Goal: Task Accomplishment & Management: Manage account settings

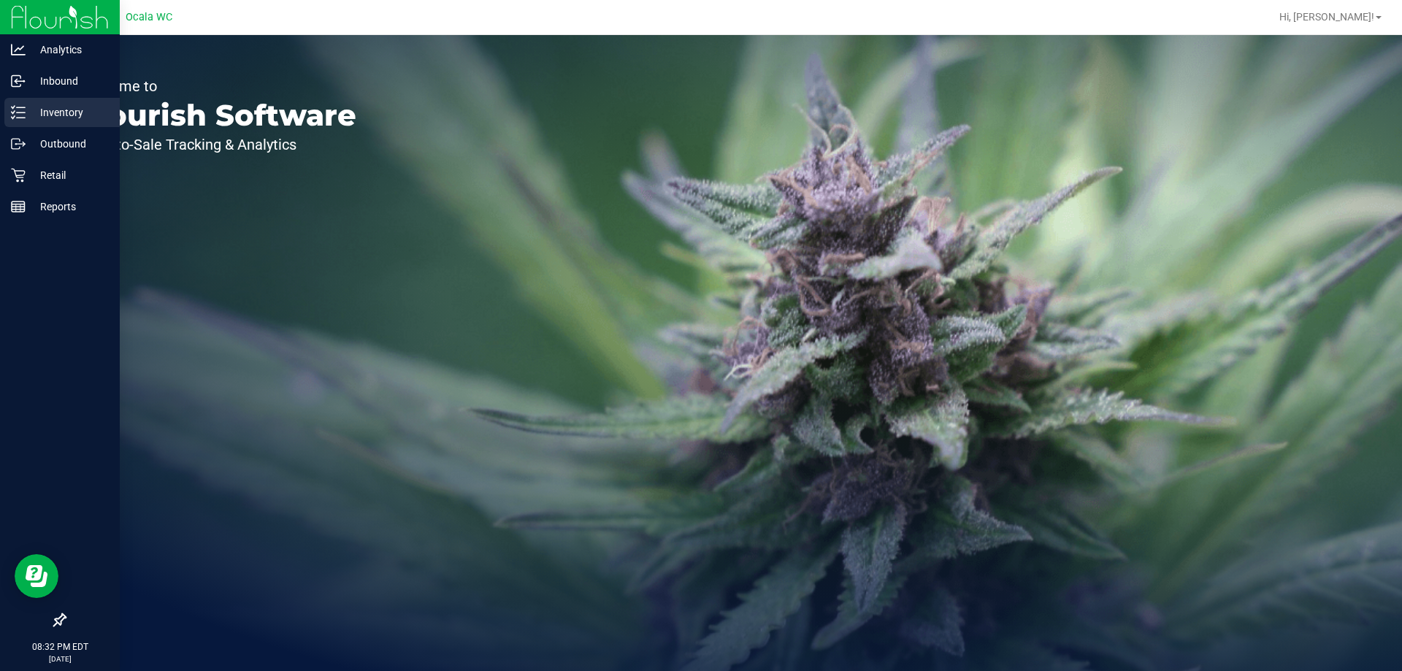
click at [30, 104] on p "Inventory" at bounding box center [70, 113] width 88 height 18
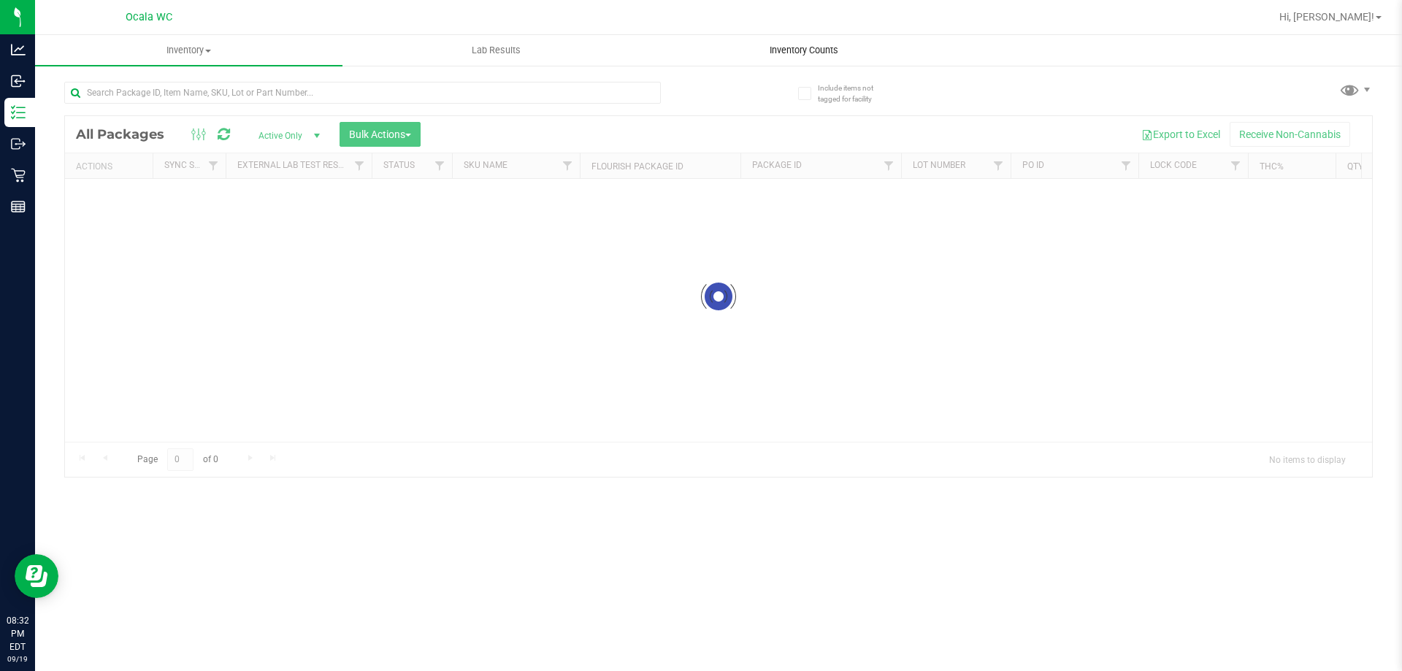
click at [798, 47] on span "Inventory Counts" at bounding box center [804, 50] width 108 height 13
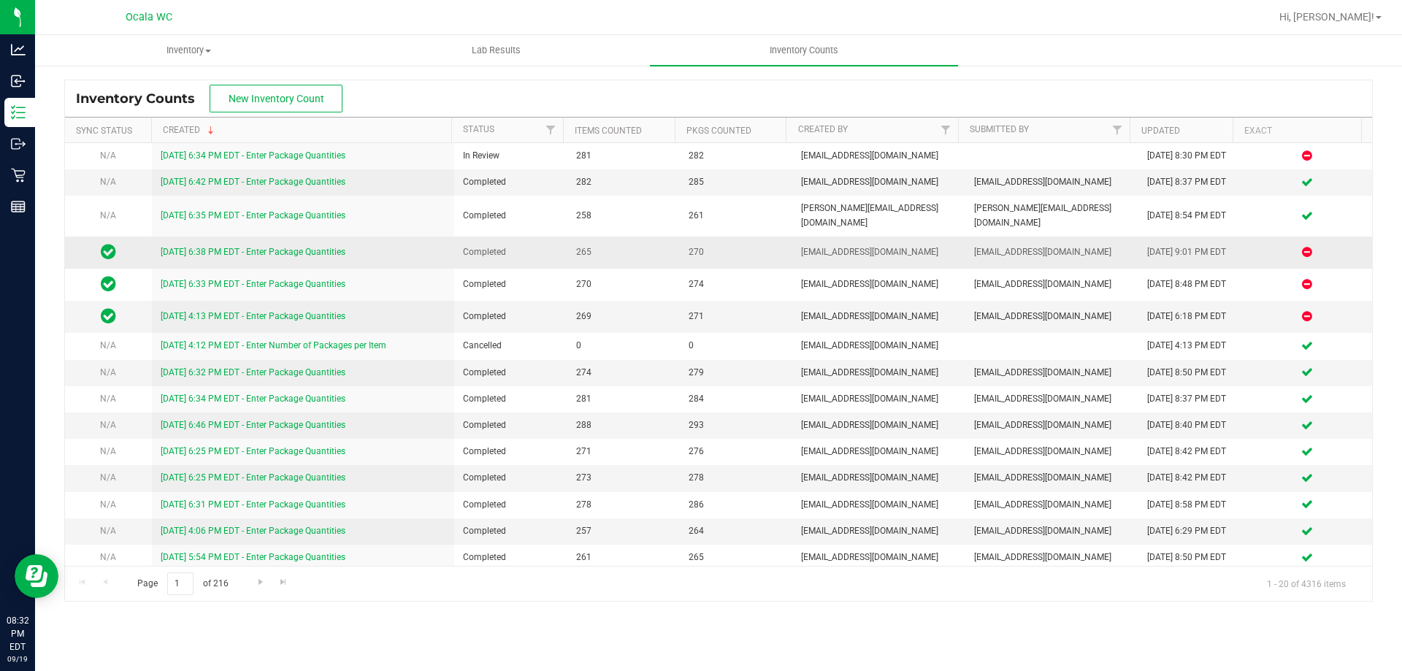
click at [1302, 247] on icon at bounding box center [1307, 251] width 10 height 9
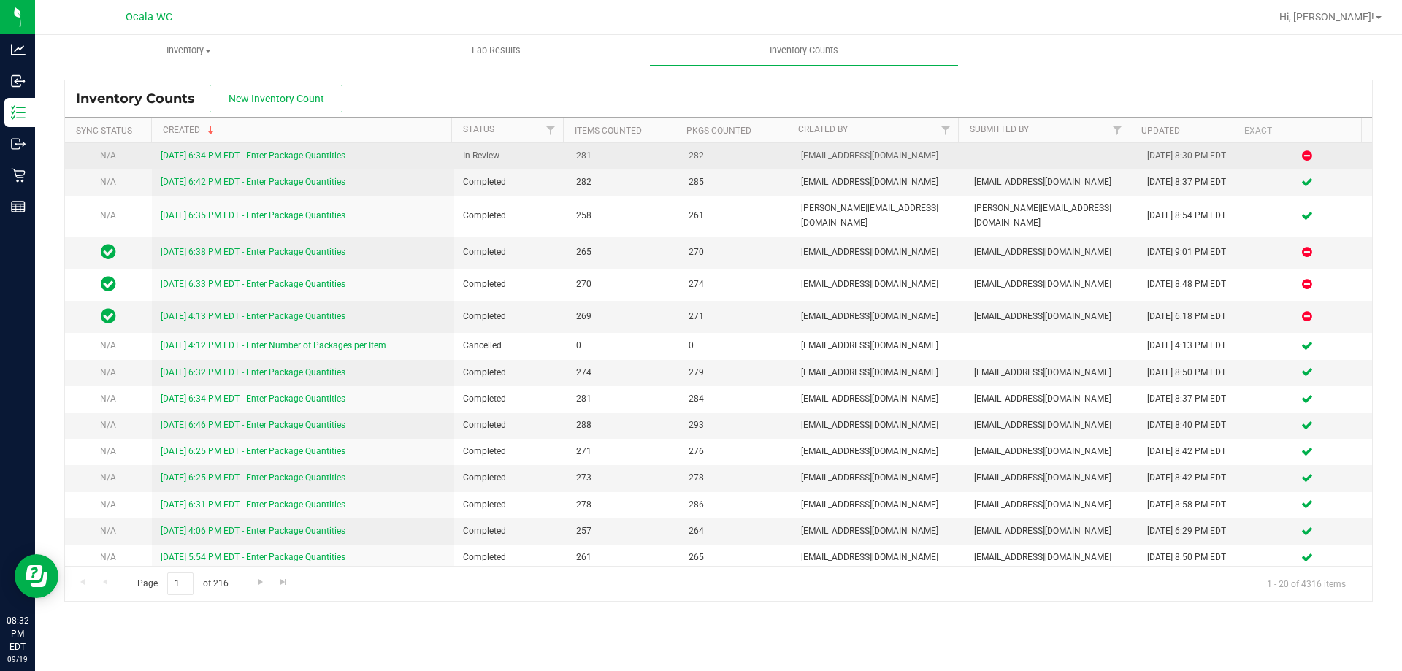
click at [291, 153] on link "[DATE] 6:34 PM EDT - Enter Package Quantities" at bounding box center [253, 155] width 185 height 10
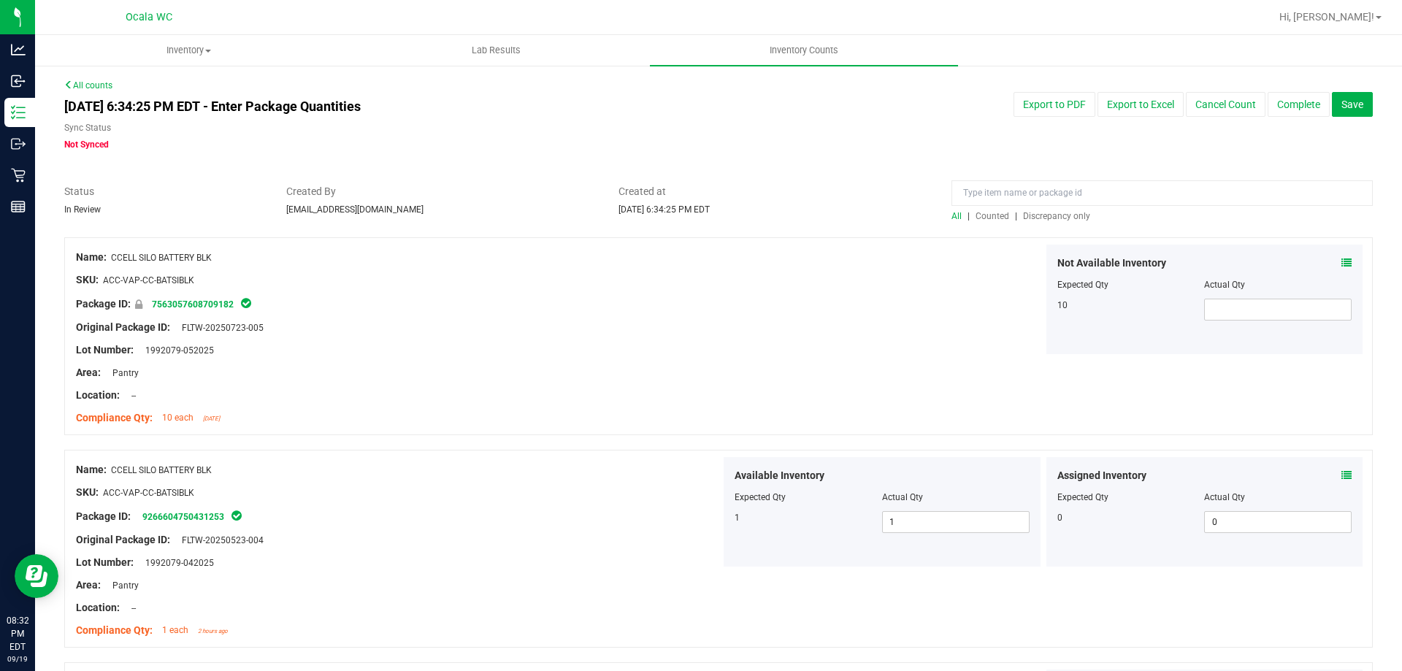
click at [1077, 214] on span "Discrepancy only" at bounding box center [1056, 216] width 67 height 10
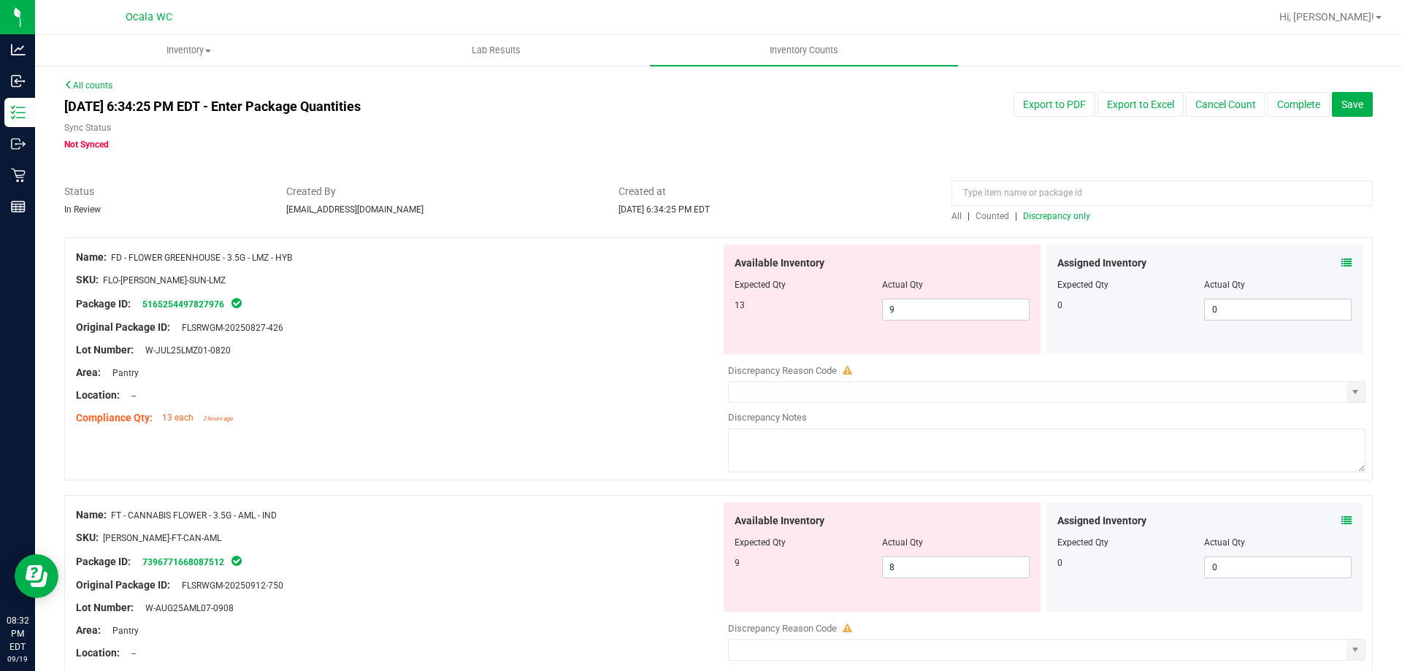
click at [1341, 262] on icon at bounding box center [1346, 263] width 10 height 10
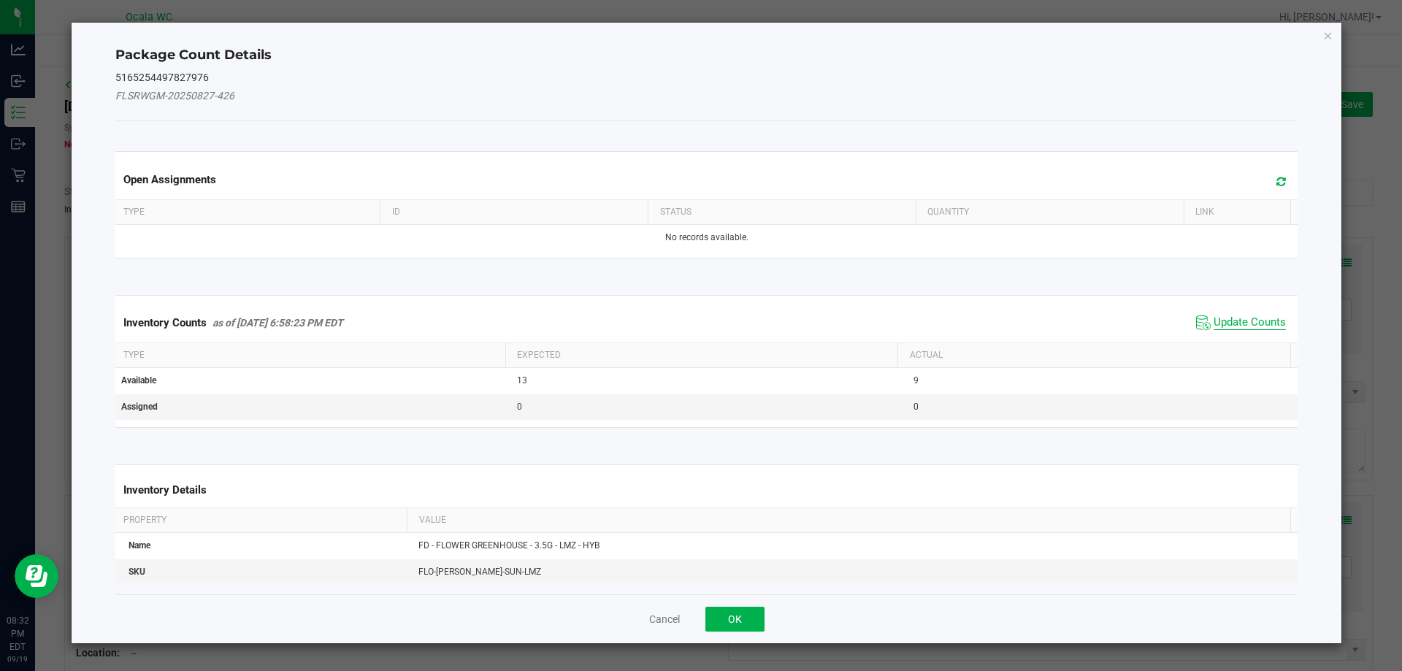
click at [1247, 320] on span "Update Counts" at bounding box center [1249, 322] width 72 height 15
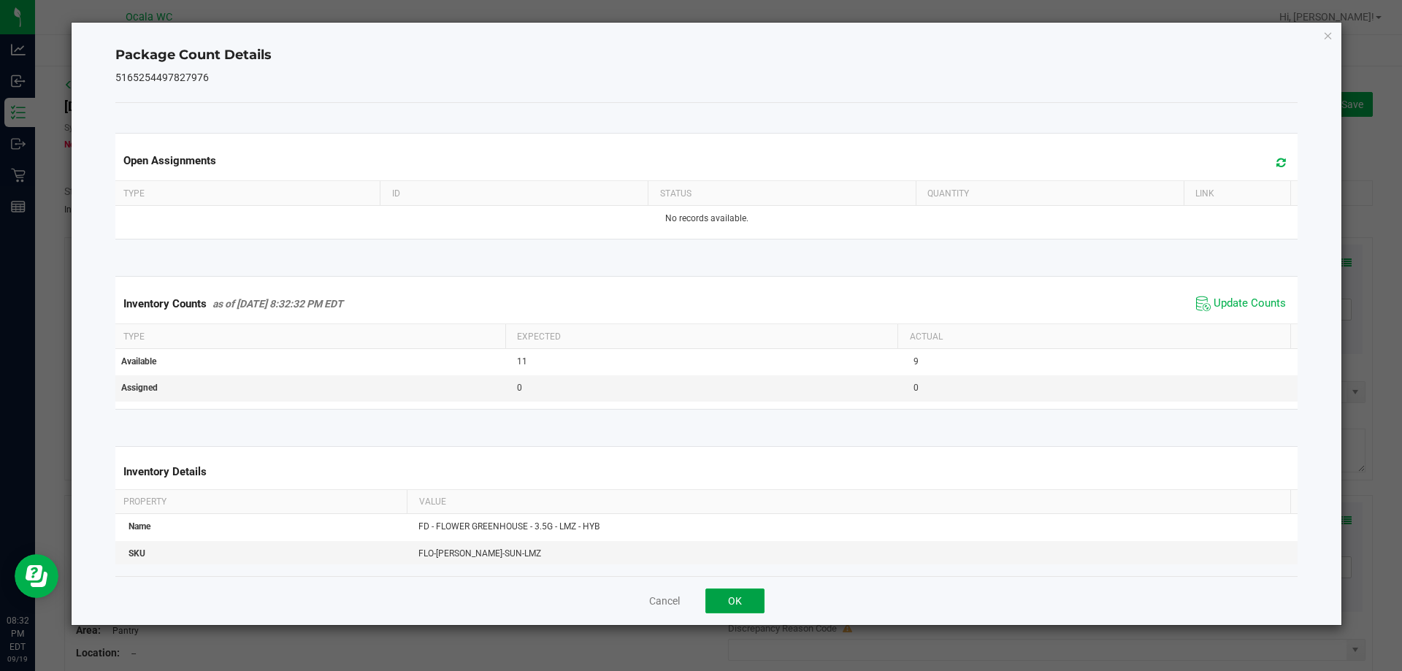
drag, startPoint x: 736, startPoint y: 595, endPoint x: 708, endPoint y: 547, distance: 55.0
click at [735, 593] on button "OK" at bounding box center [734, 600] width 59 height 25
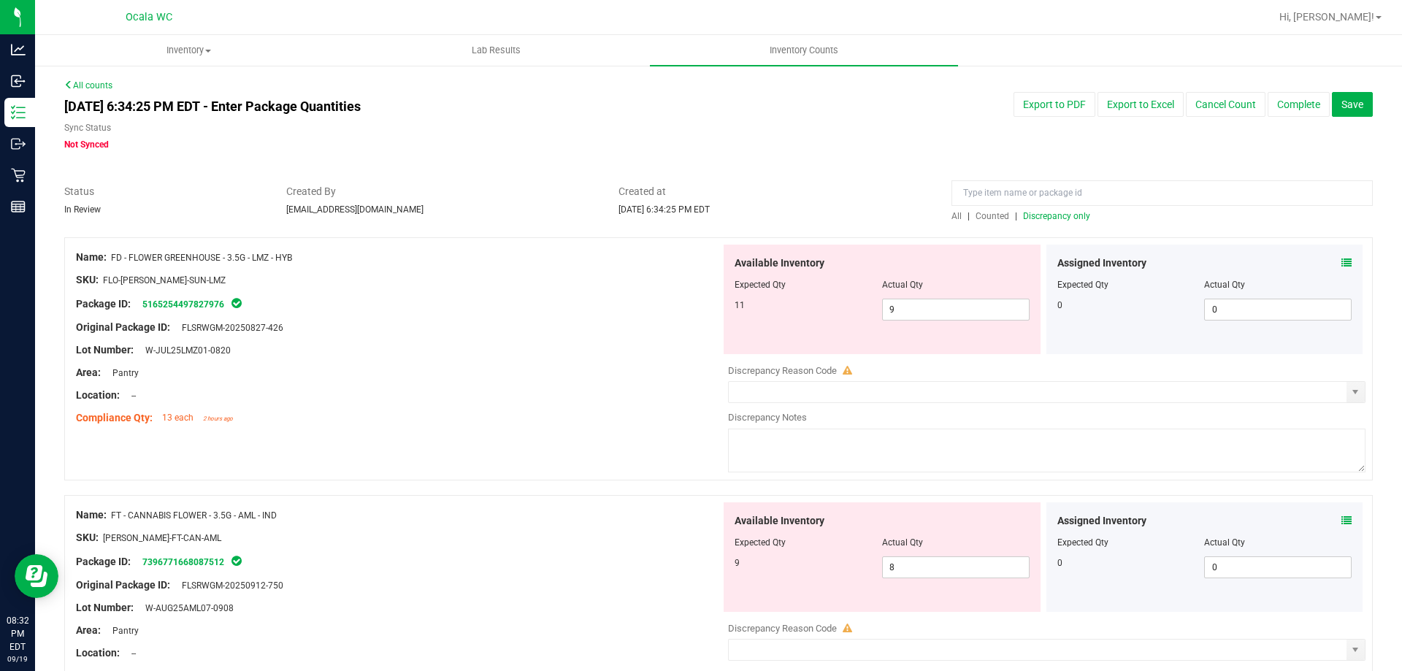
drag, startPoint x: 635, startPoint y: 465, endPoint x: 687, endPoint y: 413, distance: 73.3
click at [635, 464] on div "Name: FD - FLOWER GREENHOUSE - 3.5G - LMZ - HYB SKU: FLO-[PERSON_NAME]-SUN-LMZ …" at bounding box center [718, 358] width 1308 height 243
click at [595, 355] on div "Lot Number: W-JUL25LMZ01-0820" at bounding box center [398, 349] width 645 height 15
click at [985, 304] on span "9 9" at bounding box center [955, 310] width 147 height 22
click at [985, 304] on input "9" at bounding box center [956, 309] width 146 height 20
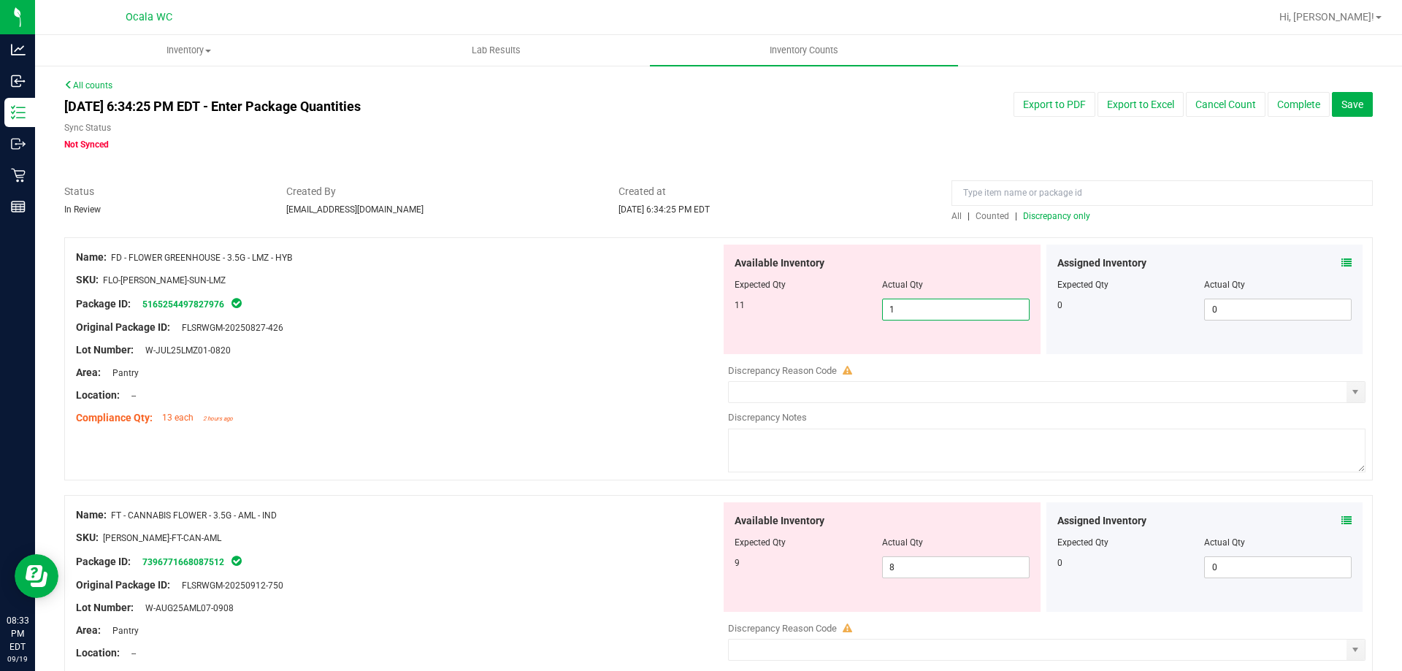
type input "11"
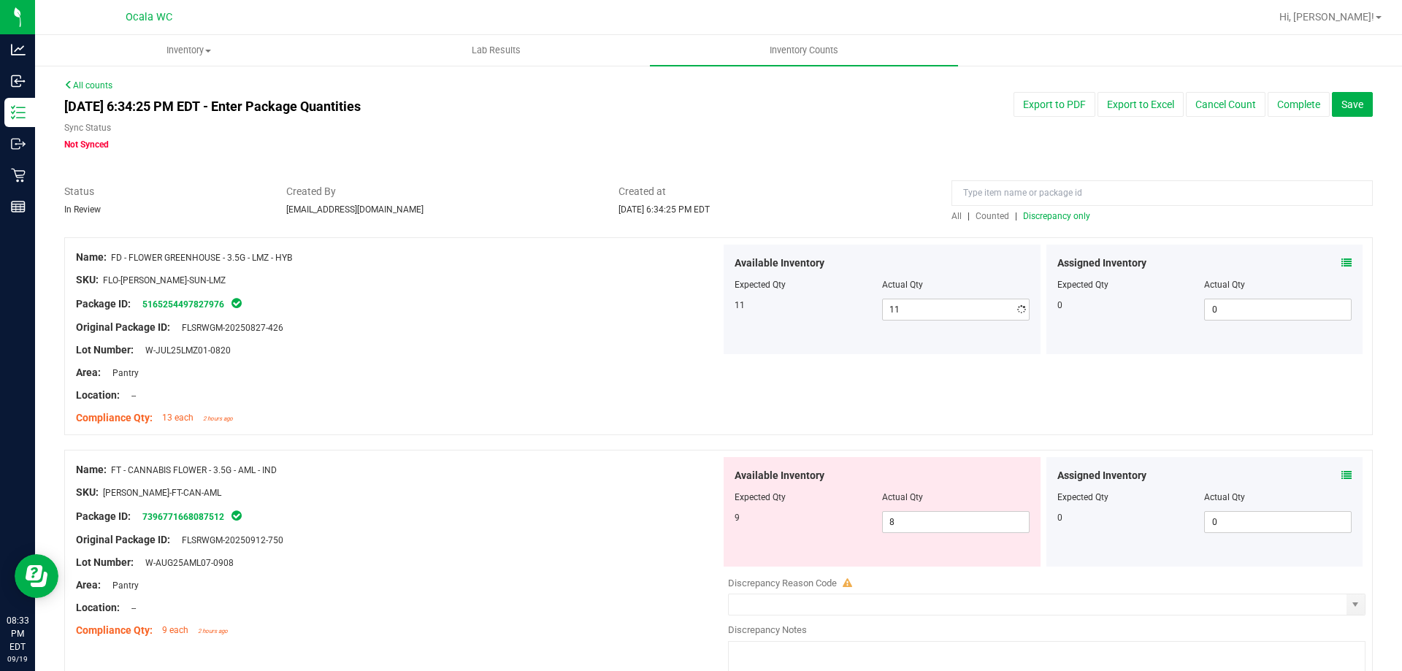
click at [578, 371] on div "Area: Pantry" at bounding box center [398, 372] width 645 height 15
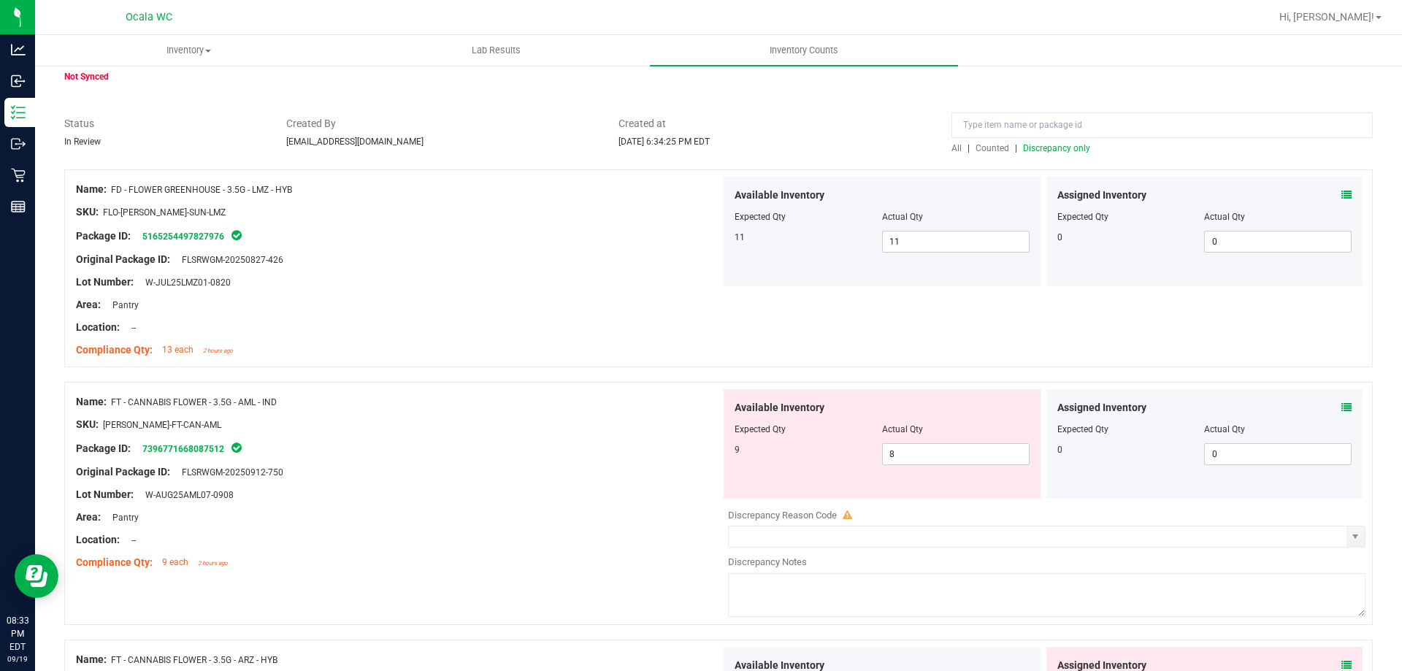
scroll to position [146, 0]
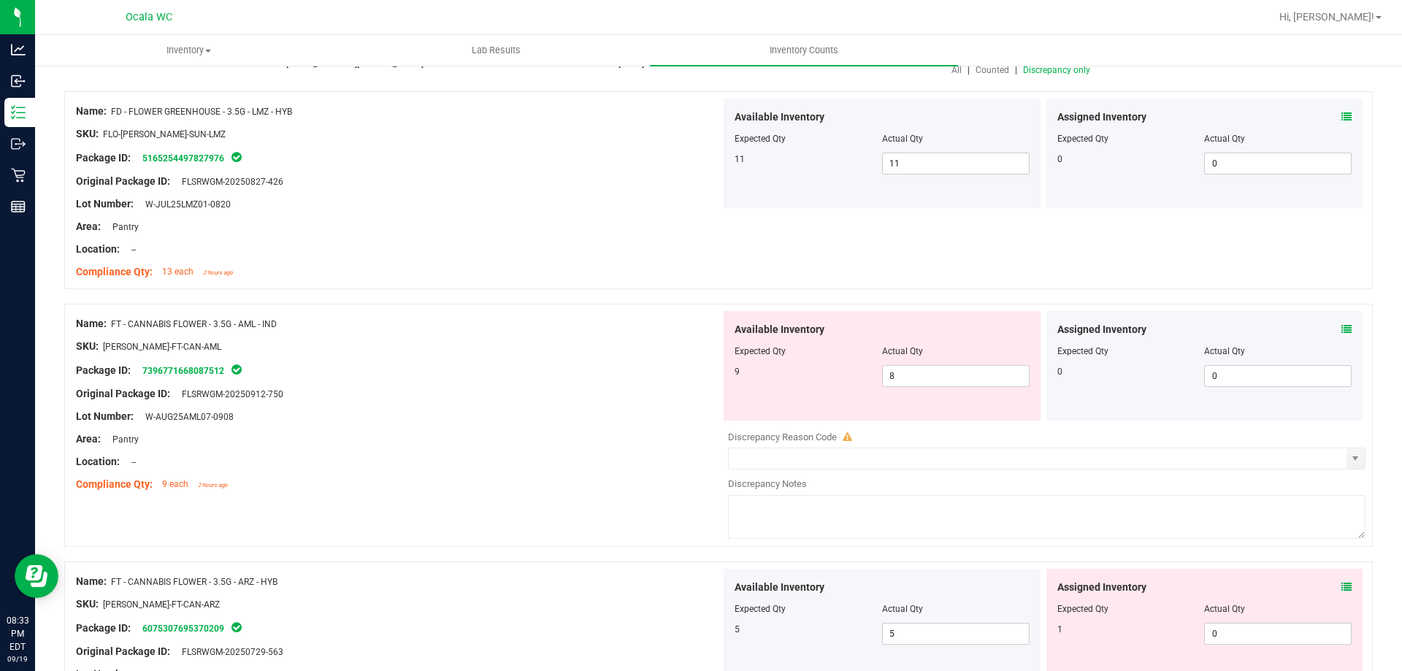
click at [1341, 332] on icon at bounding box center [1346, 329] width 10 height 10
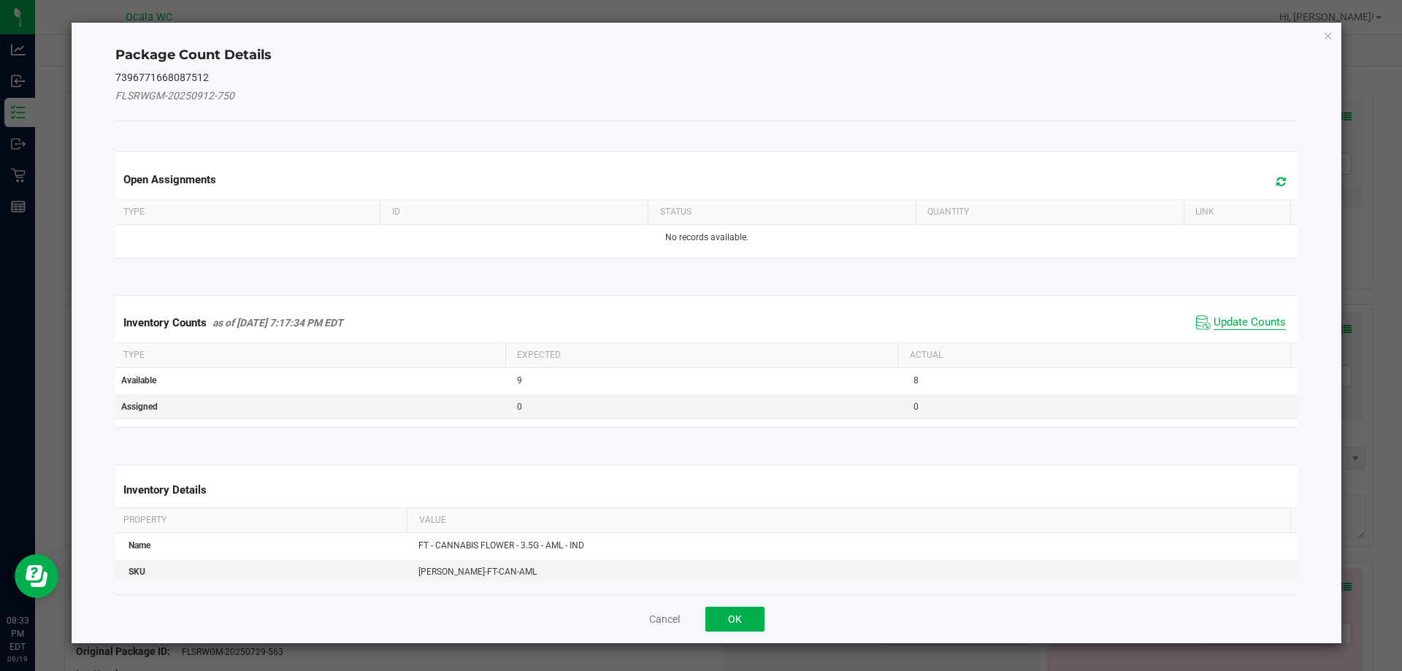
click at [1250, 320] on span "Update Counts" at bounding box center [1249, 322] width 72 height 15
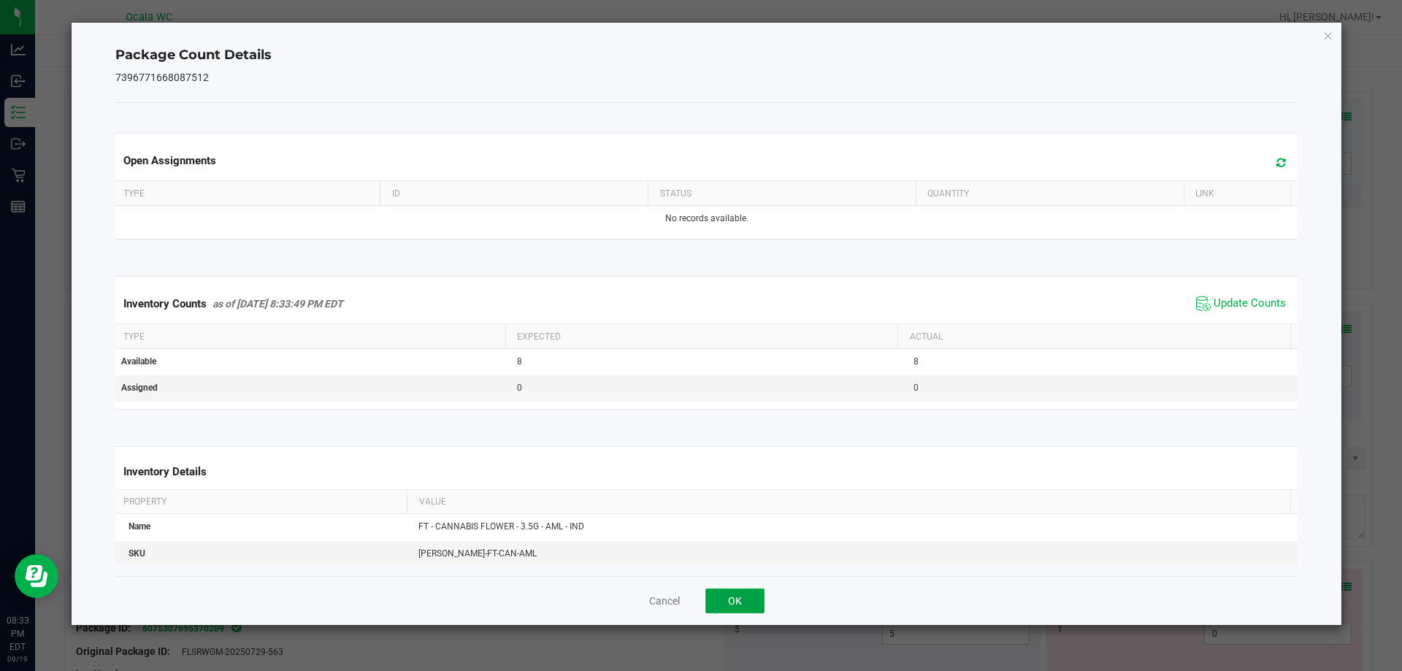
drag, startPoint x: 730, startPoint y: 608, endPoint x: 693, endPoint y: 474, distance: 139.2
click at [731, 605] on button "OK" at bounding box center [734, 600] width 59 height 25
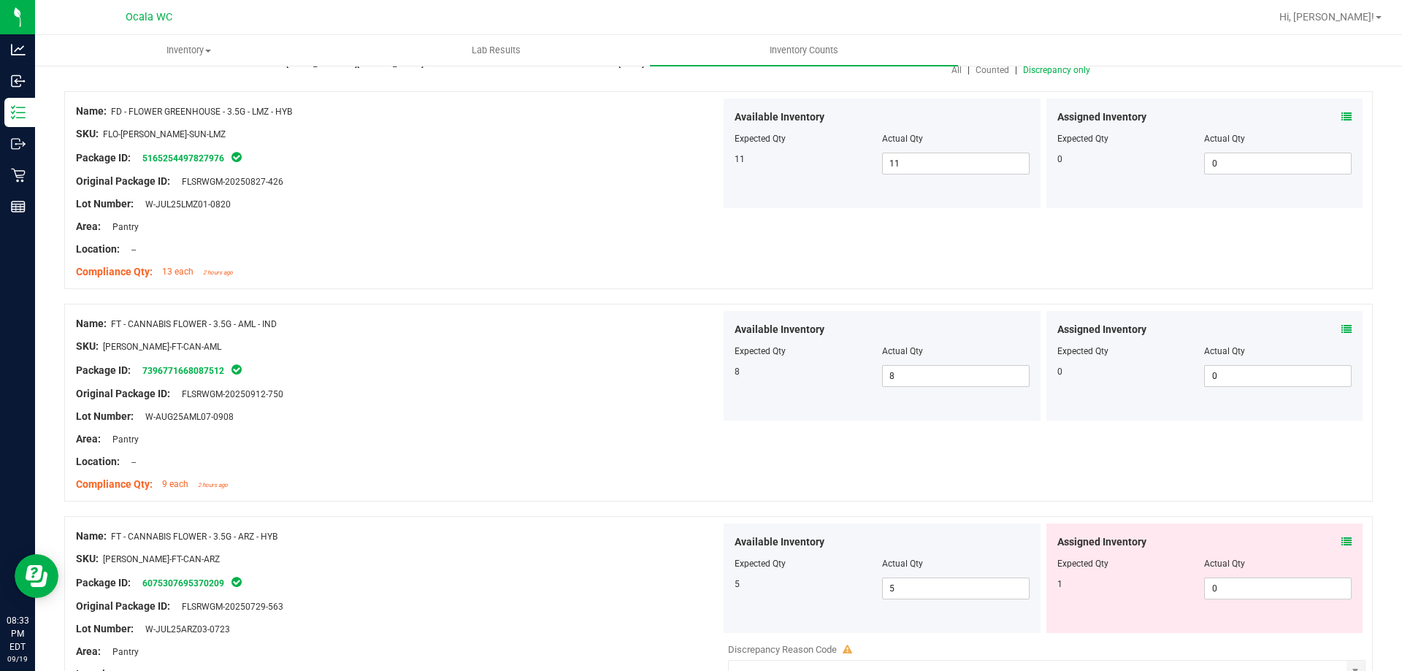
click at [630, 428] on div at bounding box center [398, 427] width 645 height 7
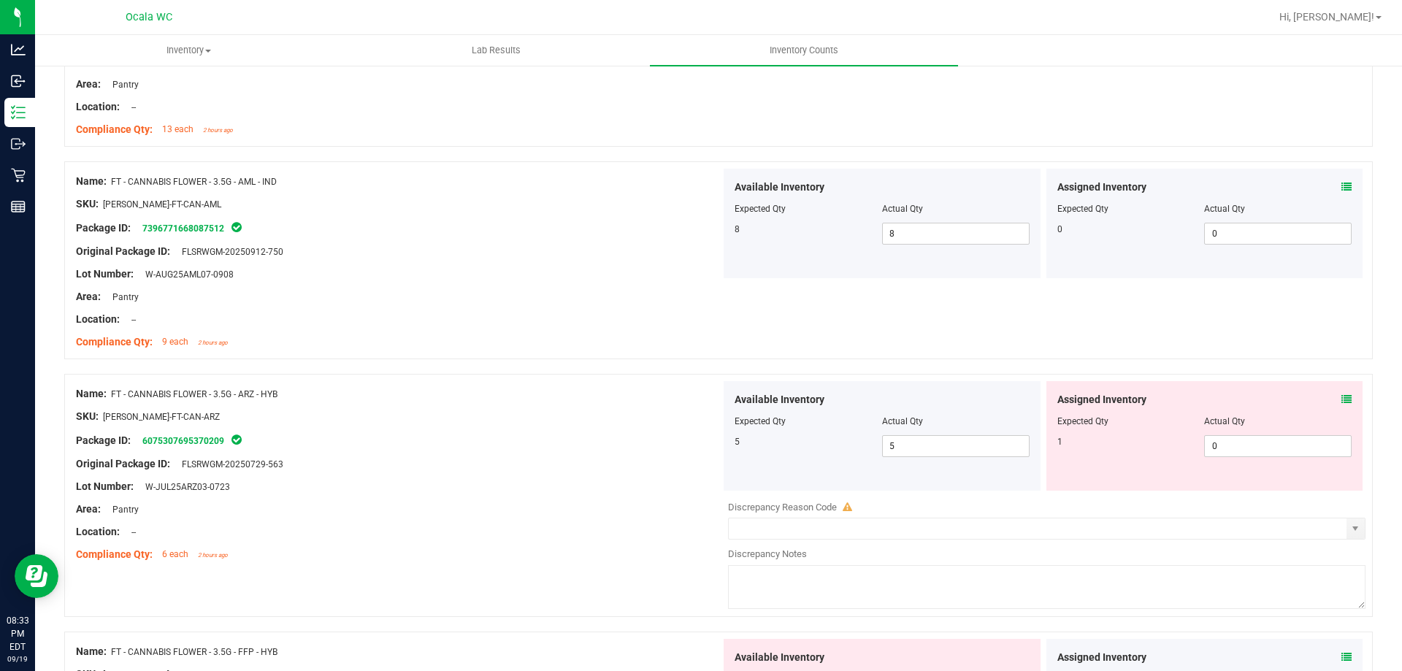
scroll to position [292, 0]
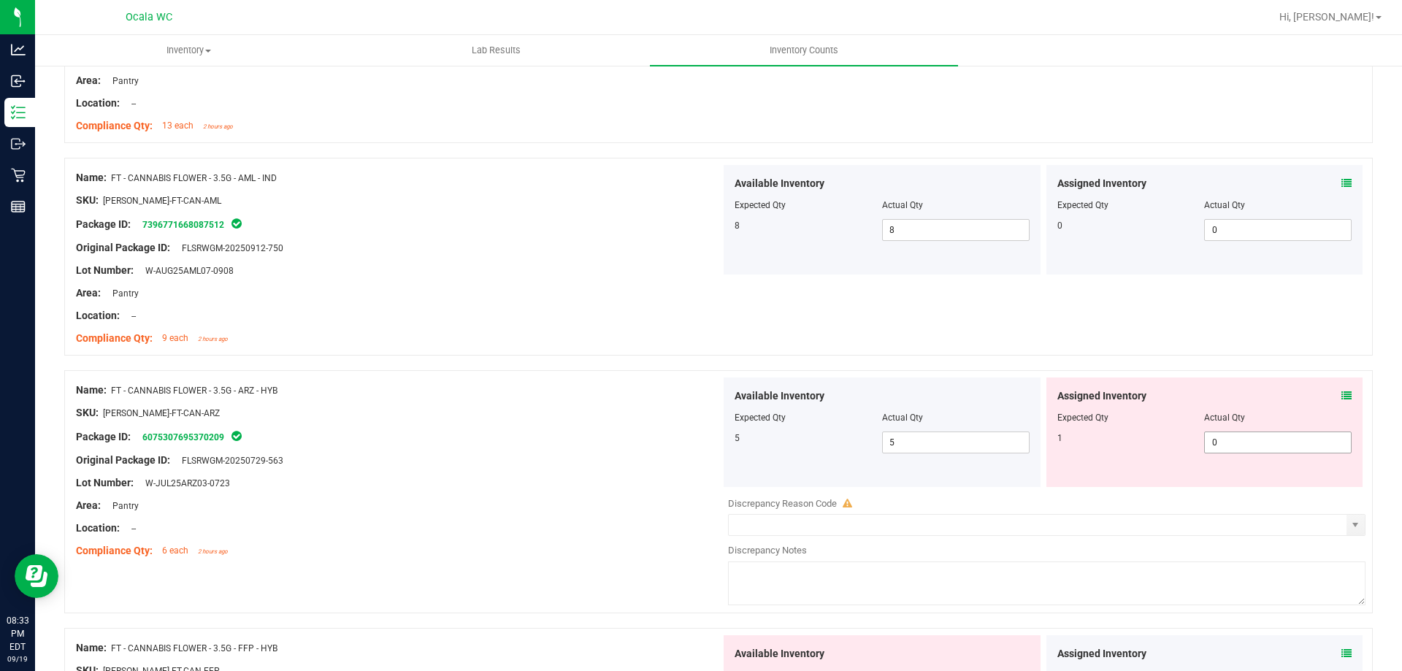
click at [1301, 436] on span "0 0" at bounding box center [1277, 442] width 147 height 22
click at [1341, 395] on icon at bounding box center [1346, 396] width 10 height 10
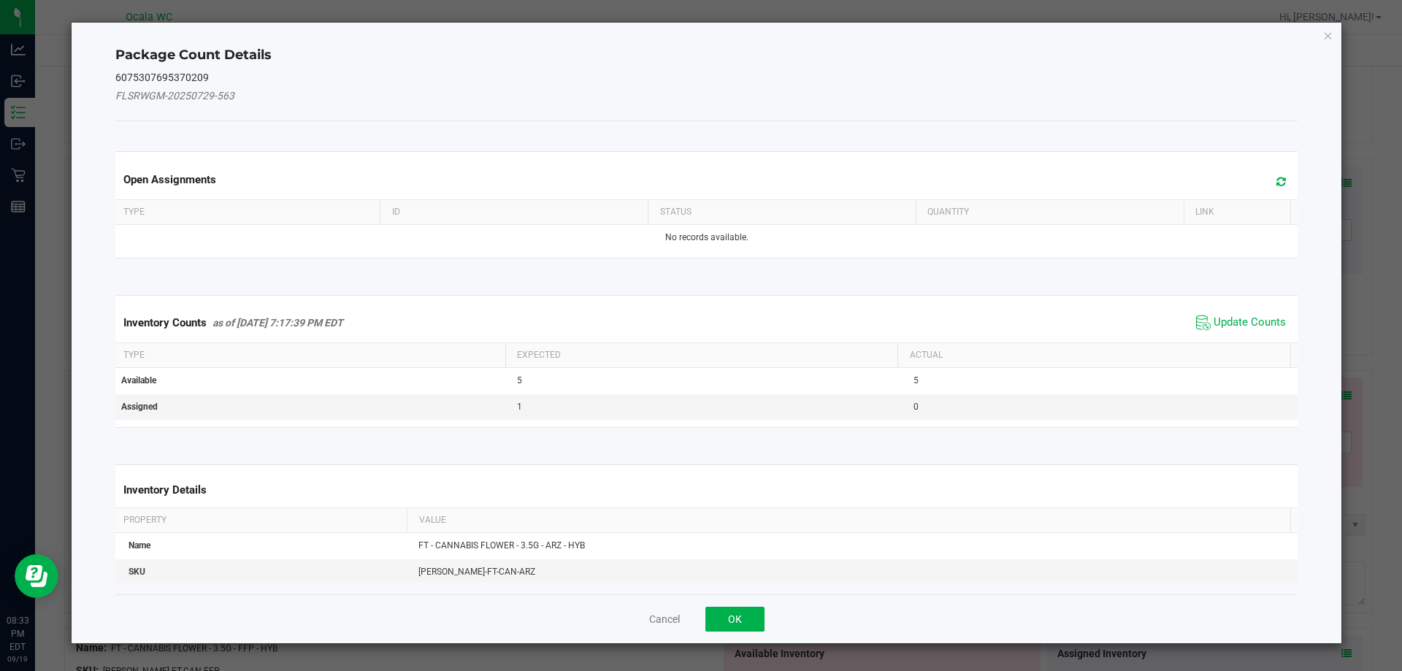
click at [1230, 313] on span "Update Counts" at bounding box center [1240, 323] width 97 height 22
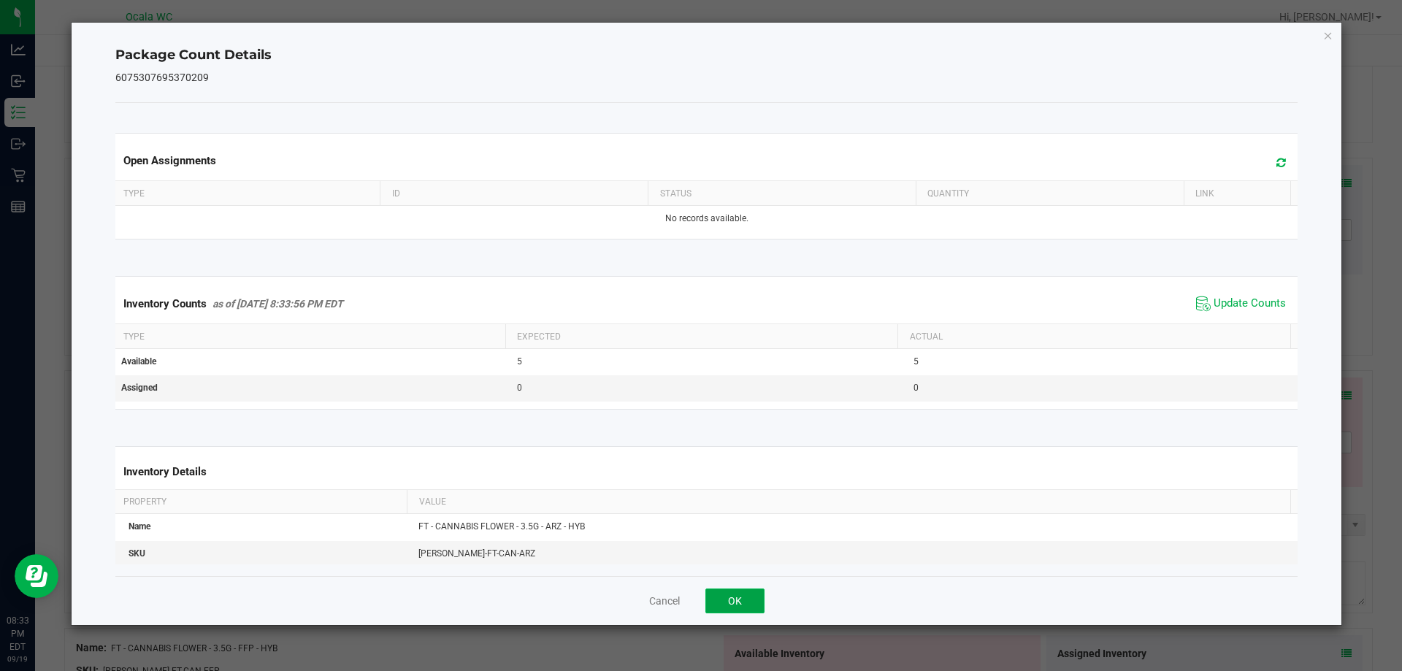
click at [735, 610] on button "OK" at bounding box center [734, 600] width 59 height 25
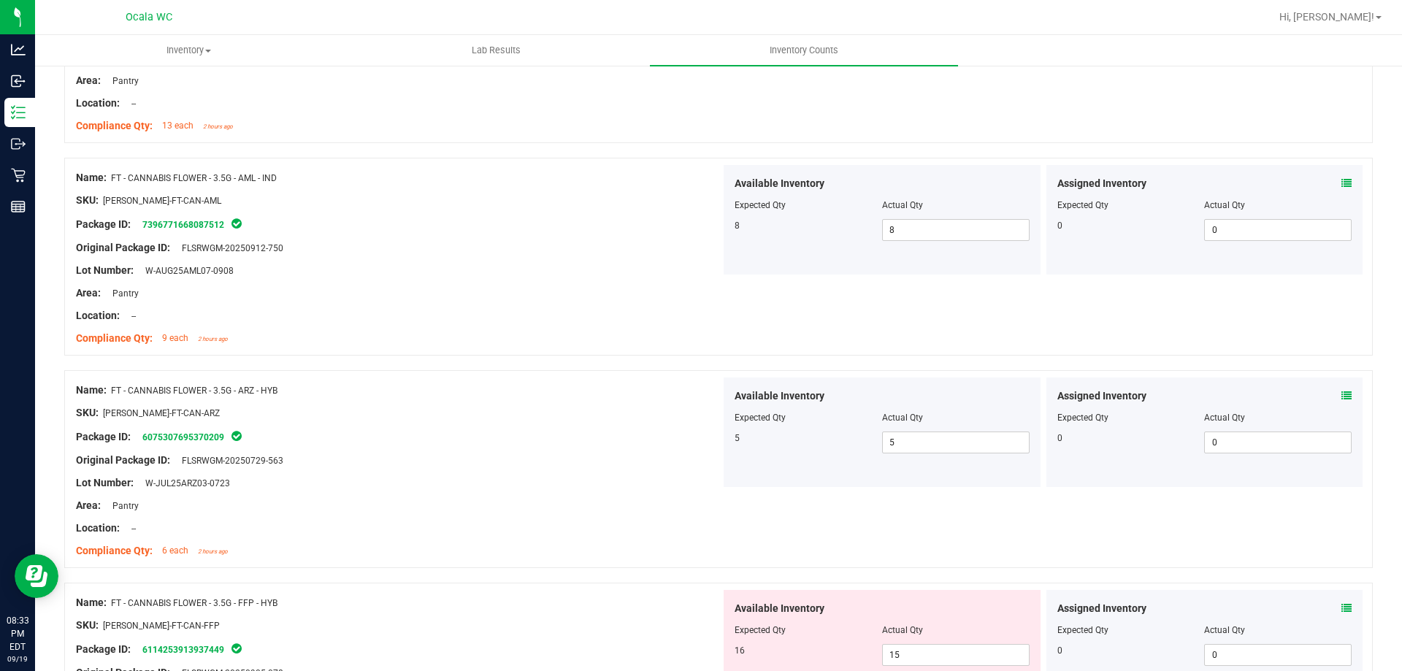
click at [569, 461] on div "Original Package ID: FLSRWGM-20250729-563" at bounding box center [398, 460] width 645 height 15
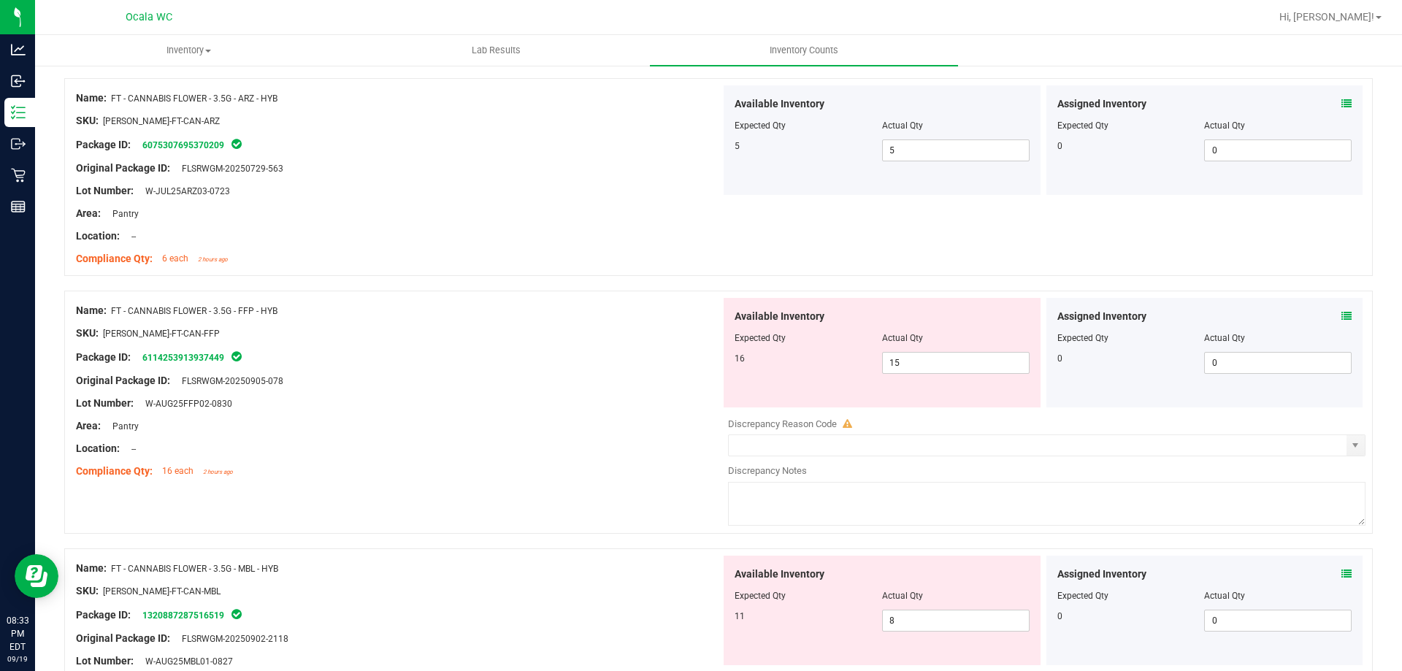
scroll to position [657, 0]
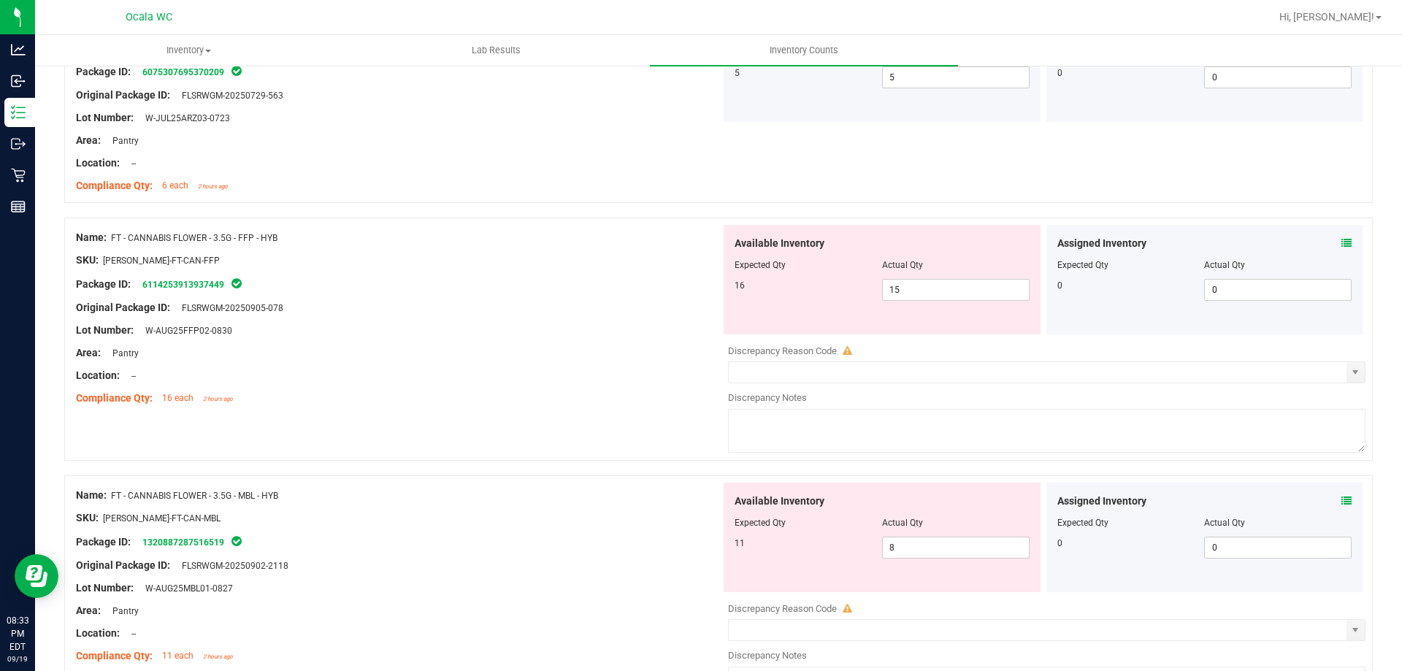
click at [1341, 244] on icon at bounding box center [1346, 243] width 10 height 10
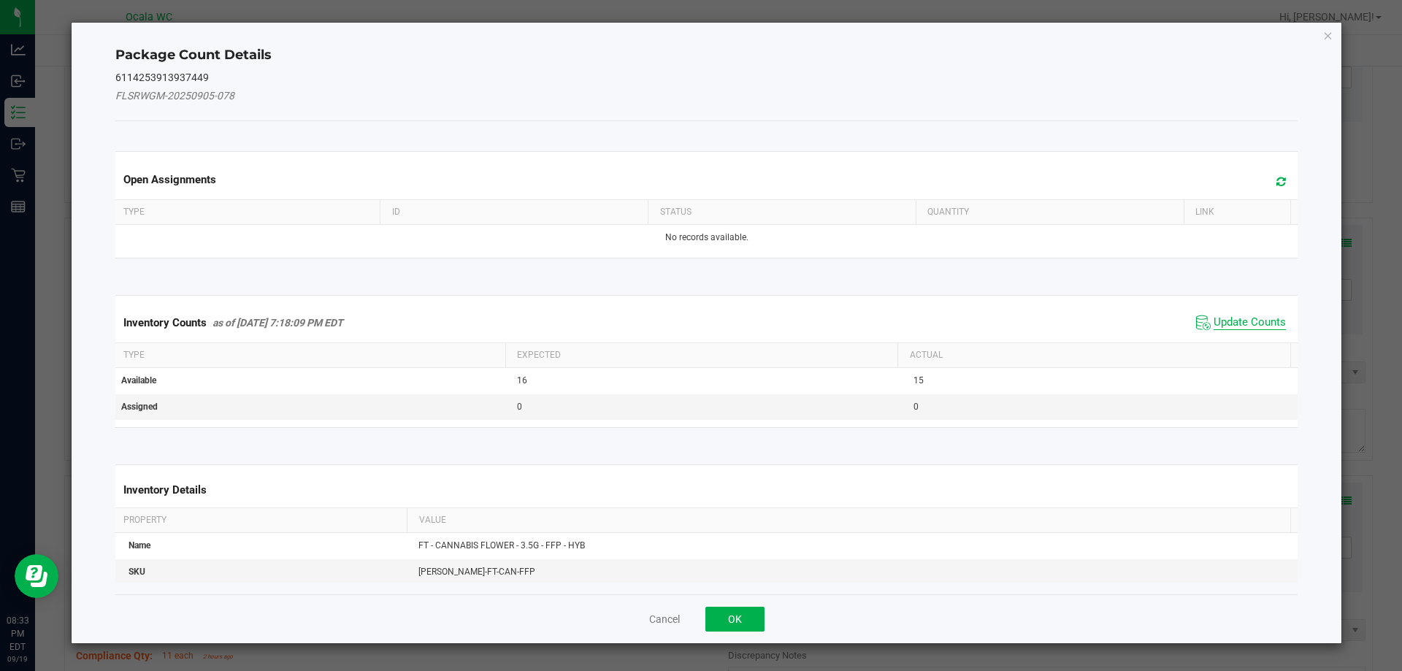
click at [1218, 318] on span "Update Counts" at bounding box center [1249, 322] width 72 height 15
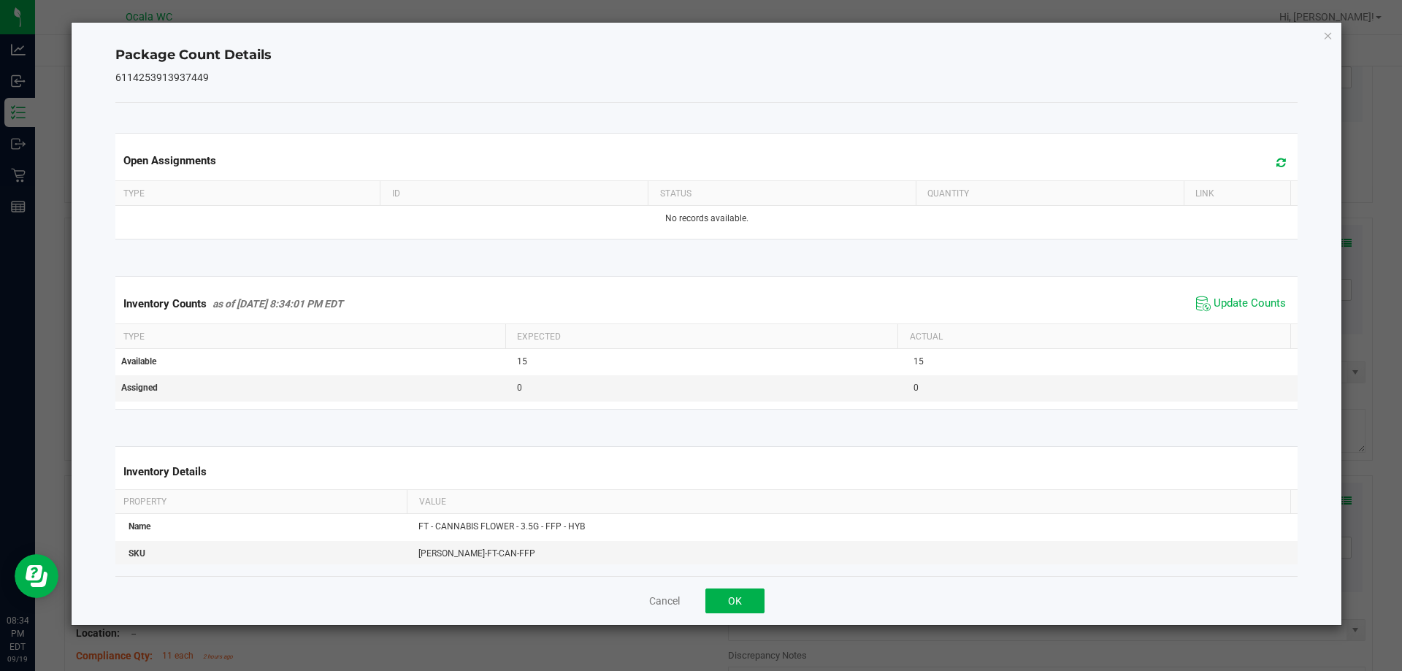
click at [741, 618] on div "Cancel OK" at bounding box center [706, 600] width 1183 height 49
click at [742, 607] on button "OK" at bounding box center [734, 600] width 59 height 25
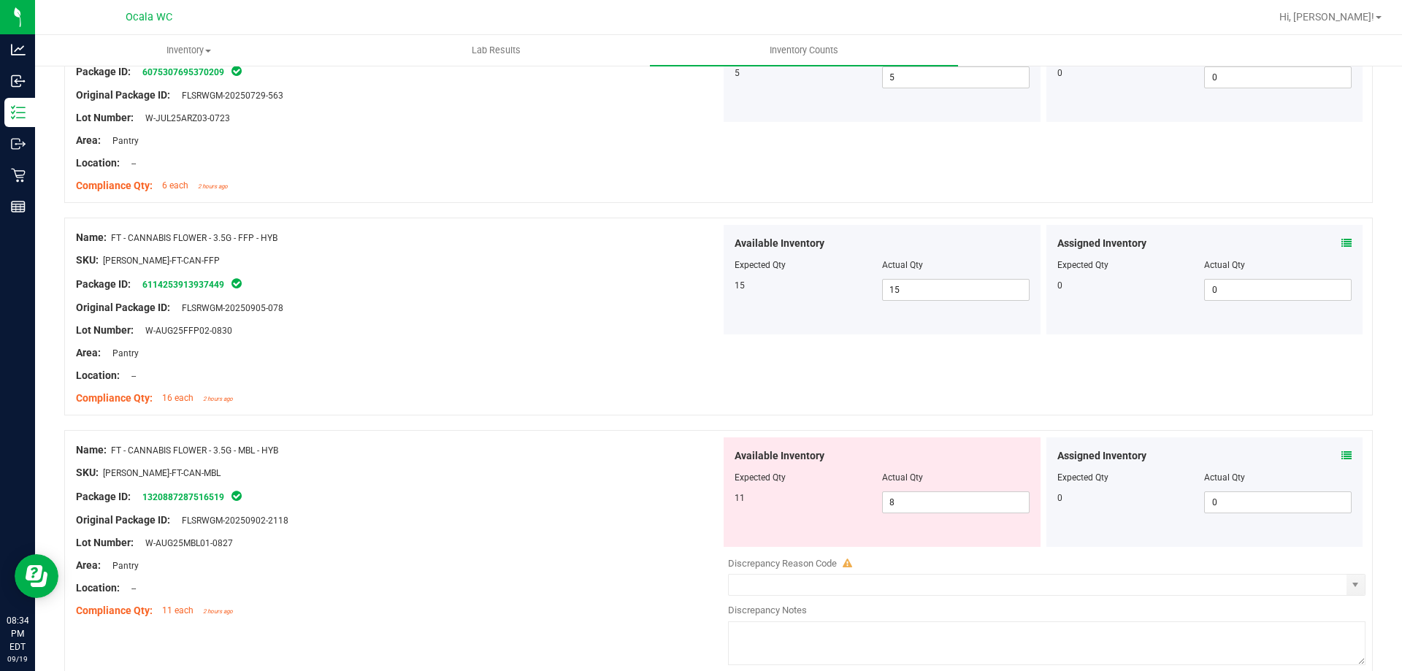
click at [637, 482] on div at bounding box center [398, 483] width 645 height 7
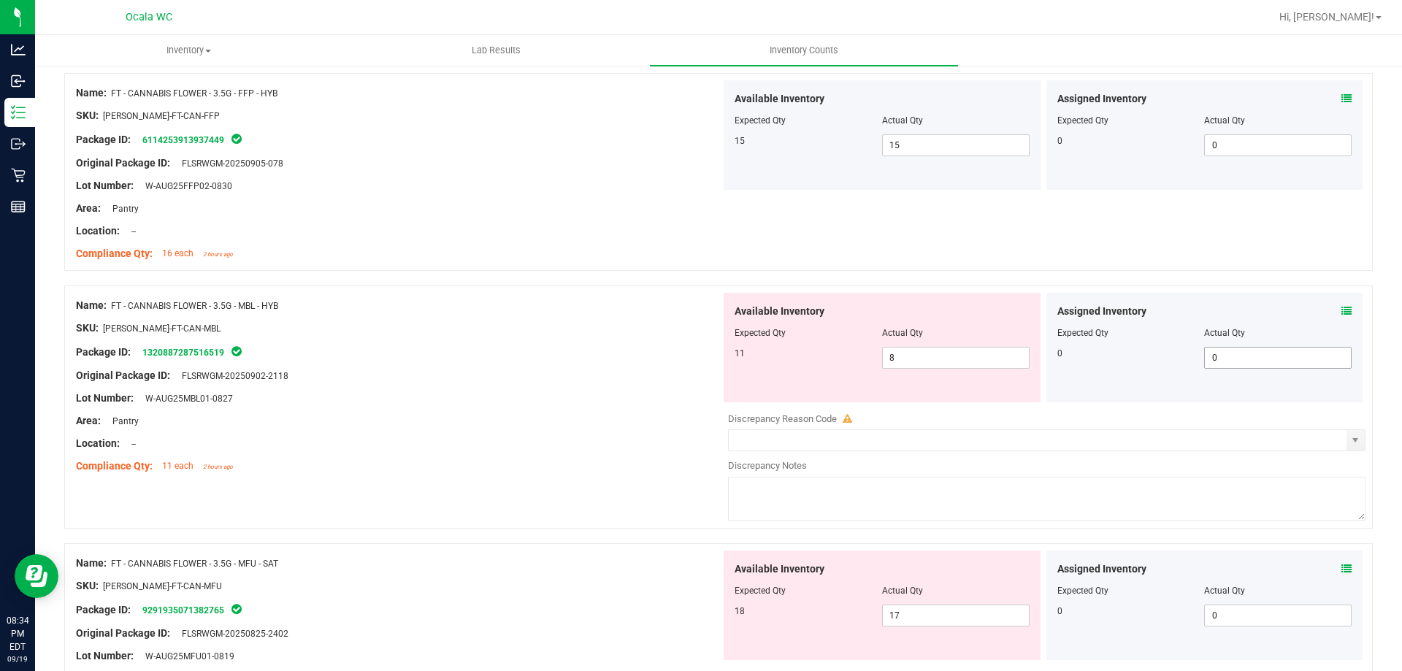
scroll to position [803, 0]
click at [1341, 306] on icon at bounding box center [1346, 309] width 10 height 10
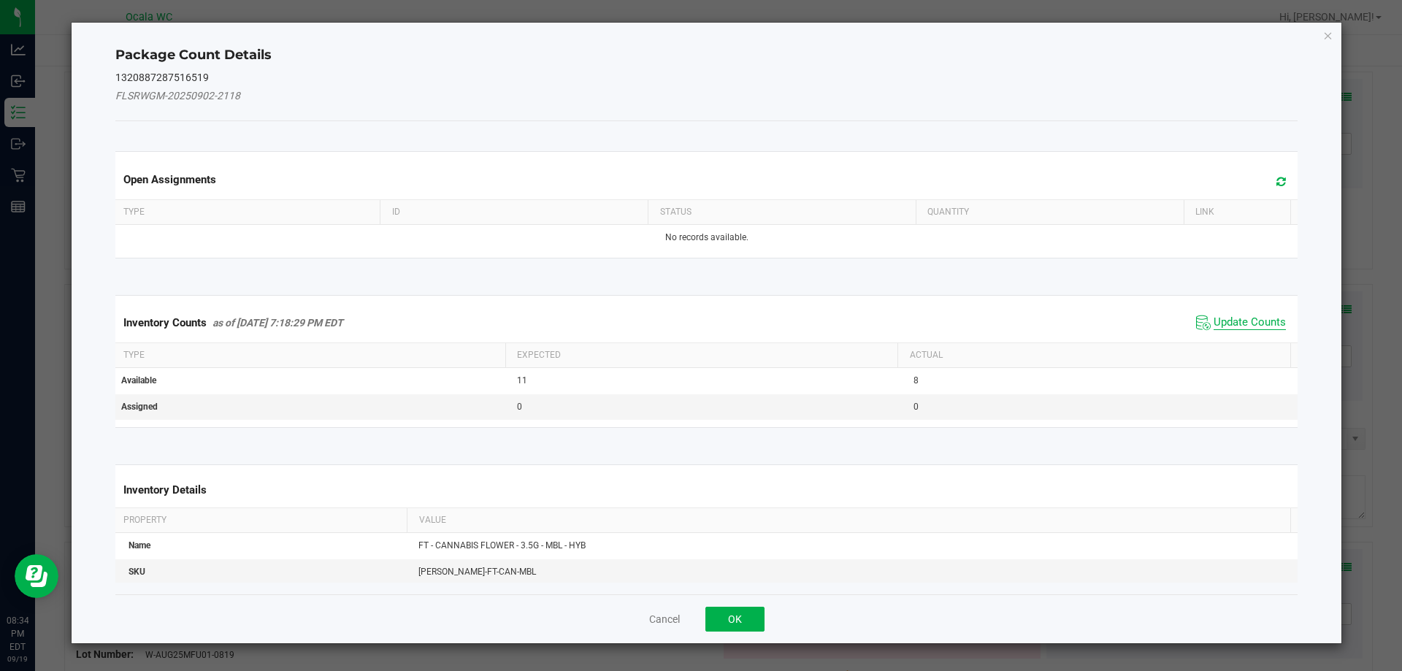
click at [1253, 318] on span "Update Counts" at bounding box center [1249, 322] width 72 height 15
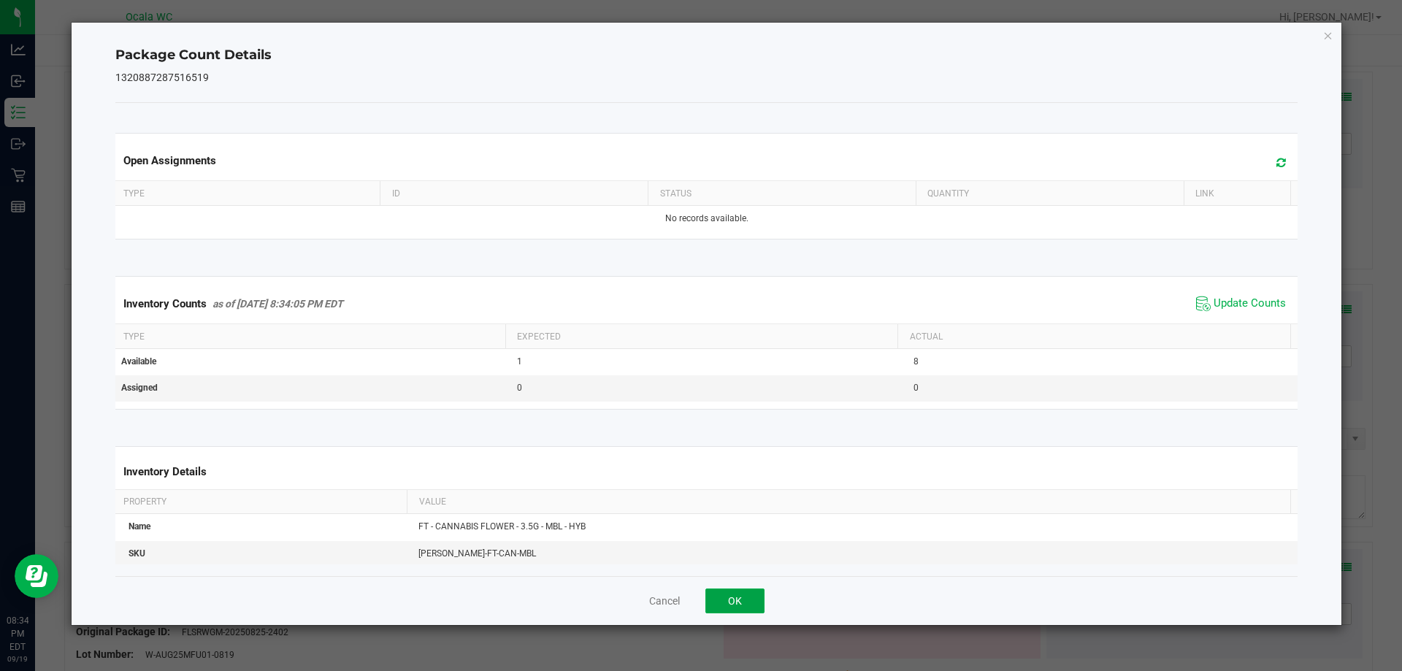
click at [746, 595] on button "OK" at bounding box center [734, 600] width 59 height 25
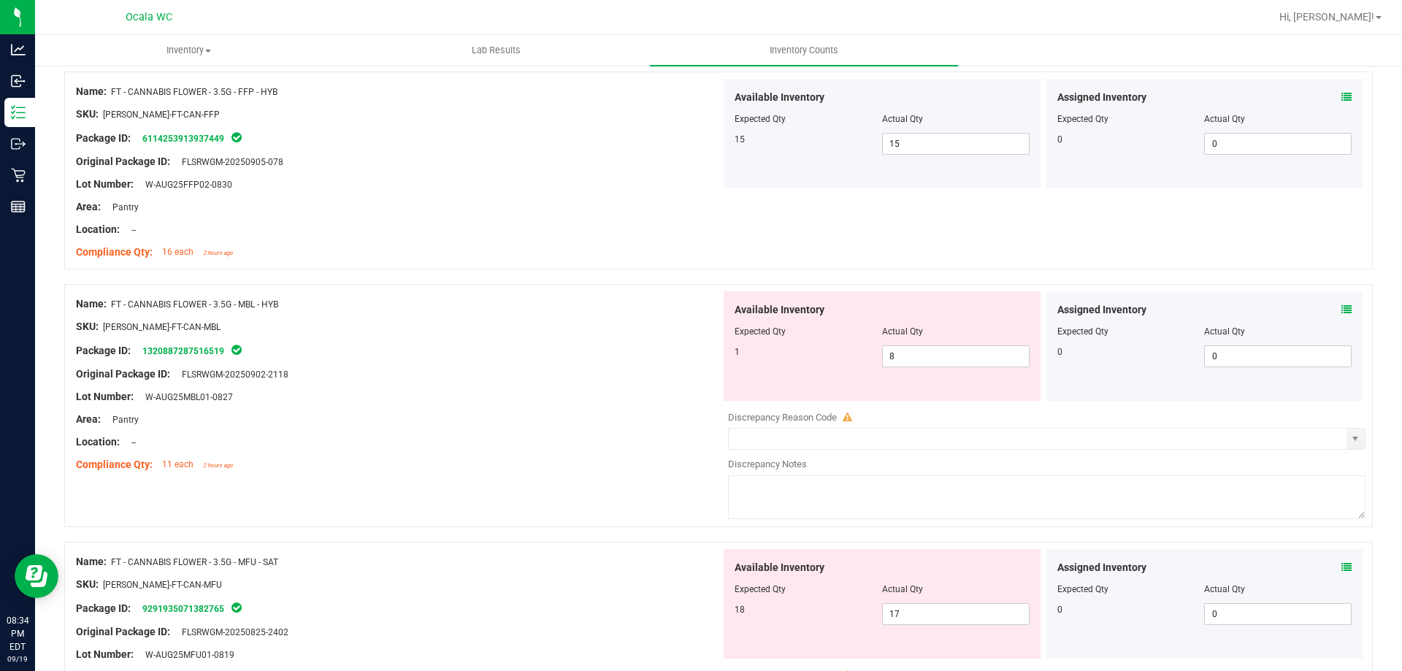
click at [626, 454] on div at bounding box center [398, 453] width 645 height 7
click at [956, 359] on span "8 8" at bounding box center [955, 356] width 147 height 22
click at [956, 359] on input "8" at bounding box center [956, 356] width 146 height 20
type input "1"
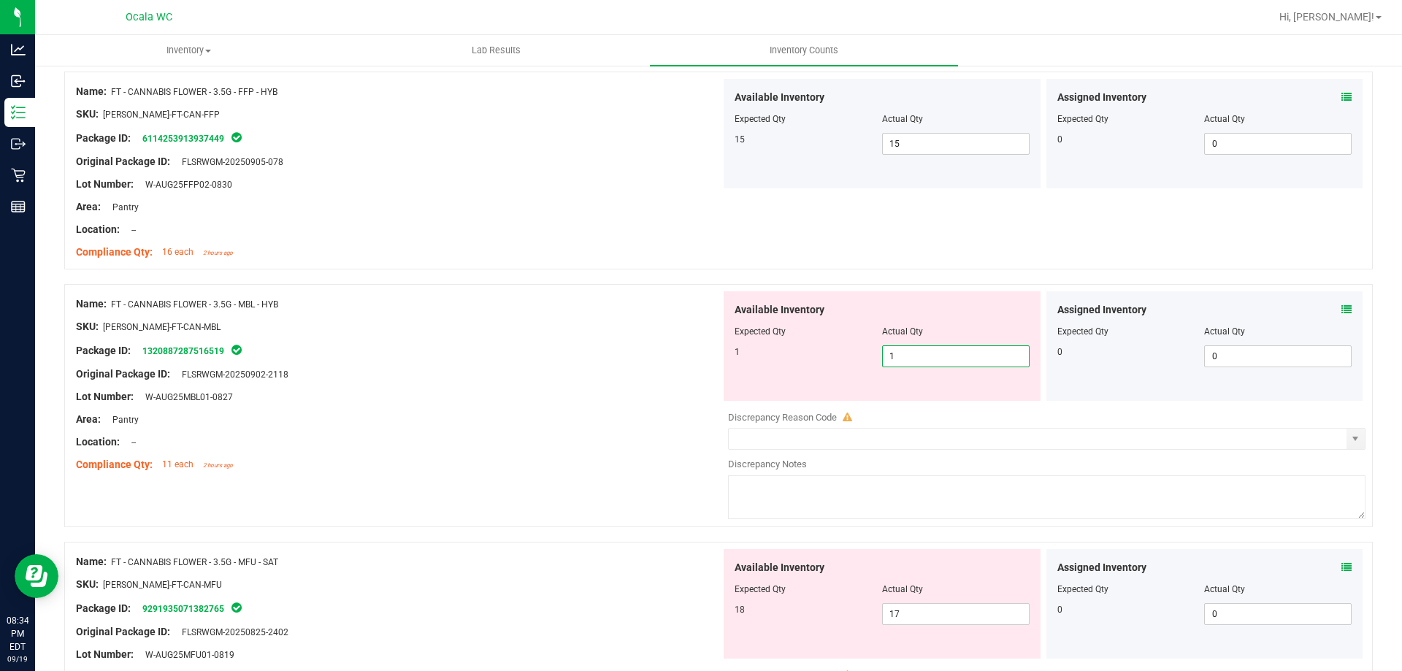
click at [567, 392] on div "Lot Number: W-AUG25MBL01-0827" at bounding box center [398, 396] width 645 height 15
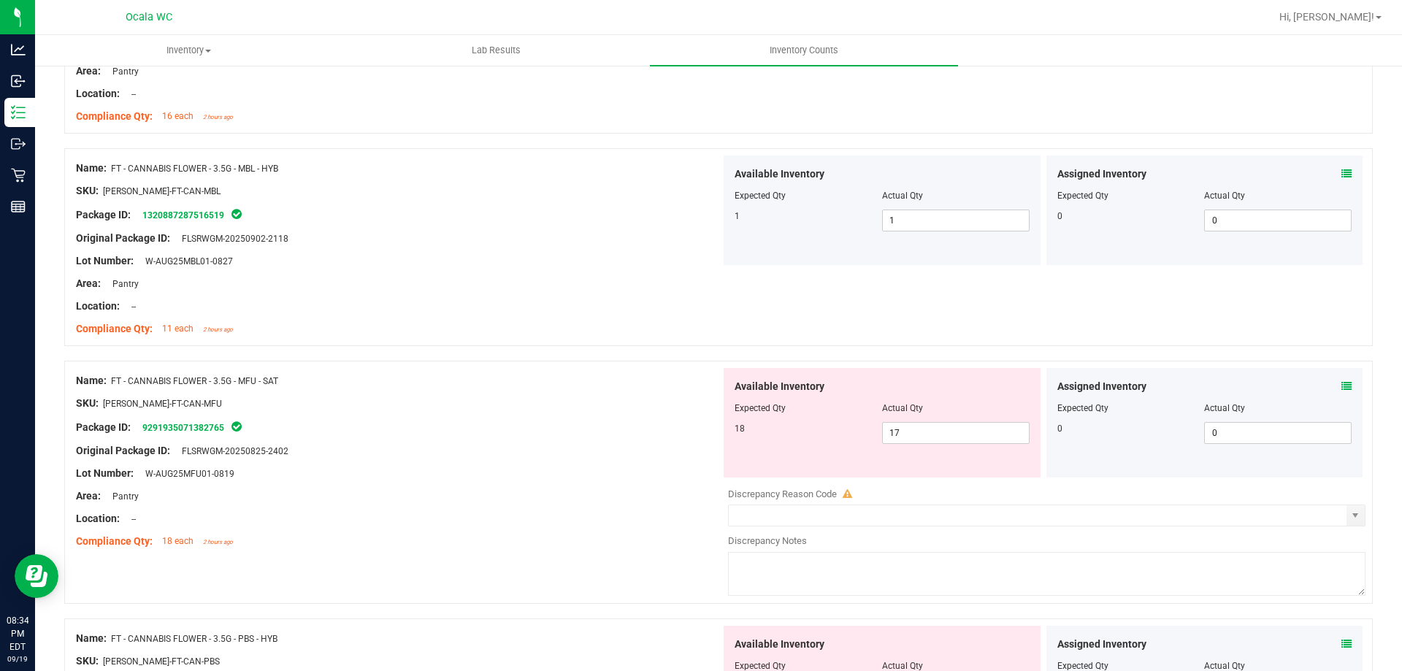
scroll to position [949, 0]
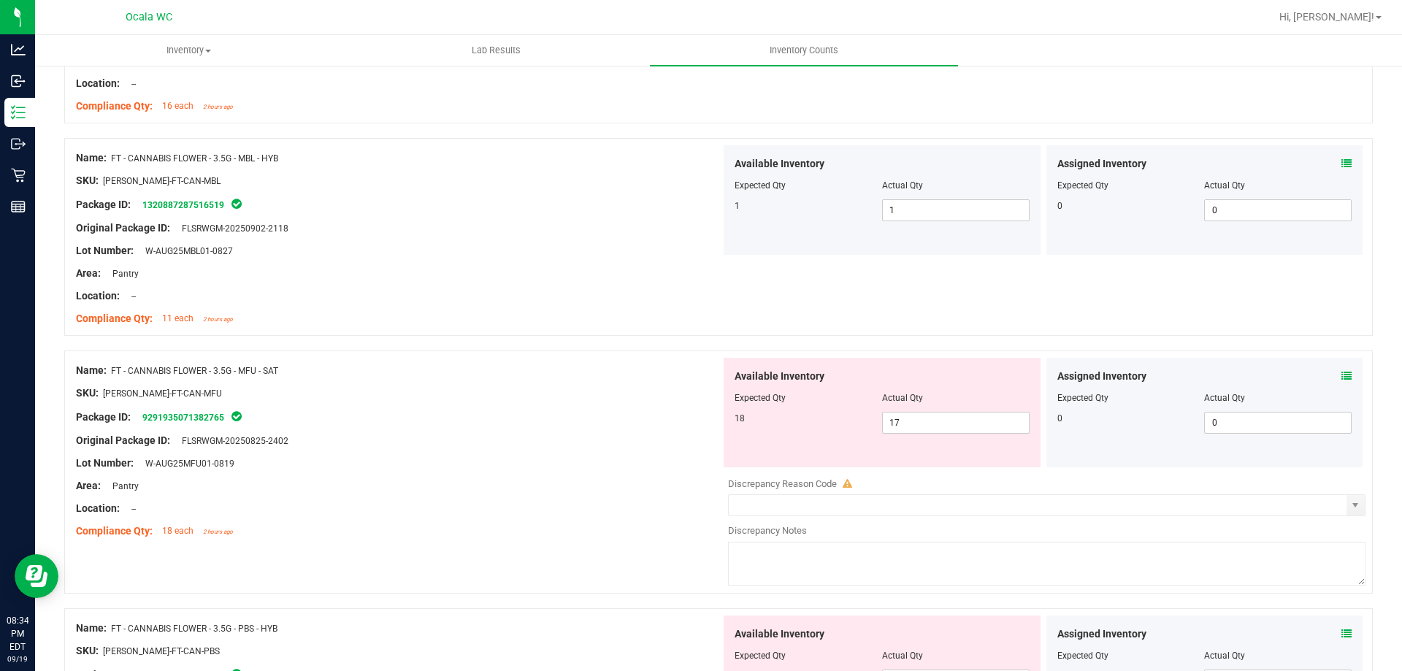
click at [1341, 375] on icon at bounding box center [1346, 376] width 10 height 10
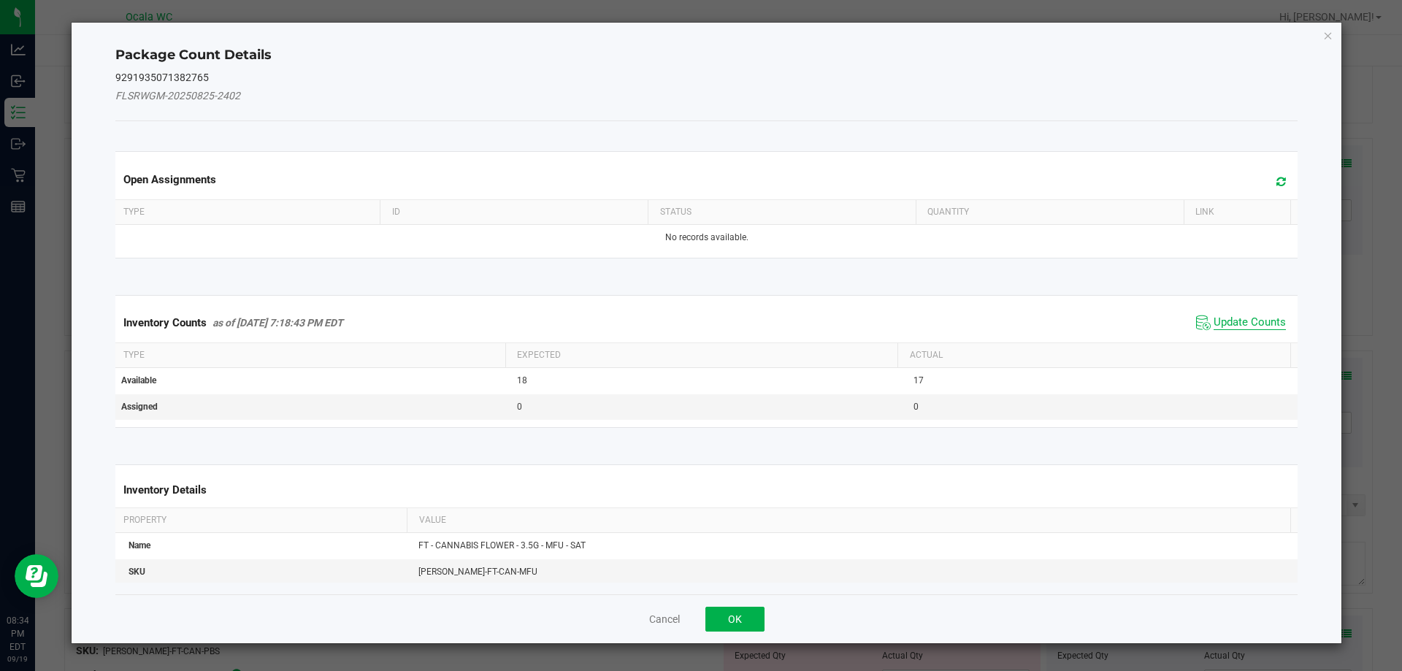
click at [1247, 322] on span "Update Counts" at bounding box center [1249, 322] width 72 height 15
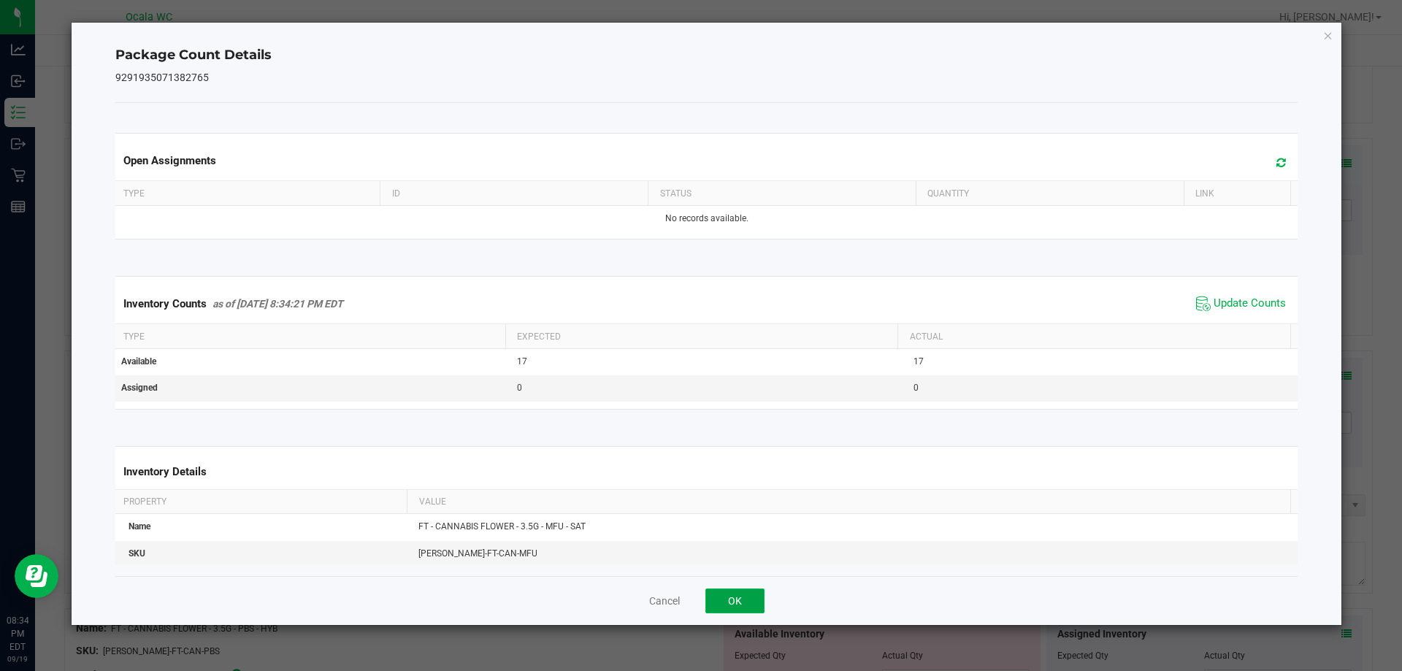
click at [708, 593] on button "OK" at bounding box center [734, 600] width 59 height 25
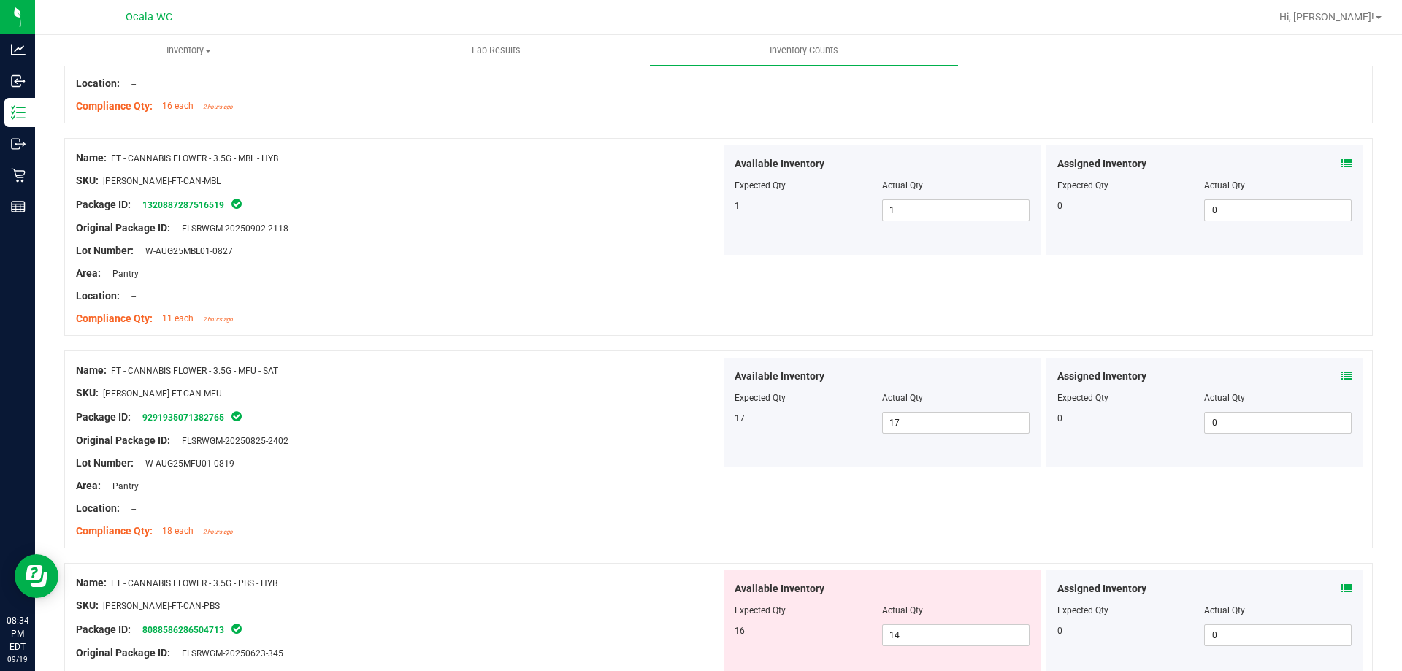
click at [647, 494] on div at bounding box center [398, 496] width 645 height 7
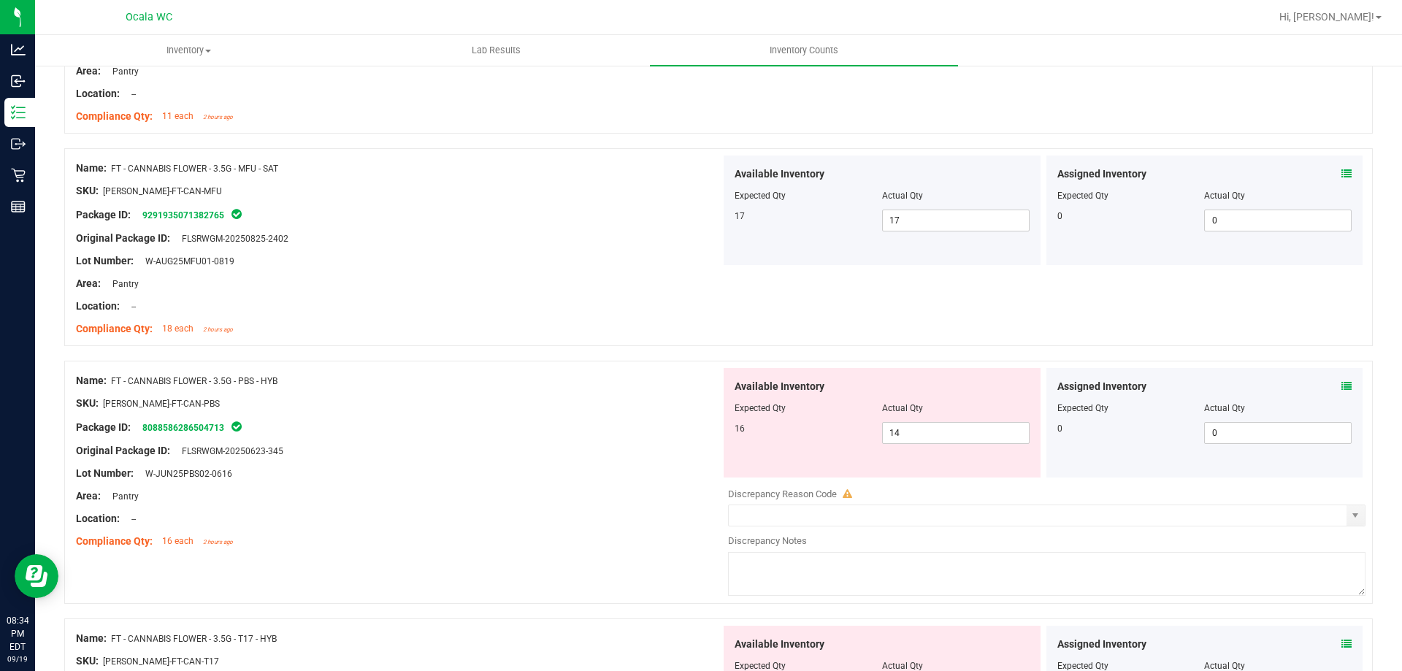
scroll to position [1168, 0]
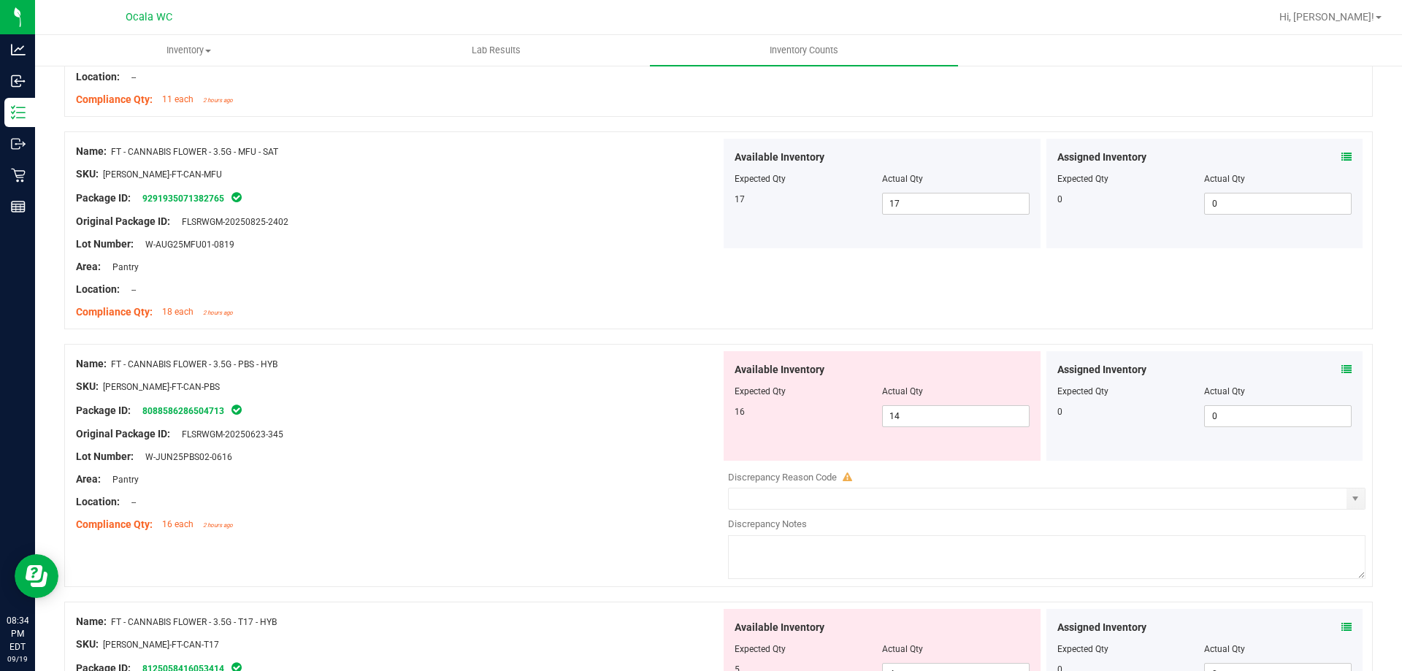
click at [1341, 367] on icon at bounding box center [1346, 369] width 10 height 10
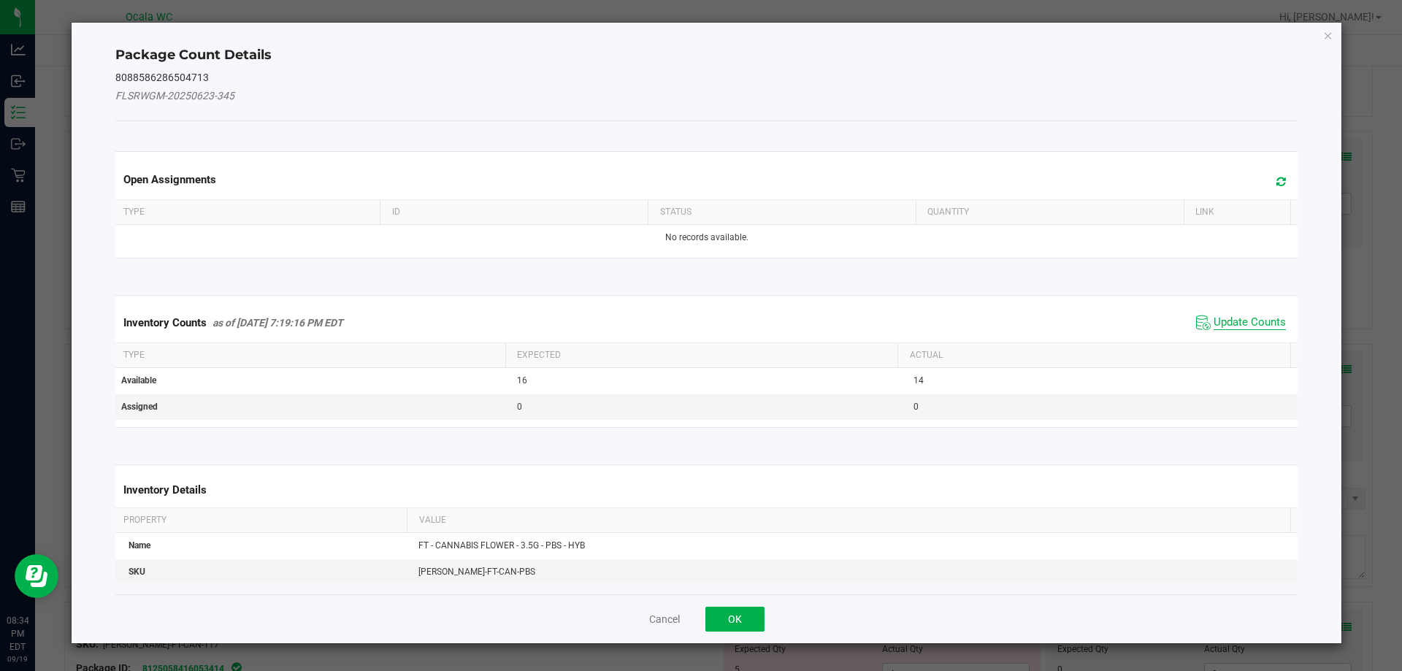
click at [1223, 320] on span "Update Counts" at bounding box center [1249, 322] width 72 height 15
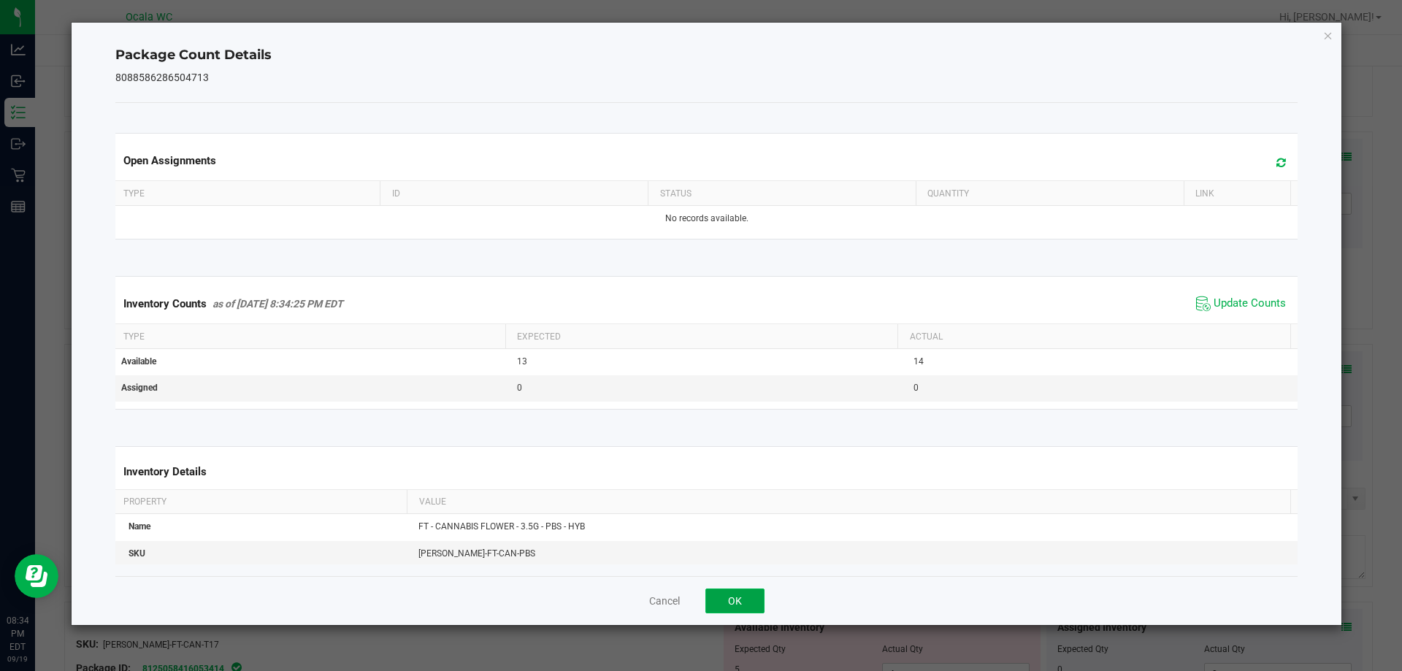
drag, startPoint x: 731, startPoint y: 599, endPoint x: 683, endPoint y: 475, distance: 132.9
click at [731, 598] on button "OK" at bounding box center [734, 600] width 59 height 25
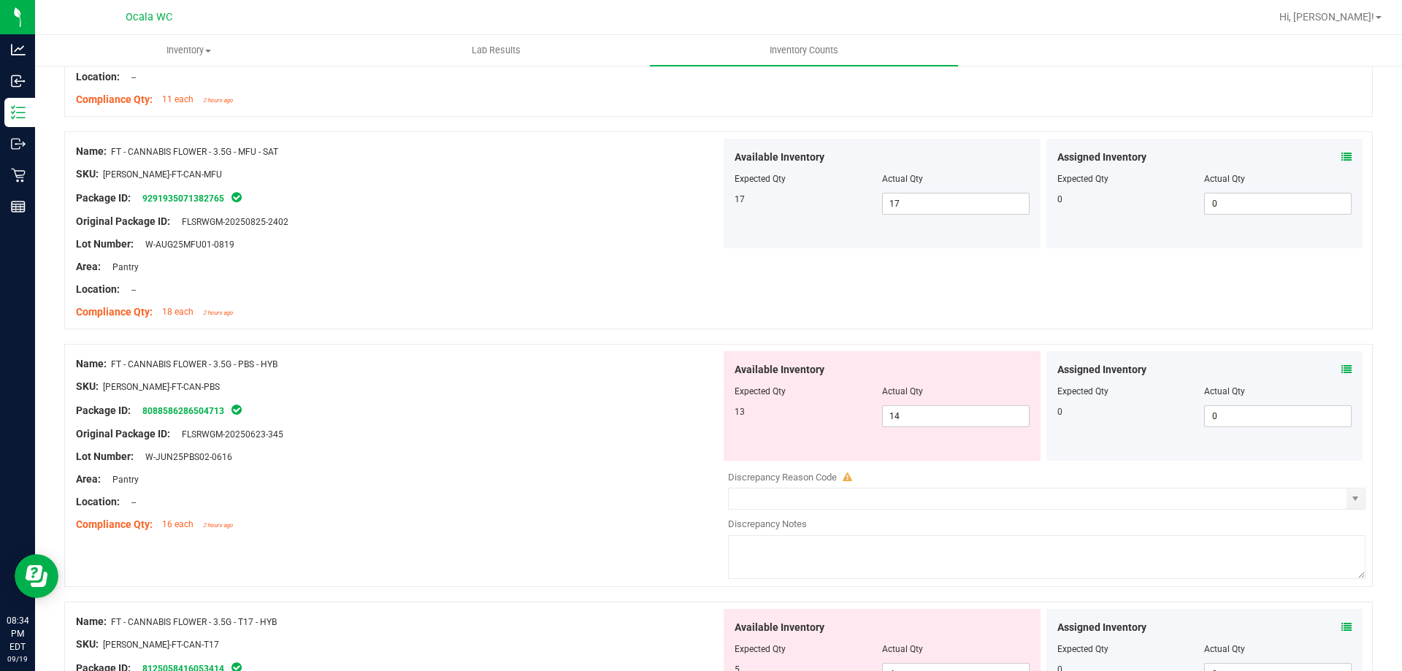
click at [674, 470] on div at bounding box center [398, 467] width 645 height 7
click at [899, 412] on span "14 14" at bounding box center [955, 416] width 147 height 22
click at [899, 412] on input "14" at bounding box center [956, 416] width 146 height 20
type input "13"
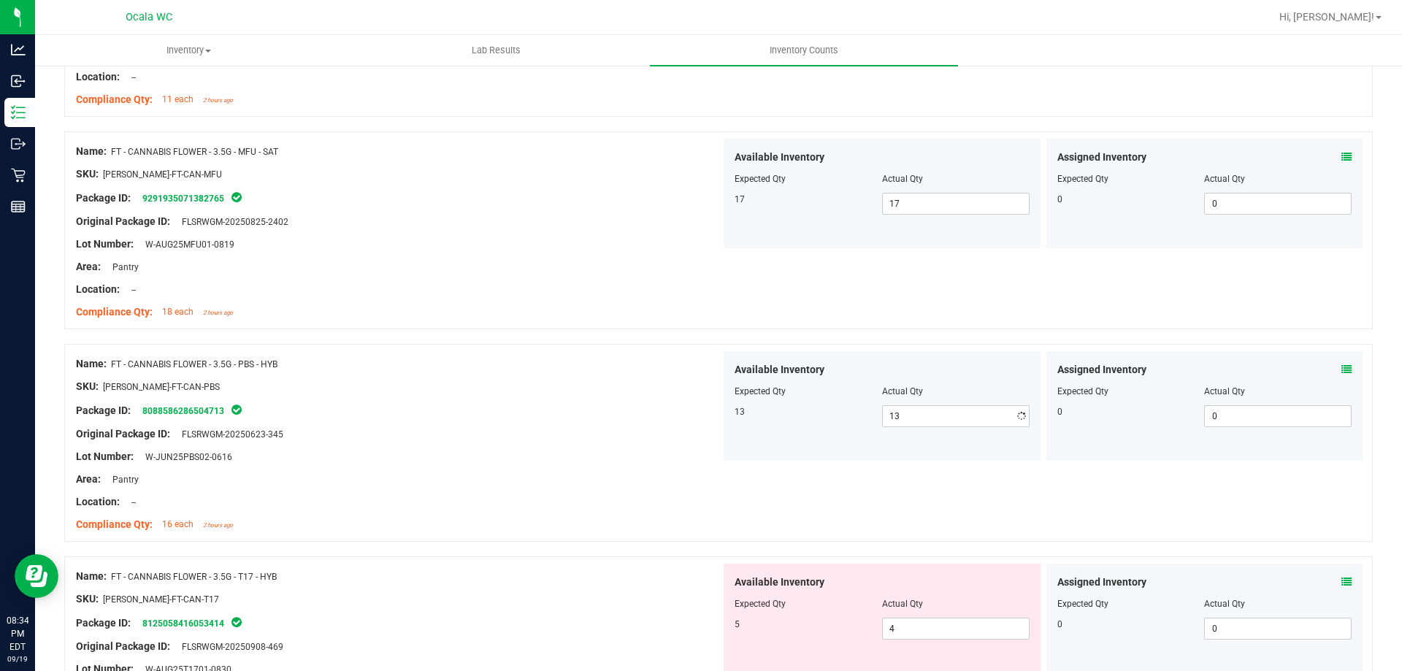
click at [586, 409] on div "Package ID: 8088586286504713" at bounding box center [398, 410] width 645 height 18
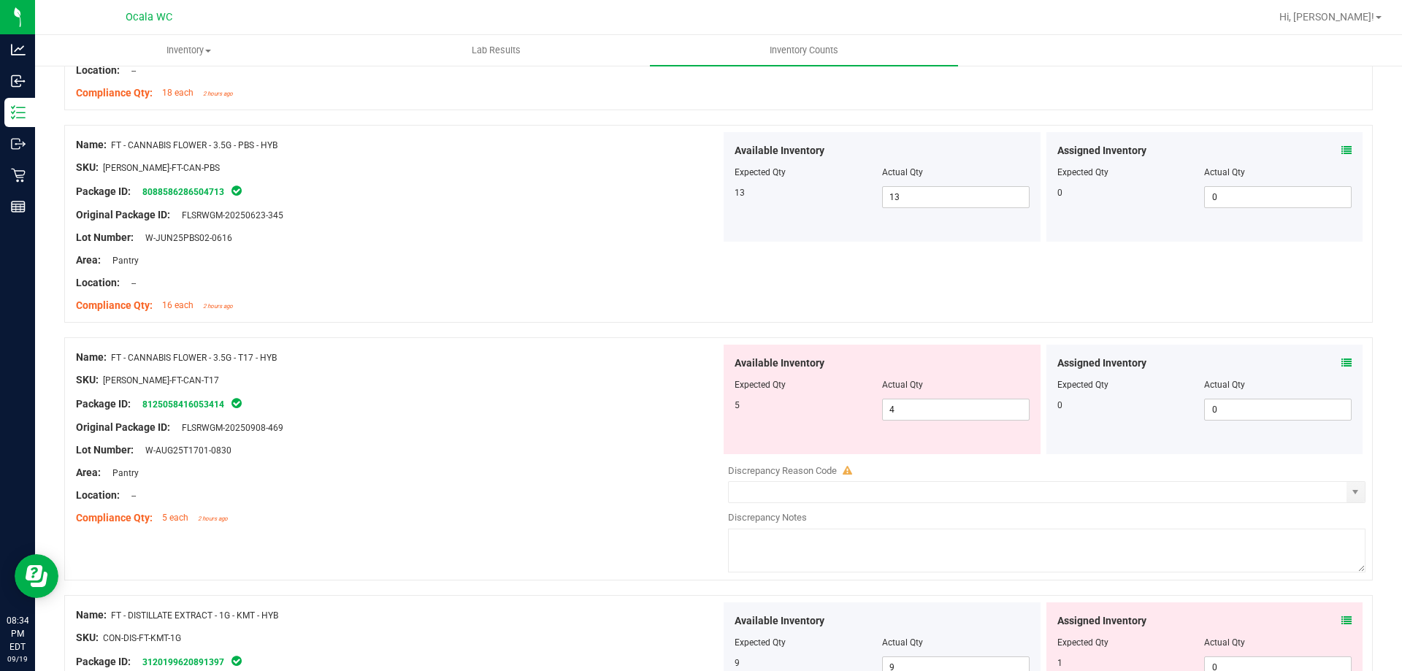
scroll to position [1460, 0]
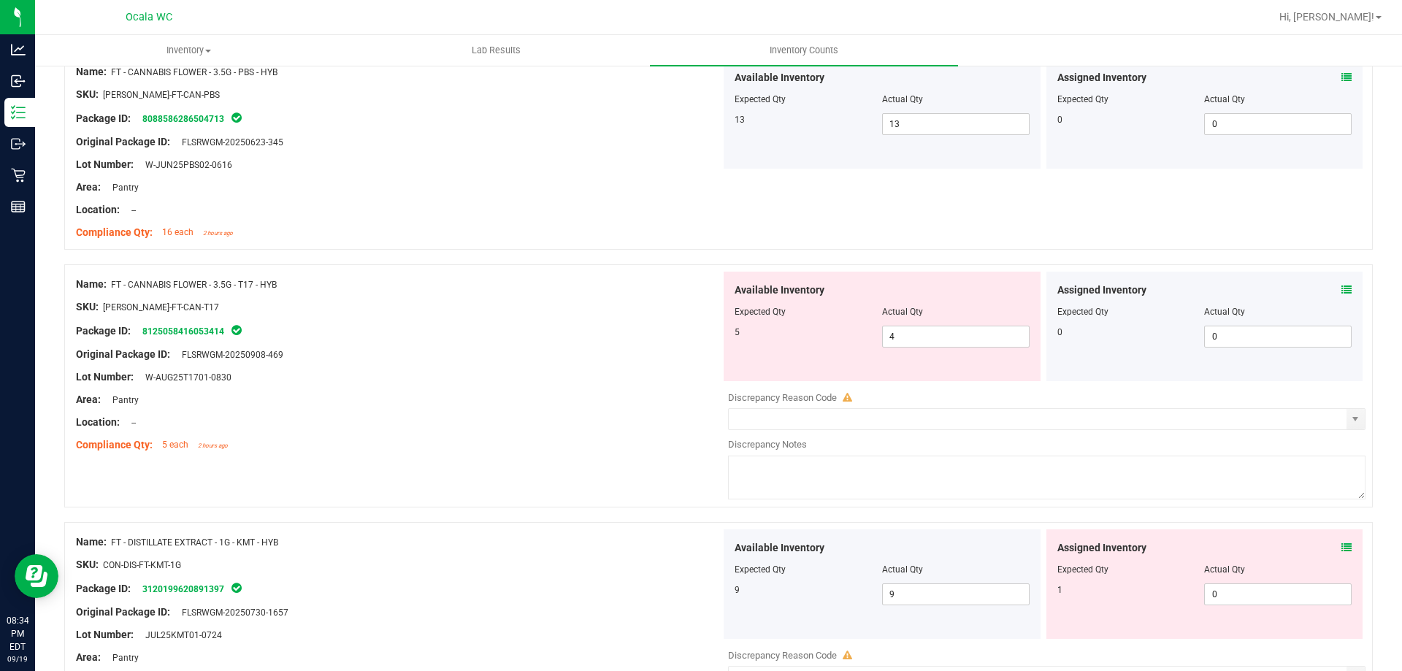
click at [1347, 285] on div "Assigned Inventory Expected Qty Actual Qty 0 0 0" at bounding box center [1204, 326] width 317 height 109
click at [1341, 290] on icon at bounding box center [1346, 290] width 10 height 10
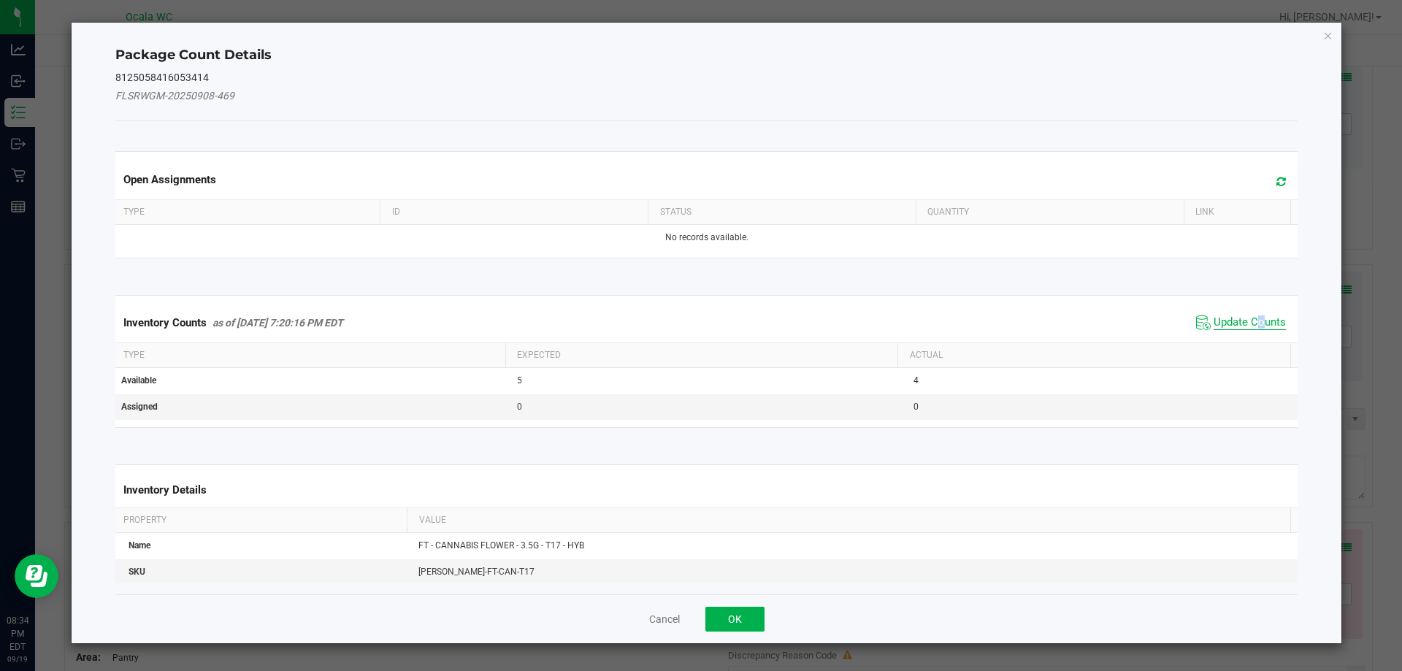
click at [1250, 316] on span "Update Counts" at bounding box center [1249, 322] width 72 height 15
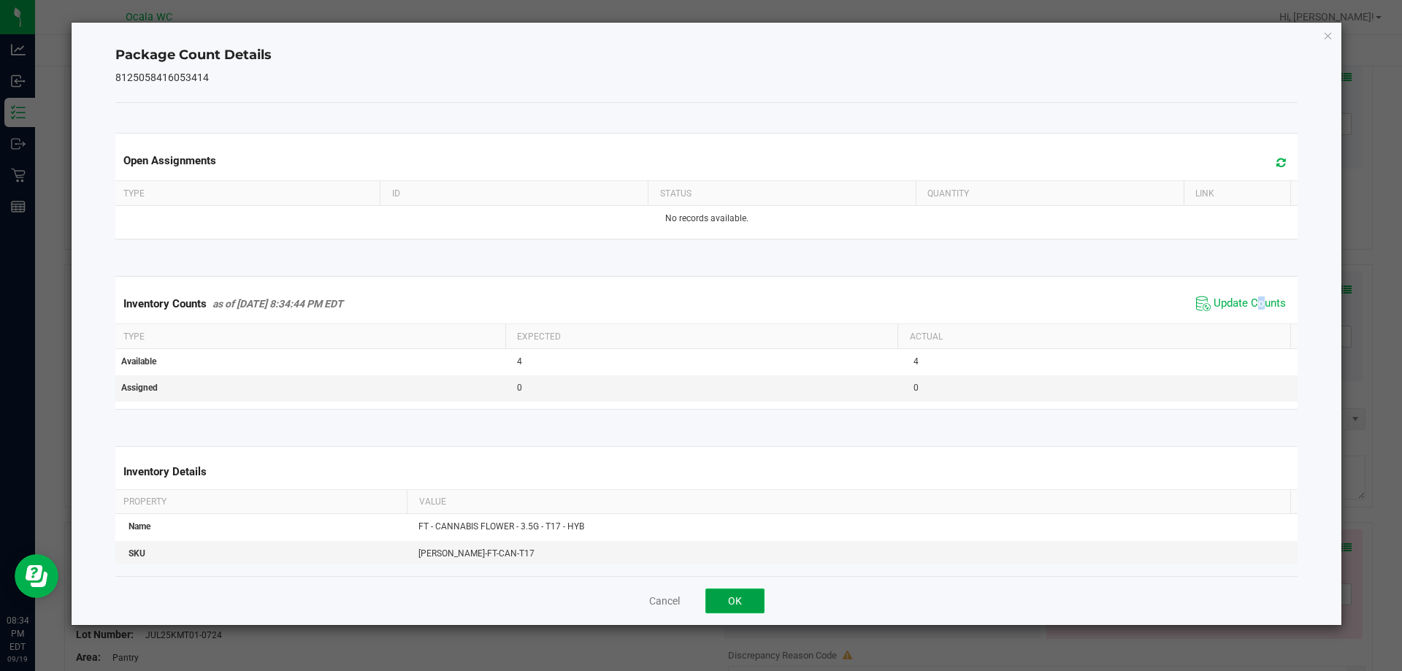
click at [742, 602] on button "OK" at bounding box center [734, 600] width 59 height 25
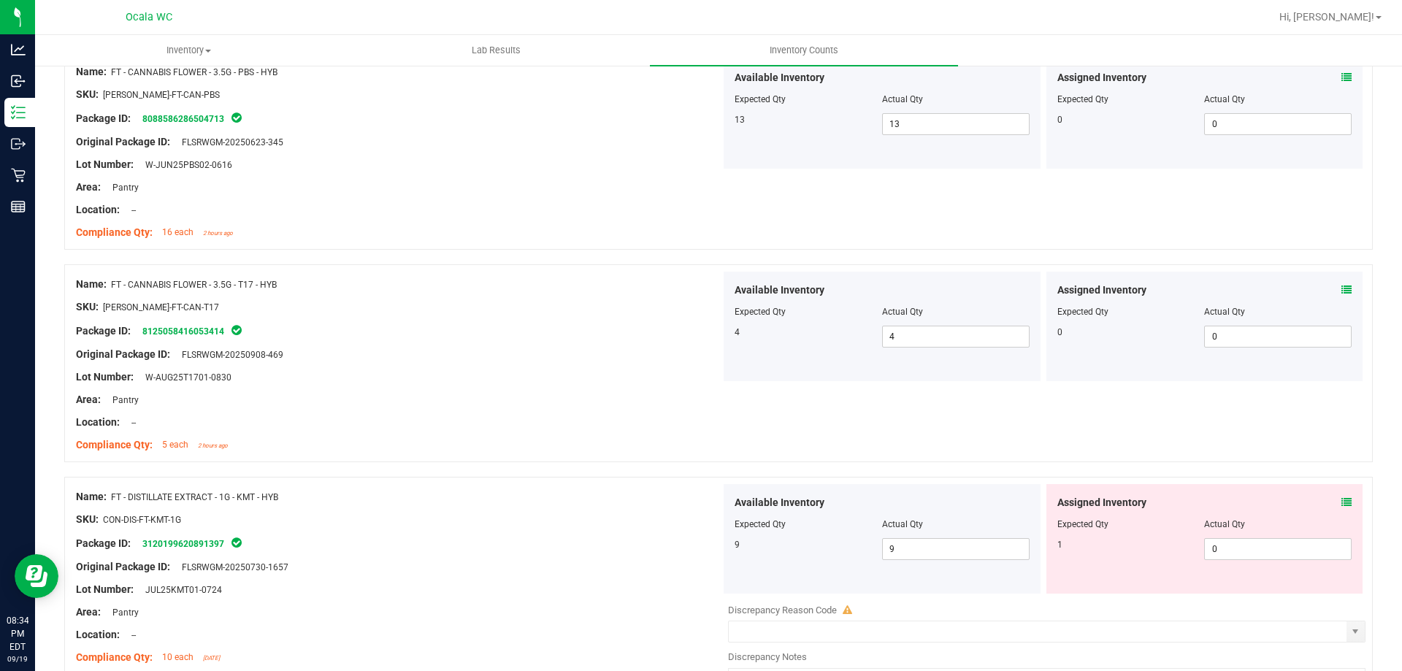
click at [533, 413] on div at bounding box center [398, 410] width 645 height 7
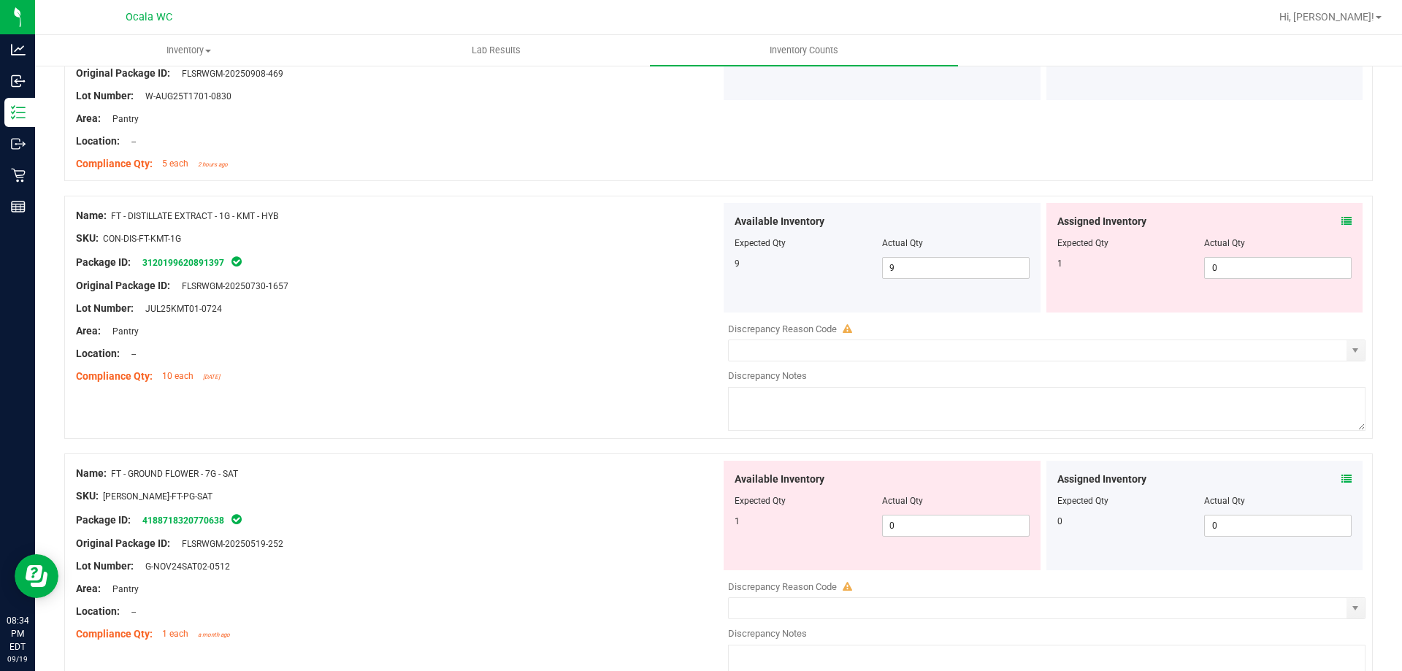
scroll to position [1752, 0]
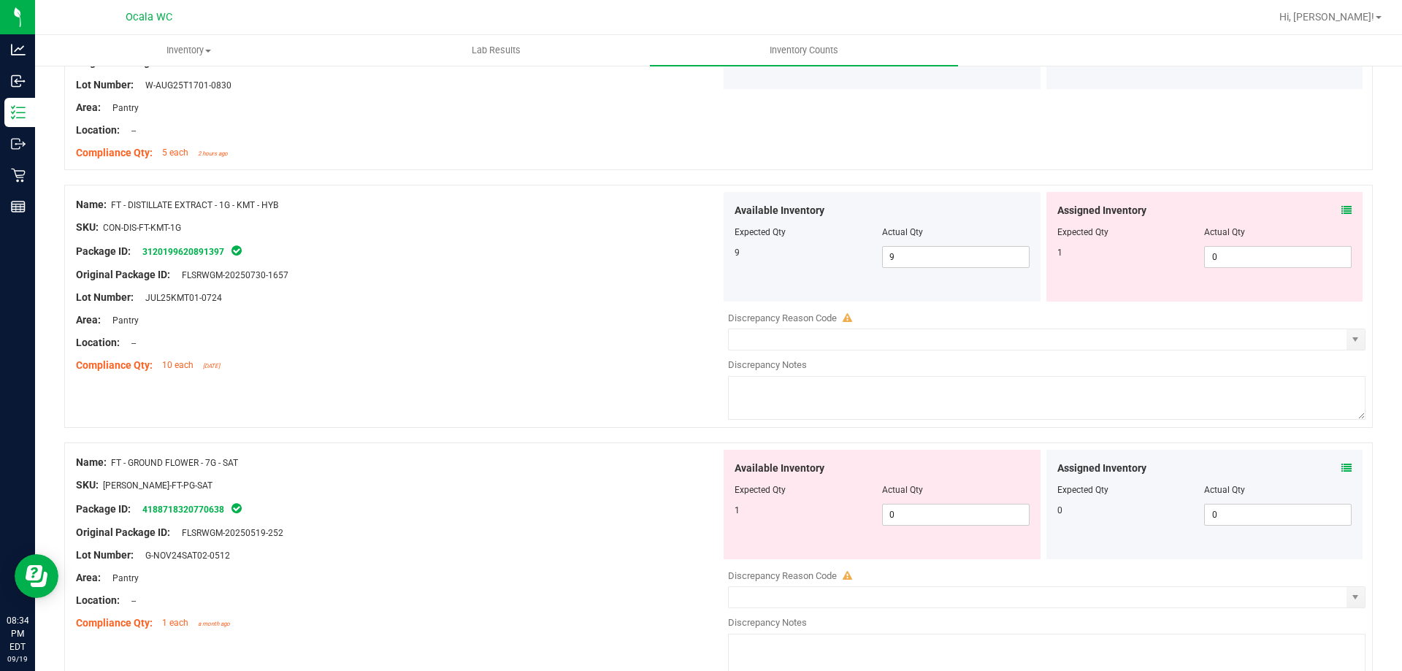
click at [1341, 209] on icon at bounding box center [1346, 210] width 10 height 10
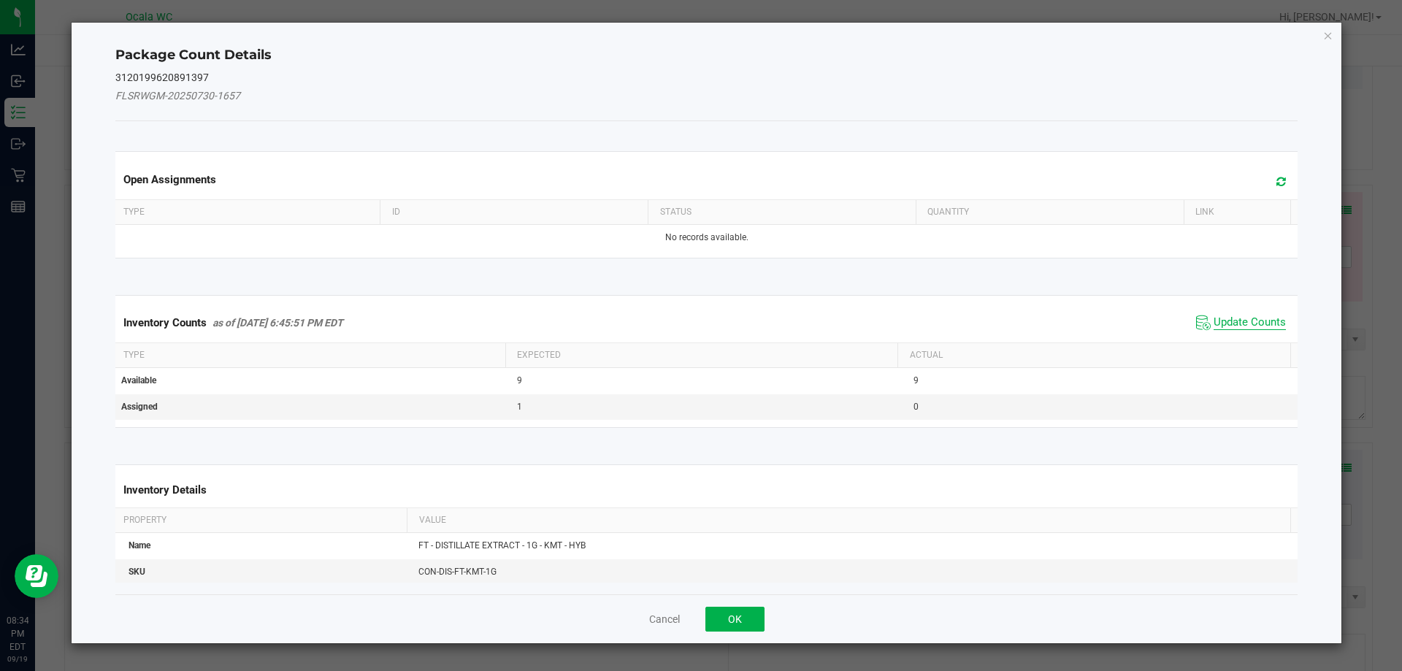
click at [1257, 320] on span "Update Counts" at bounding box center [1249, 322] width 72 height 15
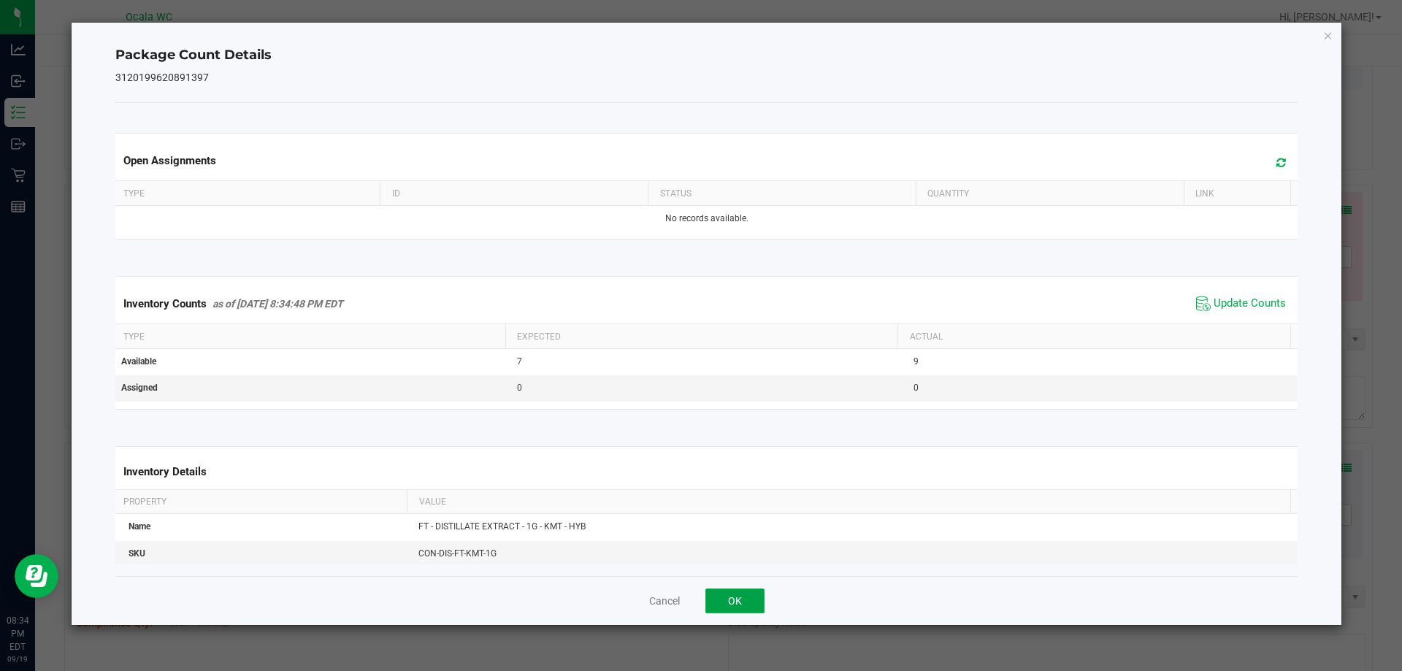
click at [714, 601] on button "OK" at bounding box center [734, 600] width 59 height 25
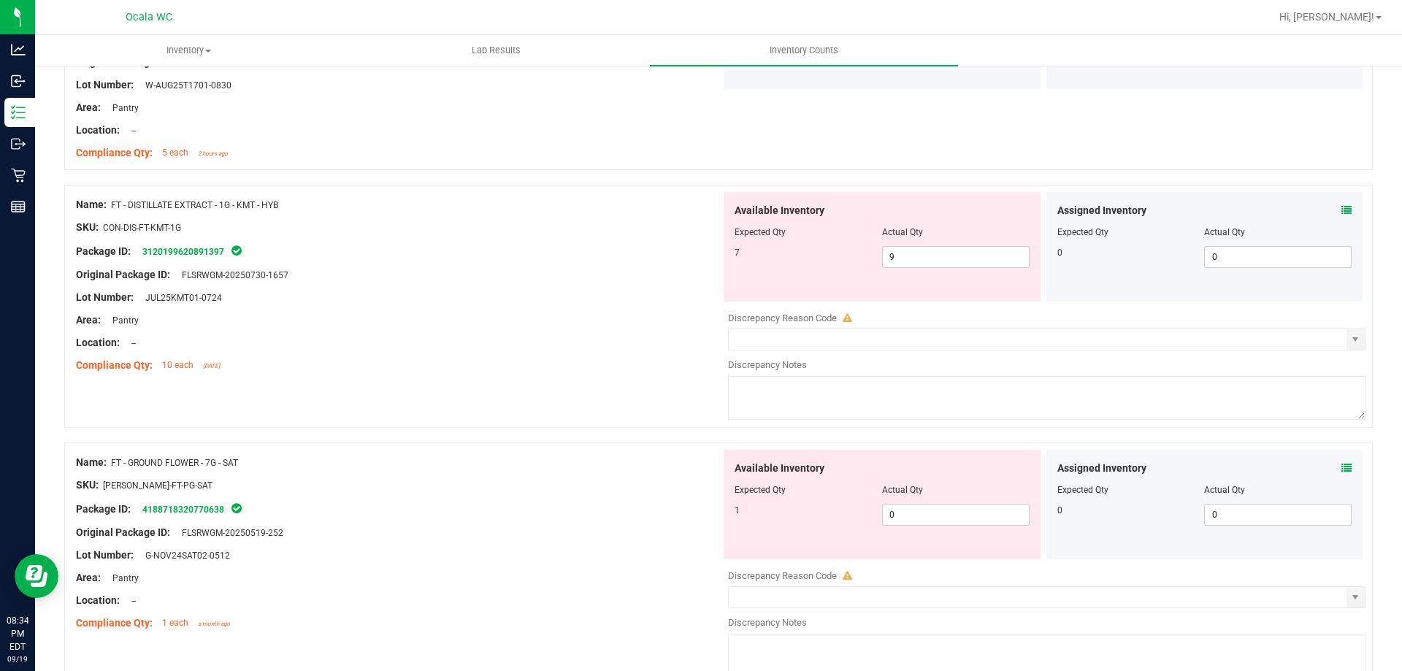
click at [565, 434] on div at bounding box center [718, 435] width 1308 height 15
click at [923, 261] on span "9 9" at bounding box center [955, 257] width 147 height 22
click at [923, 261] on input "9" at bounding box center [956, 257] width 146 height 20
type input "7"
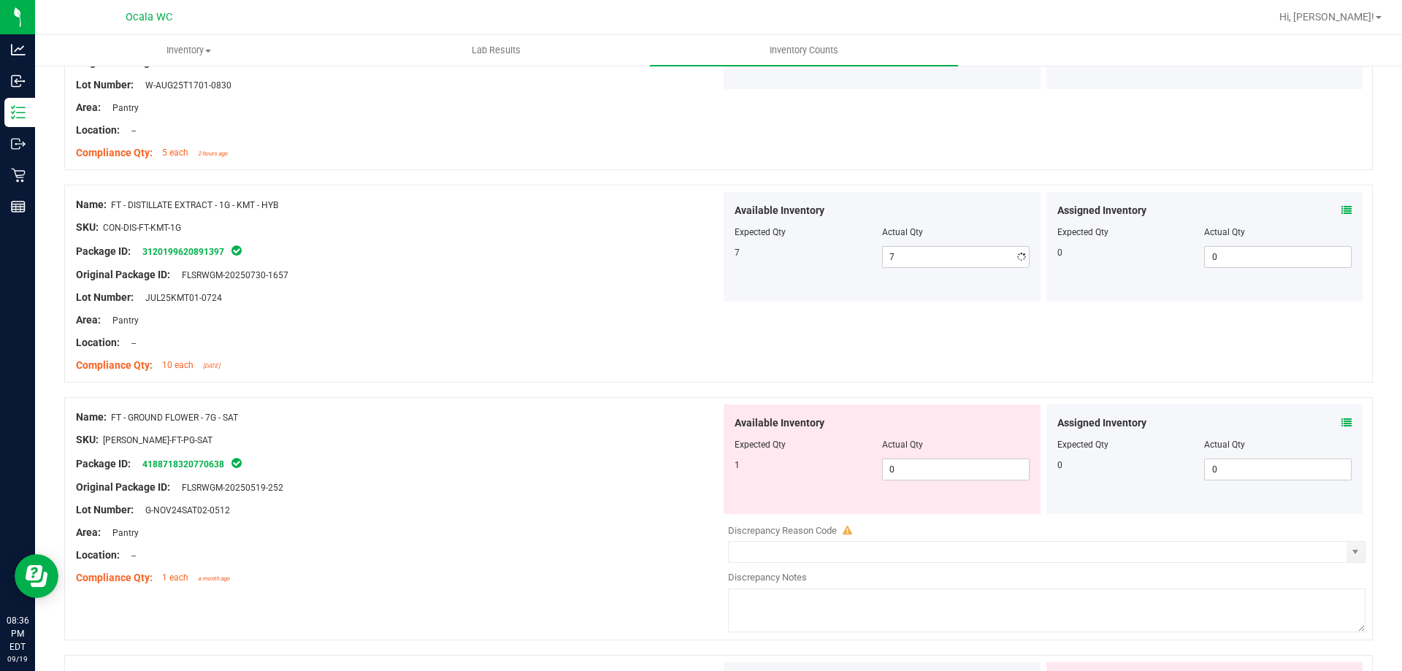
click at [628, 250] on div "Package ID: 3120199620891397" at bounding box center [398, 251] width 645 height 18
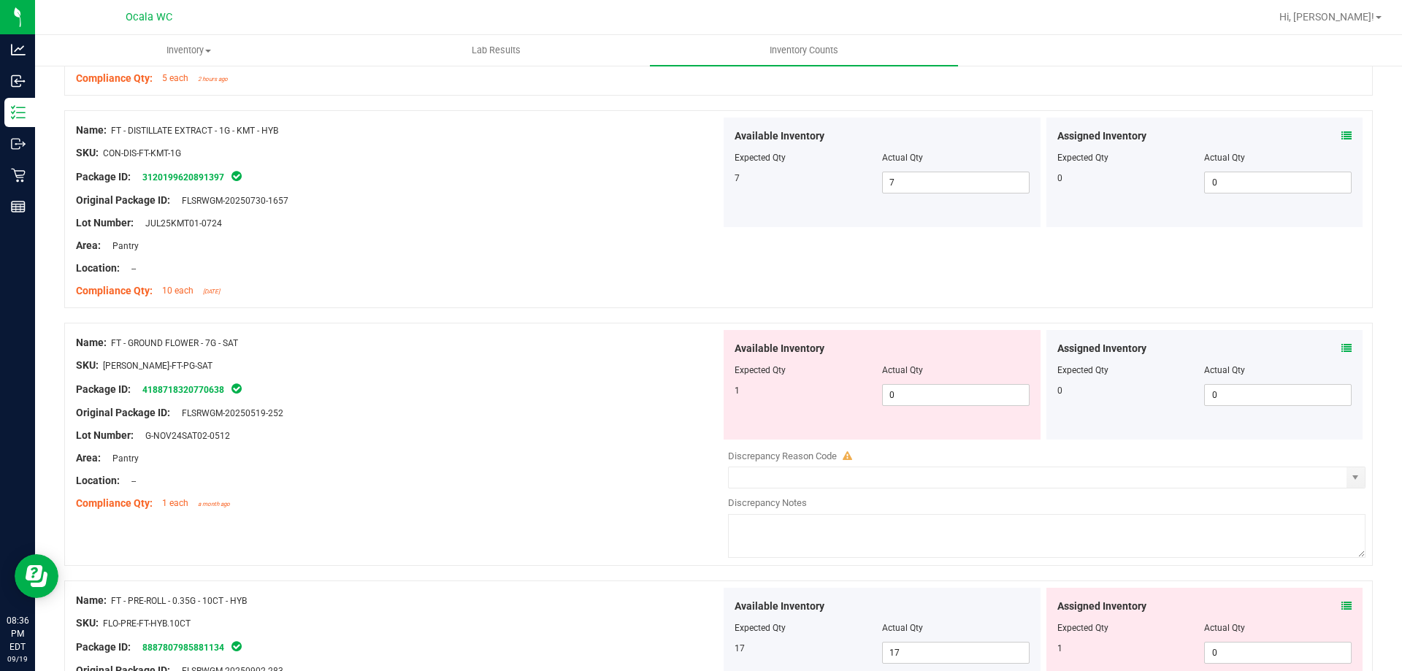
scroll to position [1898, 0]
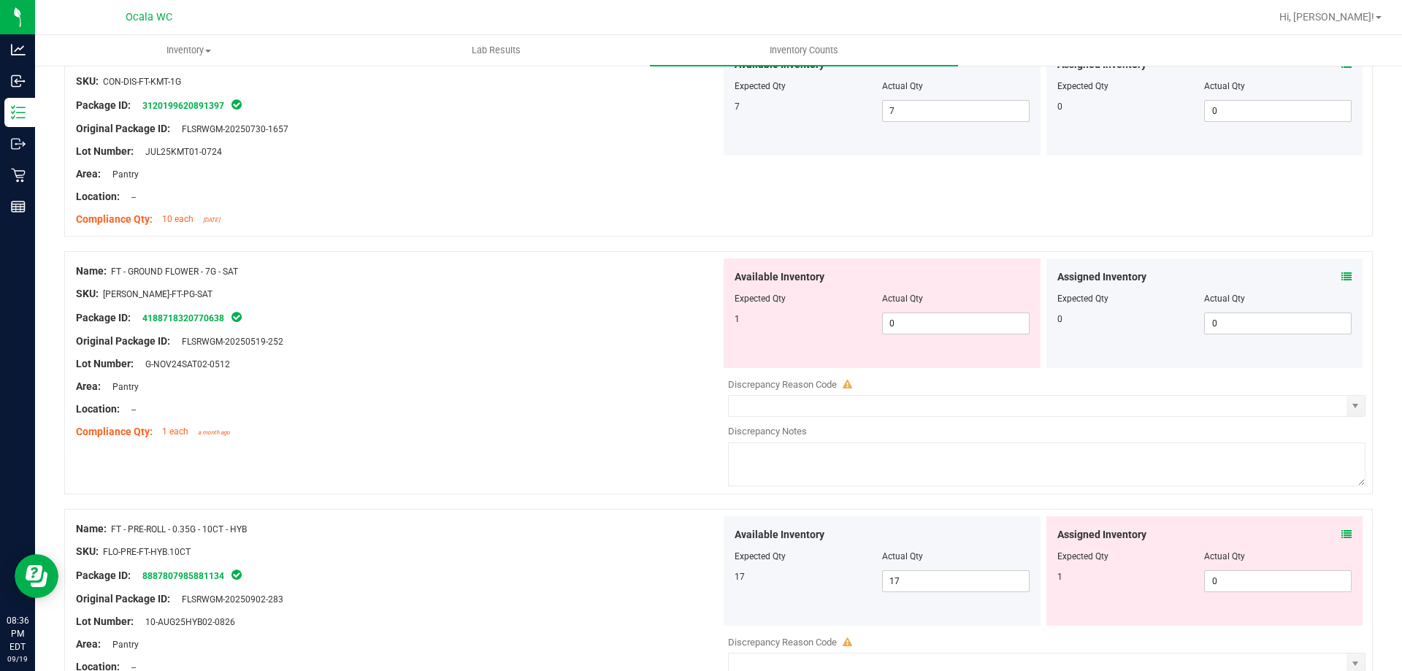
click at [534, 295] on div "SKU: [PERSON_NAME]-FT-PG-SAT" at bounding box center [398, 293] width 645 height 15
click at [1341, 277] on icon at bounding box center [1346, 277] width 10 height 10
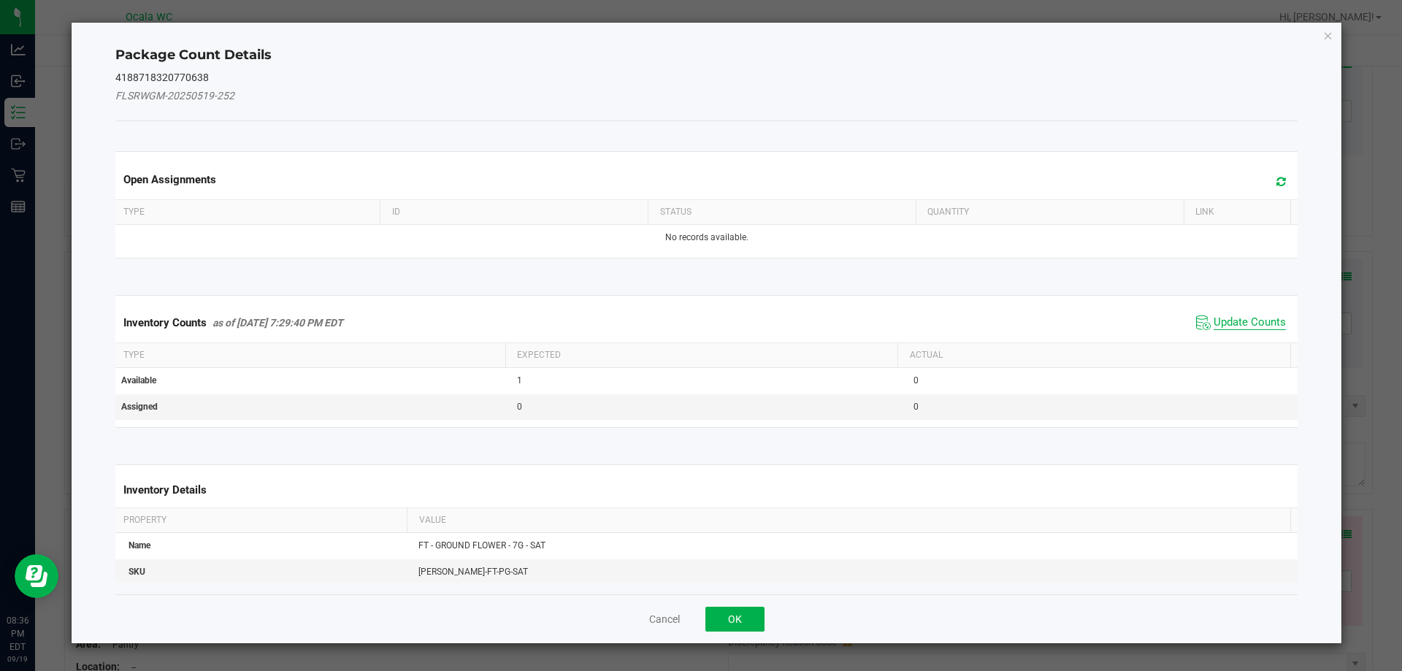
click at [1215, 323] on span "Update Counts" at bounding box center [1249, 322] width 72 height 15
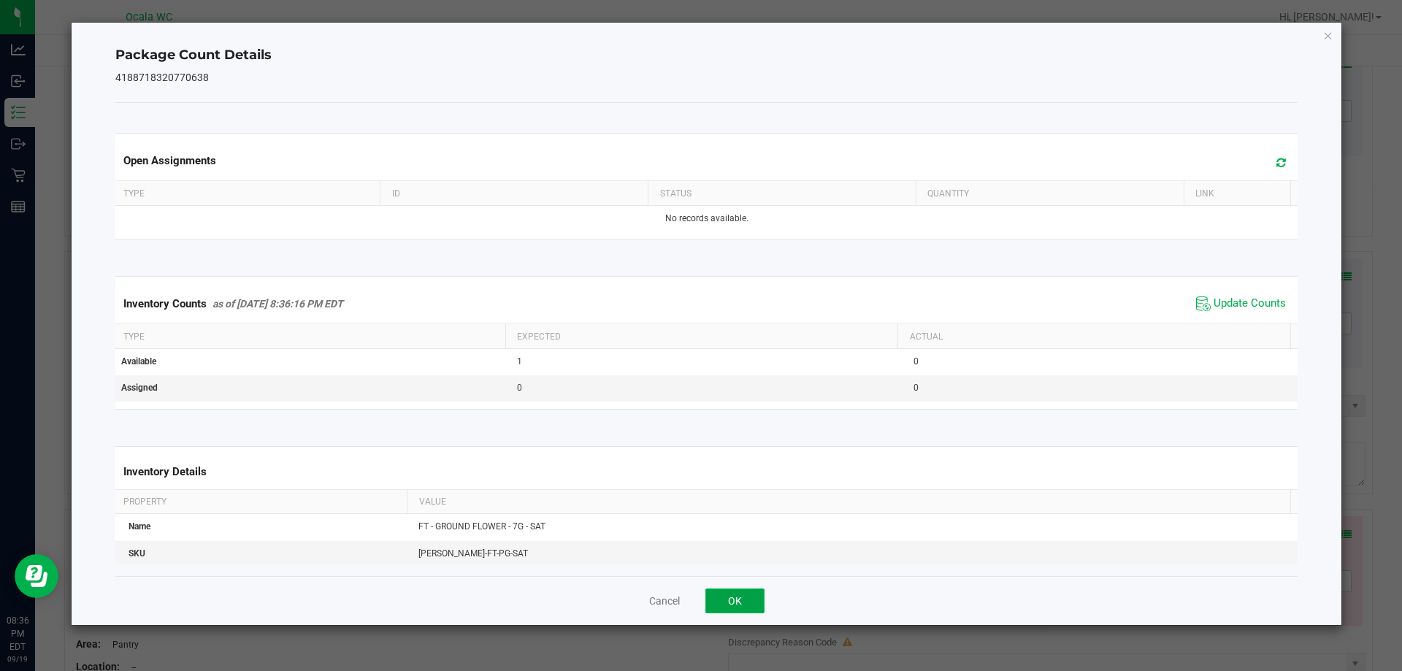
click at [720, 605] on button "OK" at bounding box center [734, 600] width 59 height 25
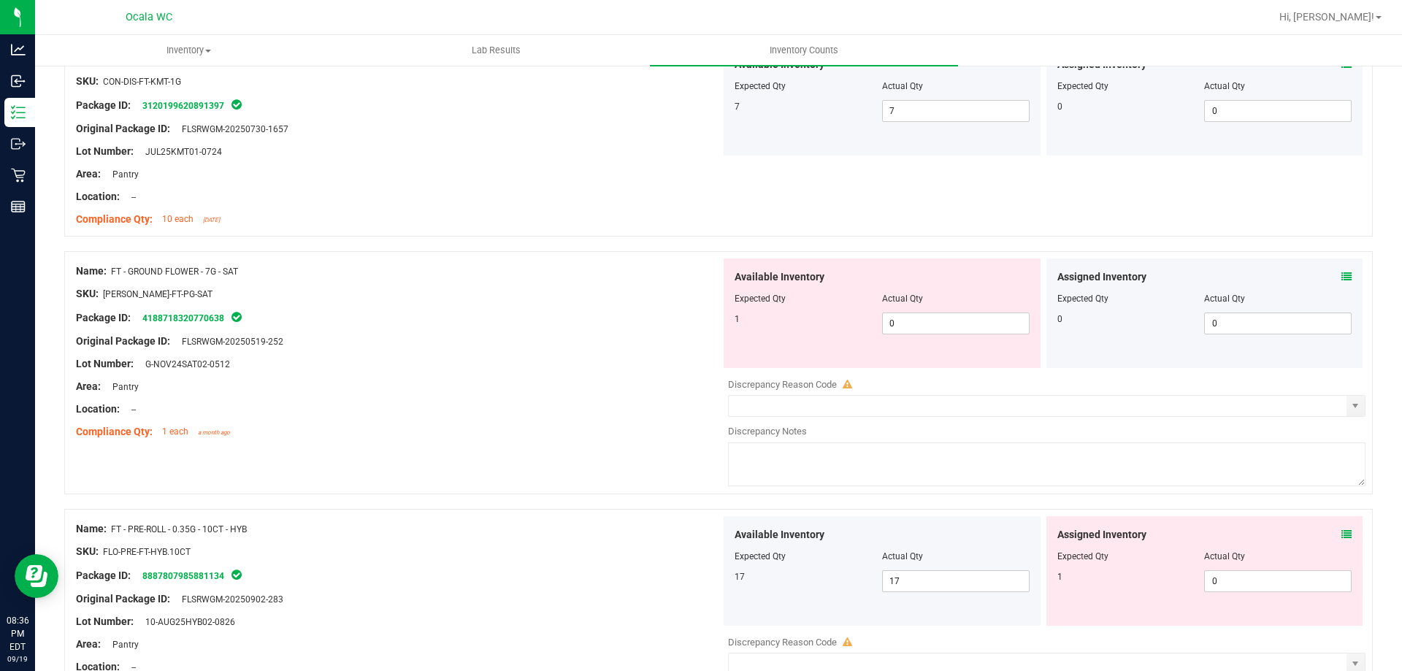
click at [630, 394] on div at bounding box center [398, 397] width 645 height 7
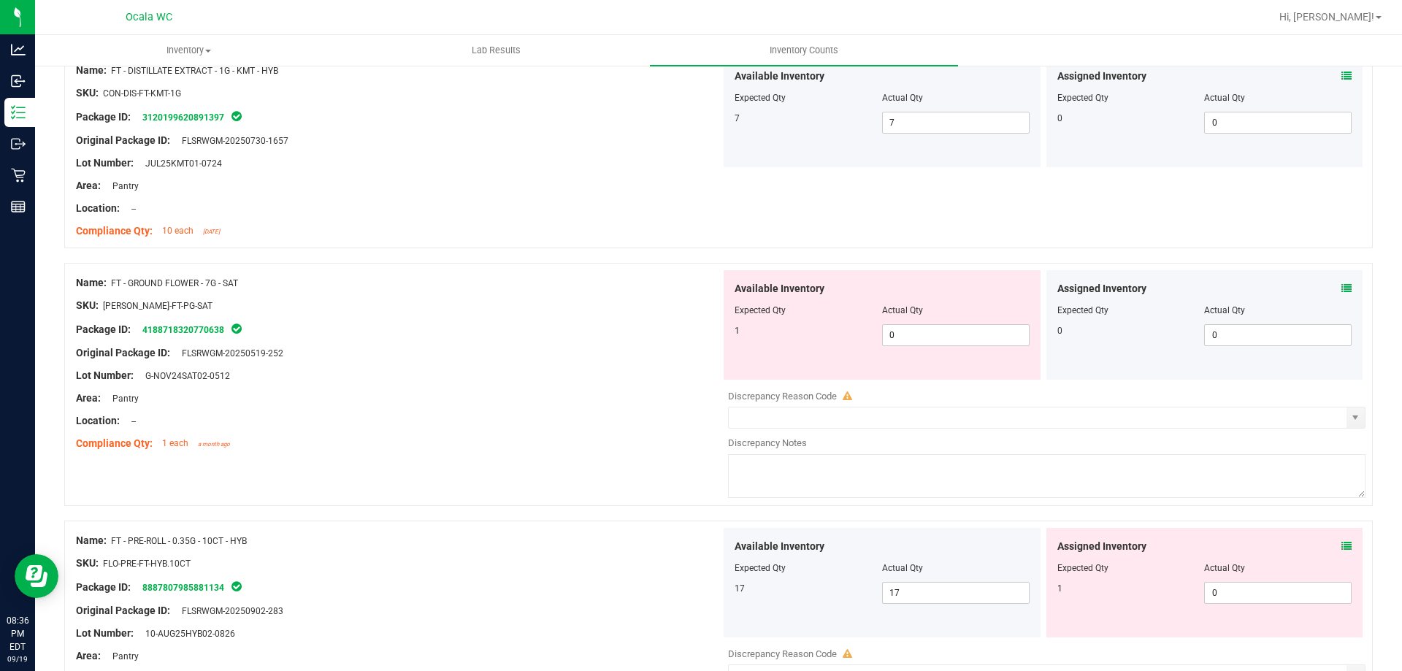
scroll to position [1910, 0]
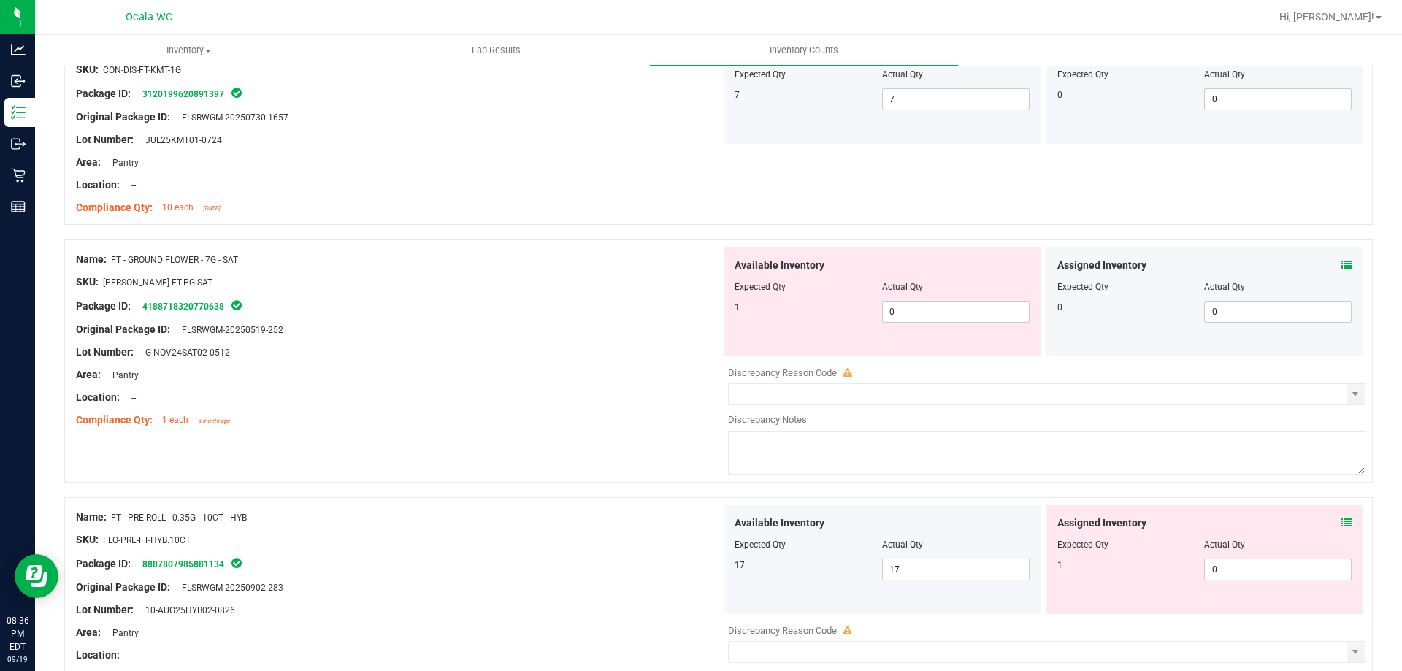
click at [212, 263] on span "FT - GROUND FLOWER - 7G - SAT" at bounding box center [174, 260] width 127 height 10
click at [244, 264] on div "Name: FT - GROUND FLOWER - 7G - SAT" at bounding box center [398, 259] width 645 height 15
drag, startPoint x: 113, startPoint y: 260, endPoint x: 245, endPoint y: 261, distance: 132.1
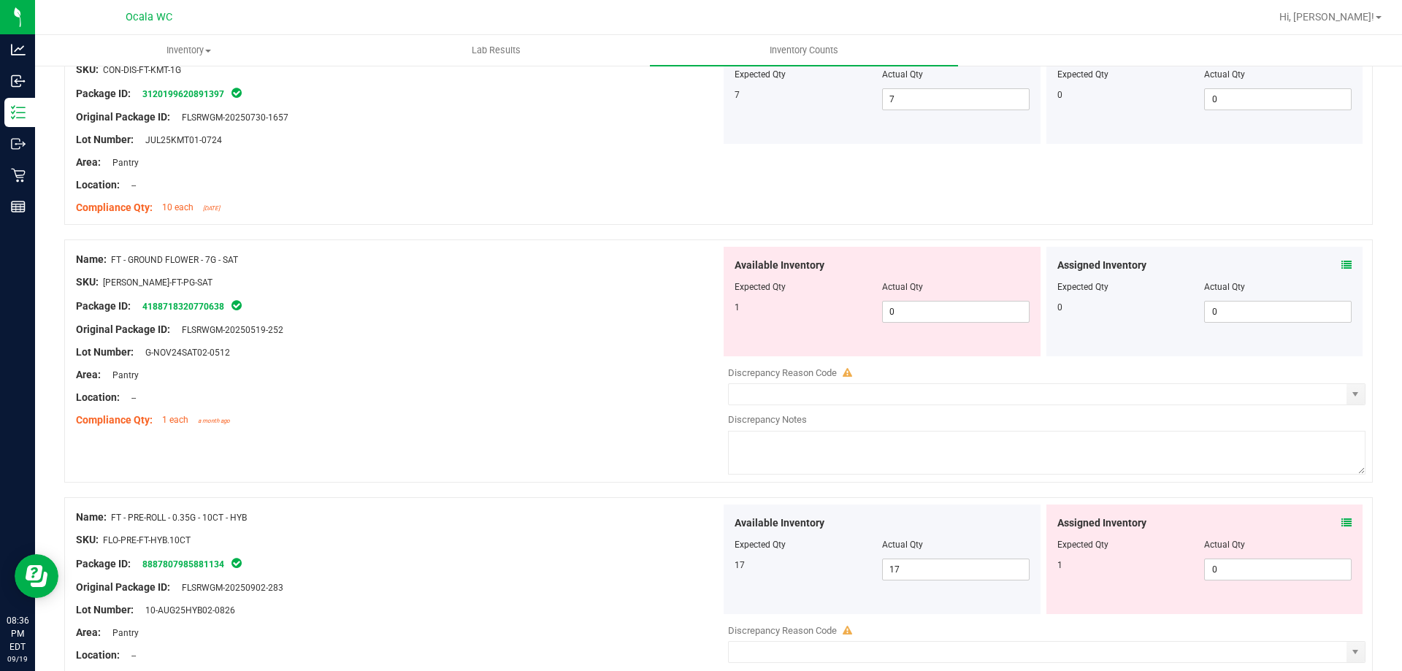
click at [245, 261] on div "Name: FT - GROUND FLOWER - 7G - SAT" at bounding box center [398, 259] width 645 height 15
copy span "FT - GROUND FLOWER - 7G - SAT"
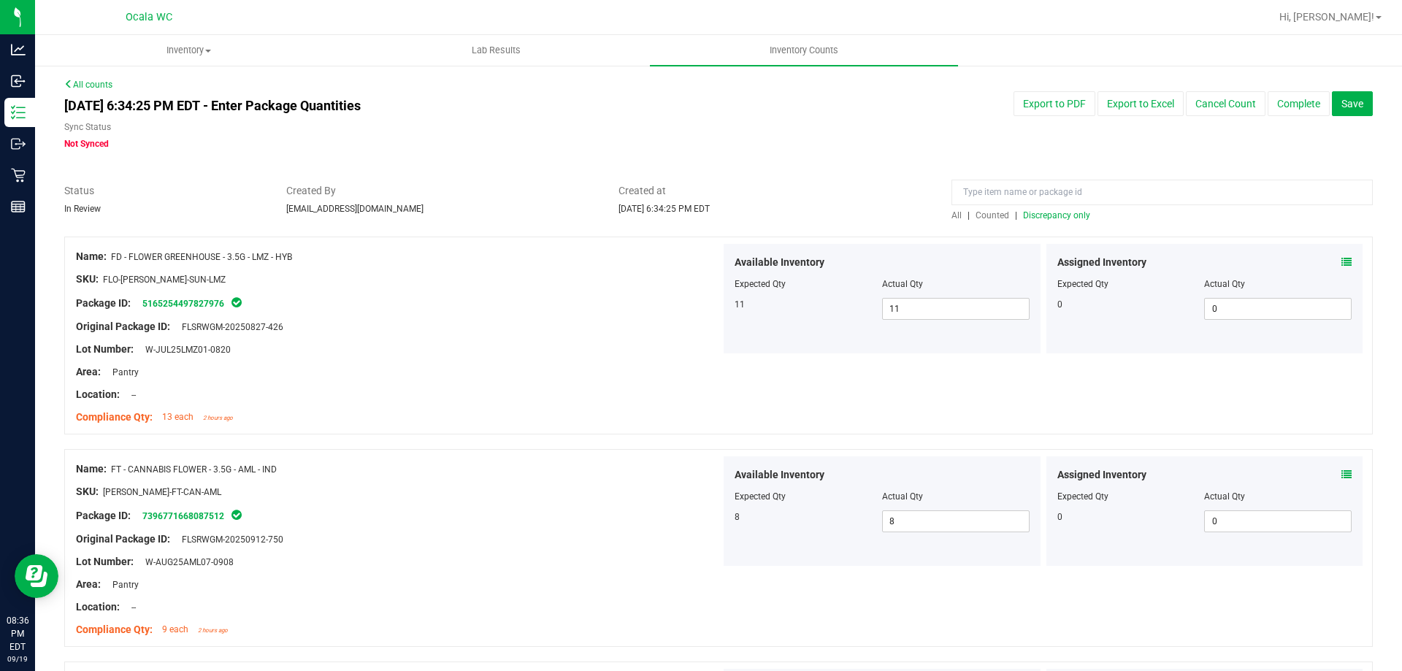
scroll to position [0, 0]
click at [1126, 190] on input at bounding box center [1161, 193] width 421 height 26
paste input "FT - GROUND FLOWER - 7G - SAT"
type input "FT - GROUND FLOWER - 7G - SAT"
click at [953, 216] on span "All" at bounding box center [956, 216] width 10 height 10
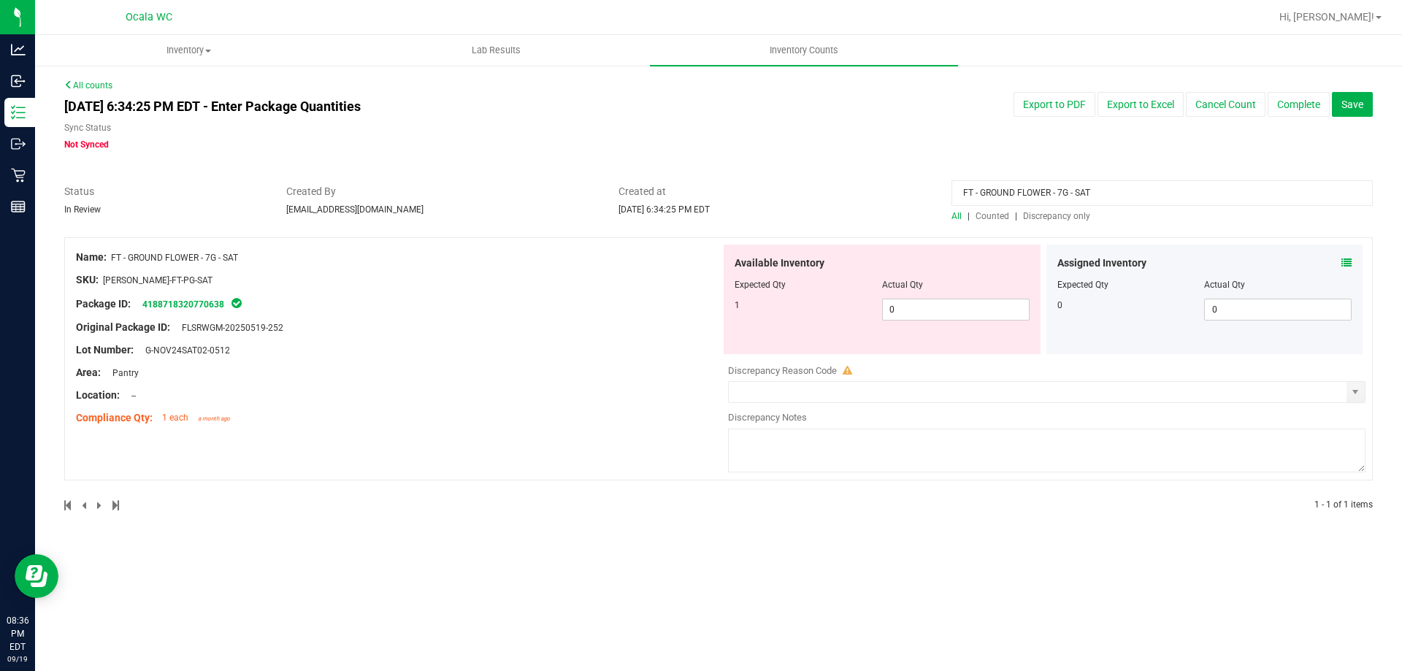
click at [558, 366] on div "Area: Pantry" at bounding box center [398, 372] width 645 height 15
click at [1343, 261] on icon at bounding box center [1346, 263] width 10 height 10
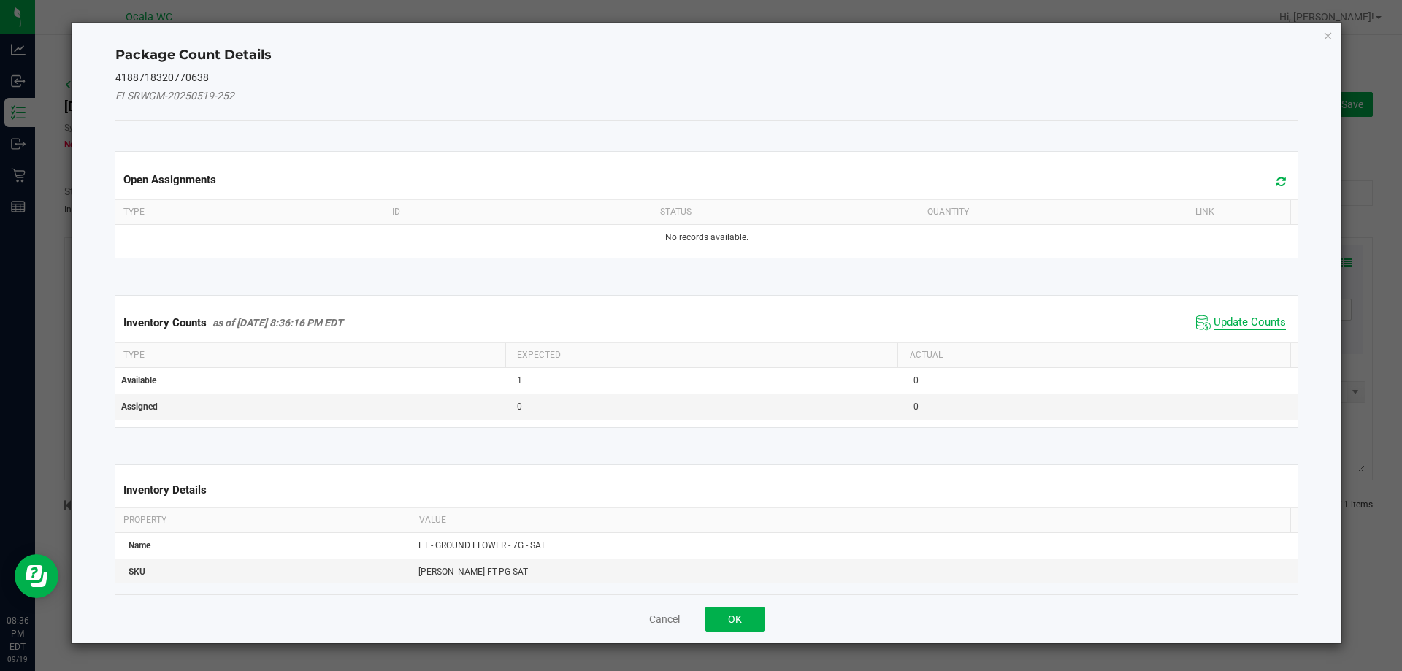
click at [1242, 316] on span "Update Counts" at bounding box center [1249, 322] width 72 height 15
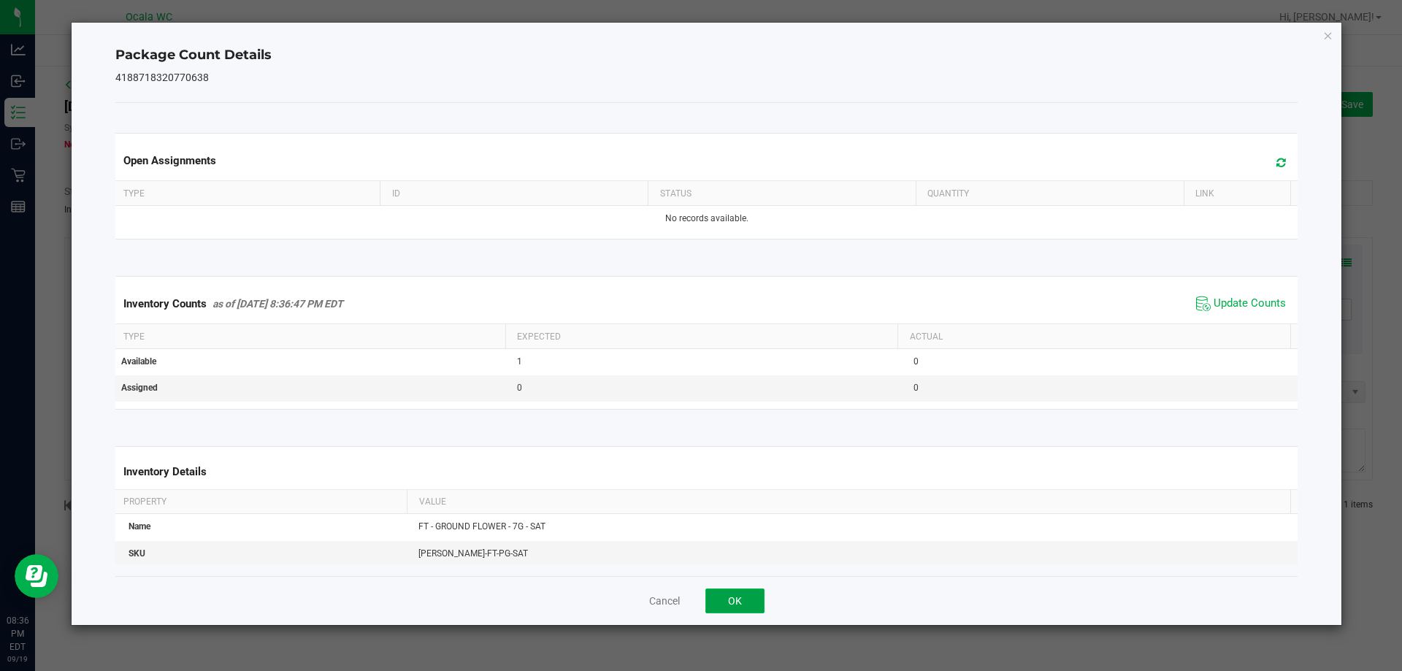
click at [738, 593] on button "OK" at bounding box center [734, 600] width 59 height 25
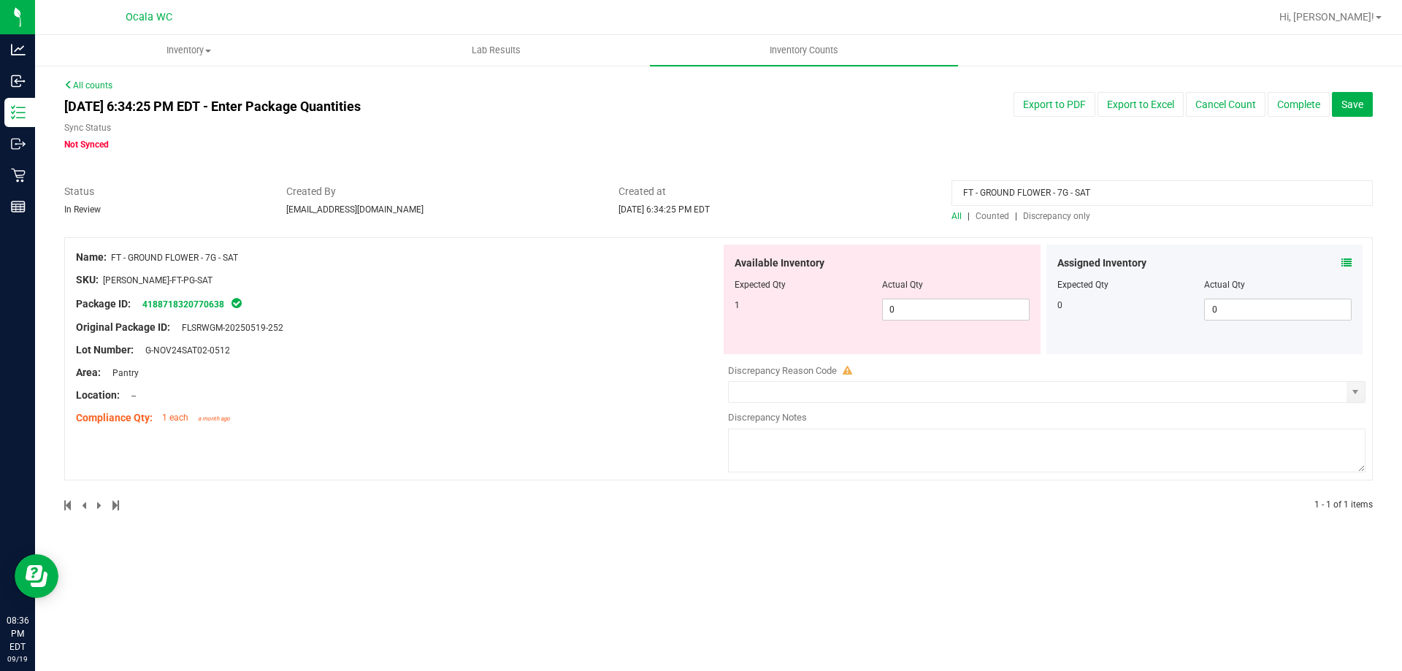
click at [627, 412] on div "Compliance Qty: 1 each a month ago" at bounding box center [398, 417] width 645 height 15
click at [622, 398] on div "Location: --" at bounding box center [398, 395] width 645 height 15
click at [105, 80] on div "All counts [DATE] 6:34:25 PM EDT - Enter Package Quantities Sync Status Not Syn…" at bounding box center [718, 304] width 1308 height 451
drag, startPoint x: 1175, startPoint y: 186, endPoint x: 895, endPoint y: 176, distance: 280.5
click at [895, 176] on div "All counts [DATE] 6:34:25 PM EDT - Enter Package Quantities Sync Status Not Syn…" at bounding box center [718, 304] width 1308 height 451
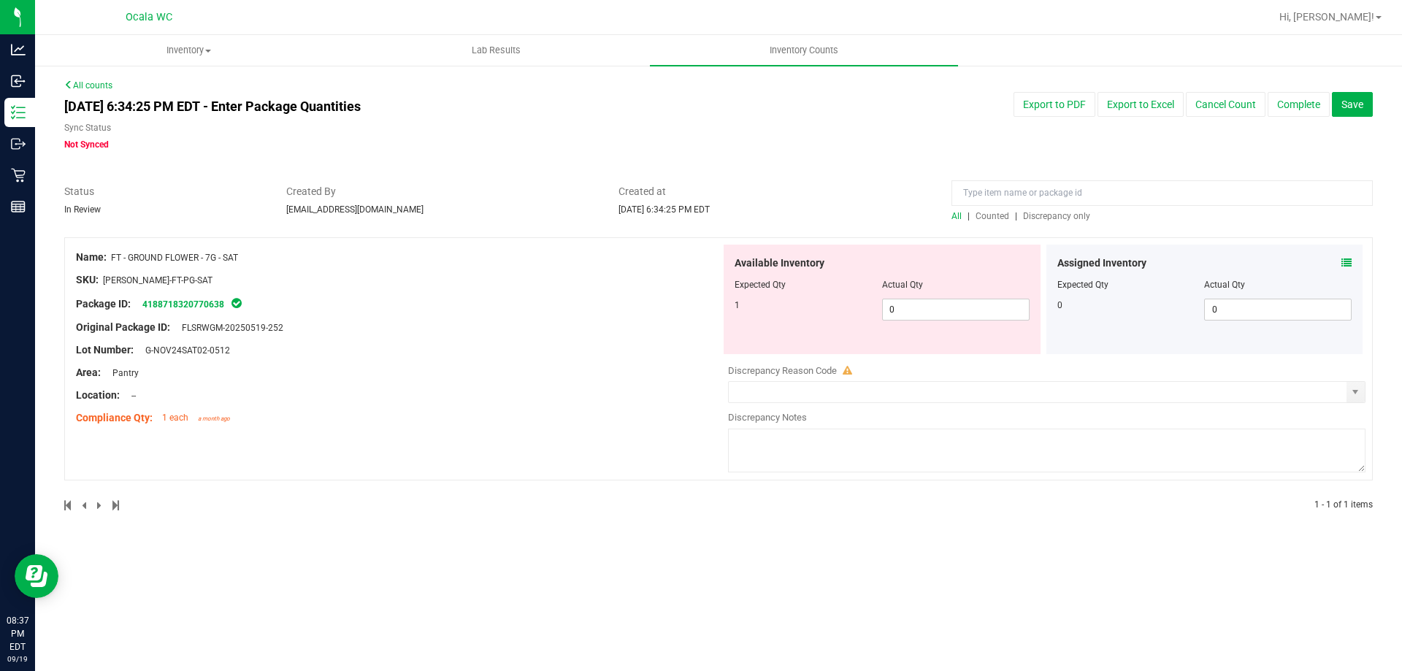
click at [881, 215] on div "Status In Review Created By [EMAIL_ADDRESS][DOMAIN_NAME] Created at [DATE] 6:34…" at bounding box center [718, 203] width 1330 height 39
click at [1056, 215] on span "Discrepancy only" at bounding box center [1056, 216] width 67 height 10
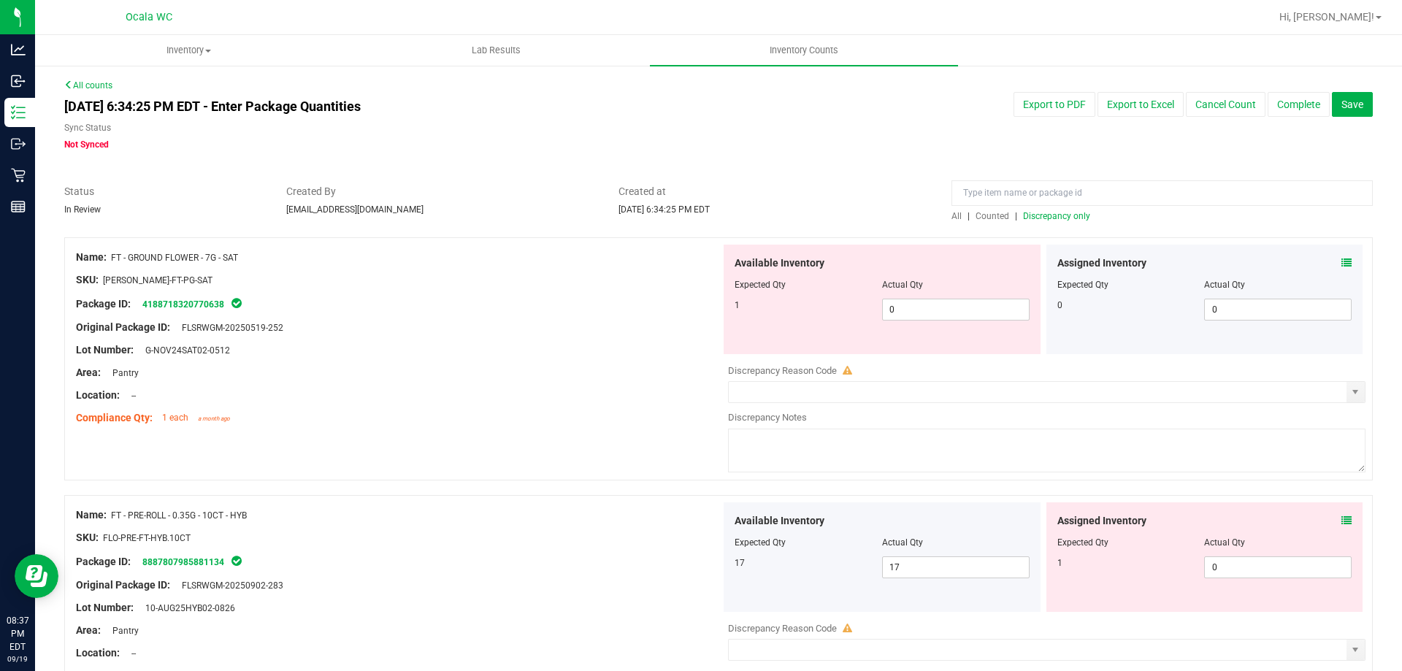
click at [408, 391] on div "Location: --" at bounding box center [398, 395] width 645 height 15
click at [1031, 215] on span "Discrepancy only" at bounding box center [1056, 216] width 67 height 10
click at [569, 347] on div "Lot Number: G-NOV24SAT02-0512" at bounding box center [398, 349] width 645 height 15
click at [1341, 520] on icon at bounding box center [1346, 520] width 10 height 10
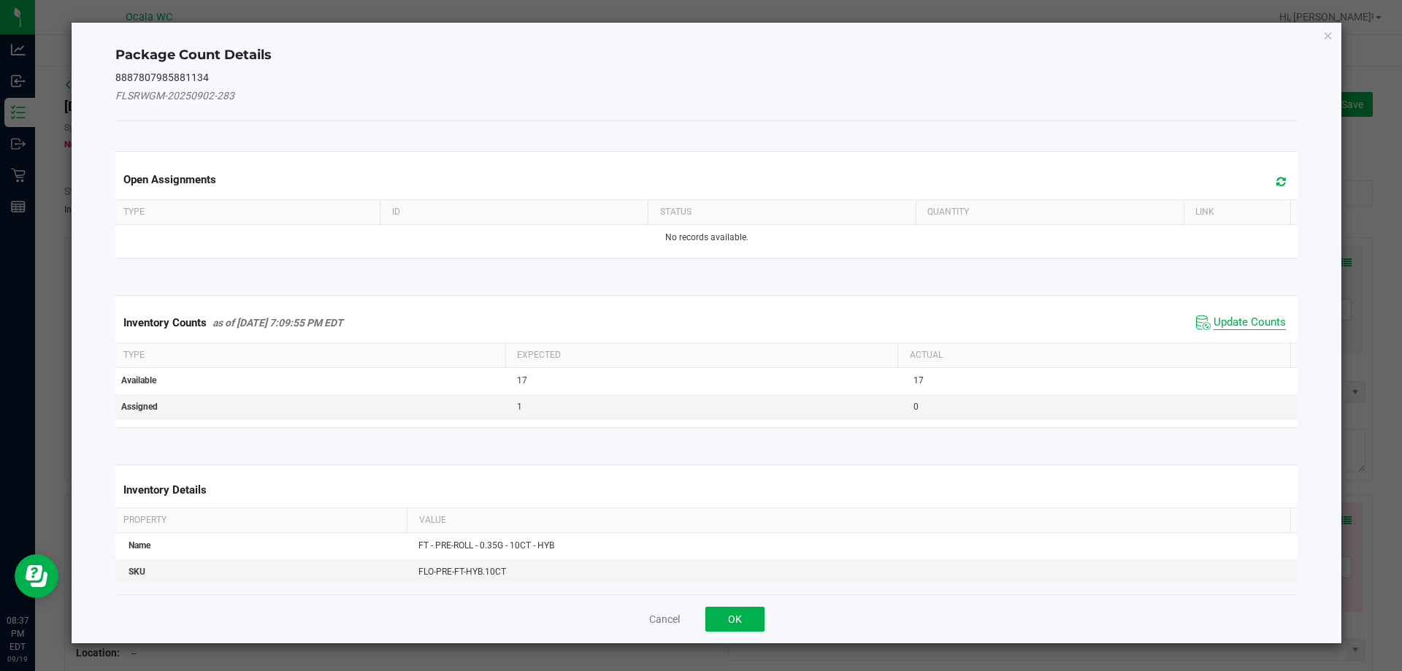
click at [1249, 323] on span "Update Counts" at bounding box center [1249, 322] width 72 height 15
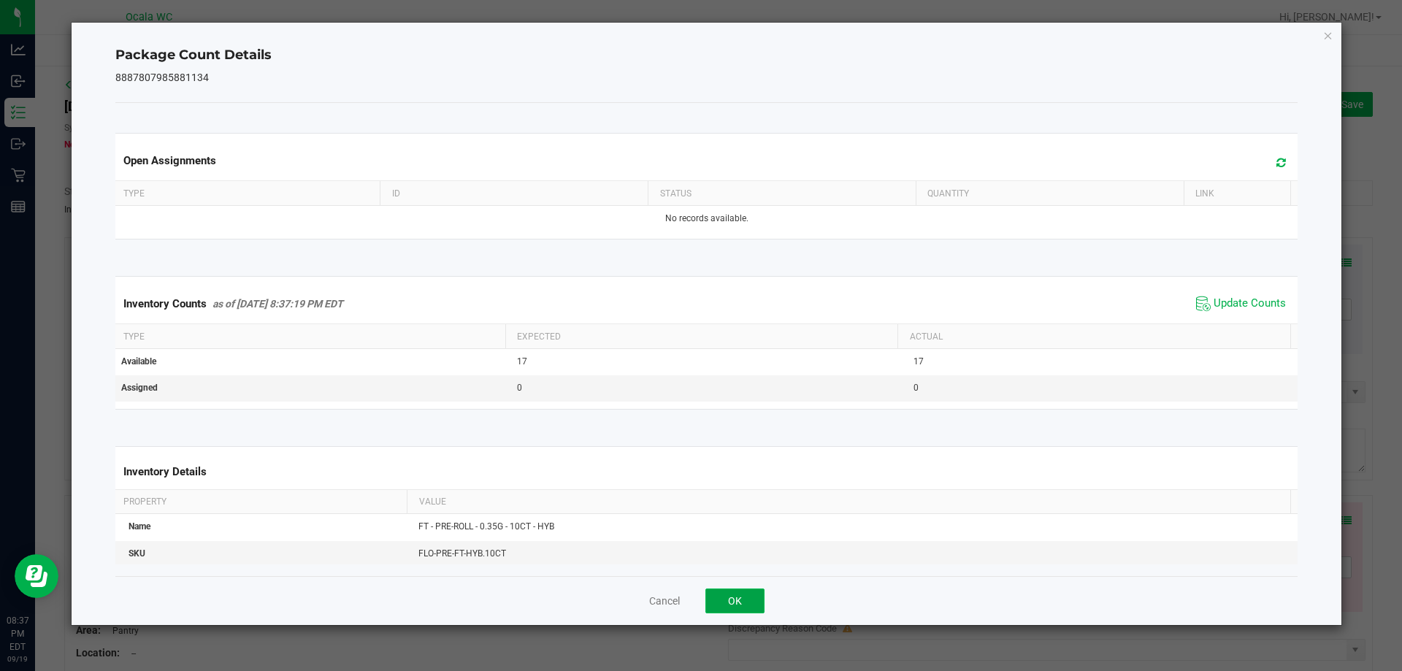
click at [737, 593] on button "OK" at bounding box center [734, 600] width 59 height 25
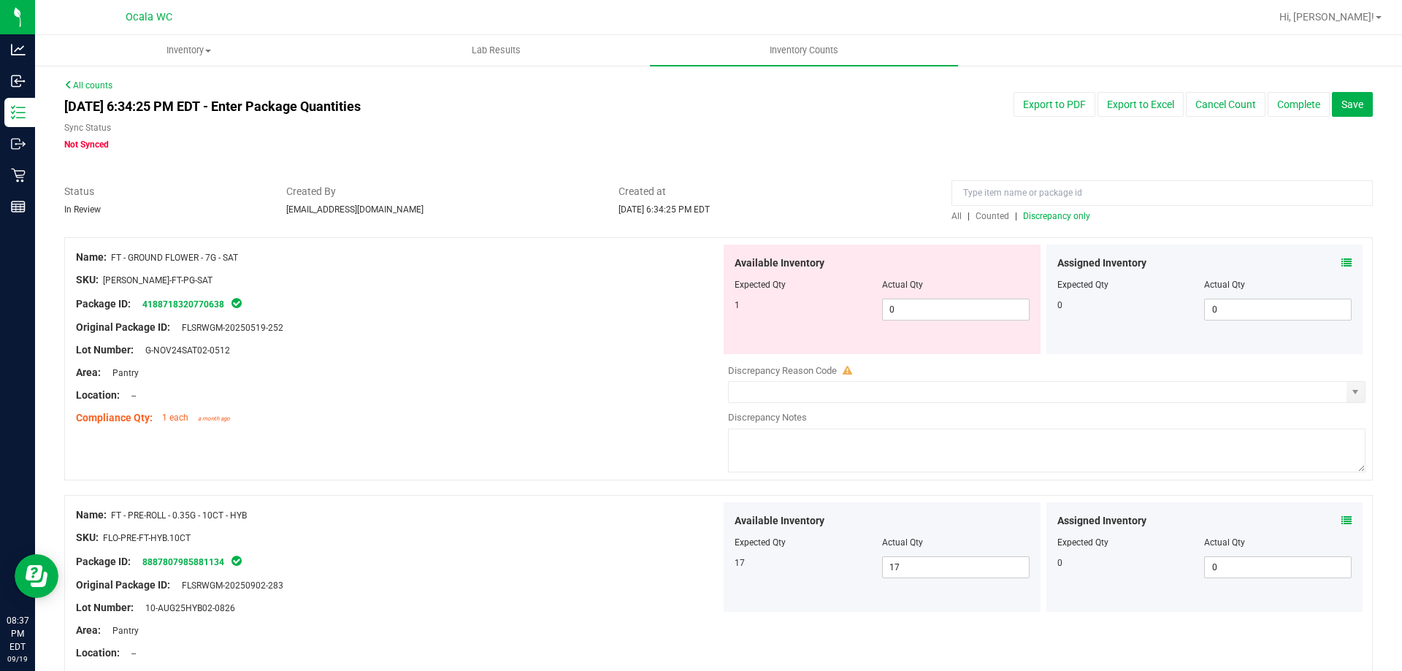
click at [620, 423] on div "Compliance Qty: 1 each a month ago" at bounding box center [398, 417] width 645 height 15
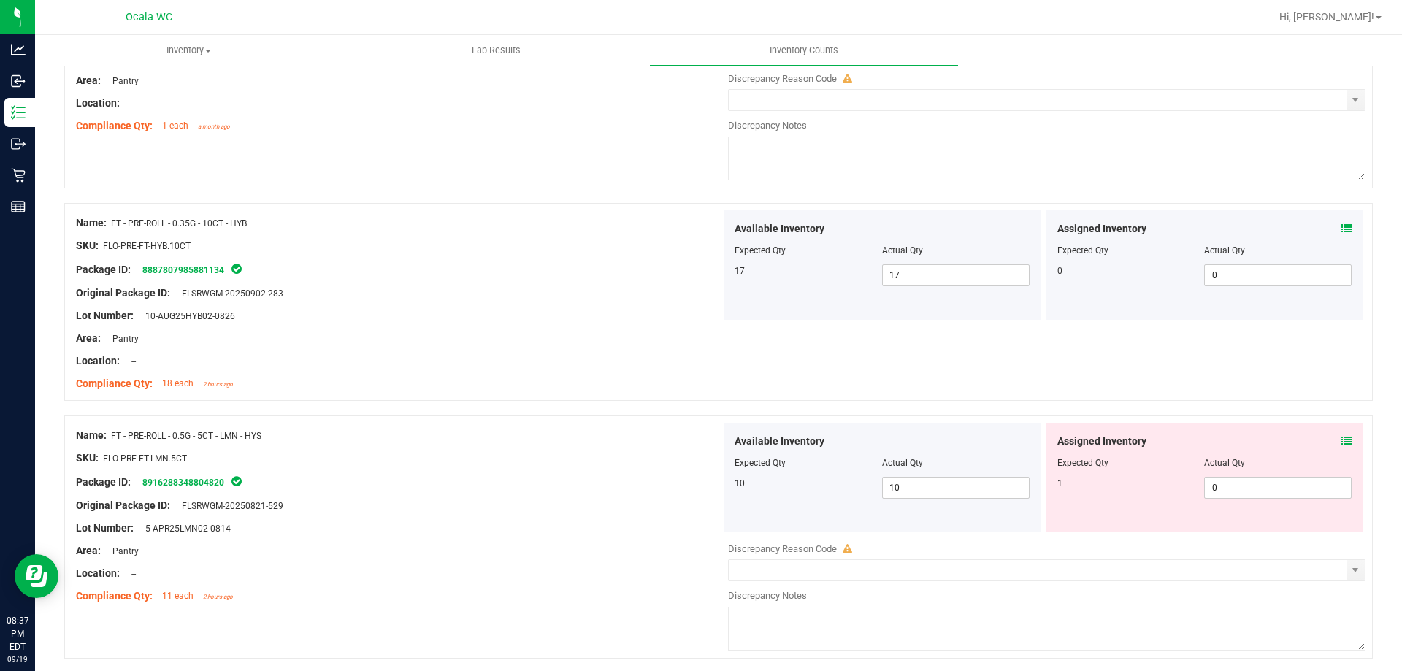
scroll to position [365, 0]
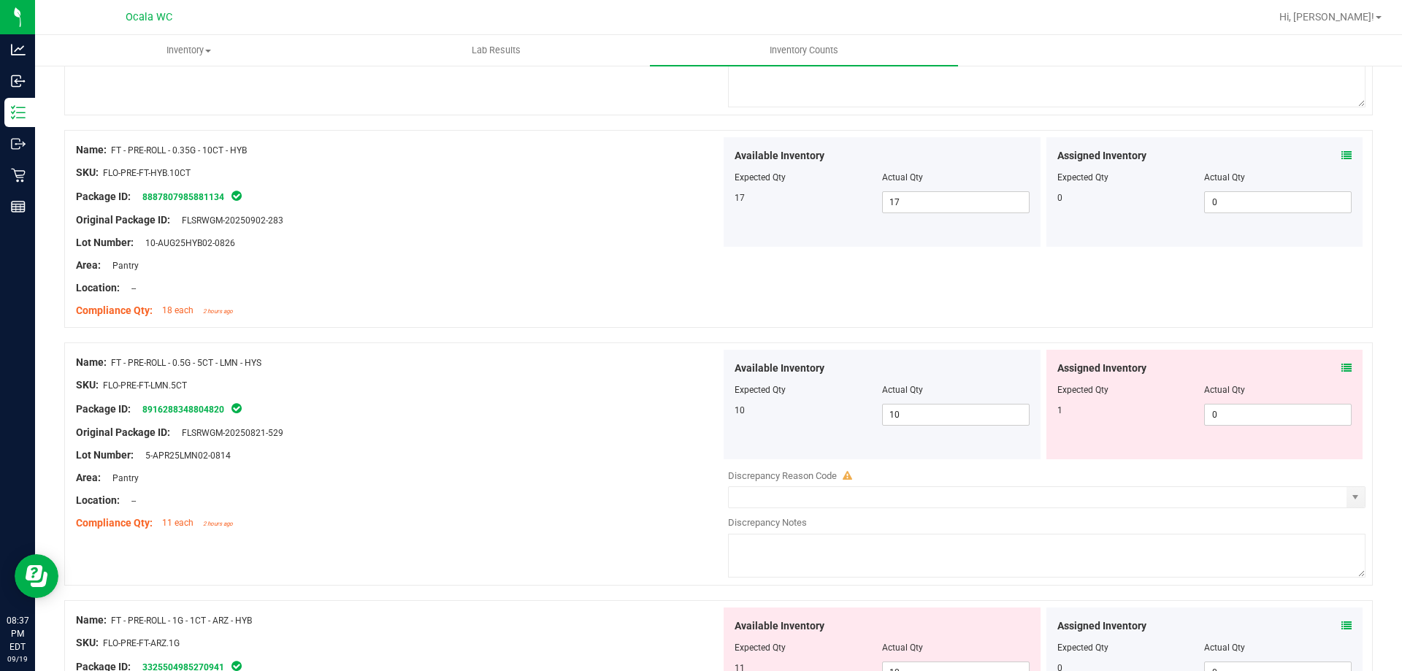
click at [1341, 368] on icon at bounding box center [1346, 368] width 10 height 10
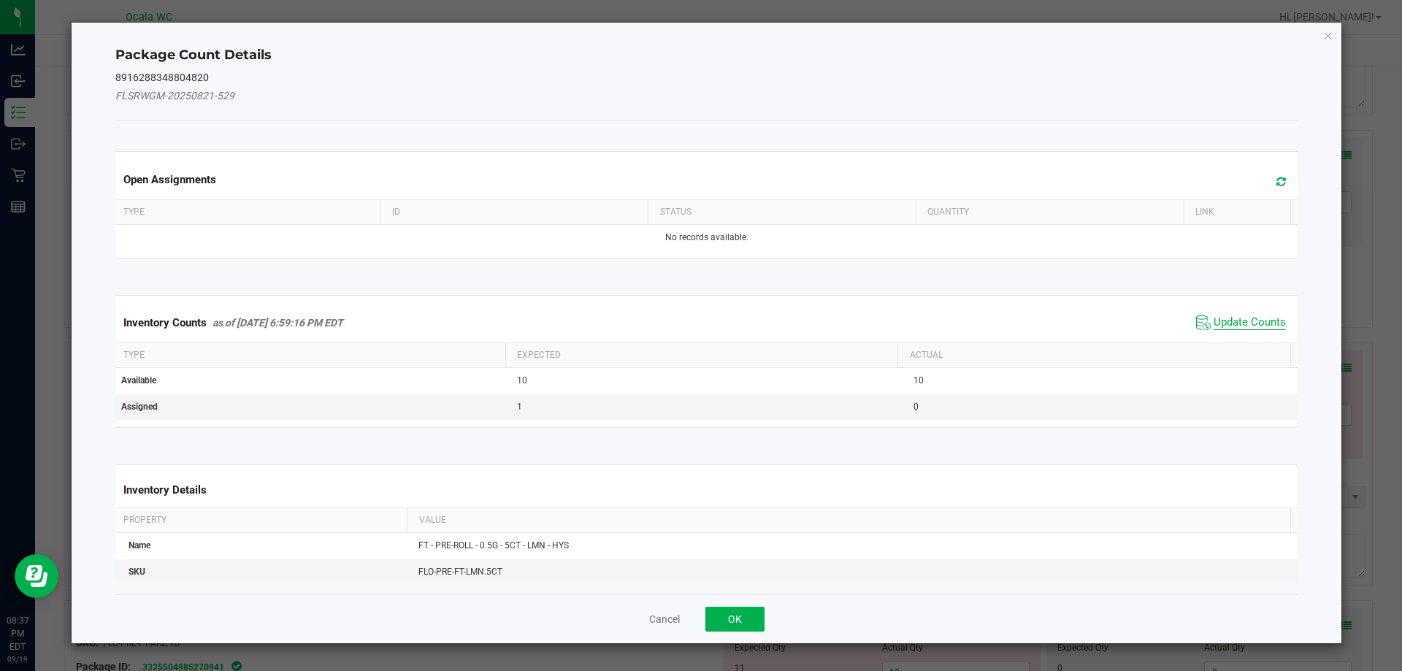
click at [1237, 315] on span "Update Counts" at bounding box center [1249, 322] width 72 height 15
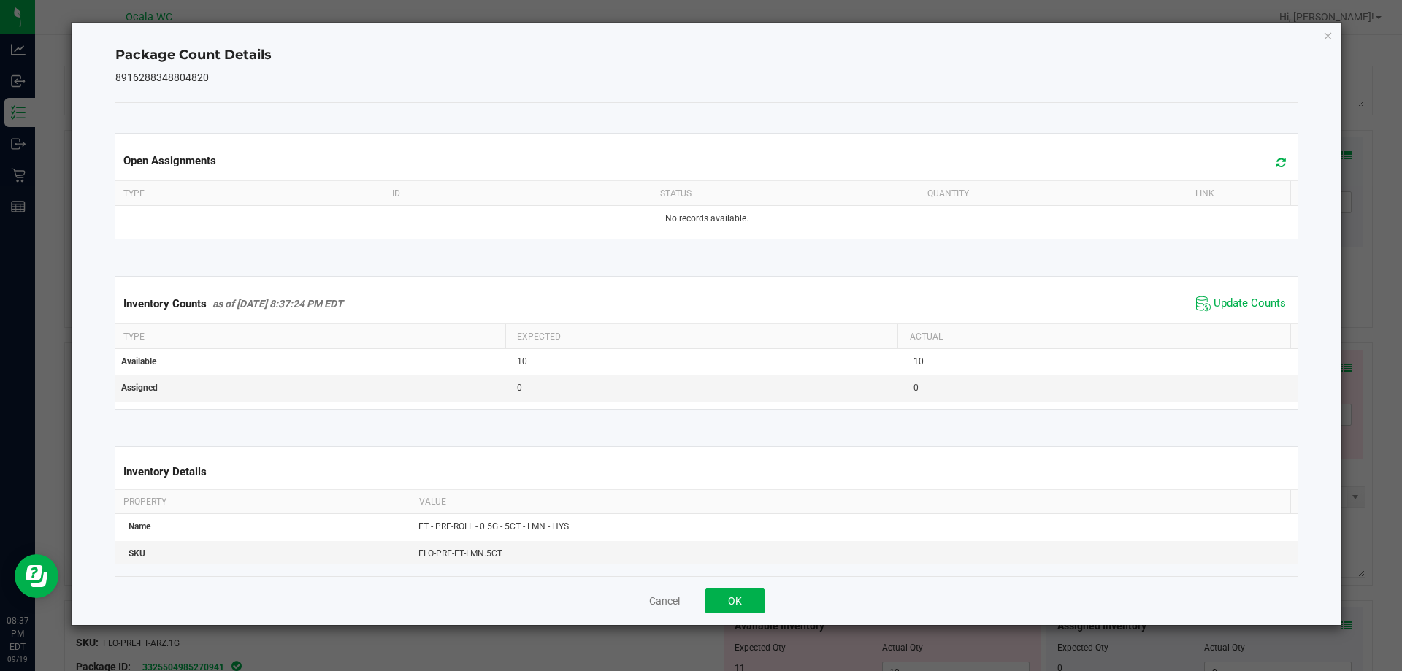
click at [752, 616] on div "Cancel OK" at bounding box center [706, 600] width 1183 height 49
click at [756, 593] on button "OK" at bounding box center [734, 600] width 59 height 25
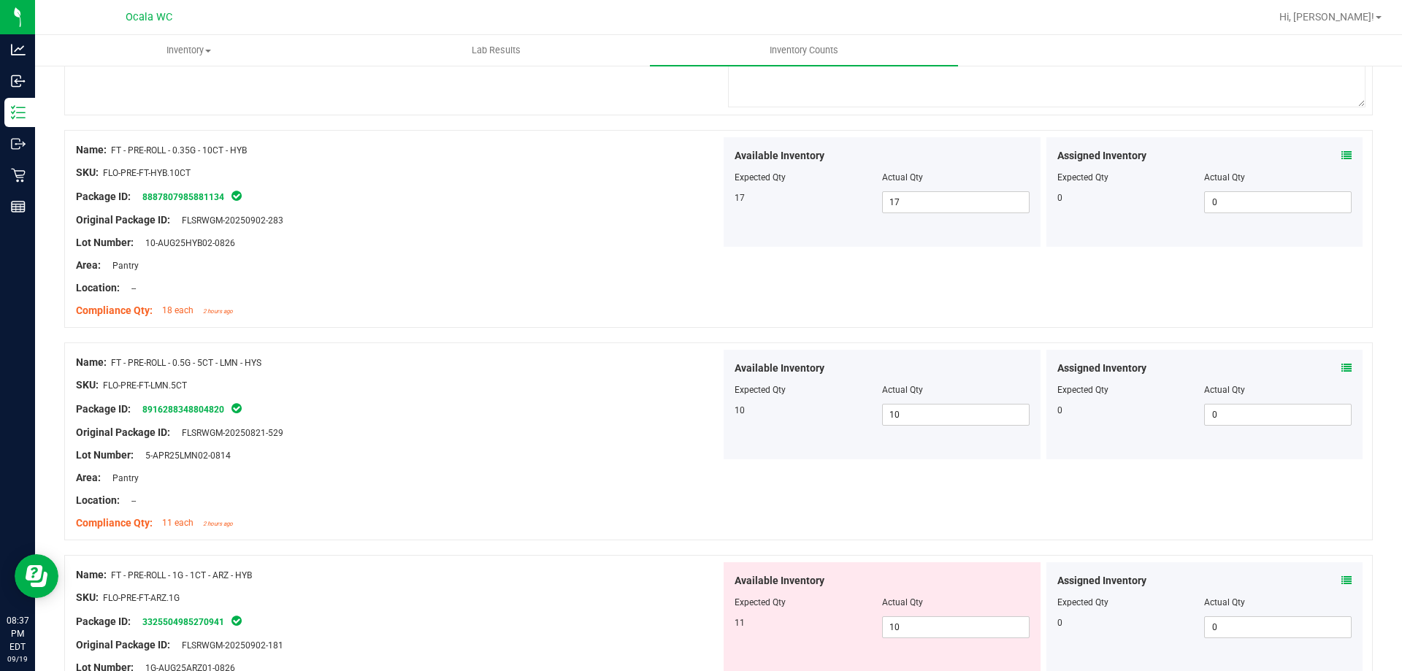
click at [404, 426] on div "Original Package ID: FLSRWGM-20250821-529" at bounding box center [398, 432] width 645 height 15
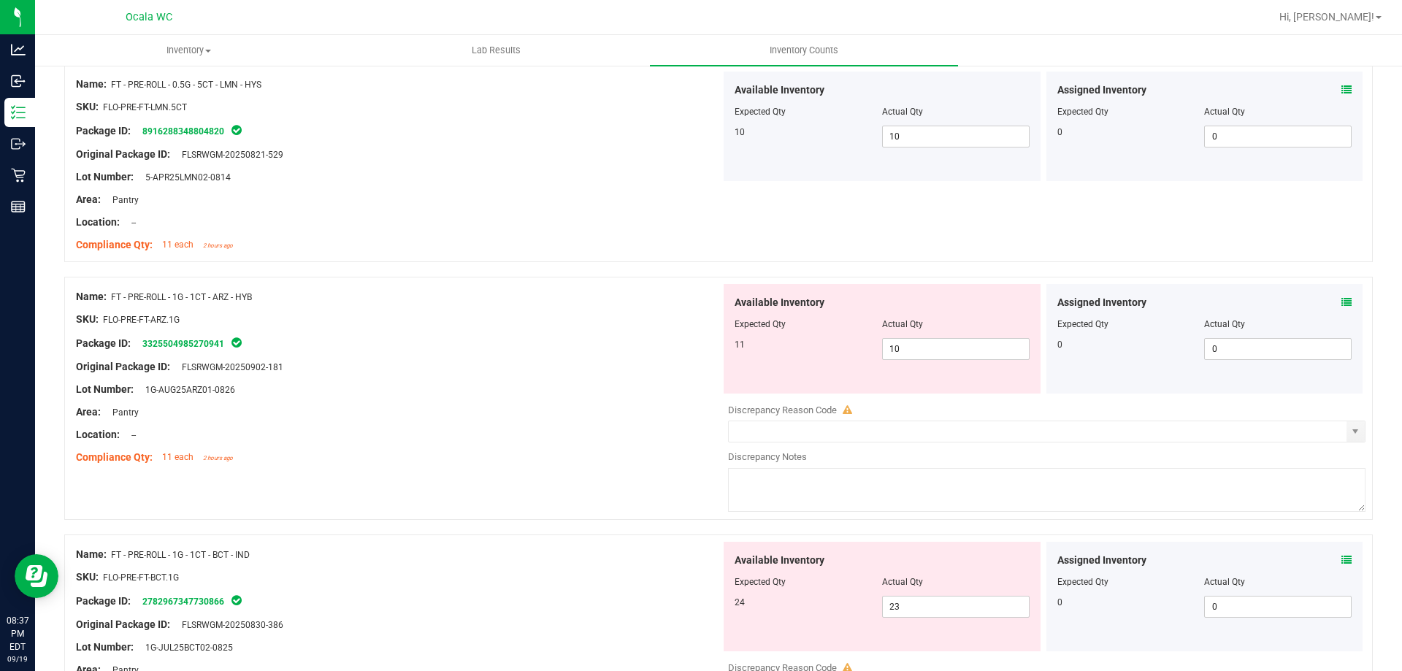
scroll to position [657, 0]
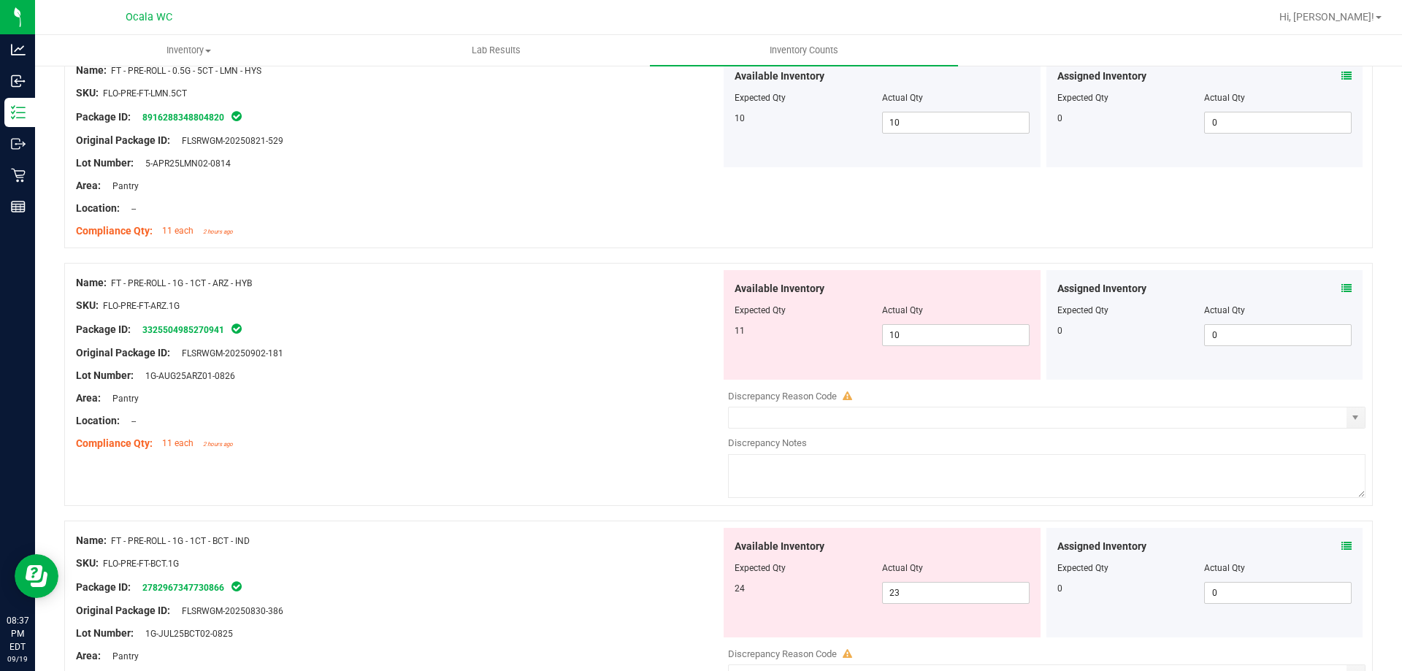
click at [493, 447] on div "Compliance Qty: 11 each 2 hours ago" at bounding box center [398, 443] width 645 height 15
click at [1339, 288] on div "Assigned Inventory Expected Qty Actual Qty 0 0 0" at bounding box center [1204, 324] width 317 height 109
click at [1341, 288] on icon at bounding box center [1346, 288] width 10 height 10
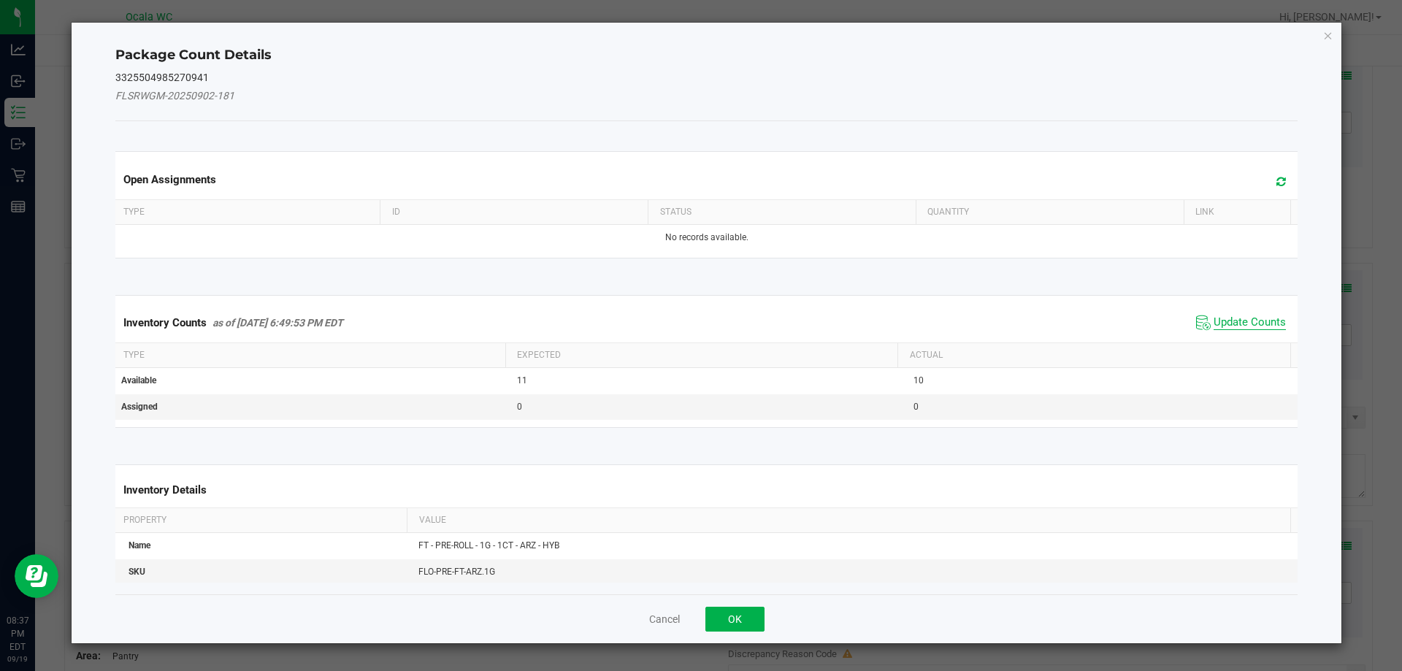
click at [1237, 320] on span "Update Counts" at bounding box center [1249, 322] width 72 height 15
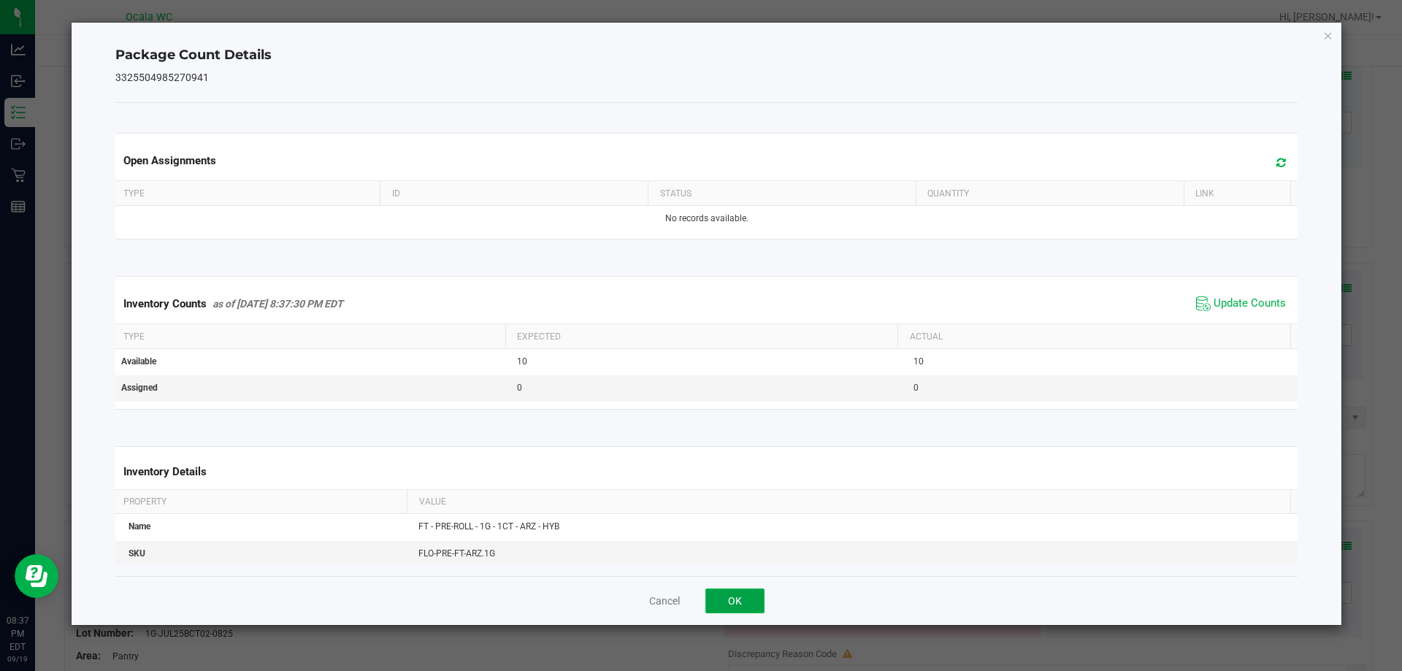
click at [744, 599] on button "OK" at bounding box center [734, 600] width 59 height 25
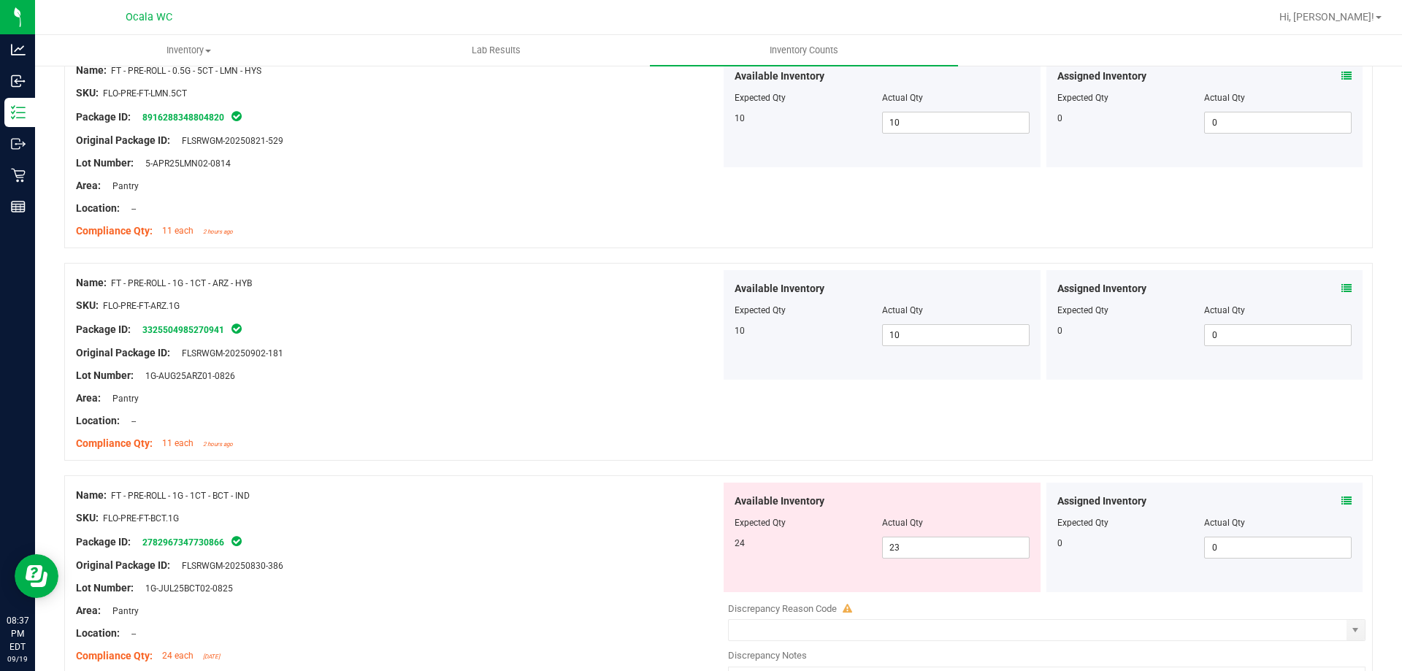
click at [584, 431] on div at bounding box center [398, 431] width 645 height 7
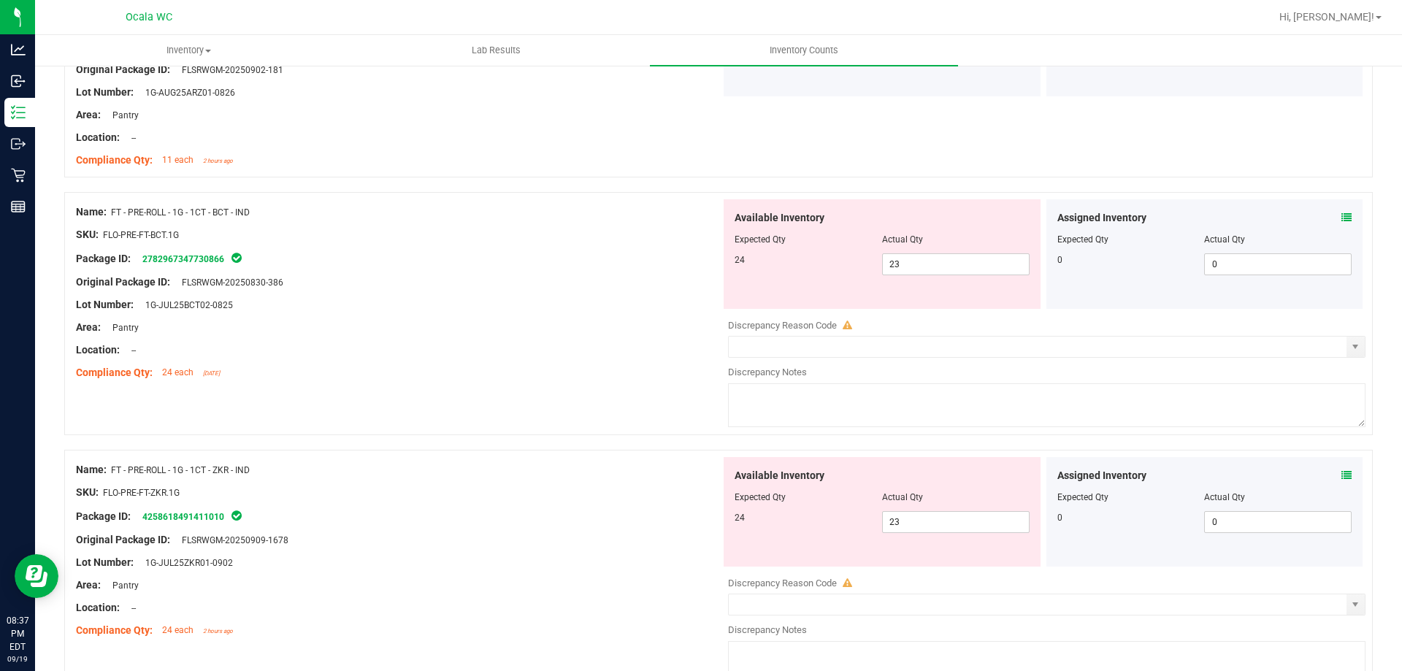
scroll to position [949, 0]
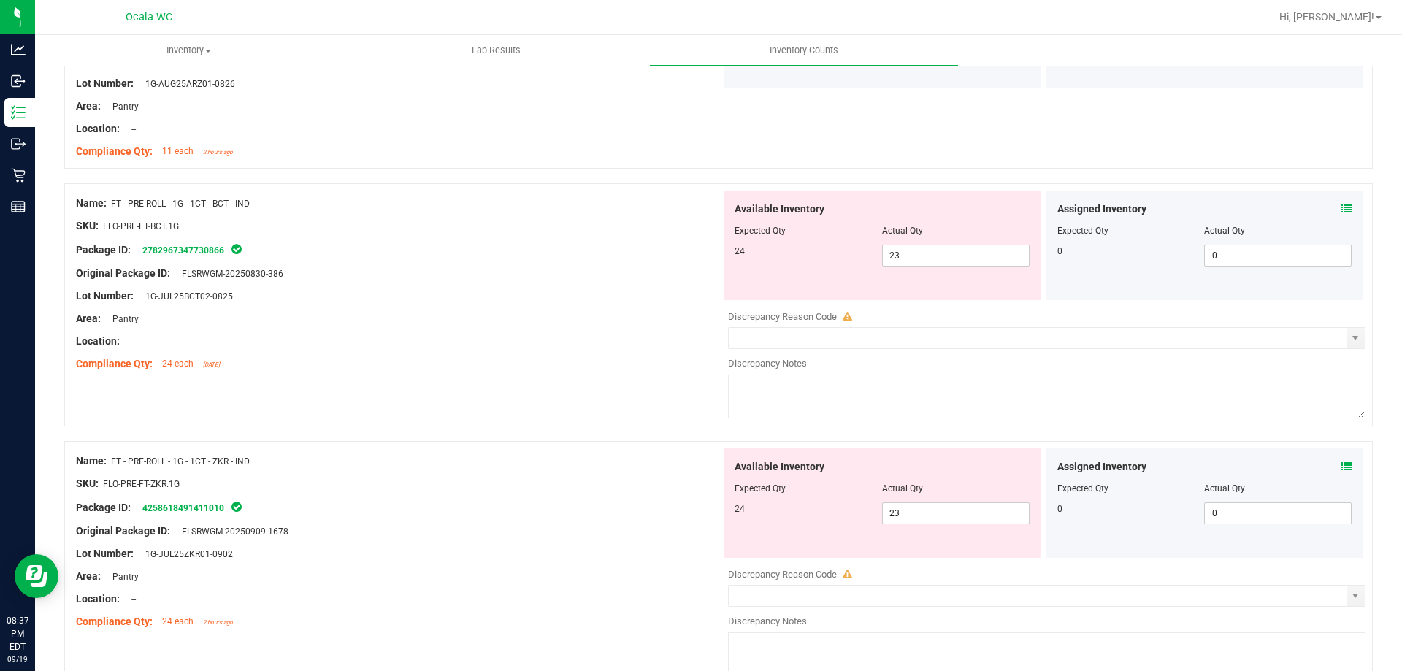
click at [1341, 207] on icon at bounding box center [1346, 209] width 10 height 10
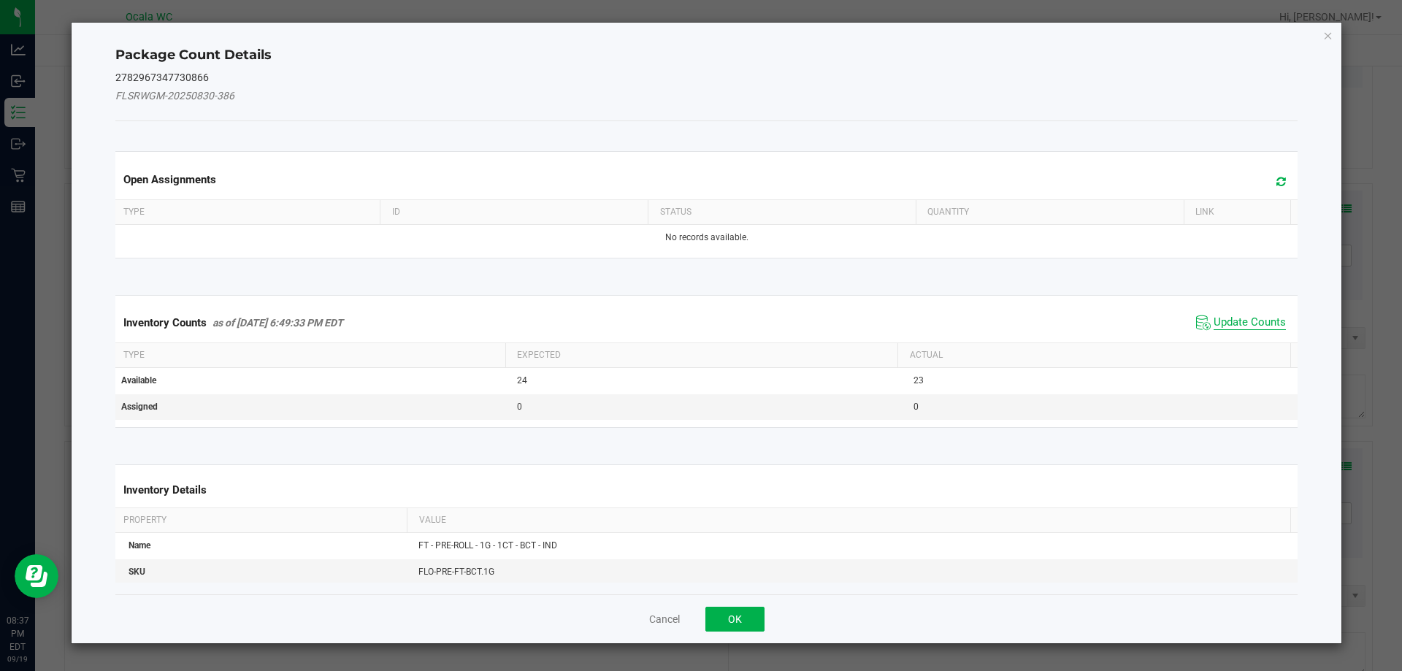
click at [1231, 316] on span "Update Counts" at bounding box center [1249, 322] width 72 height 15
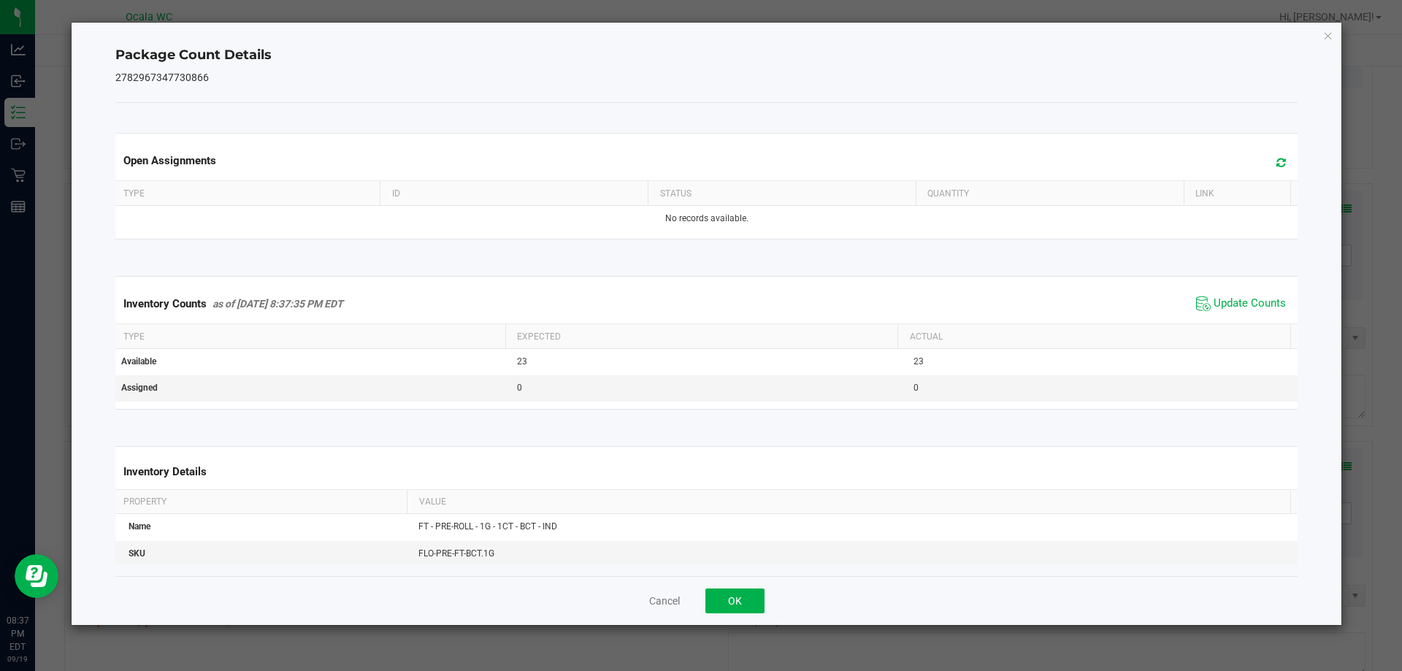
click at [739, 587] on div "Cancel OK" at bounding box center [706, 600] width 1183 height 49
drag, startPoint x: 740, startPoint y: 593, endPoint x: 732, endPoint y: 582, distance: 13.6
click at [741, 593] on button "OK" at bounding box center [734, 600] width 59 height 25
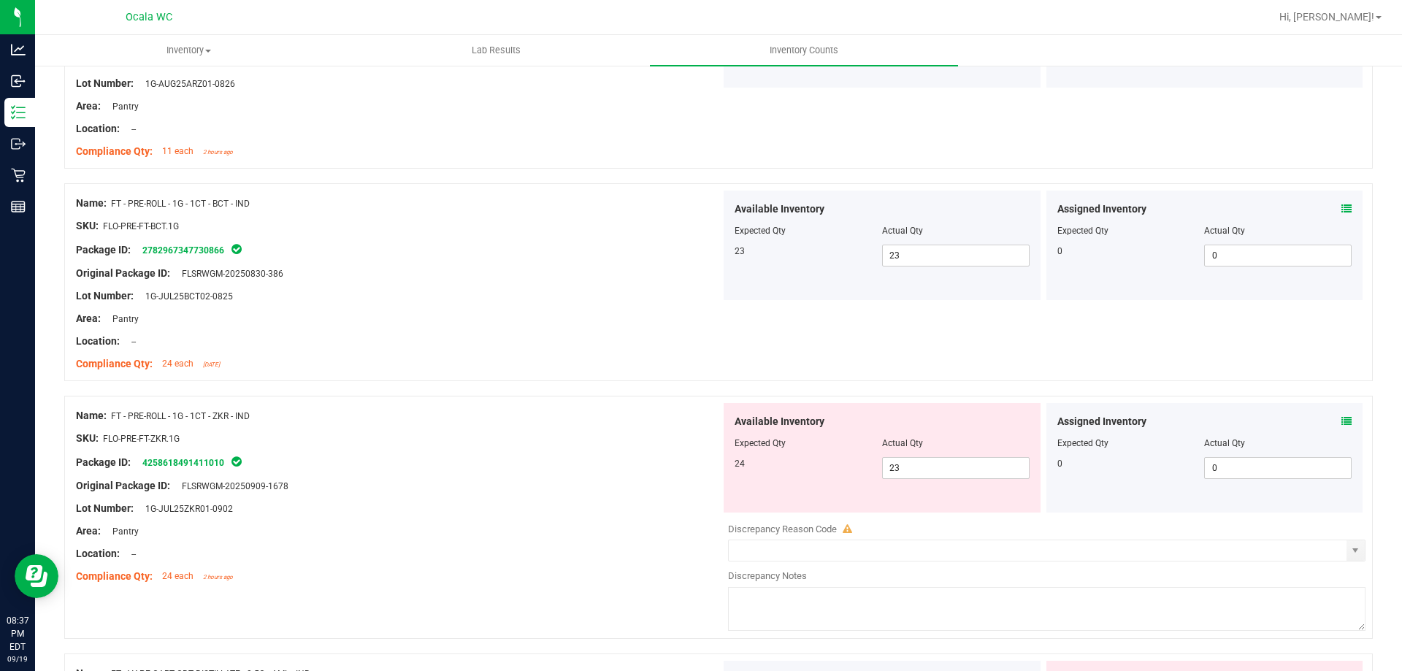
click at [576, 534] on div "Area: Pantry" at bounding box center [398, 530] width 645 height 15
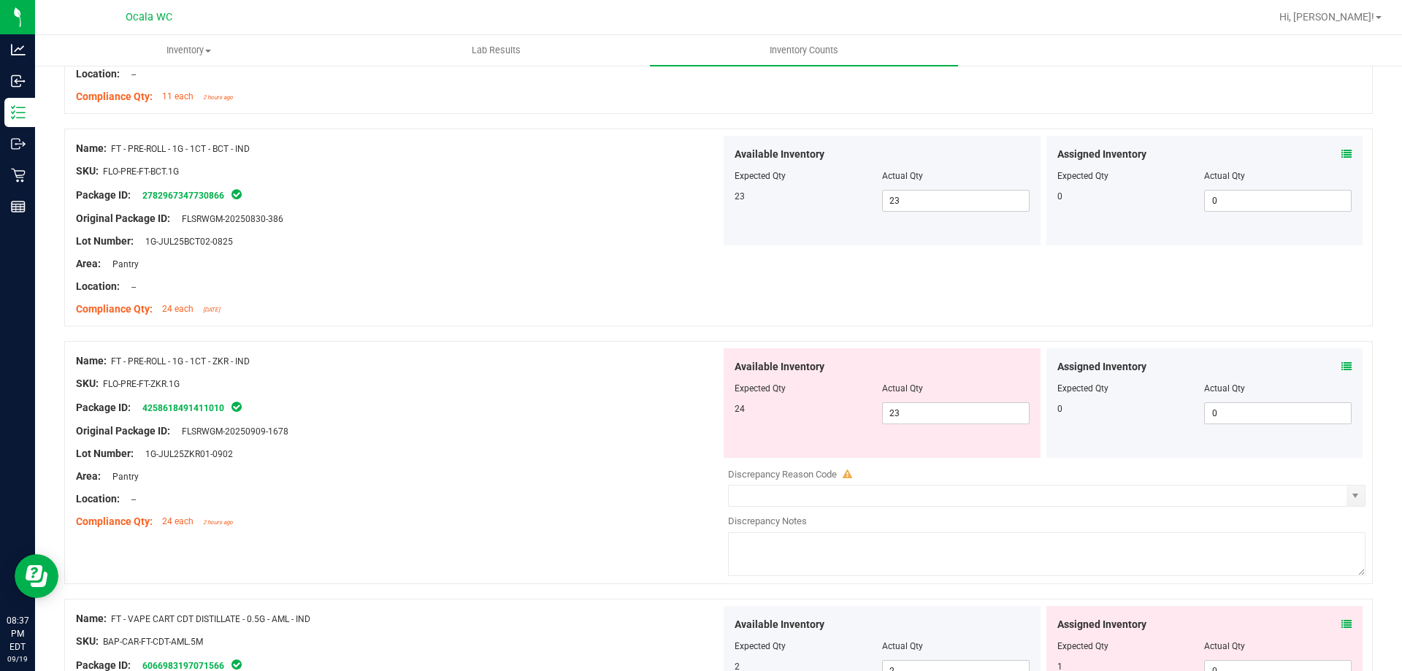
scroll to position [1095, 0]
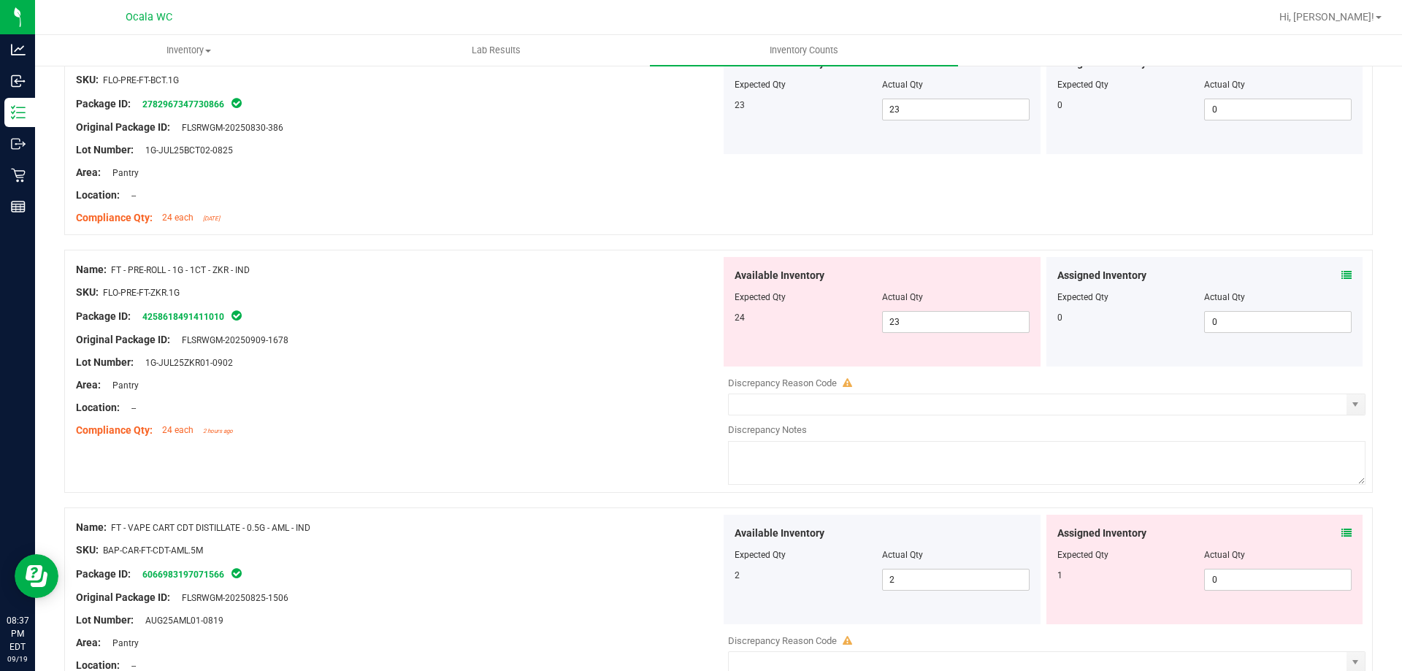
click at [1341, 273] on icon at bounding box center [1346, 275] width 10 height 10
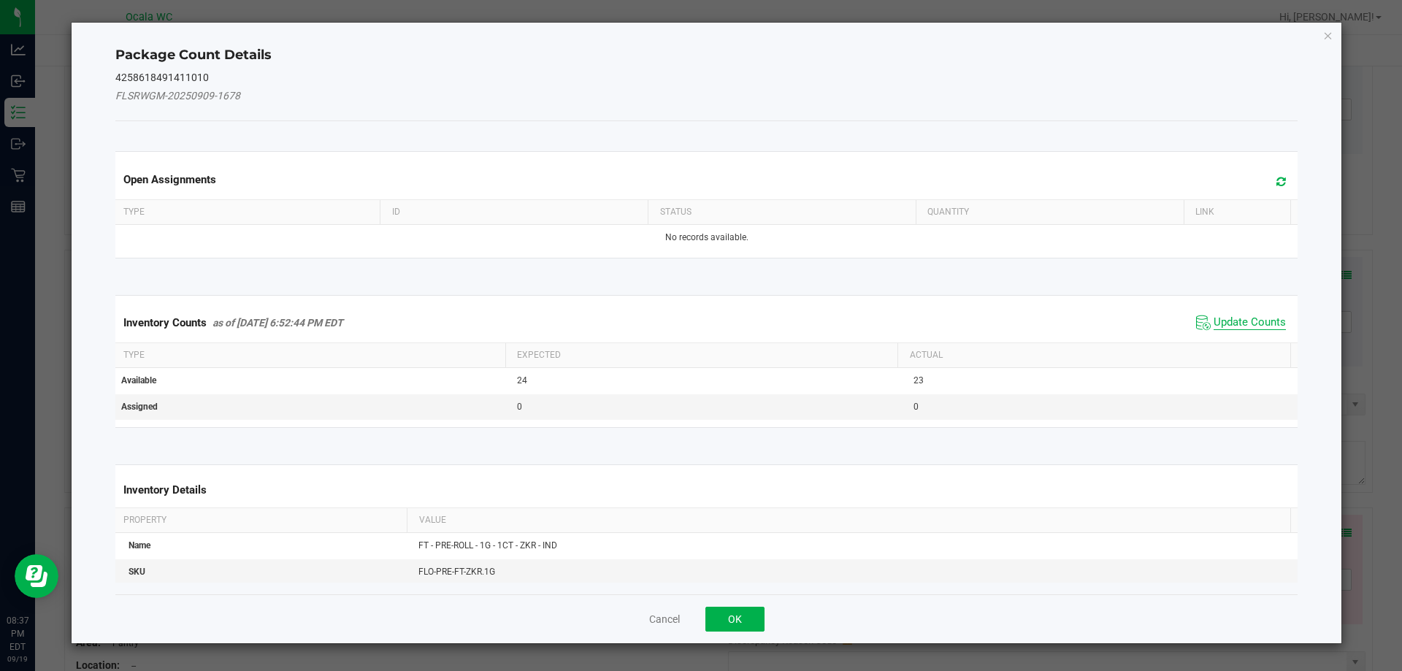
click at [1215, 321] on span "Update Counts" at bounding box center [1249, 322] width 72 height 15
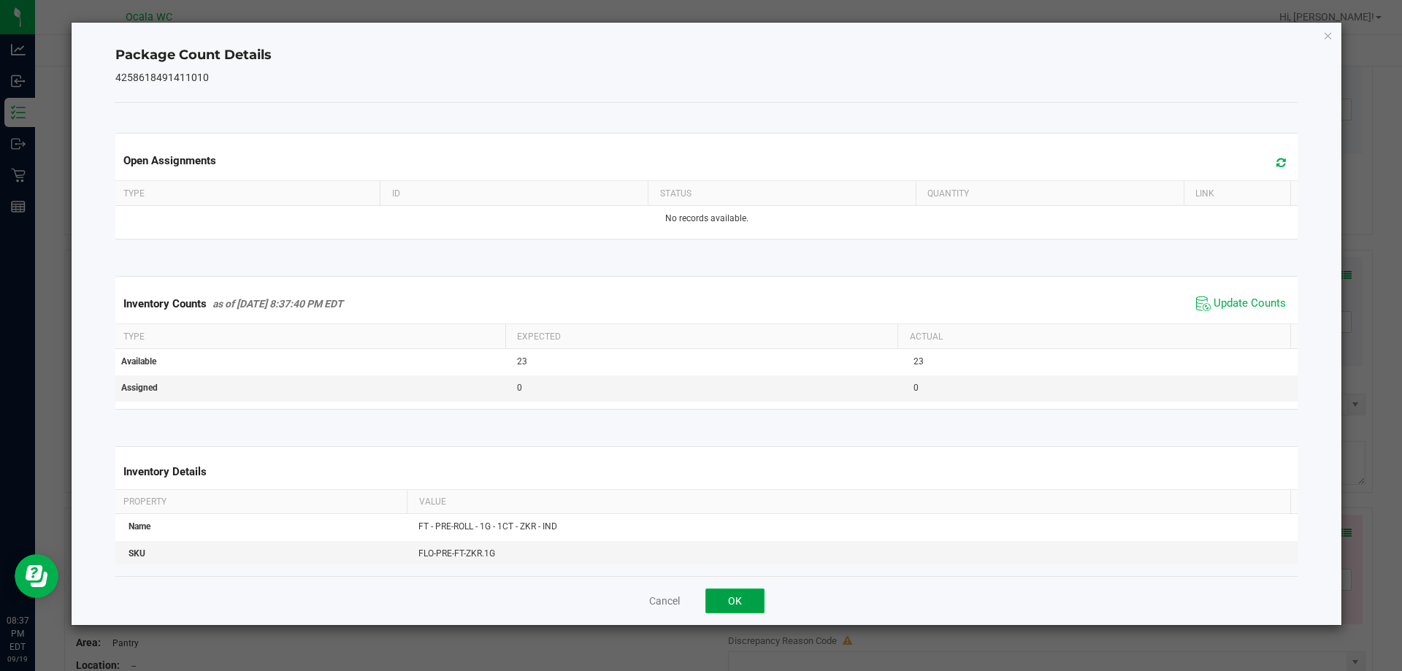
click at [732, 599] on button "OK" at bounding box center [734, 600] width 59 height 25
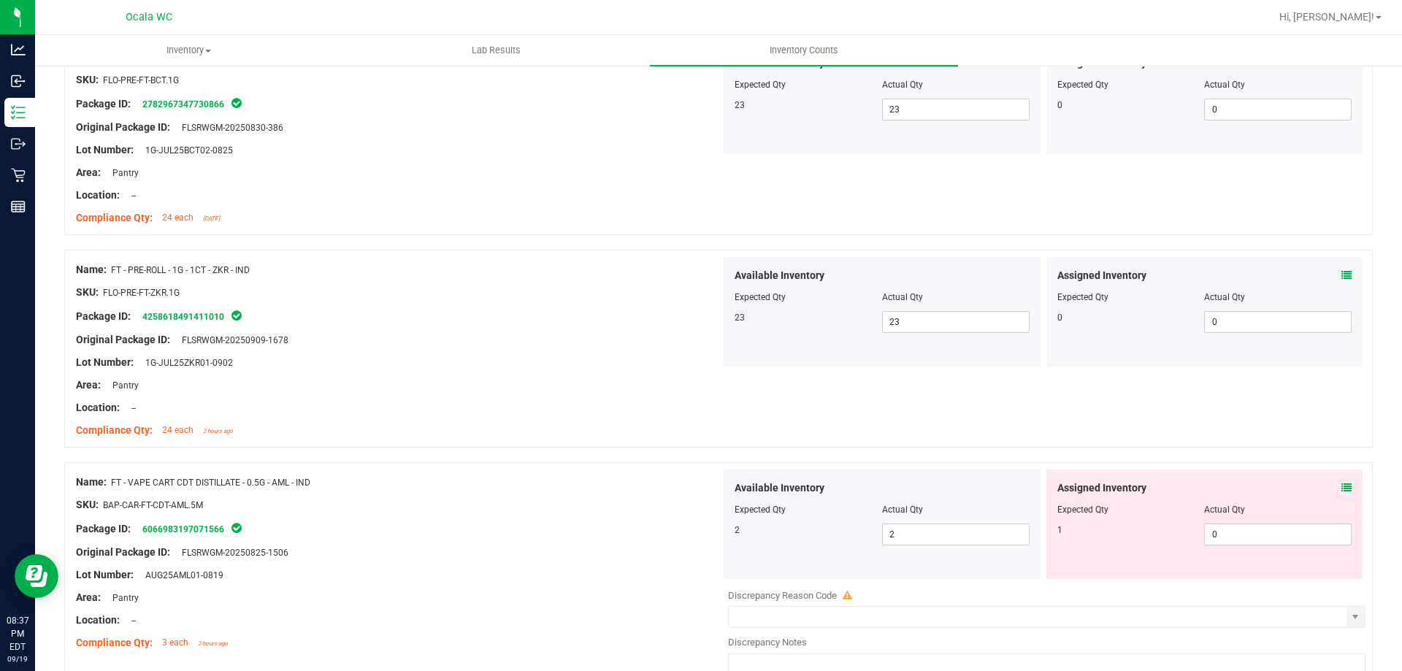
click at [665, 500] on div "SKU: BAP-CAR-FT-CDT-AML.5M" at bounding box center [398, 504] width 645 height 15
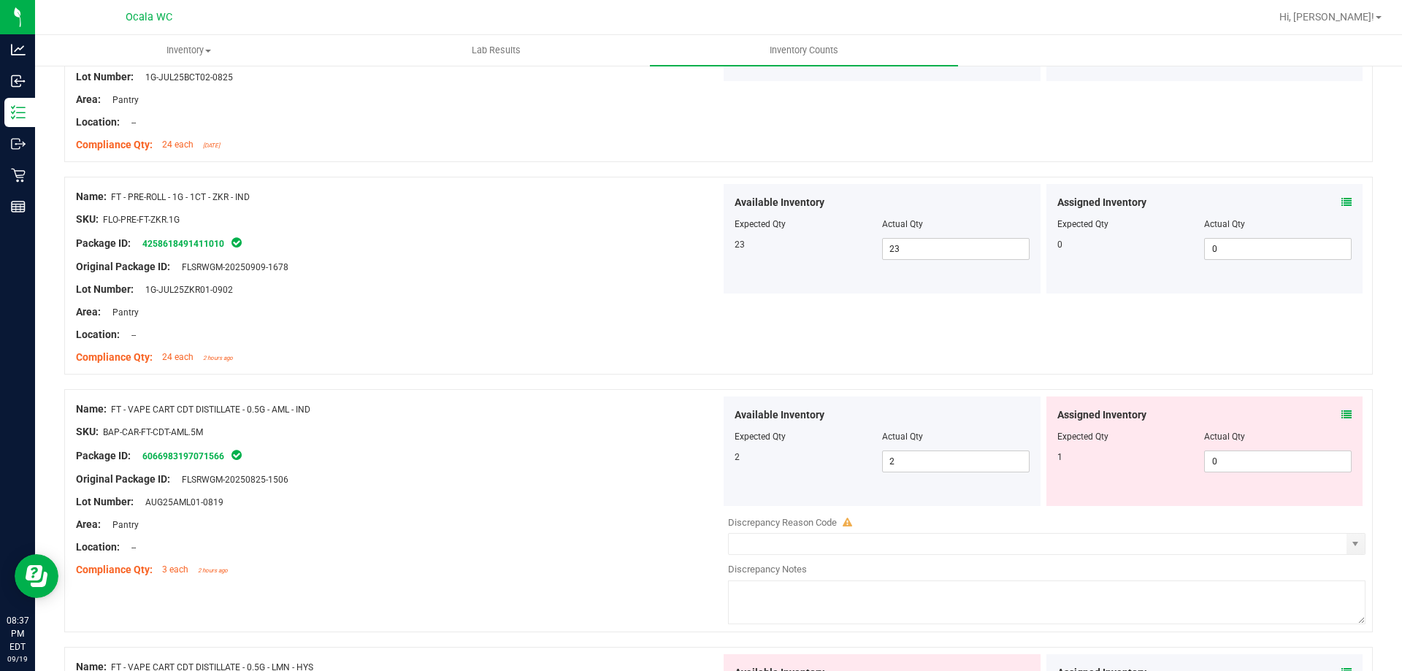
click at [1341, 412] on icon at bounding box center [1346, 415] width 10 height 10
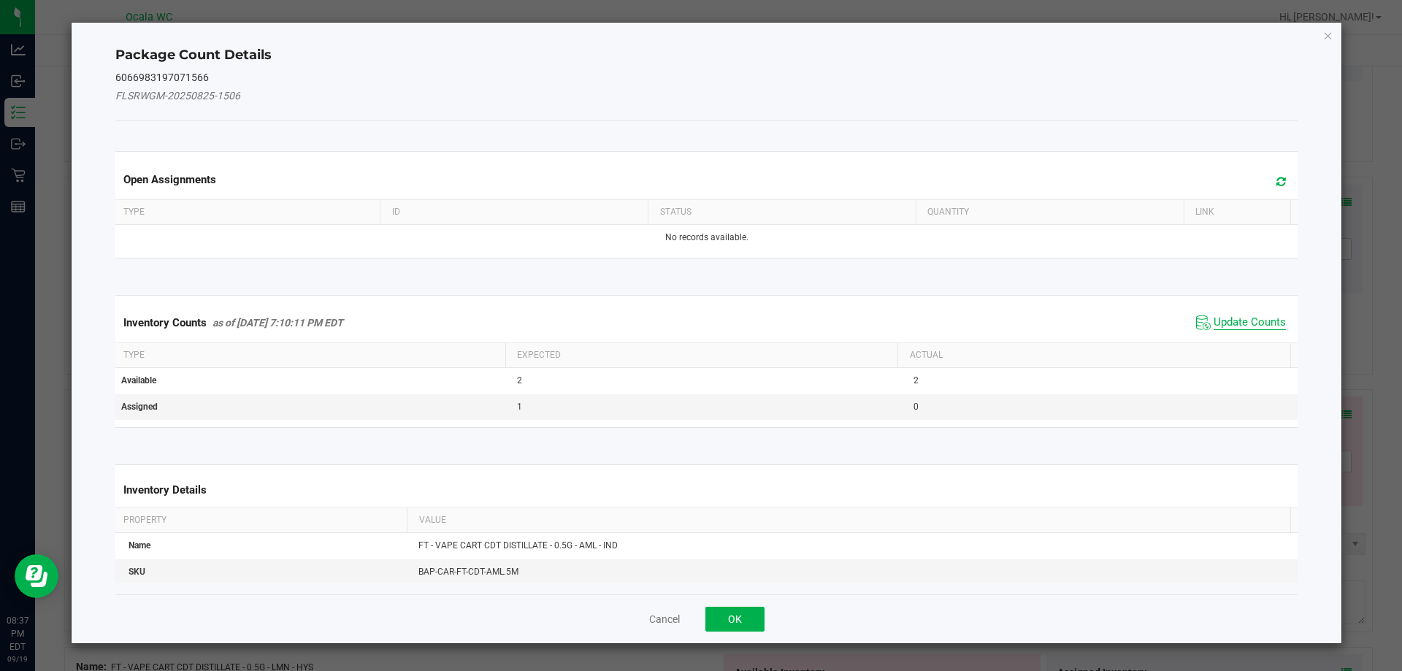
click at [1256, 322] on span "Update Counts" at bounding box center [1249, 322] width 72 height 15
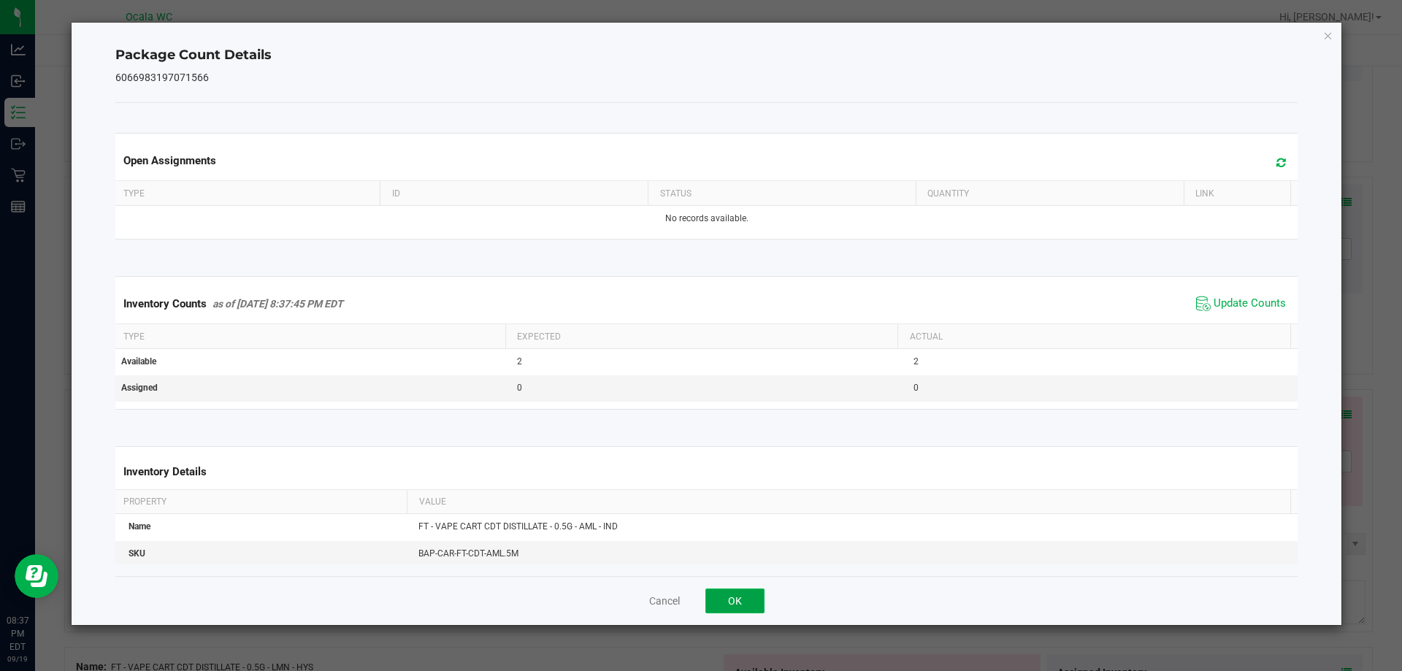
click at [761, 605] on button "OK" at bounding box center [734, 600] width 59 height 25
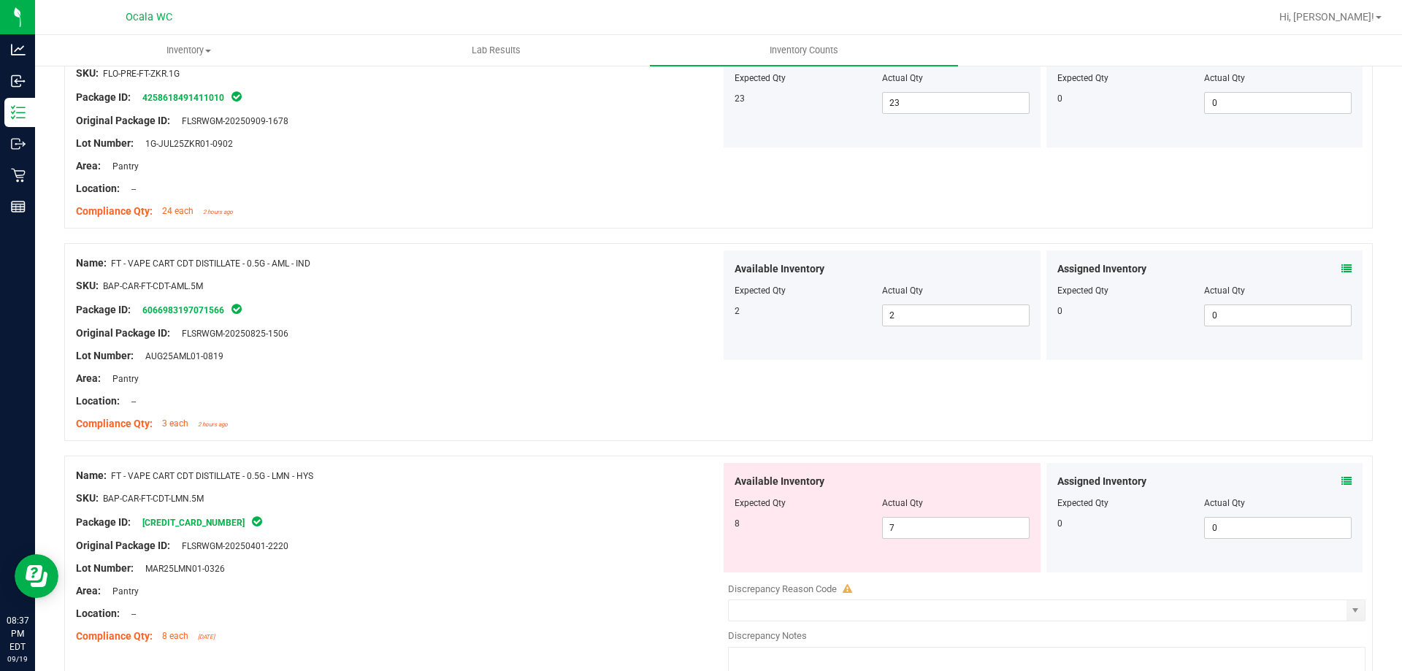
scroll to position [1387, 0]
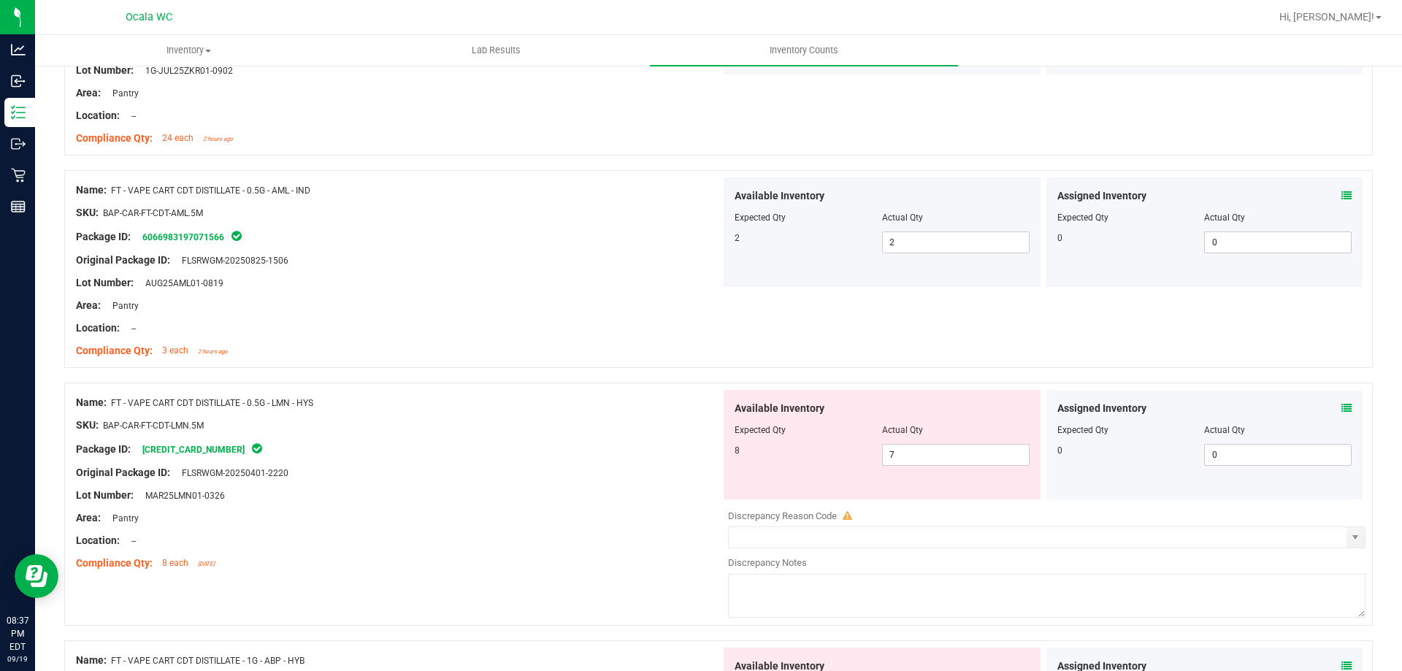
click at [1341, 407] on icon at bounding box center [1346, 408] width 10 height 10
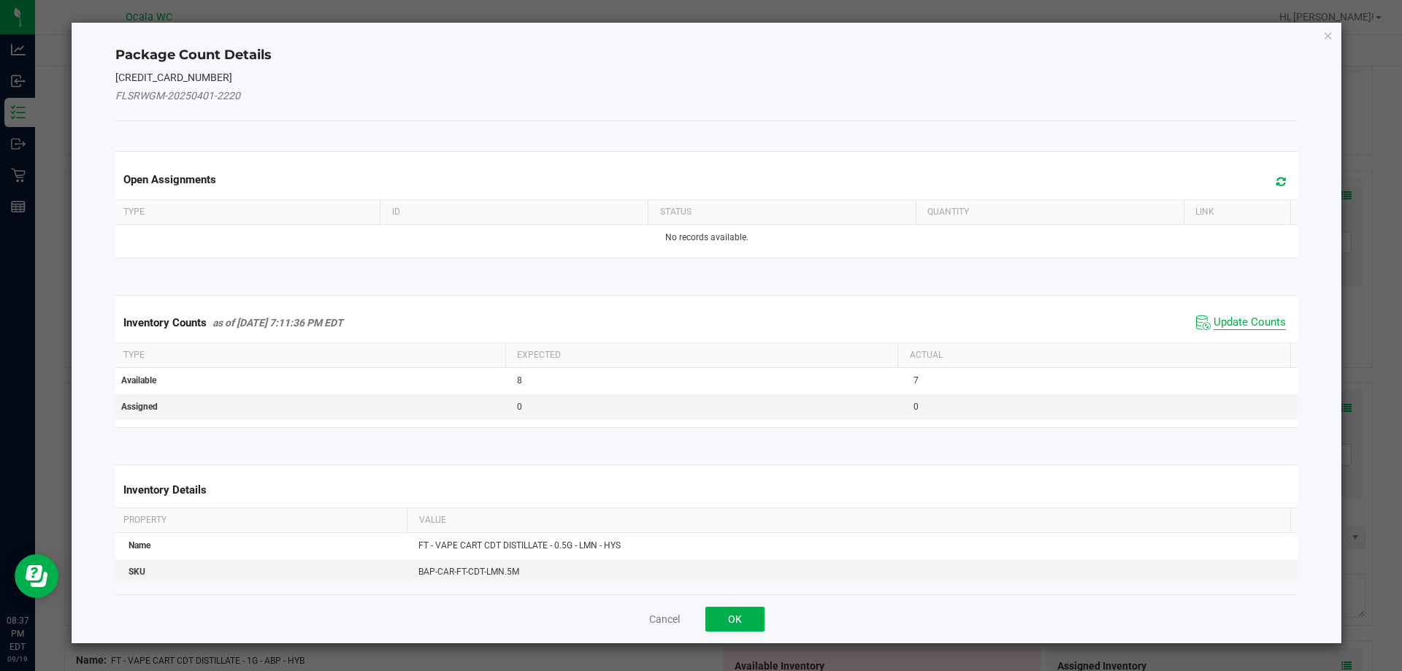
click at [1256, 318] on span "Update Counts" at bounding box center [1249, 322] width 72 height 15
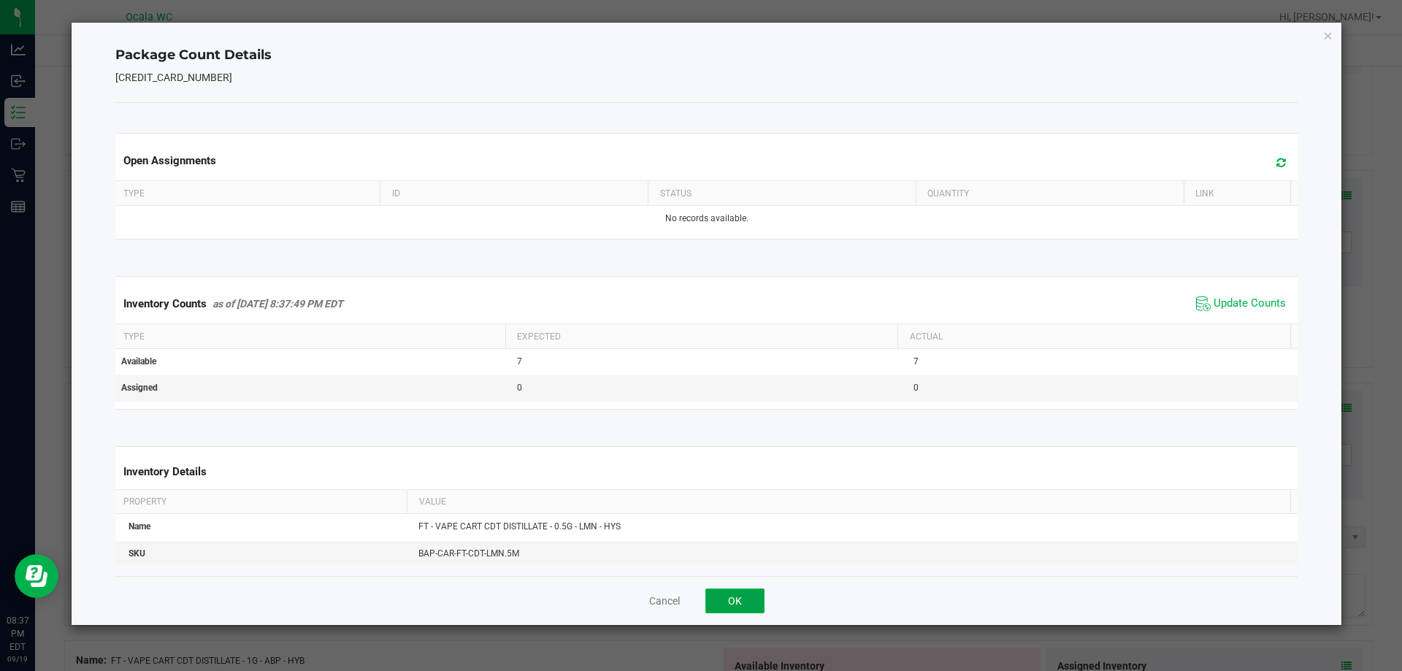
click at [750, 596] on button "OK" at bounding box center [734, 600] width 59 height 25
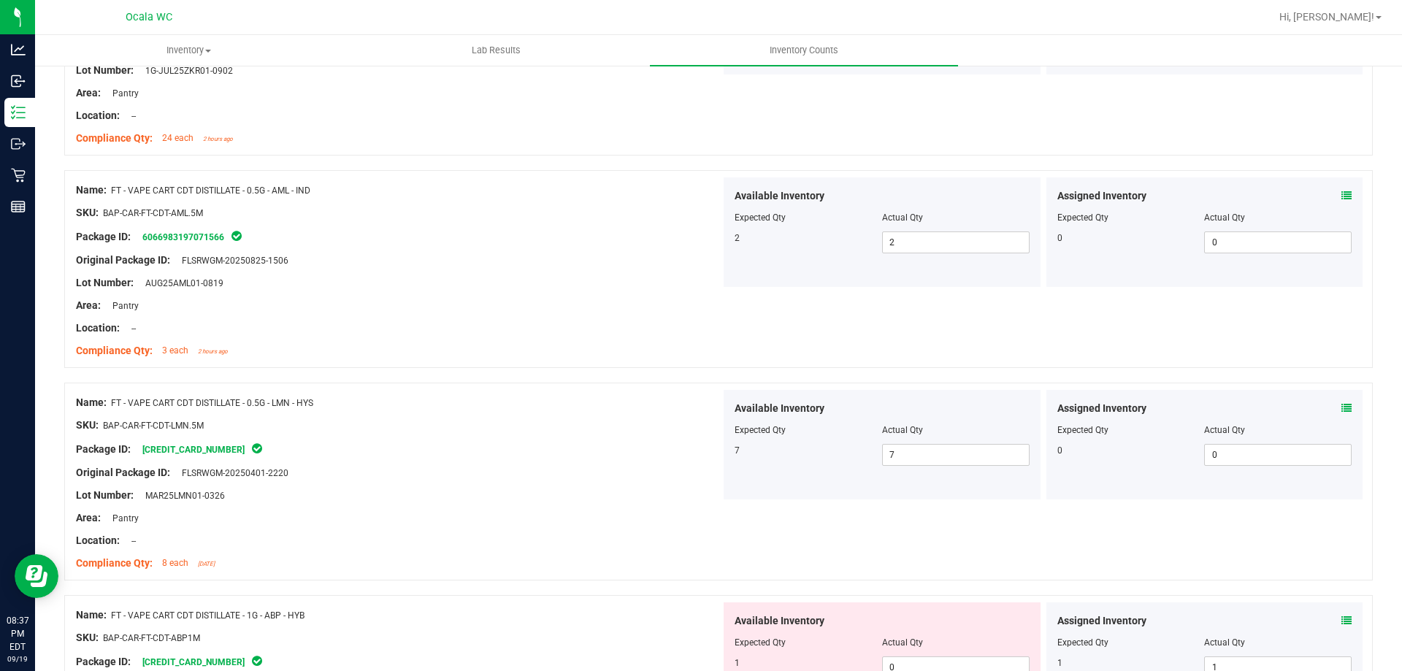
click at [627, 542] on div "Location: --" at bounding box center [398, 540] width 645 height 15
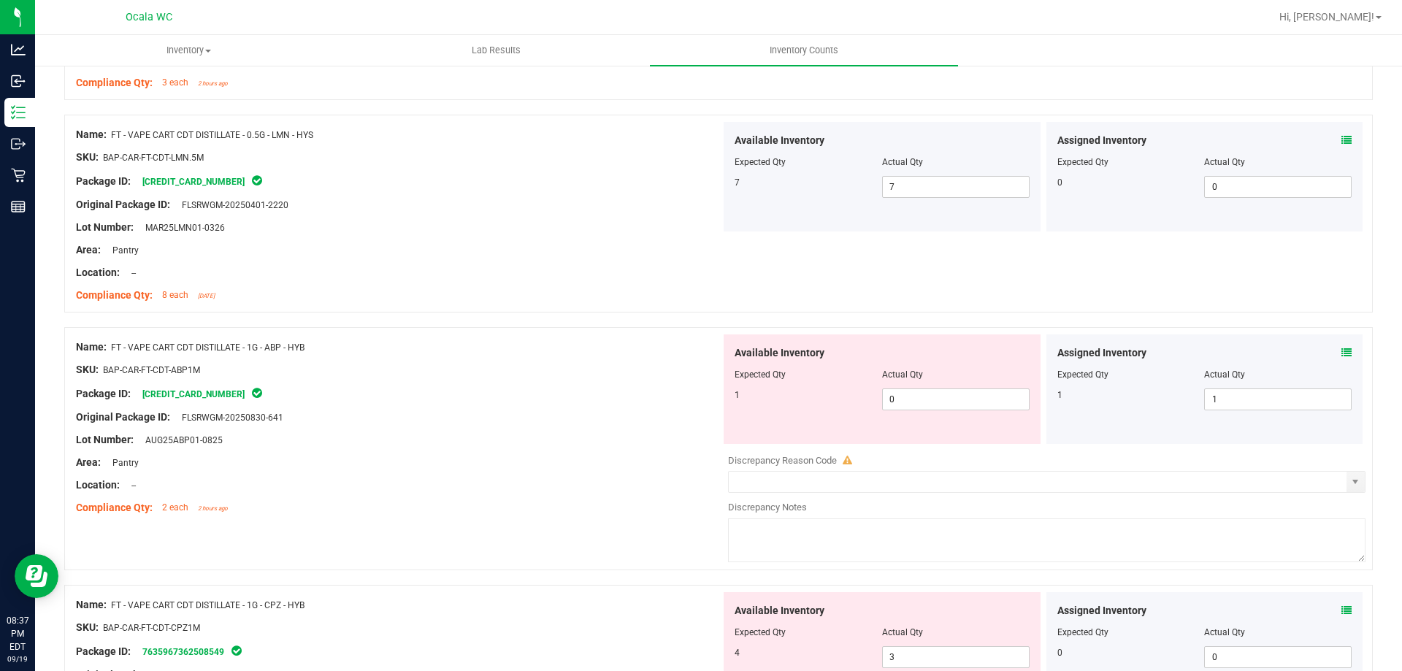
scroll to position [1679, 0]
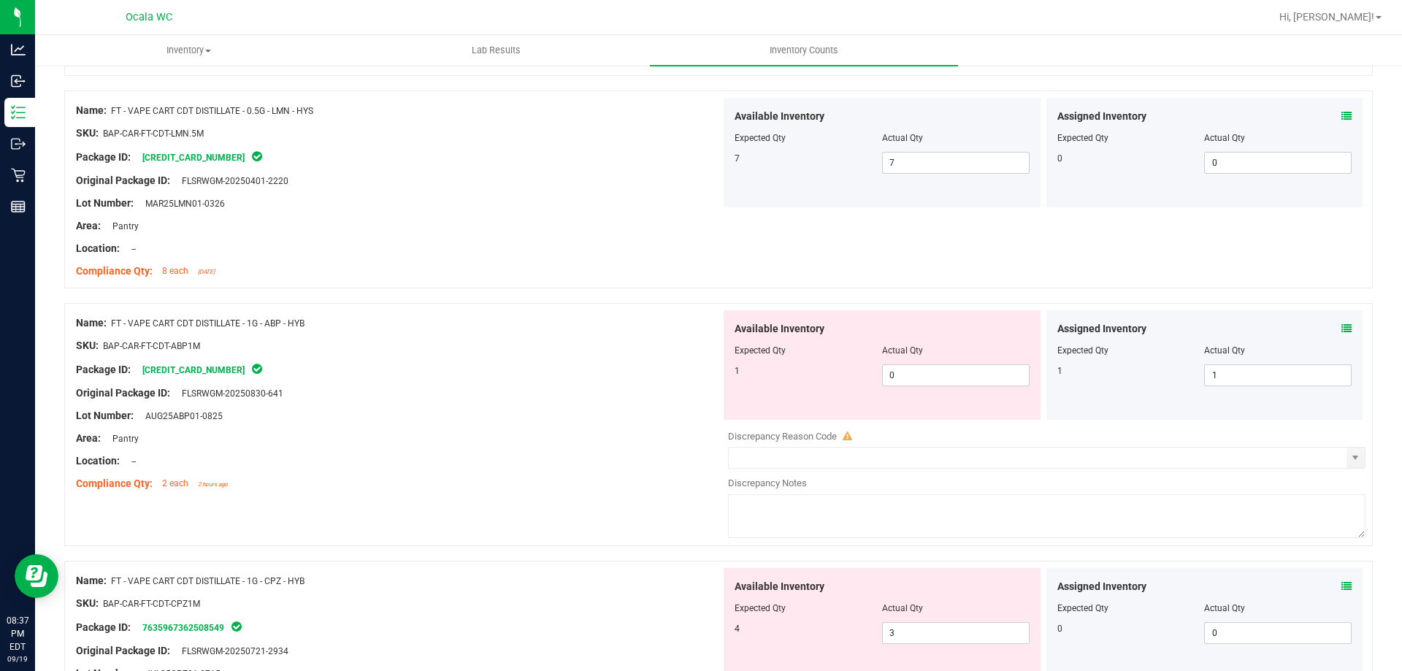
click at [670, 492] on div "Name: FT - VAPE CART CDT DISTILLATE - 1G - ABP - HYB SKU: BAP-CAR-FT-CDT-ABP1M …" at bounding box center [398, 403] width 645 height 186
click at [1341, 332] on icon at bounding box center [1346, 328] width 10 height 10
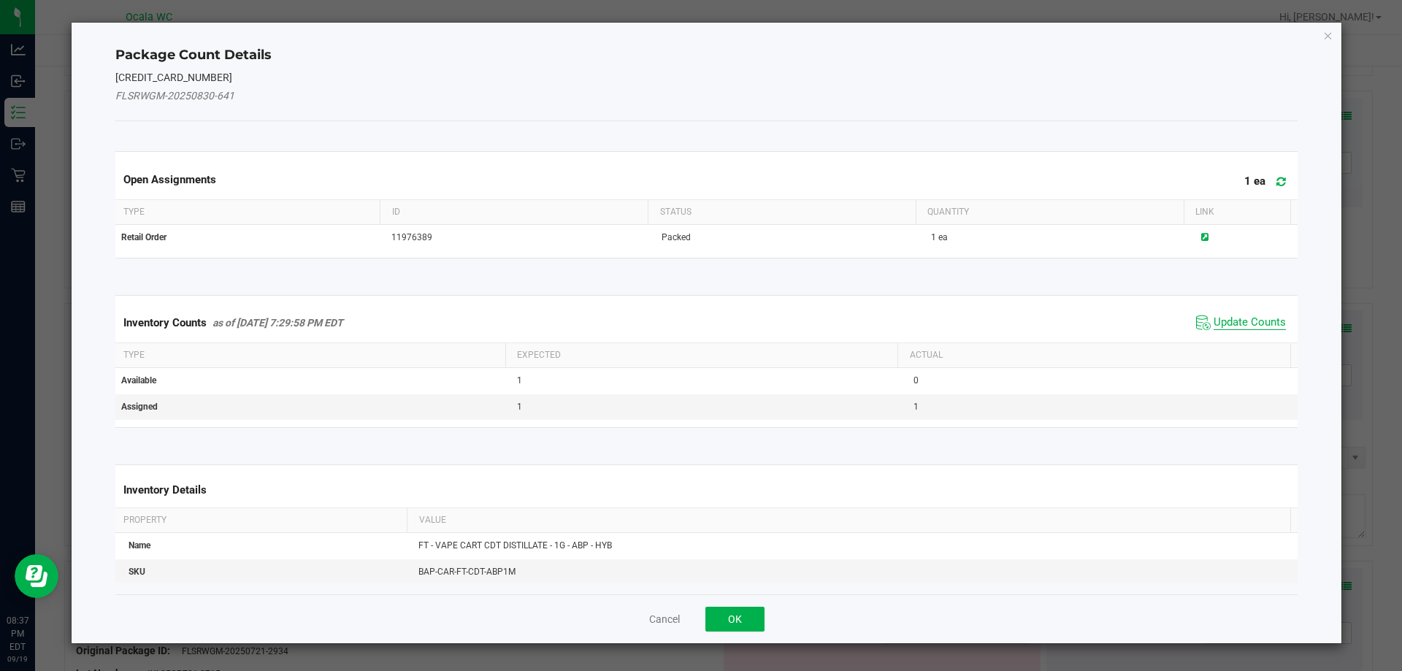
click at [1253, 318] on span "Update Counts" at bounding box center [1249, 322] width 72 height 15
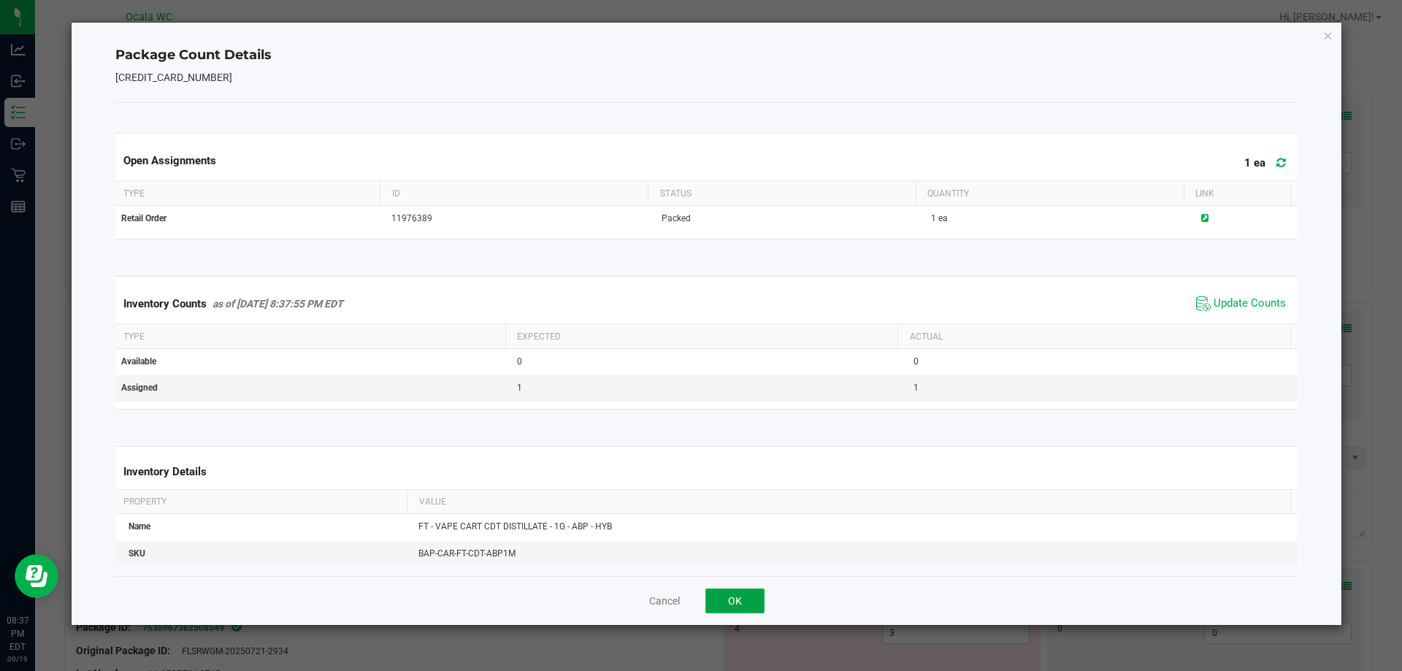
click at [720, 590] on button "OK" at bounding box center [734, 600] width 59 height 25
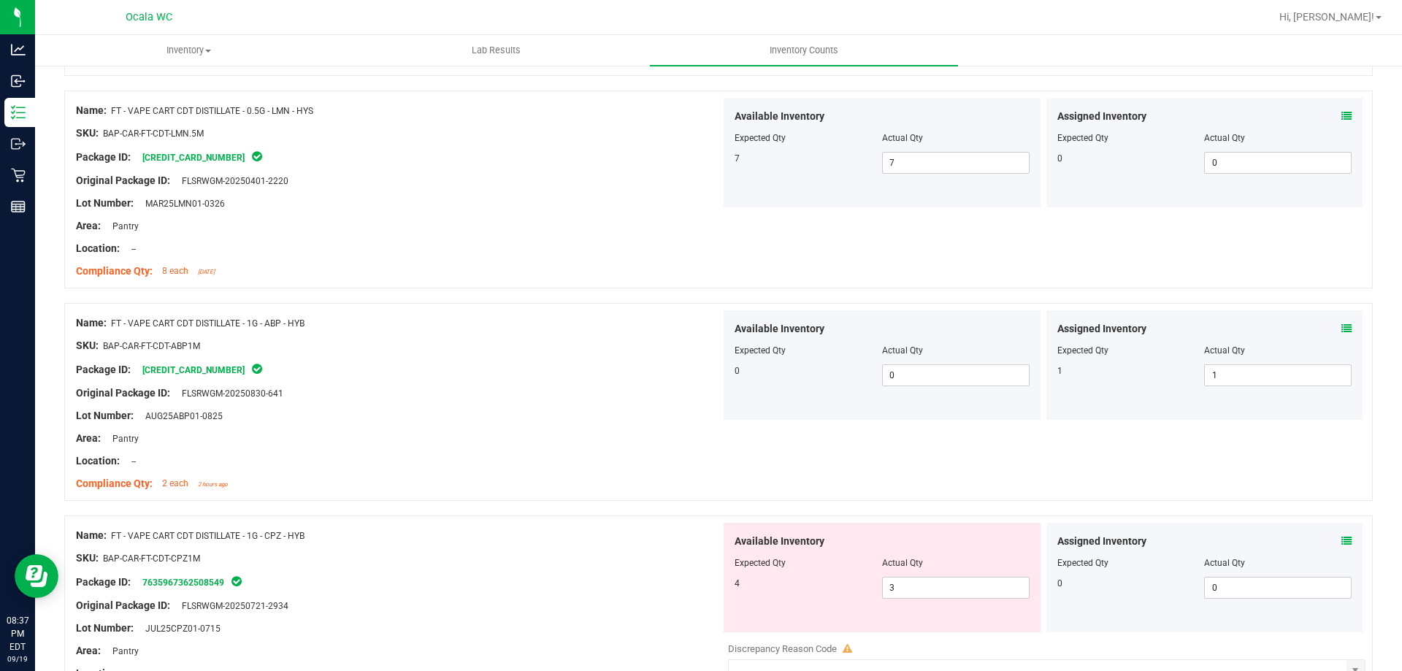
click at [590, 488] on div "Compliance Qty: 2 each 2 hours ago" at bounding box center [398, 483] width 645 height 15
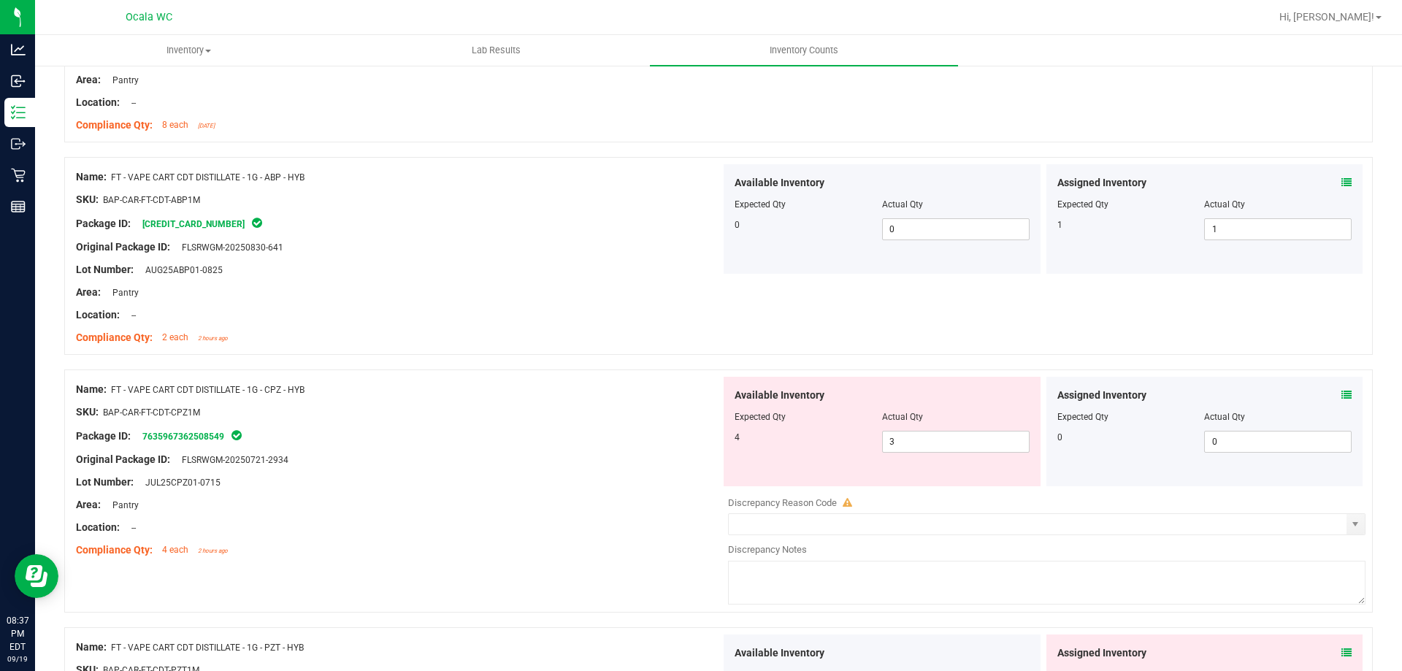
scroll to position [1898, 0]
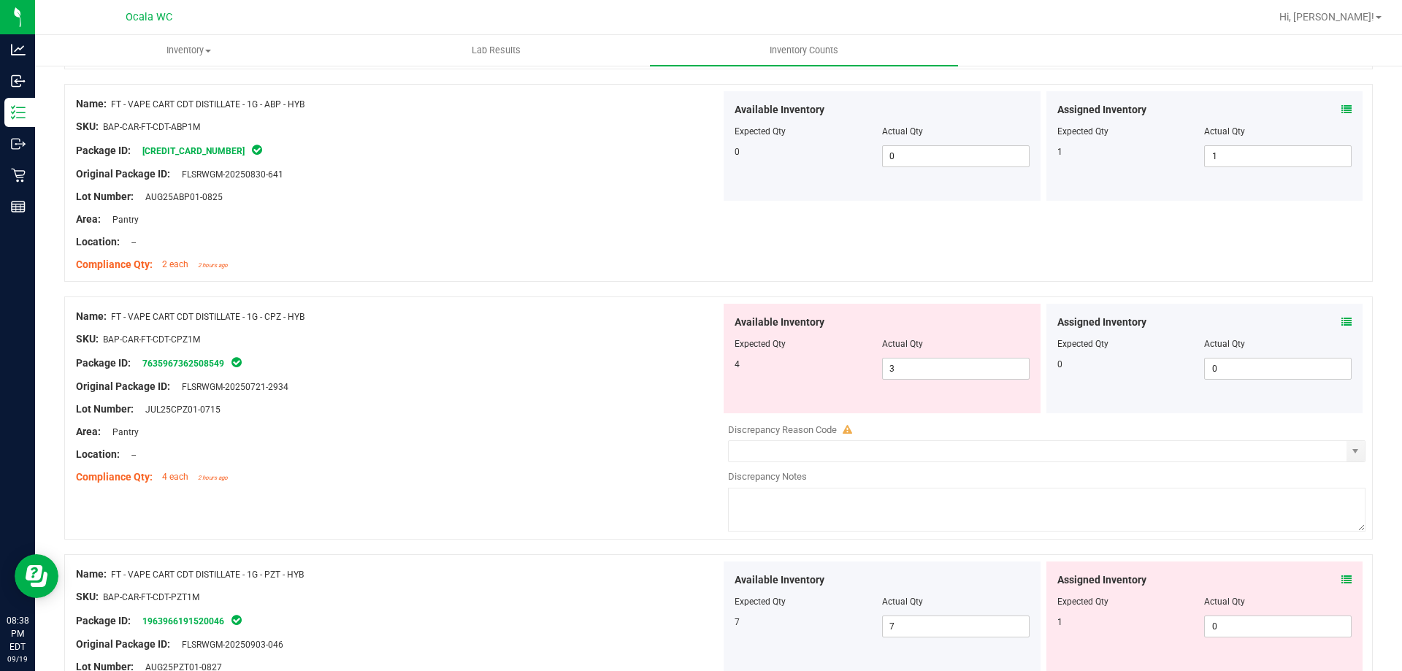
click at [1341, 320] on icon at bounding box center [1346, 322] width 10 height 10
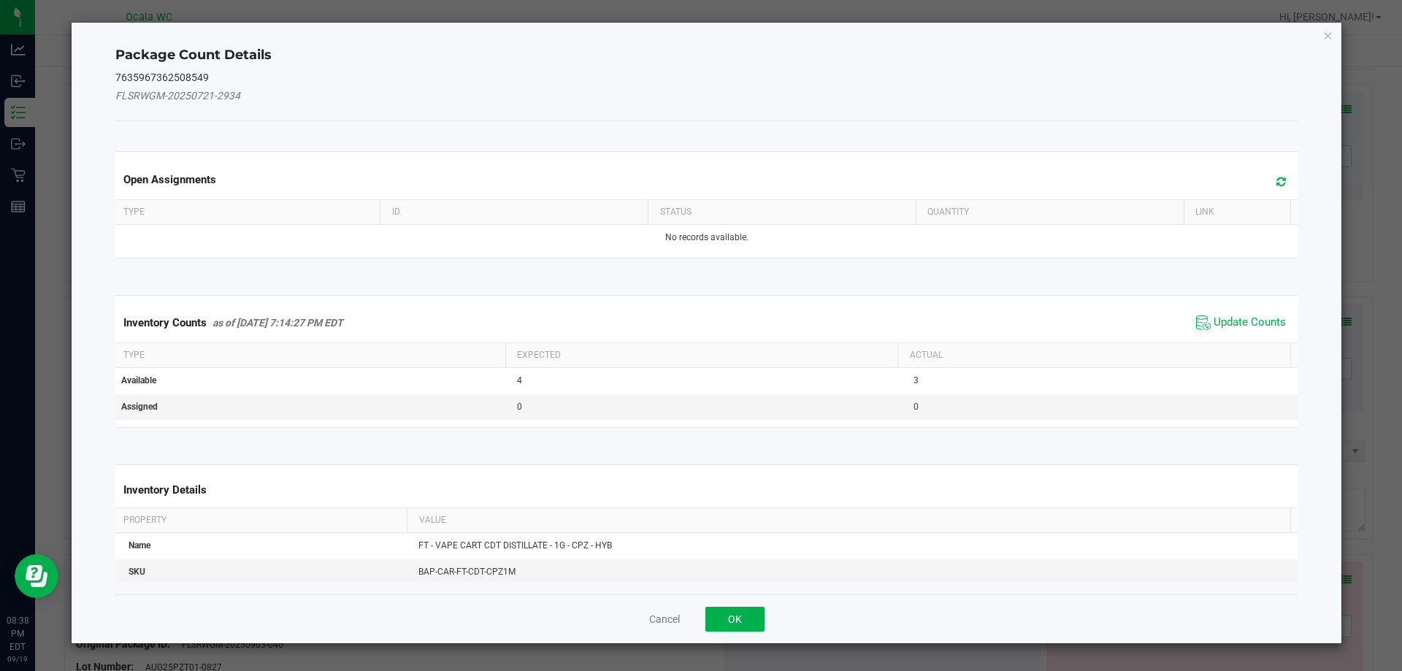
click at [1227, 309] on div "Inventory Counts as of [DATE] 7:14:27 PM EDT Update Counts" at bounding box center [706, 322] width 1188 height 39
click at [1229, 315] on span "Update Counts" at bounding box center [1249, 322] width 72 height 15
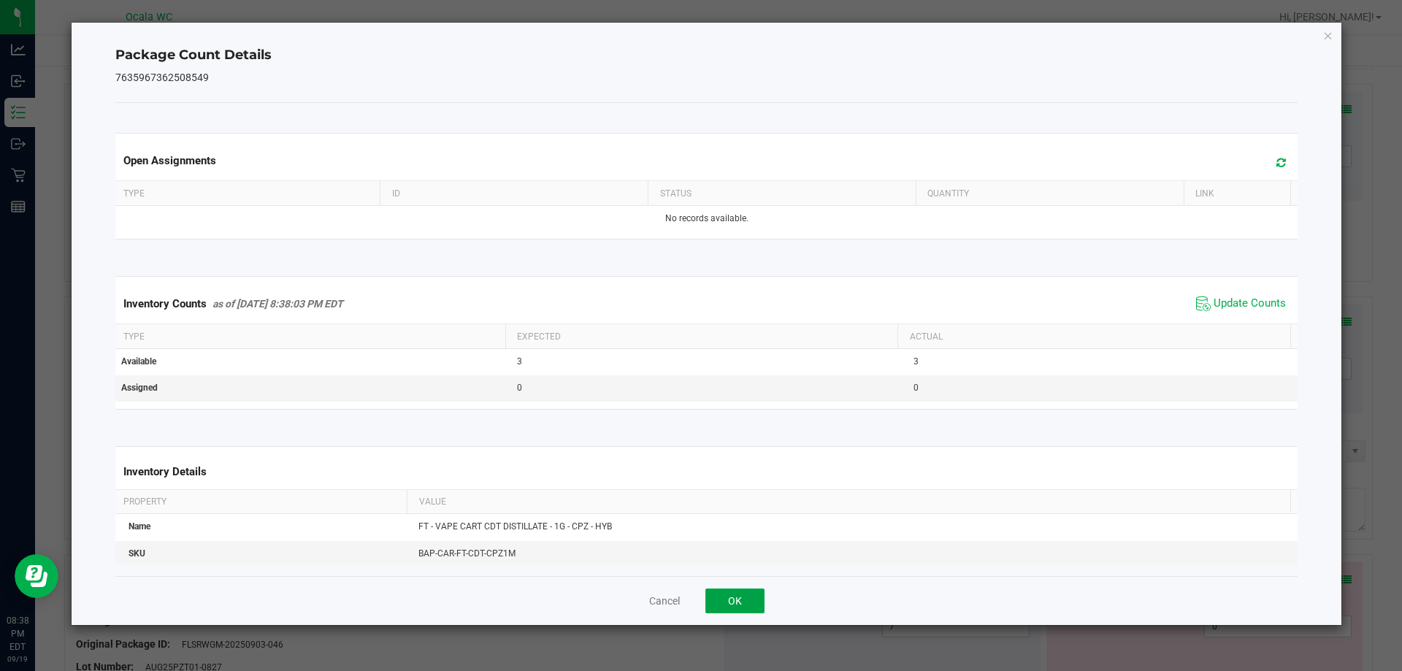
click at [728, 594] on button "OK" at bounding box center [734, 600] width 59 height 25
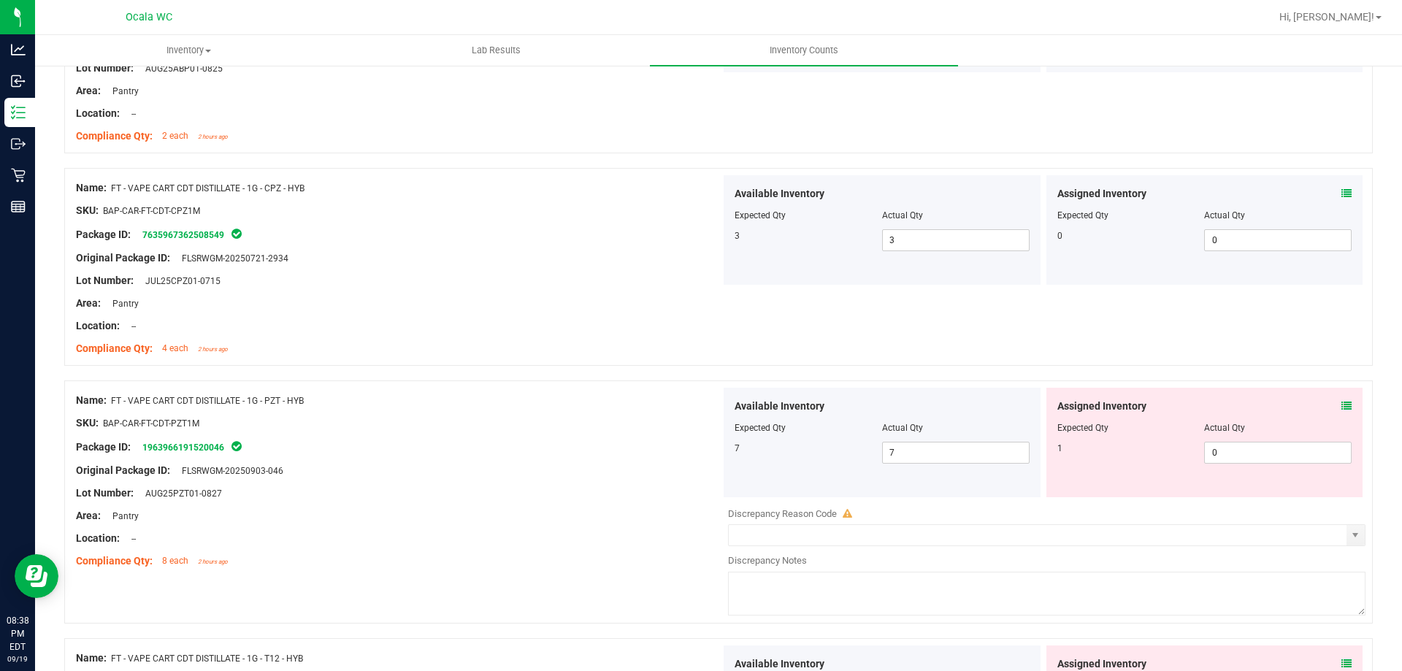
scroll to position [2044, 0]
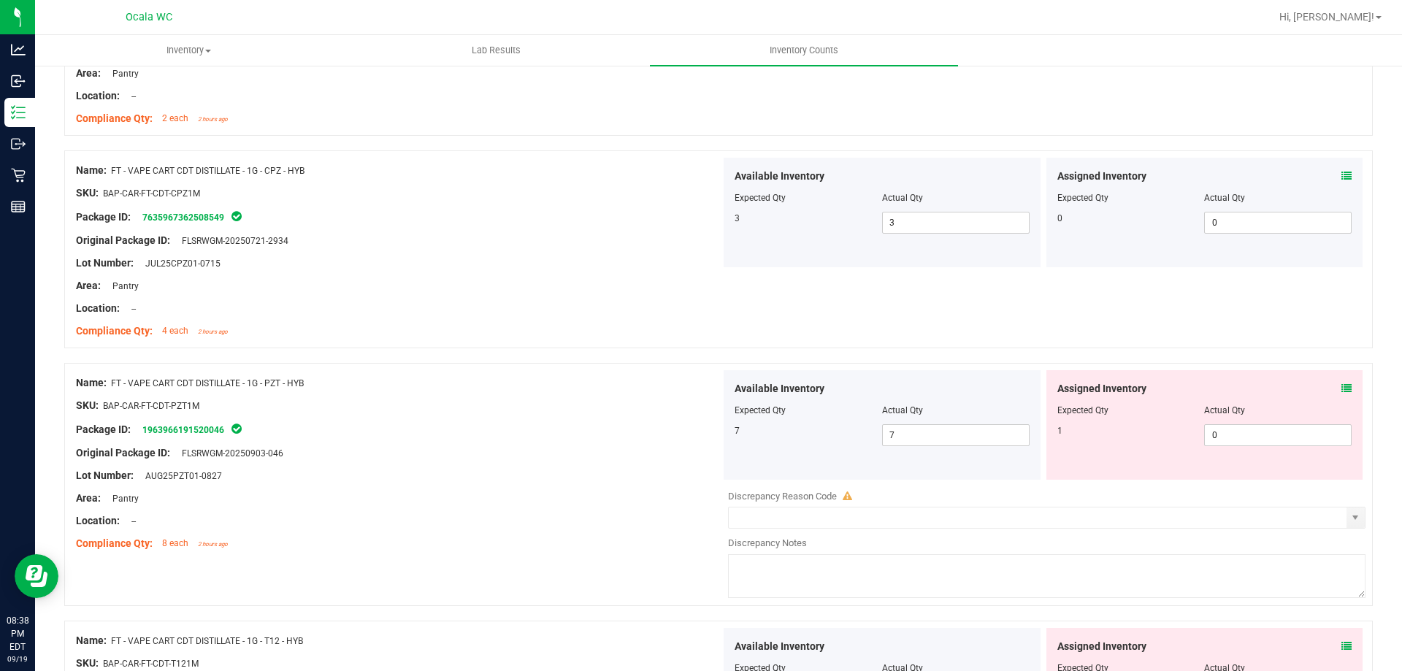
click at [1341, 388] on icon at bounding box center [1346, 388] width 10 height 10
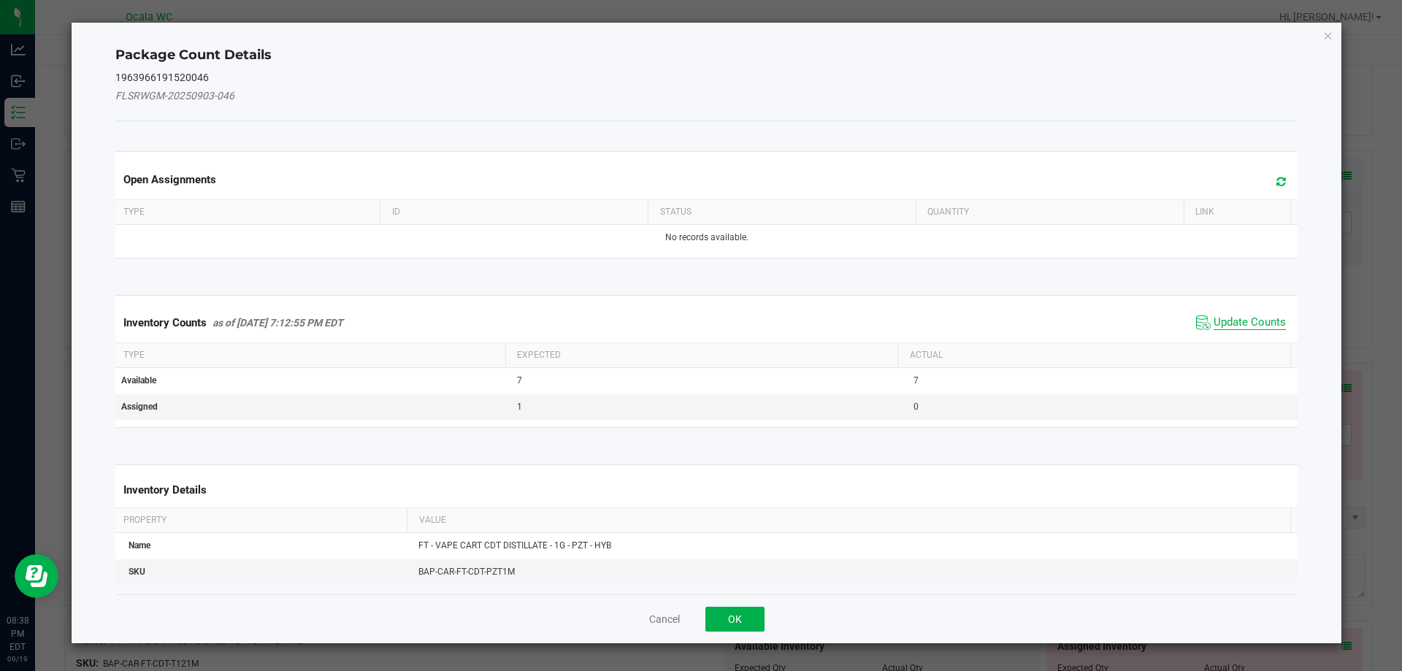
click at [1218, 321] on span "Update Counts" at bounding box center [1249, 322] width 72 height 15
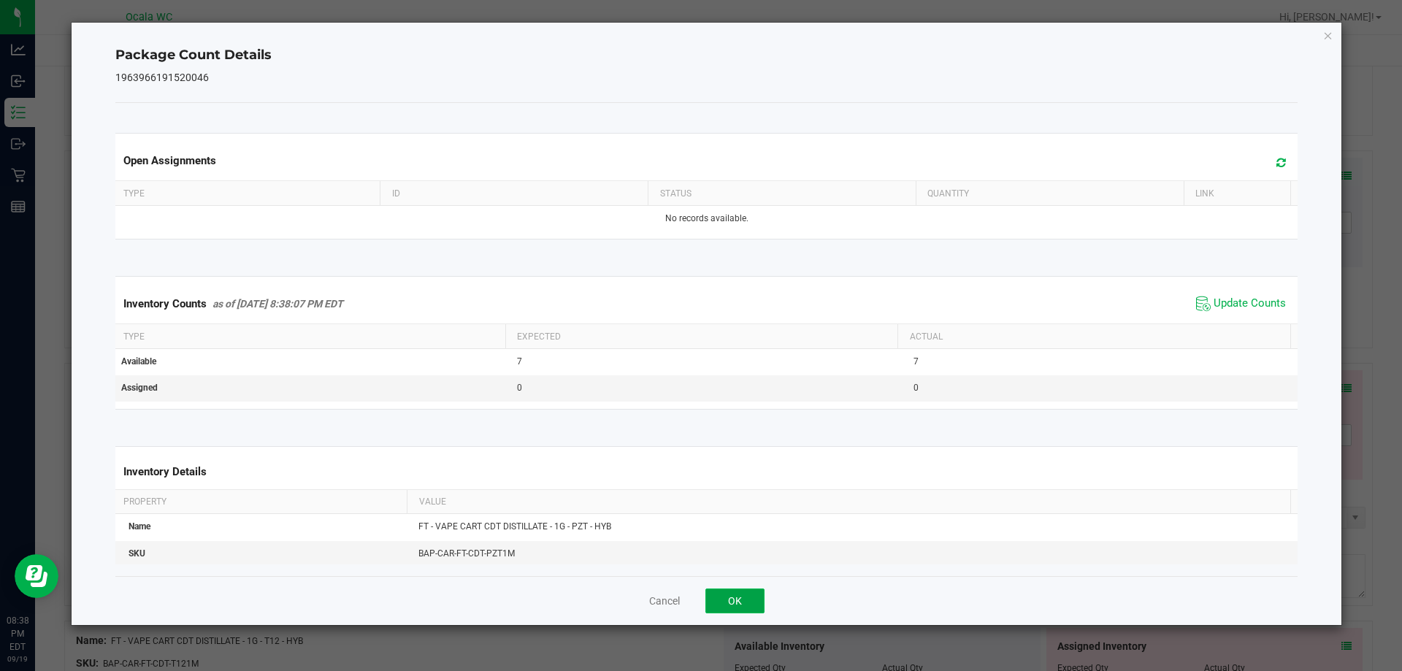
click at [743, 596] on button "OK" at bounding box center [734, 600] width 59 height 25
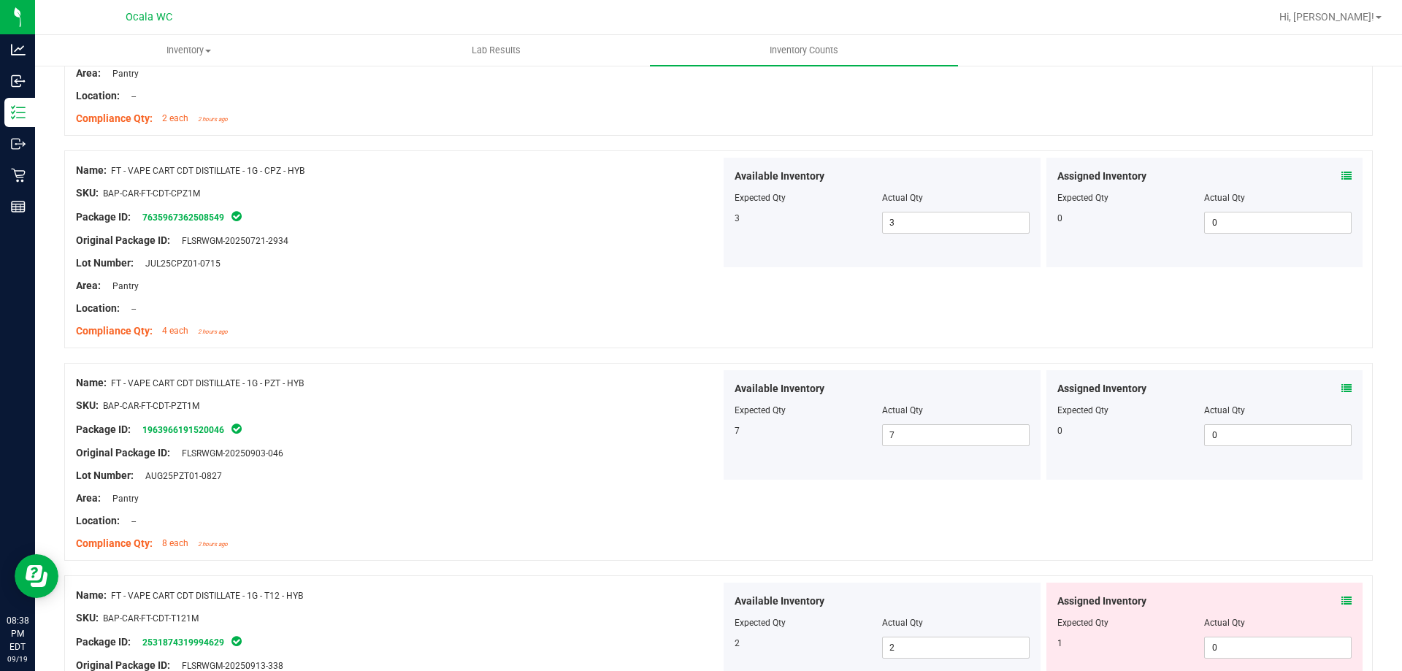
click at [664, 537] on div "Compliance Qty: 8 each 2 hours ago" at bounding box center [398, 543] width 645 height 15
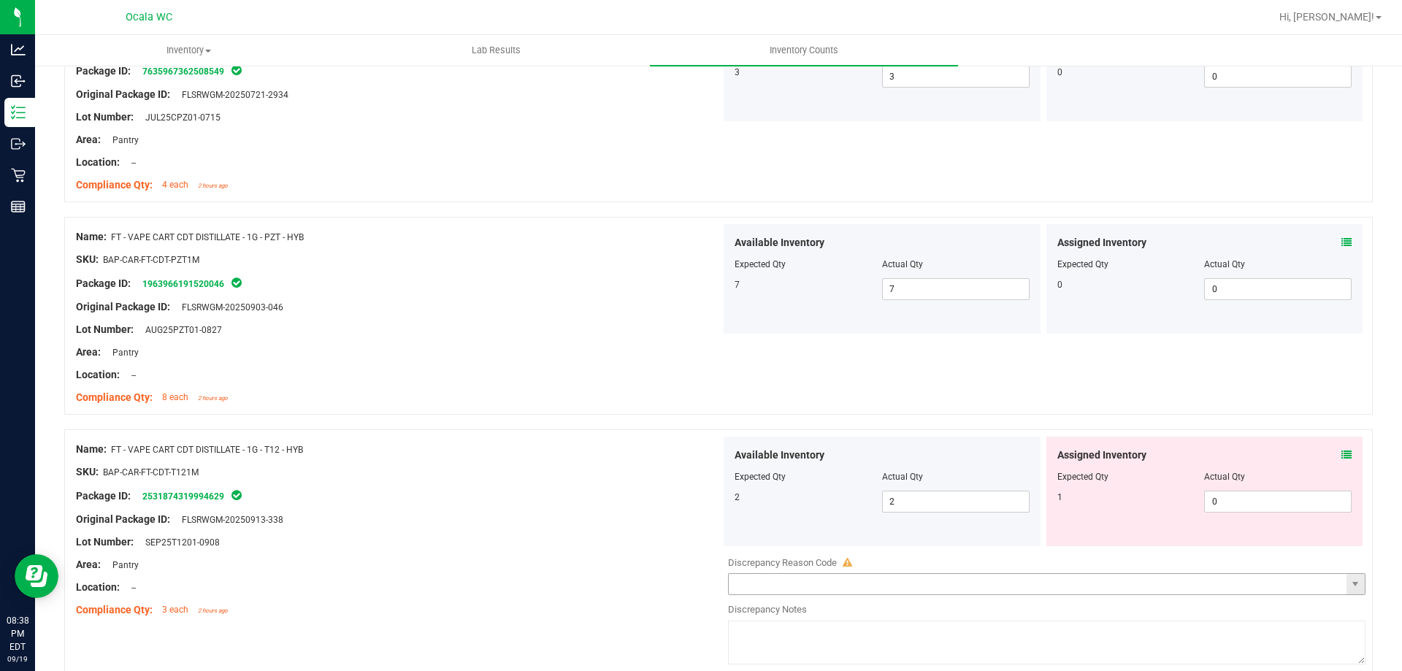
scroll to position [2263, 0]
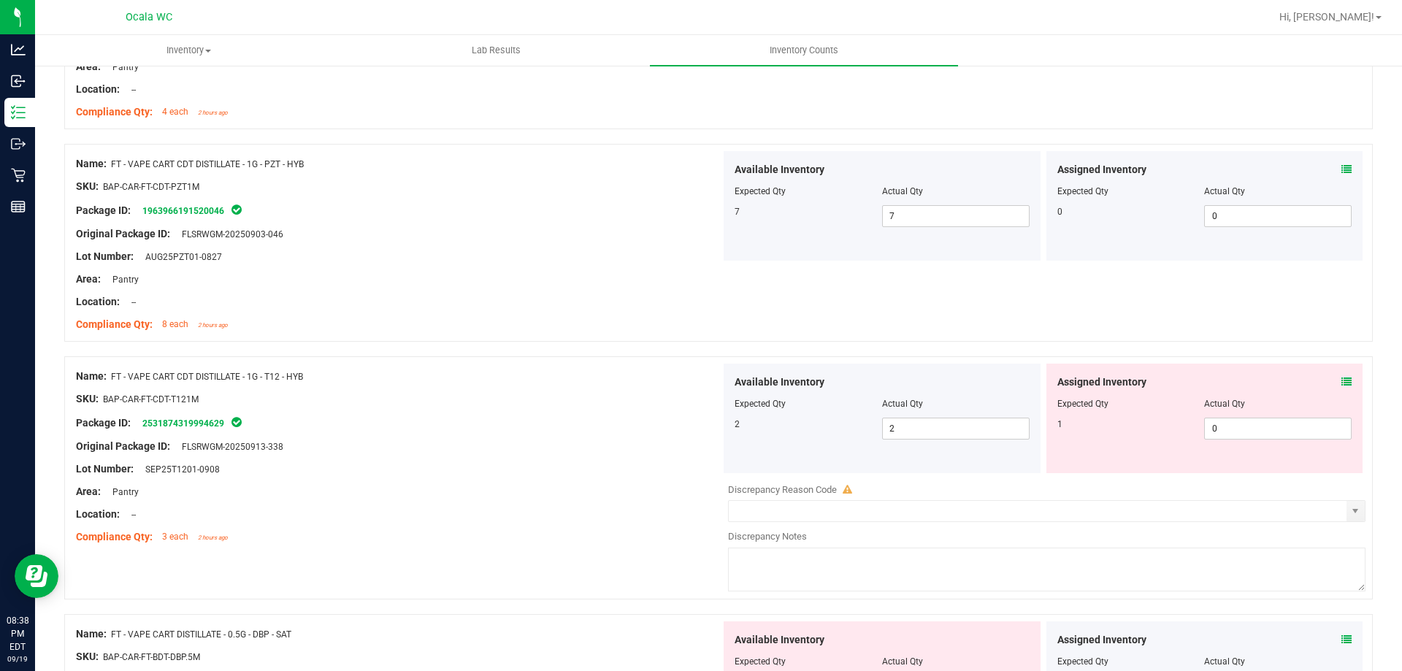
click at [1341, 379] on icon at bounding box center [1346, 382] width 10 height 10
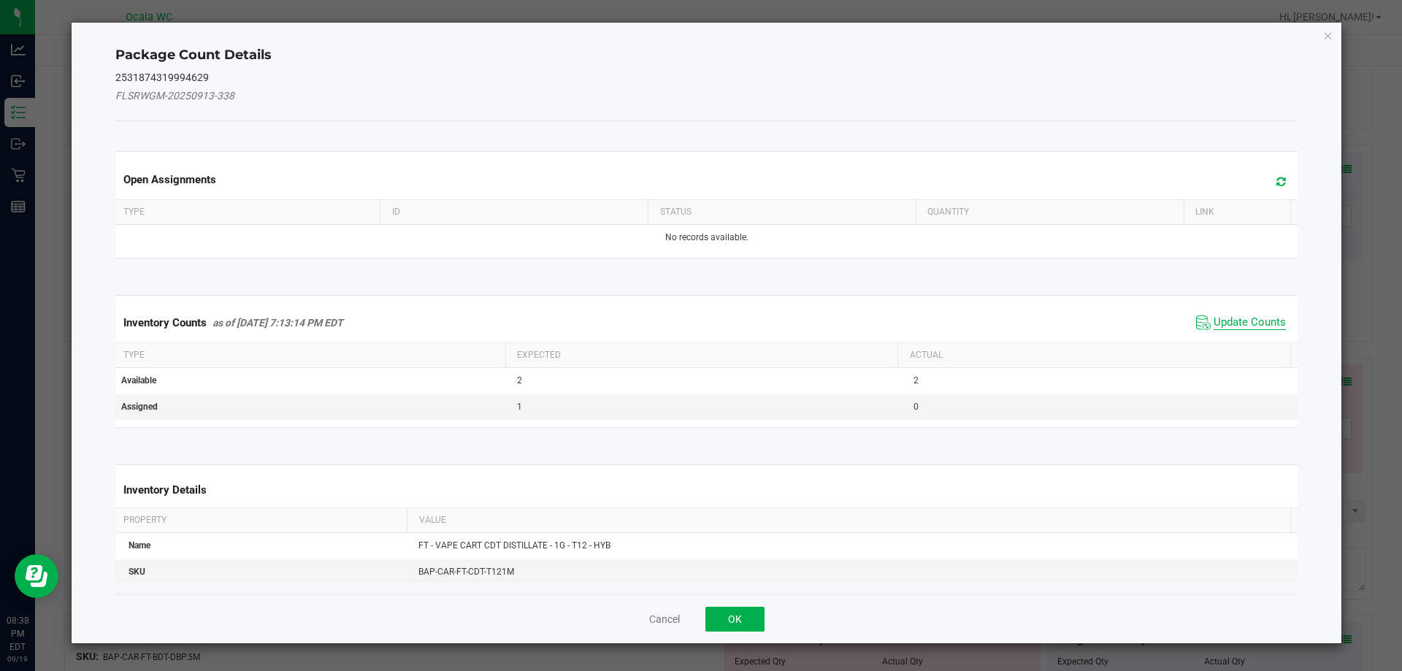
click at [1242, 323] on span "Update Counts" at bounding box center [1249, 322] width 72 height 15
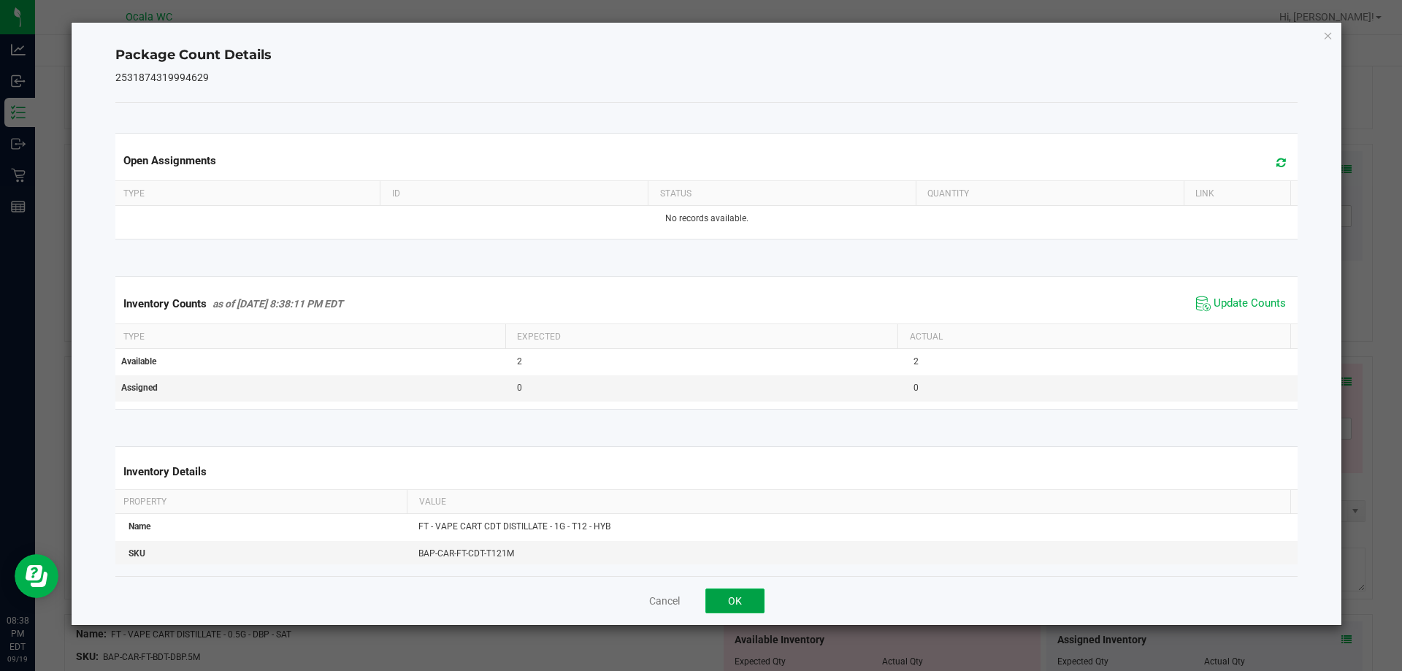
click at [745, 593] on button "OK" at bounding box center [734, 600] width 59 height 25
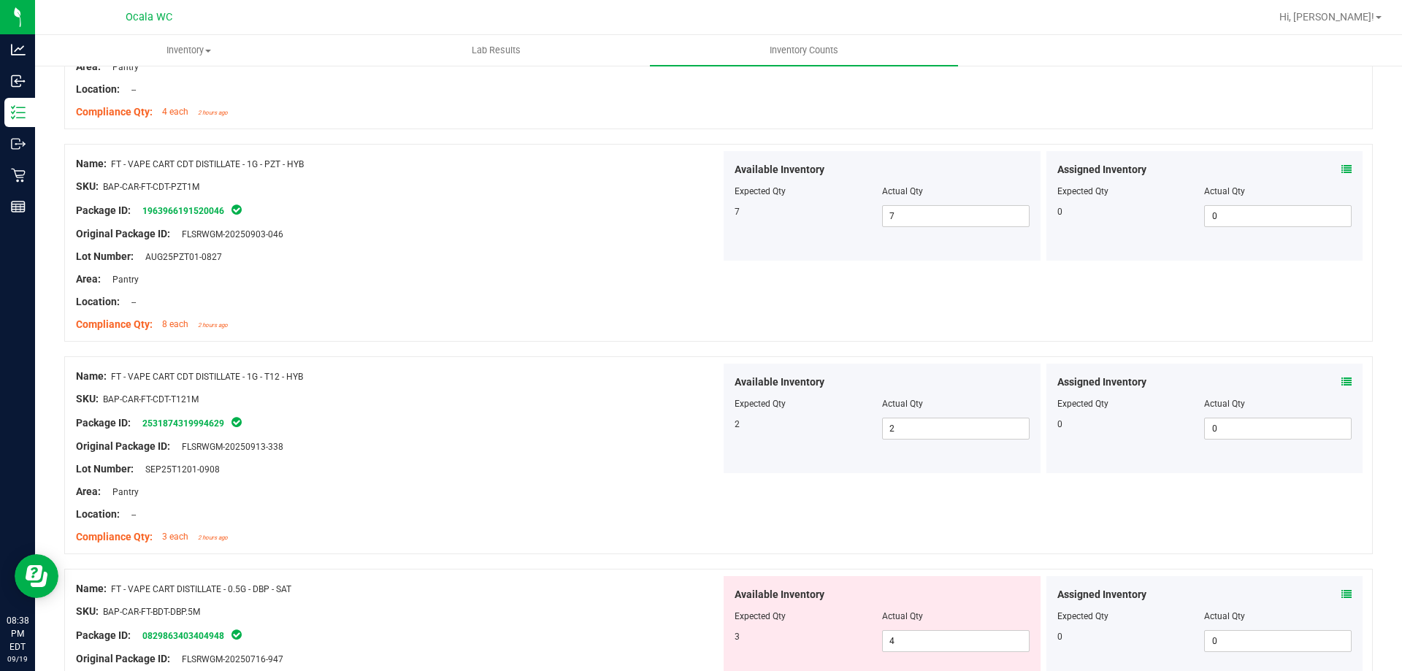
click at [615, 549] on div "Name: FT - VAPE CART CDT DISTILLATE - 1G - T12 - HYB SKU: BAP-CAR-FT-CDT-T121M …" at bounding box center [398, 457] width 645 height 186
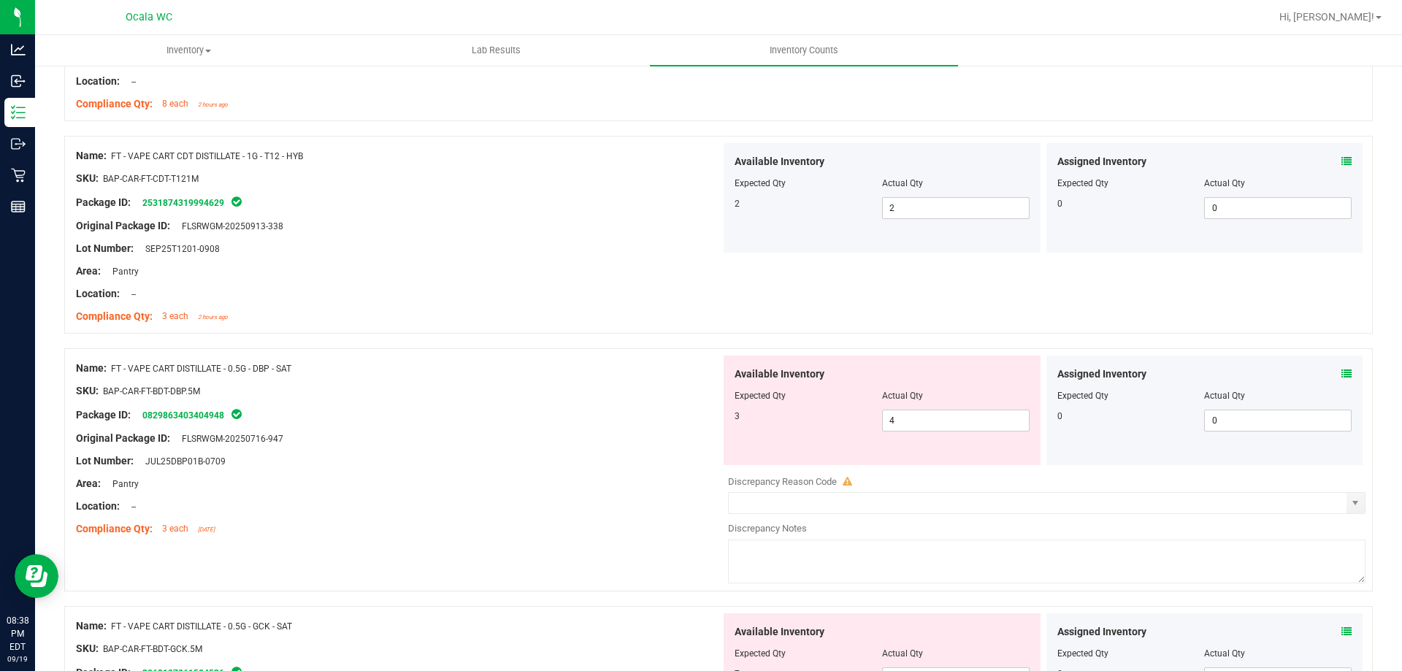
scroll to position [2555, 0]
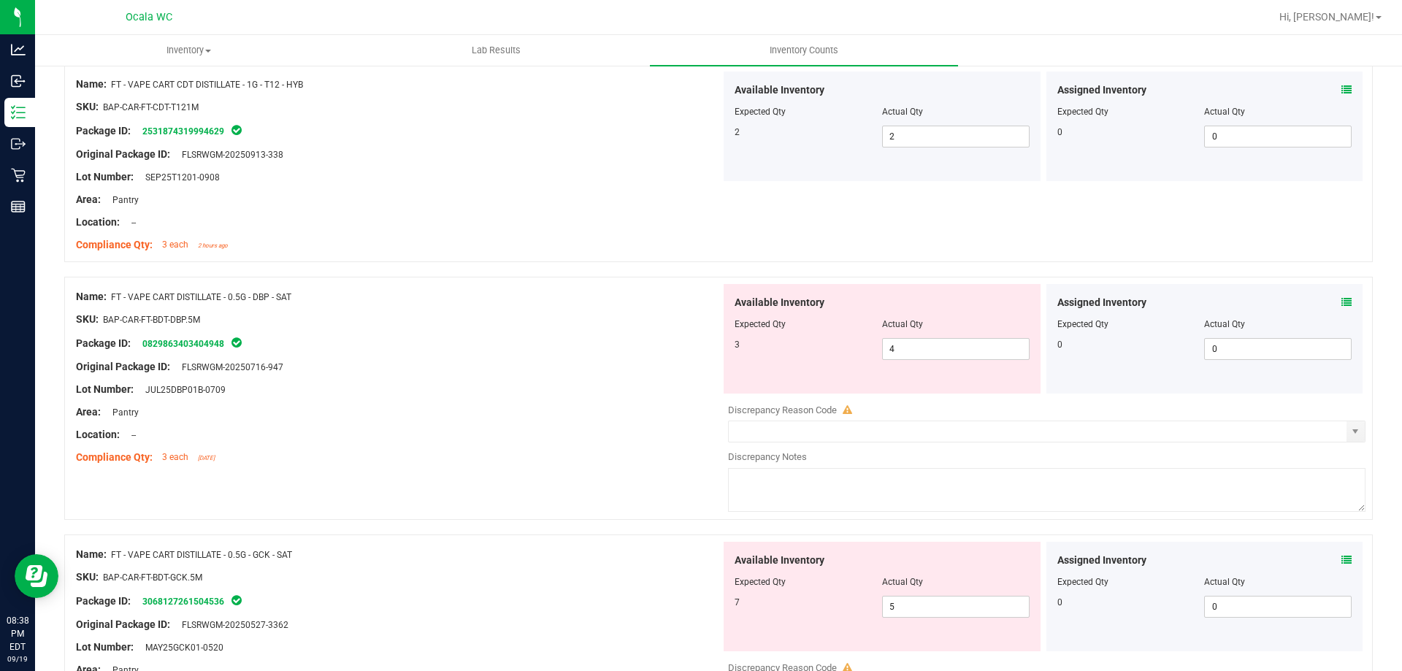
click at [1341, 301] on icon at bounding box center [1346, 302] width 10 height 10
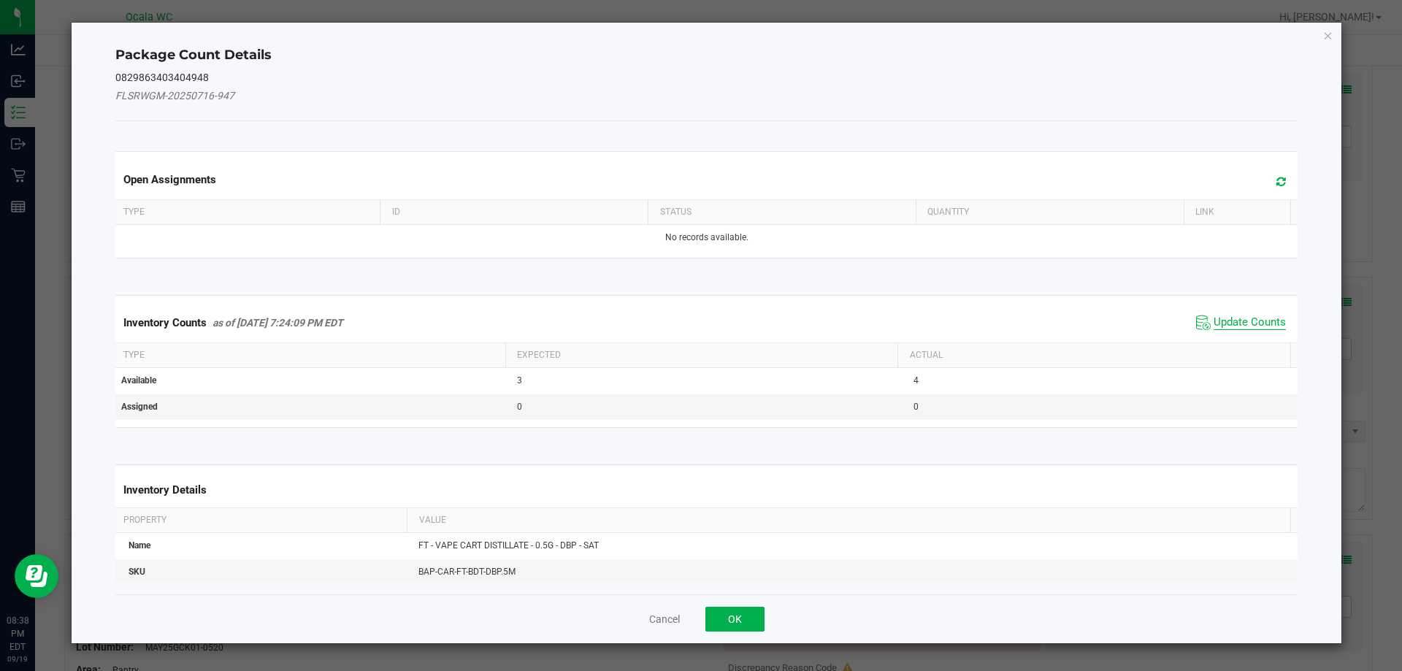
click at [1247, 318] on span "Update Counts" at bounding box center [1249, 322] width 72 height 15
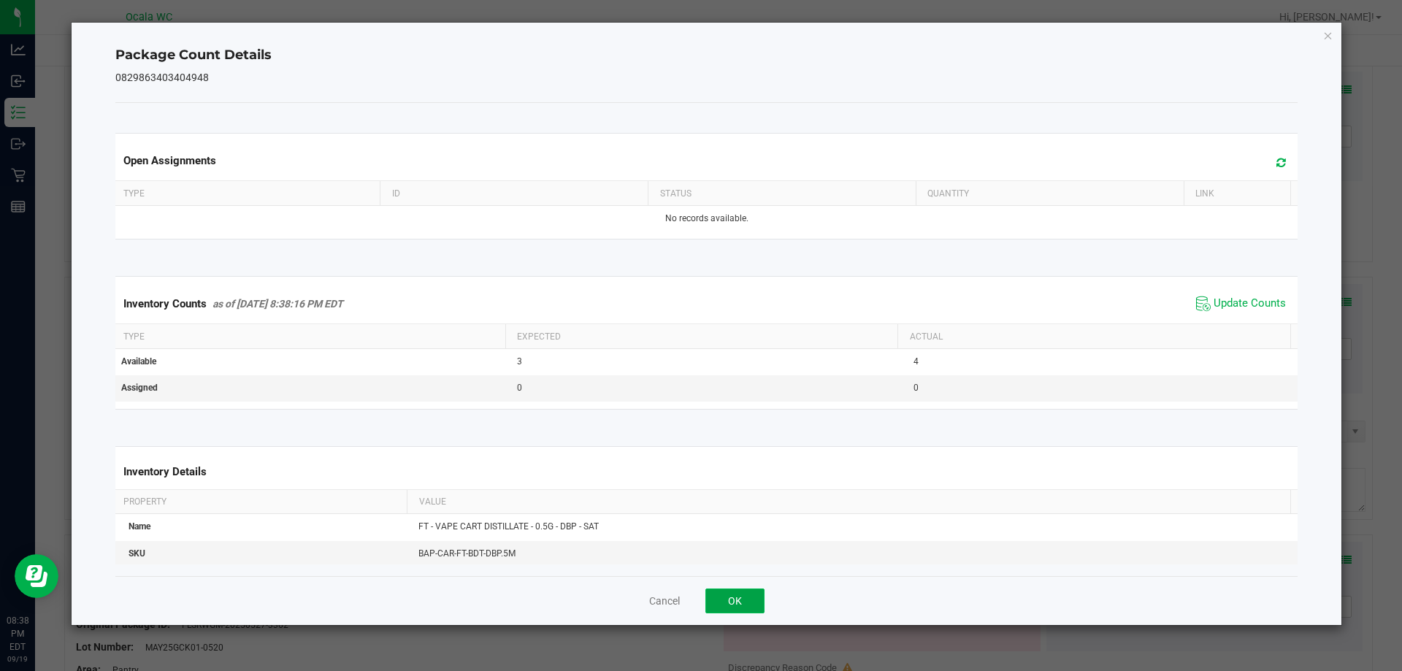
click at [752, 606] on button "OK" at bounding box center [734, 600] width 59 height 25
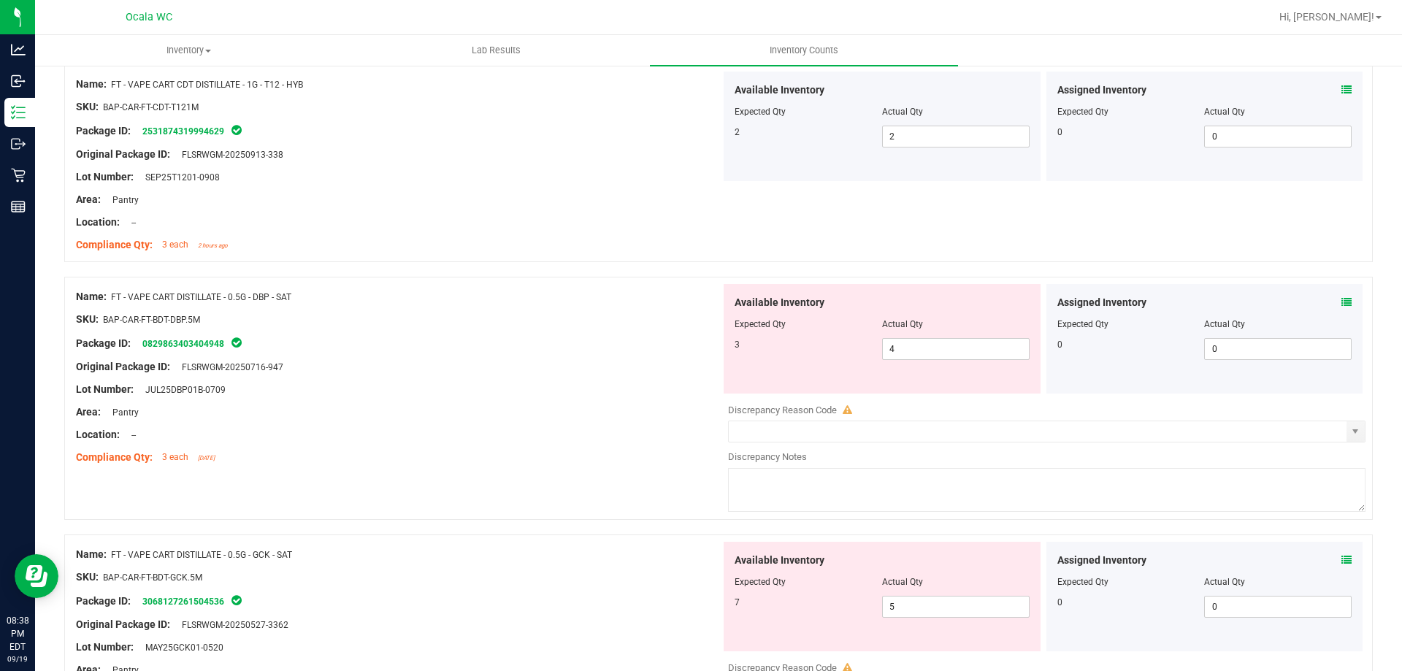
click at [604, 485] on div "Name: FT - VAPE CART DISTILLATE - 0.5G - DBP - SAT SKU: BAP-CAR-FT-BDT-DBP.5M P…" at bounding box center [718, 398] width 1308 height 243
click at [925, 353] on span "4 4" at bounding box center [955, 349] width 147 height 22
click at [925, 353] on input "4" at bounding box center [956, 349] width 146 height 20
type input "3"
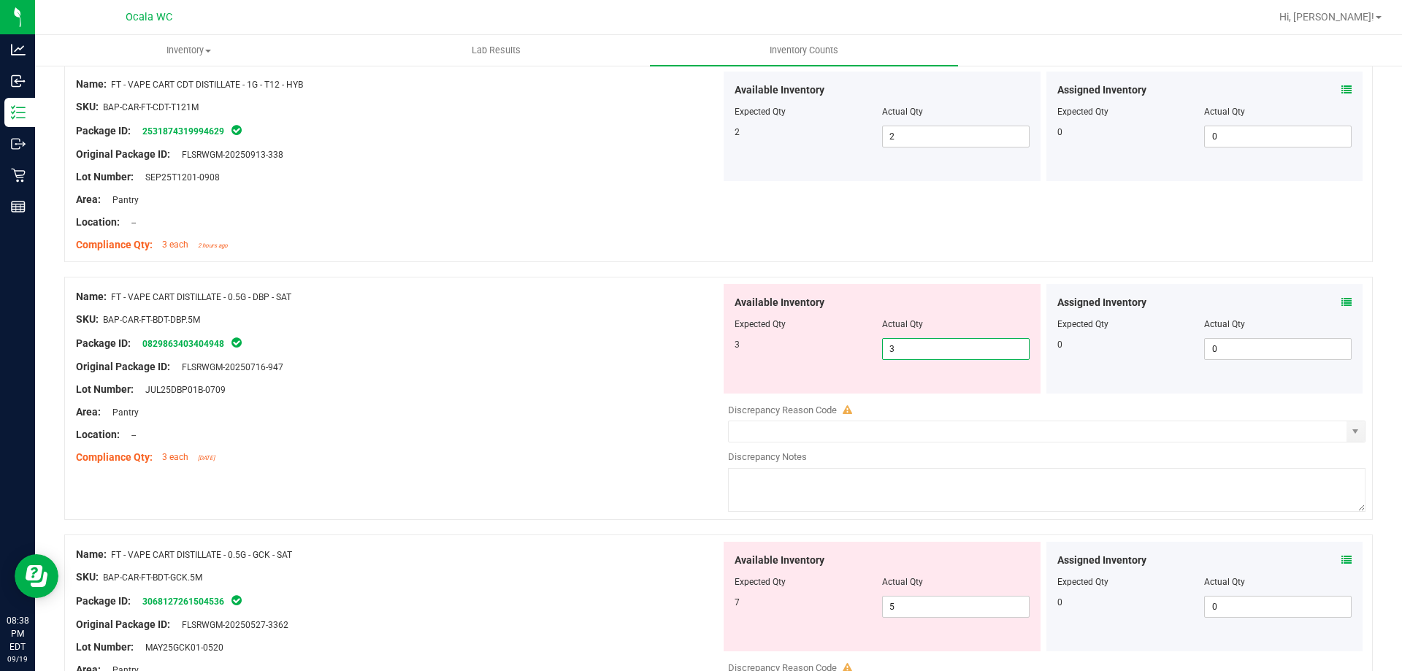
click at [491, 399] on div at bounding box center [398, 400] width 645 height 7
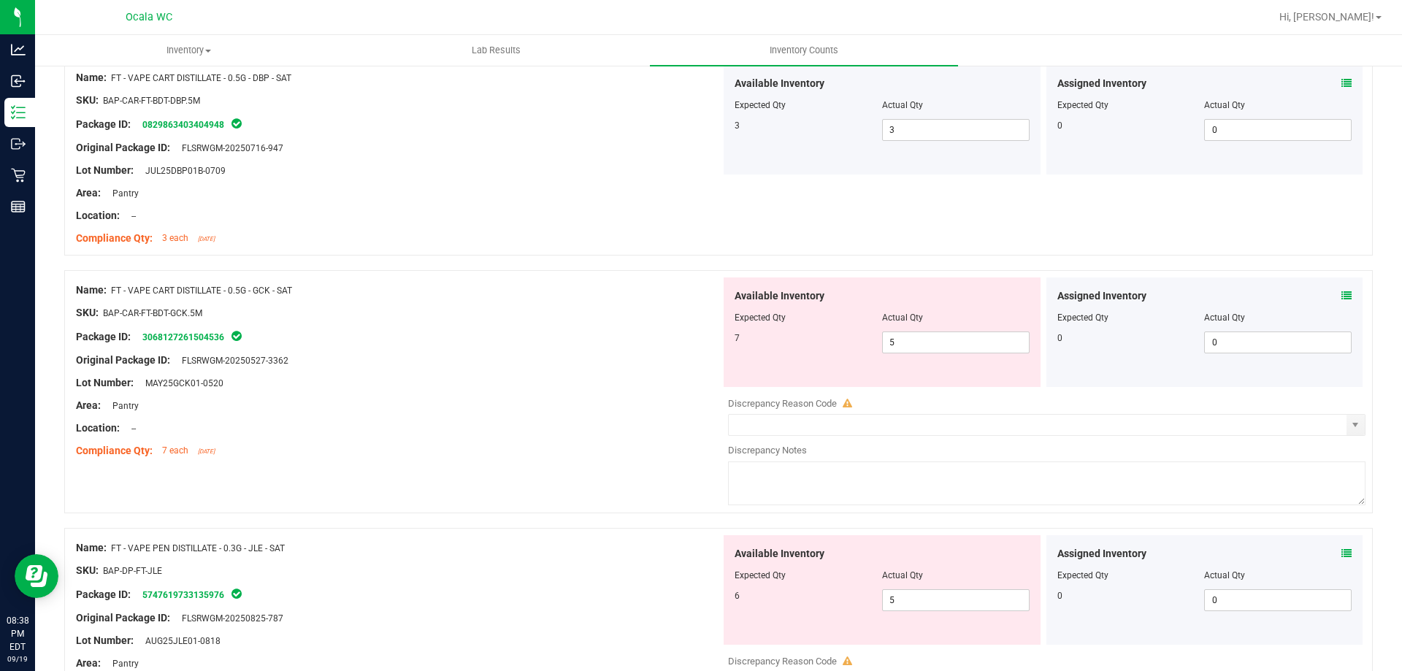
scroll to position [2847, 0]
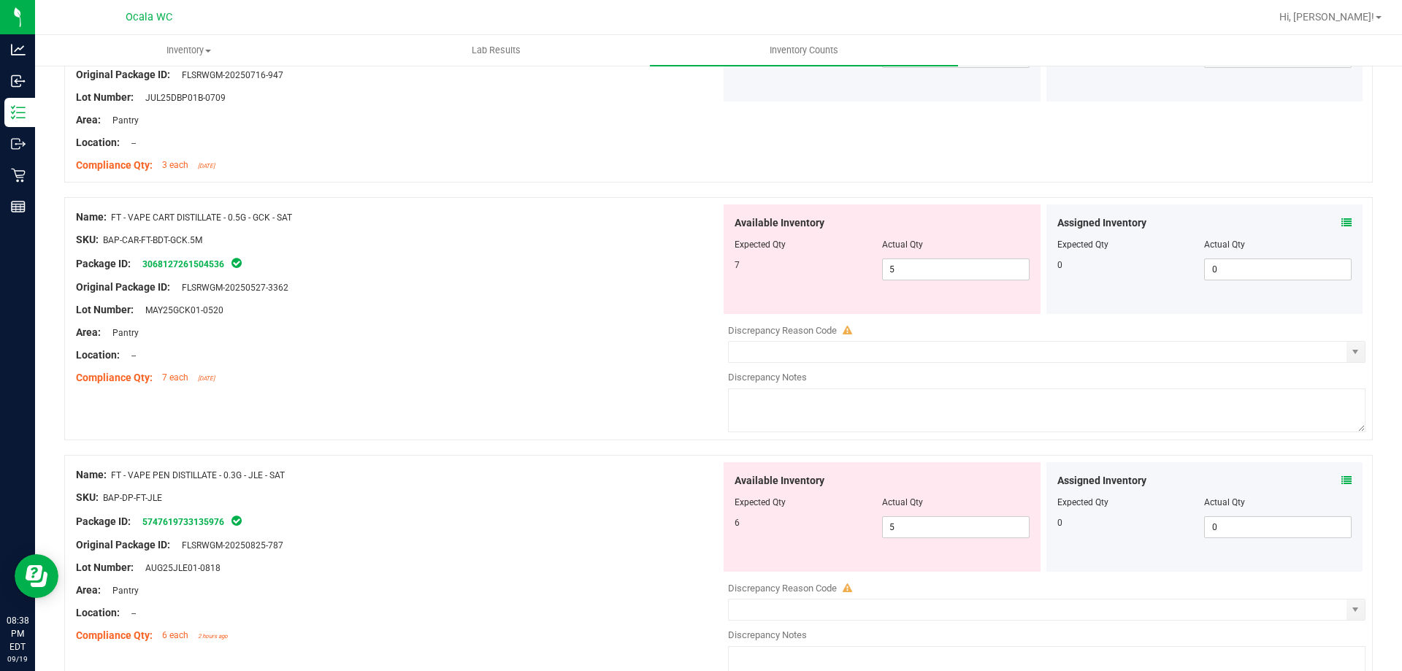
click at [498, 382] on div "Compliance Qty: 7 each [DATE]" at bounding box center [398, 377] width 645 height 15
click at [621, 516] on div "Package ID: 5747619733135976" at bounding box center [398, 521] width 645 height 18
click at [1341, 477] on icon at bounding box center [1346, 480] width 10 height 10
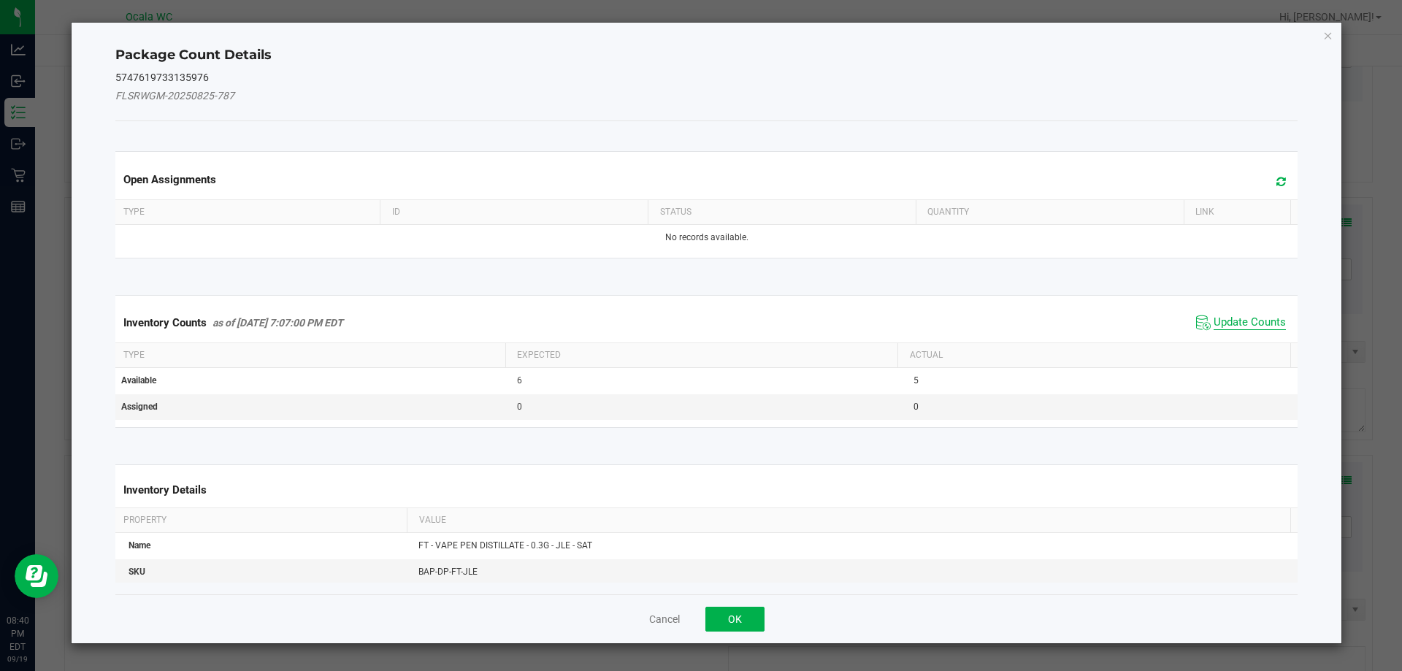
click at [1242, 322] on span "Update Counts" at bounding box center [1249, 322] width 72 height 15
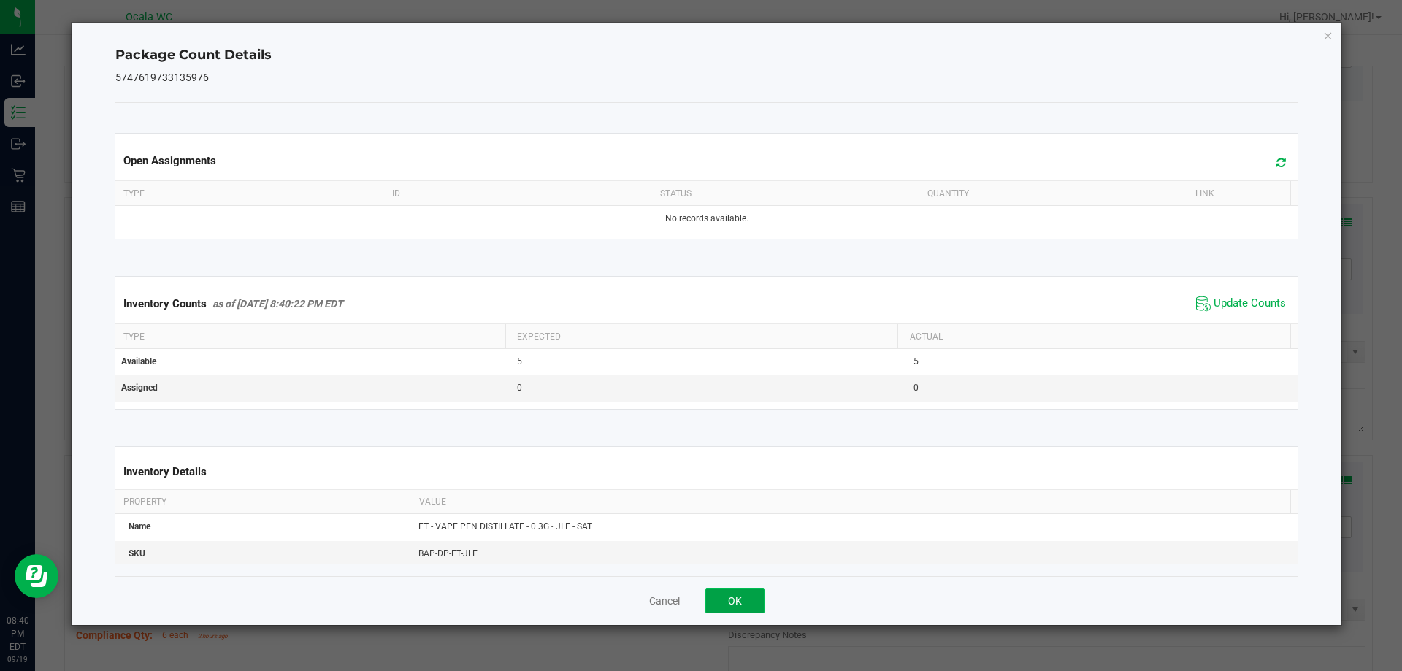
click at [732, 605] on button "OK" at bounding box center [734, 600] width 59 height 25
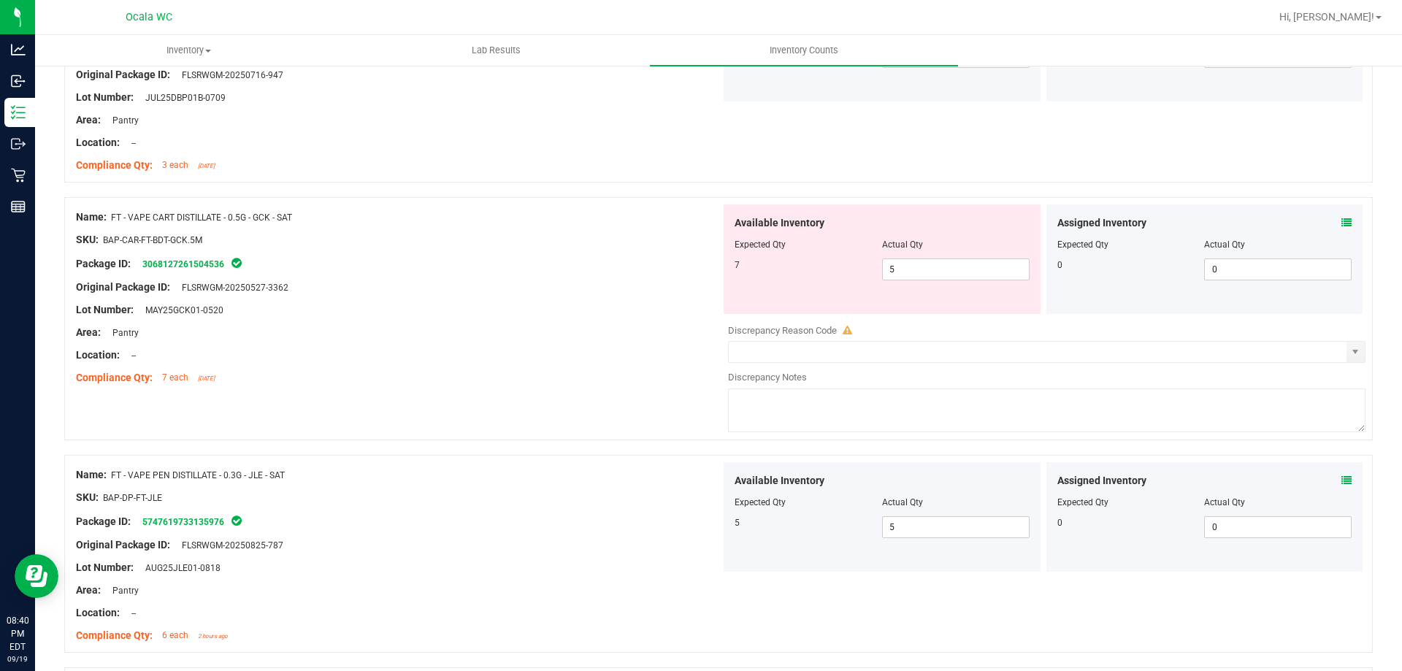
click at [640, 537] on div "Original Package ID: FLSRWGM-20250825-787" at bounding box center [398, 544] width 645 height 15
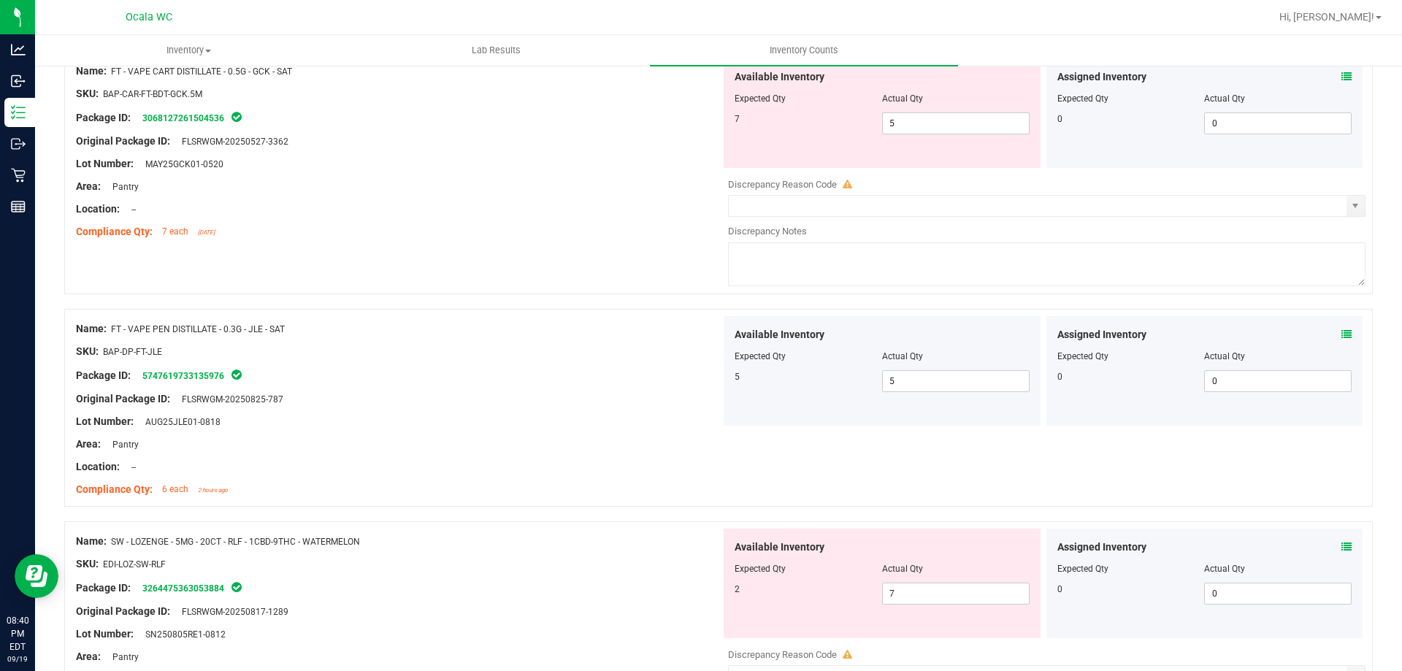
click at [1341, 72] on icon at bounding box center [1346, 77] width 10 height 10
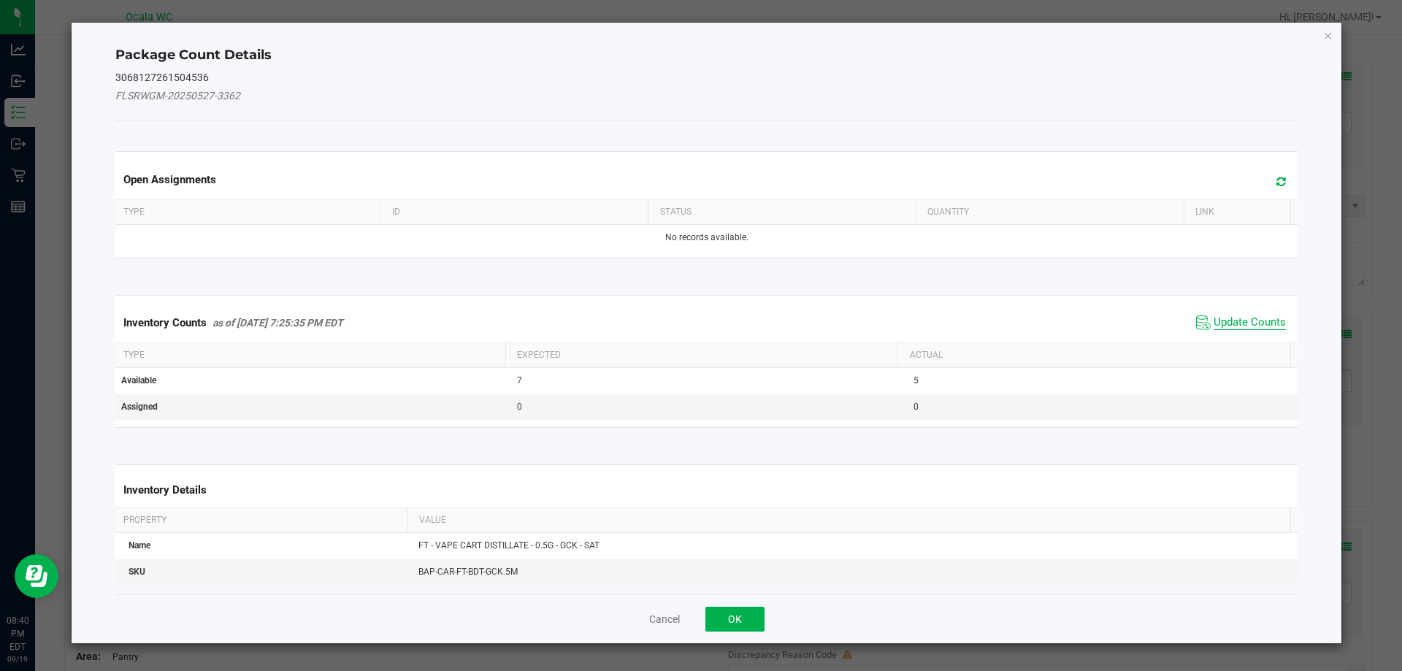
click at [1228, 318] on span "Update Counts" at bounding box center [1249, 322] width 72 height 15
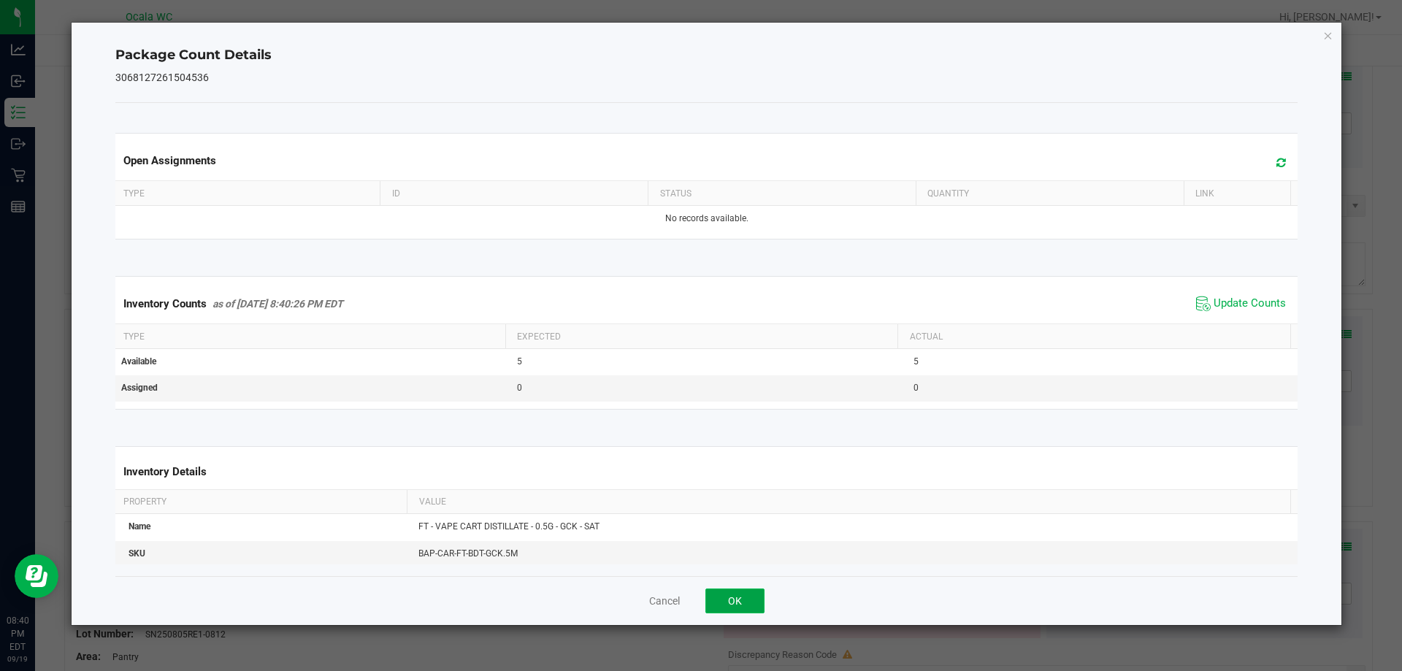
click at [753, 596] on button "OK" at bounding box center [734, 600] width 59 height 25
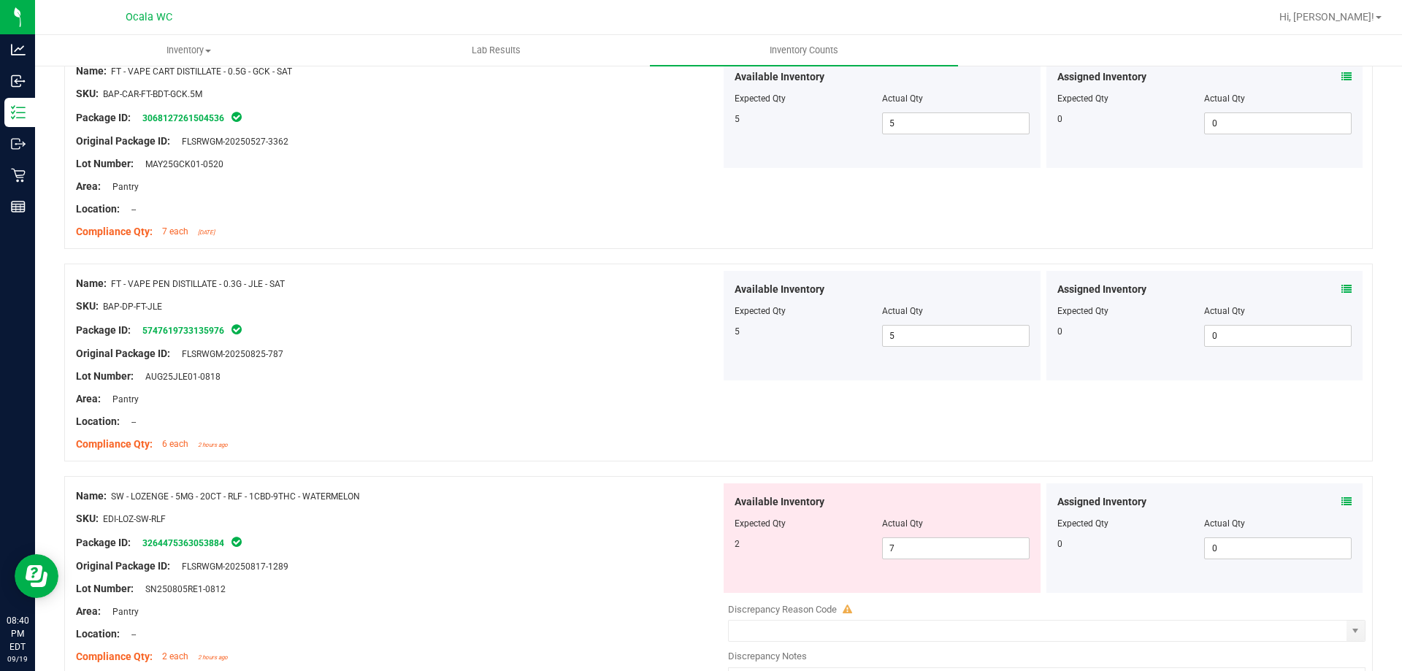
click at [614, 426] on div "Location: --" at bounding box center [398, 421] width 645 height 15
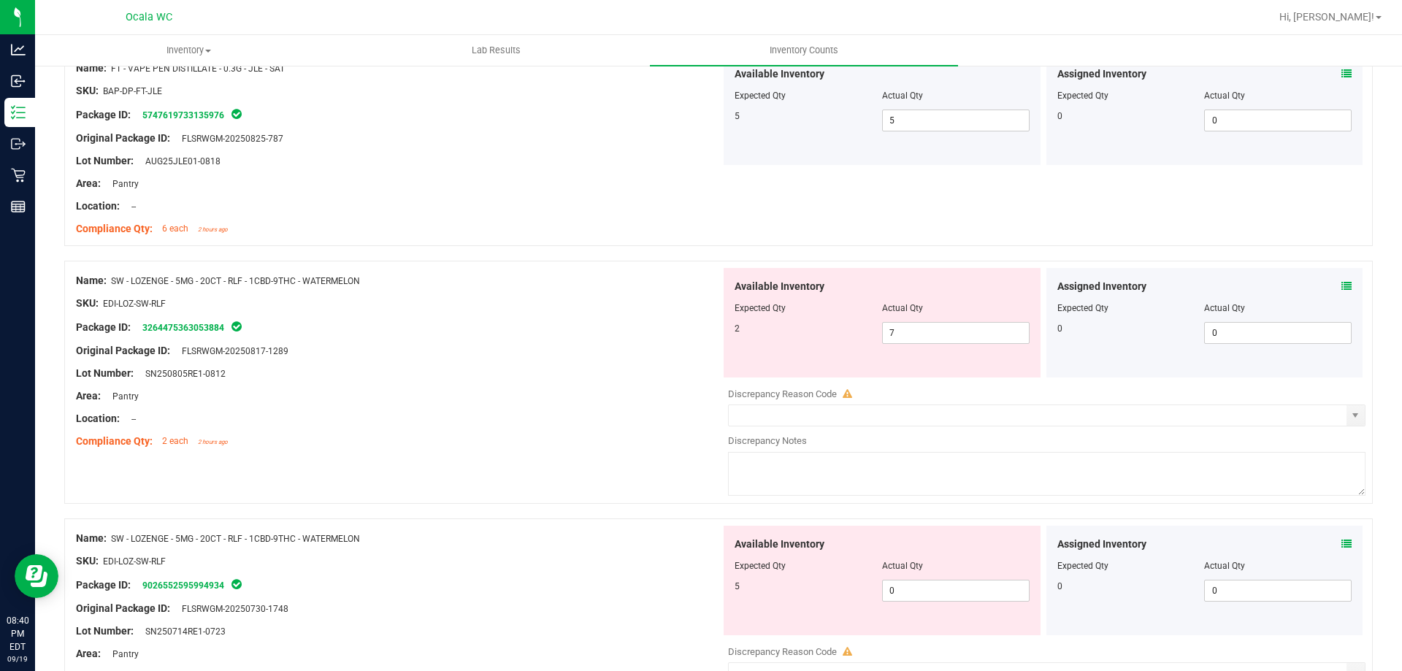
scroll to position [3212, 0]
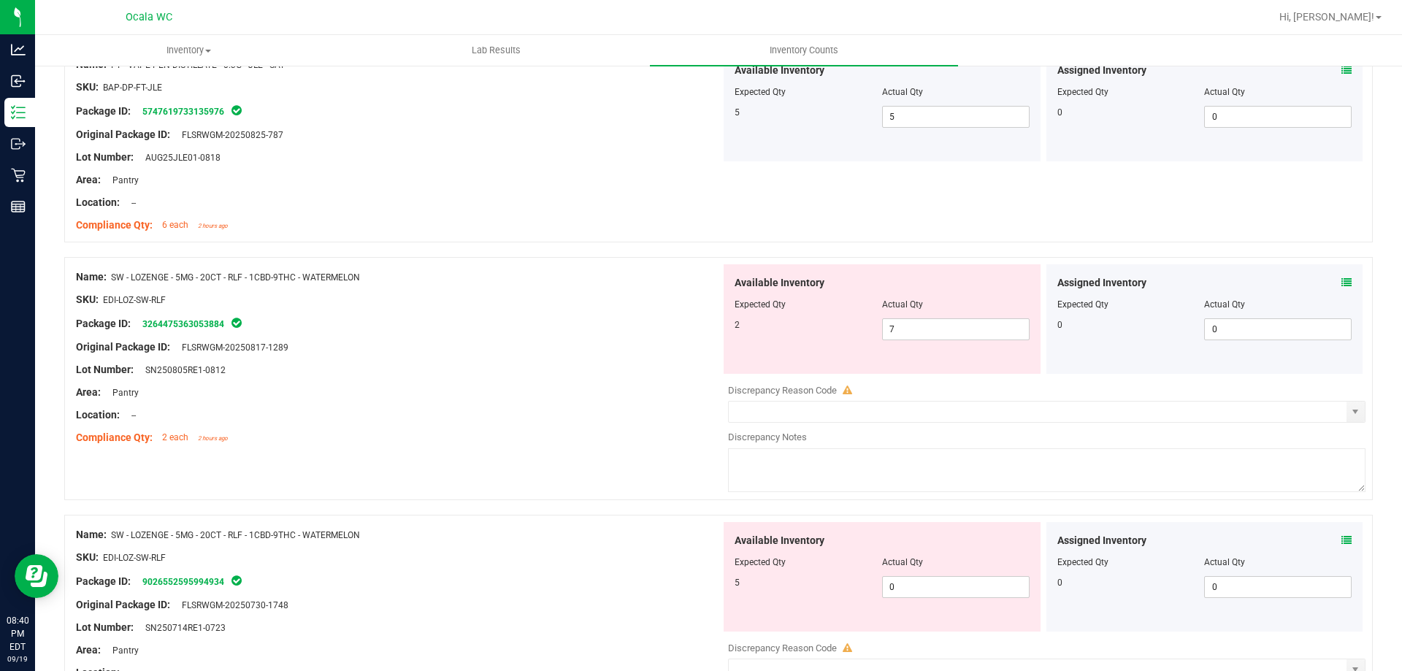
click at [1341, 280] on icon at bounding box center [1346, 282] width 10 height 10
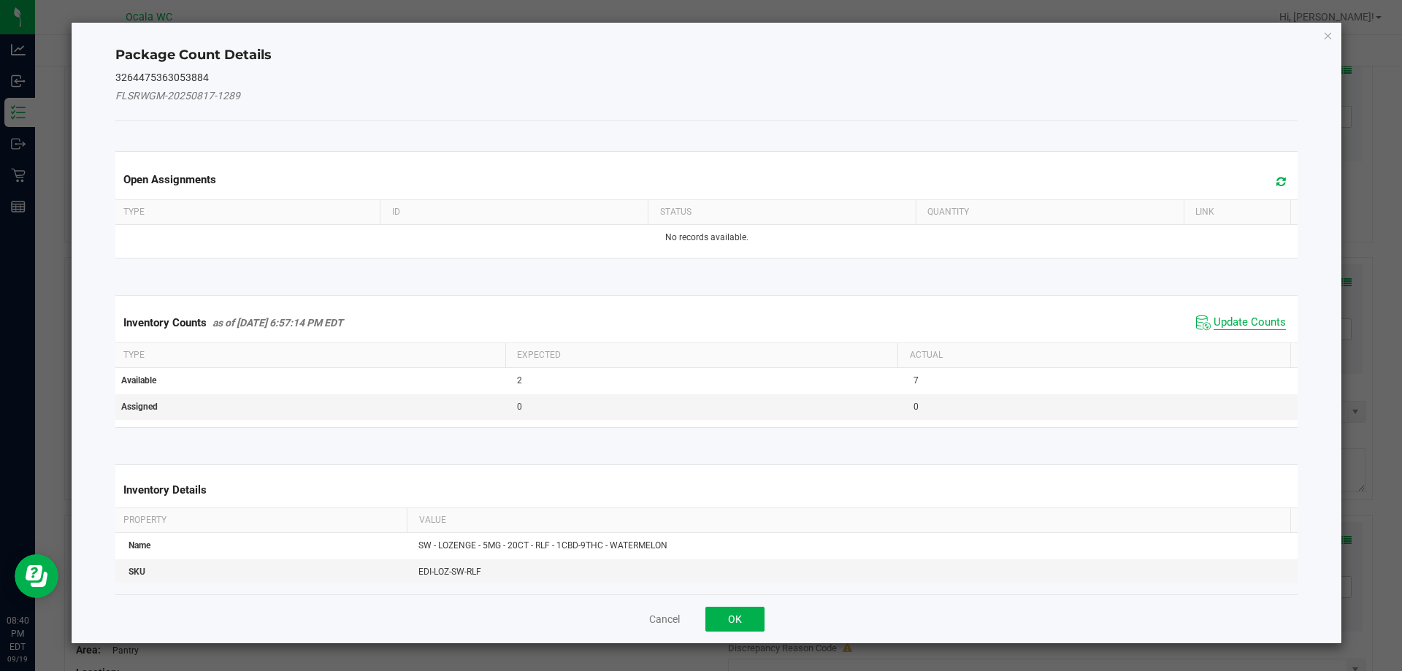
click at [1237, 318] on span "Update Counts" at bounding box center [1249, 322] width 72 height 15
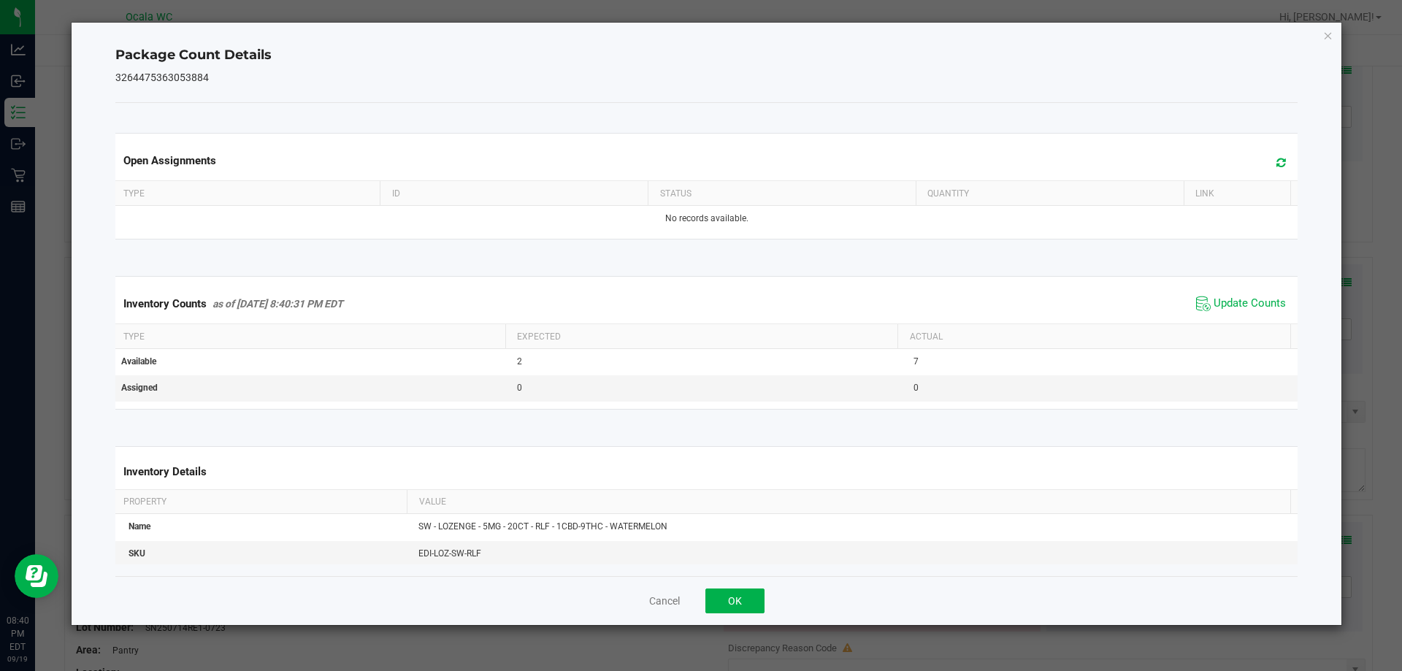
click at [1240, 296] on span "Update Counts" at bounding box center [1240, 304] width 97 height 22
click at [745, 604] on button "OK" at bounding box center [734, 600] width 59 height 25
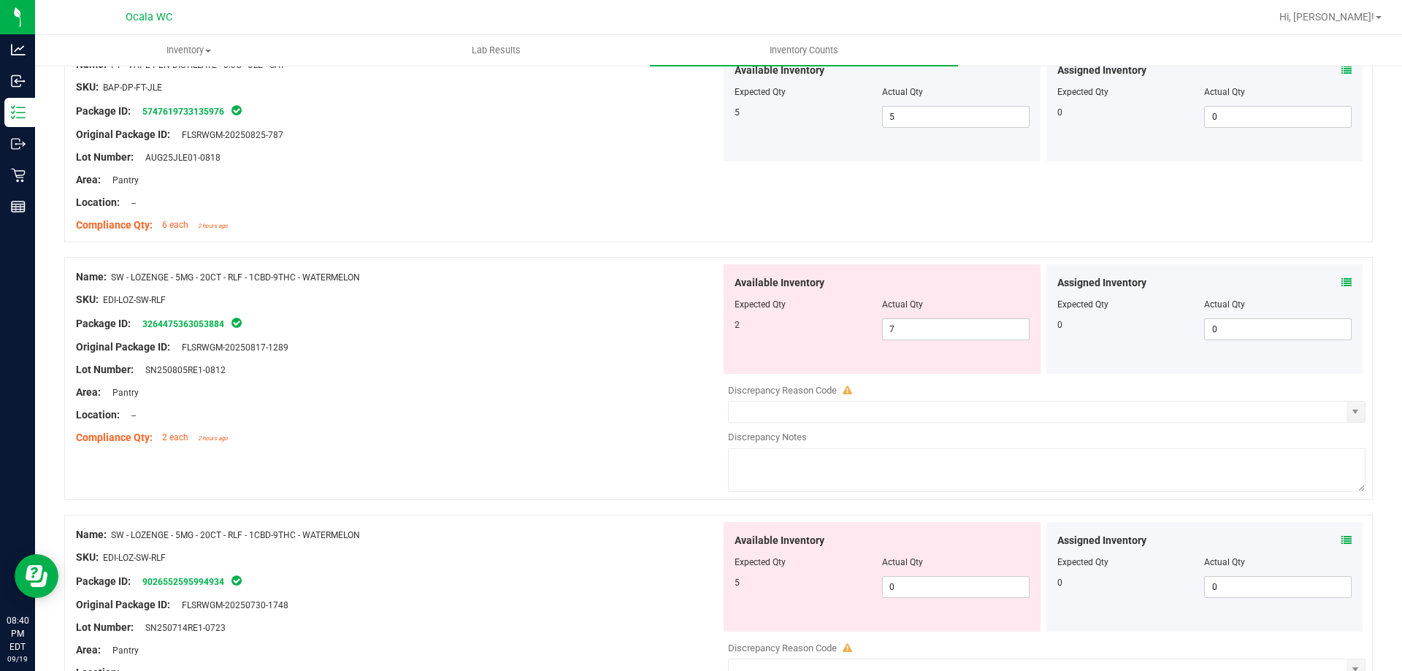
click at [594, 443] on div "Compliance Qty: 2 each 2 hours ago" at bounding box center [398, 437] width 645 height 15
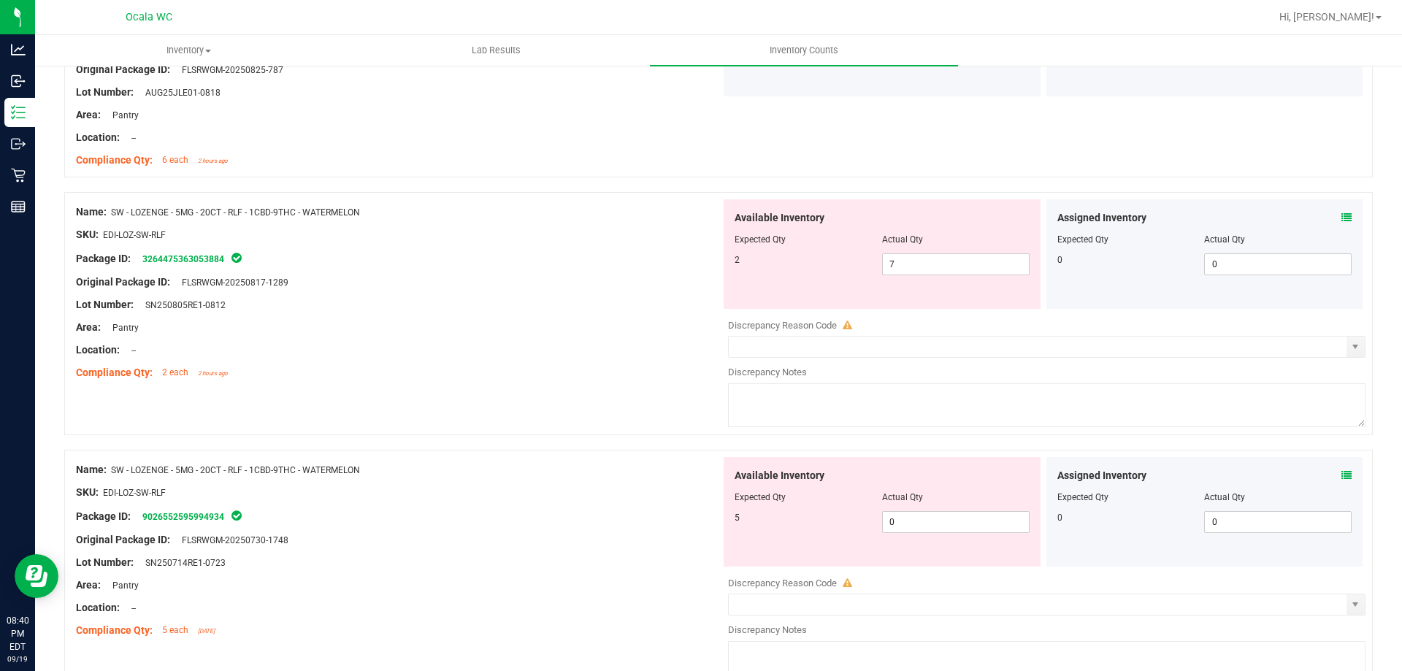
scroll to position [3358, 0]
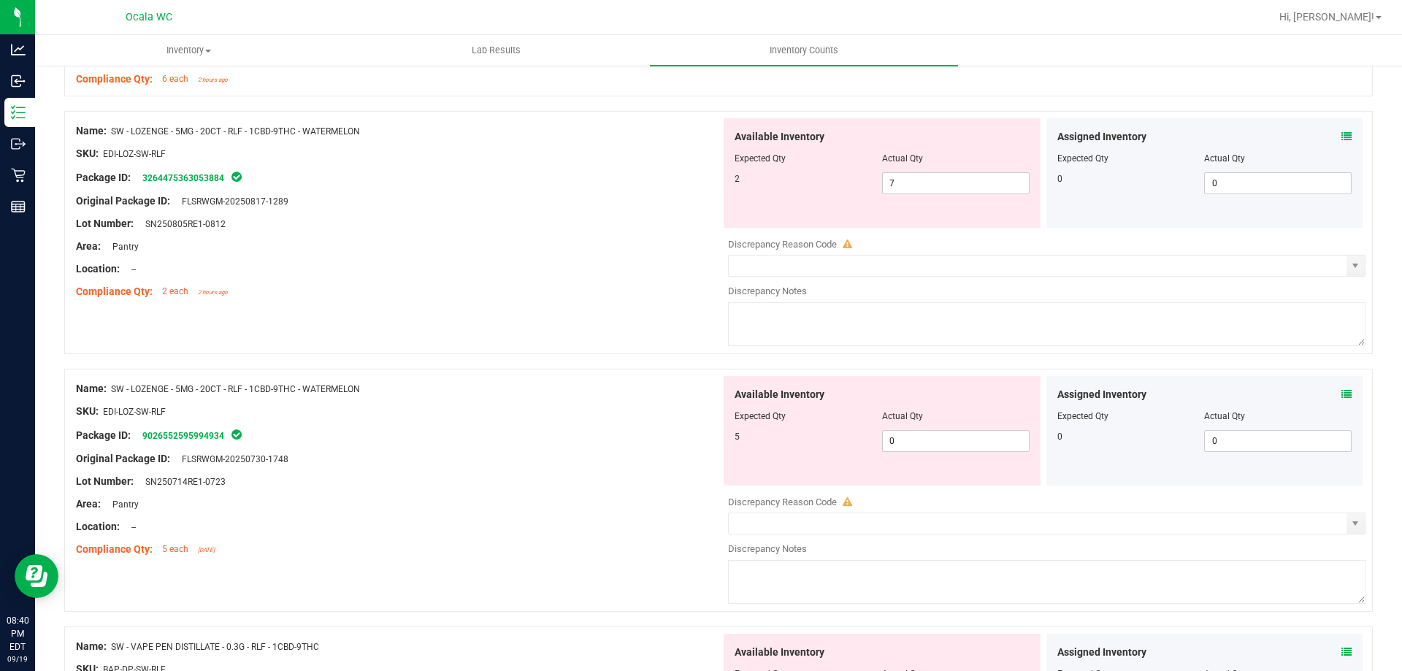
click at [601, 316] on div "Name: SW - LOZENGE - 5MG - 20CT - RLF - 1CBD-9THC - WATERMELON SKU: EDI-LOZ-SW-…" at bounding box center [718, 232] width 1308 height 243
click at [594, 320] on div "Name: SW - LOZENGE - 5MG - 20CT - RLF - 1CBD-9THC - WATERMELON SKU: EDI-LOZ-SW-…" at bounding box center [718, 232] width 1308 height 243
click at [929, 437] on span "0 0" at bounding box center [955, 441] width 147 height 22
click at [953, 191] on span "7 7" at bounding box center [955, 183] width 147 height 22
click at [953, 191] on input "7" at bounding box center [956, 183] width 146 height 20
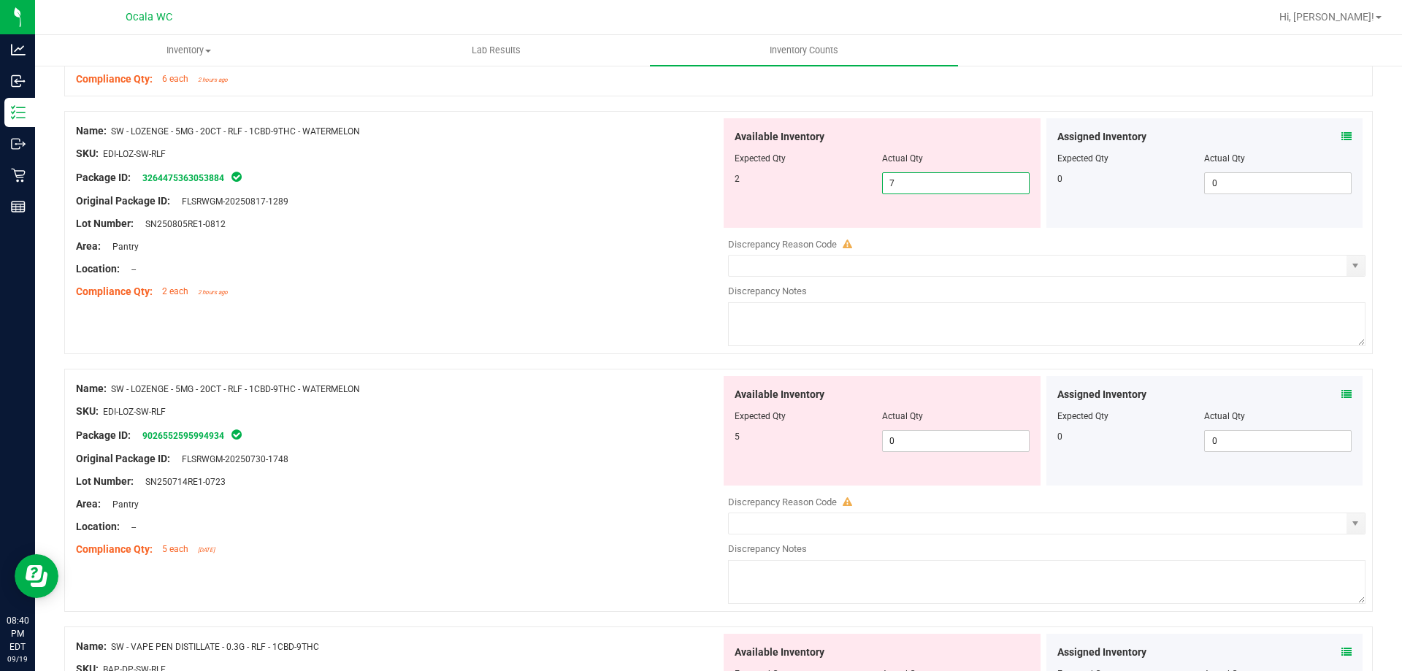
type input "2"
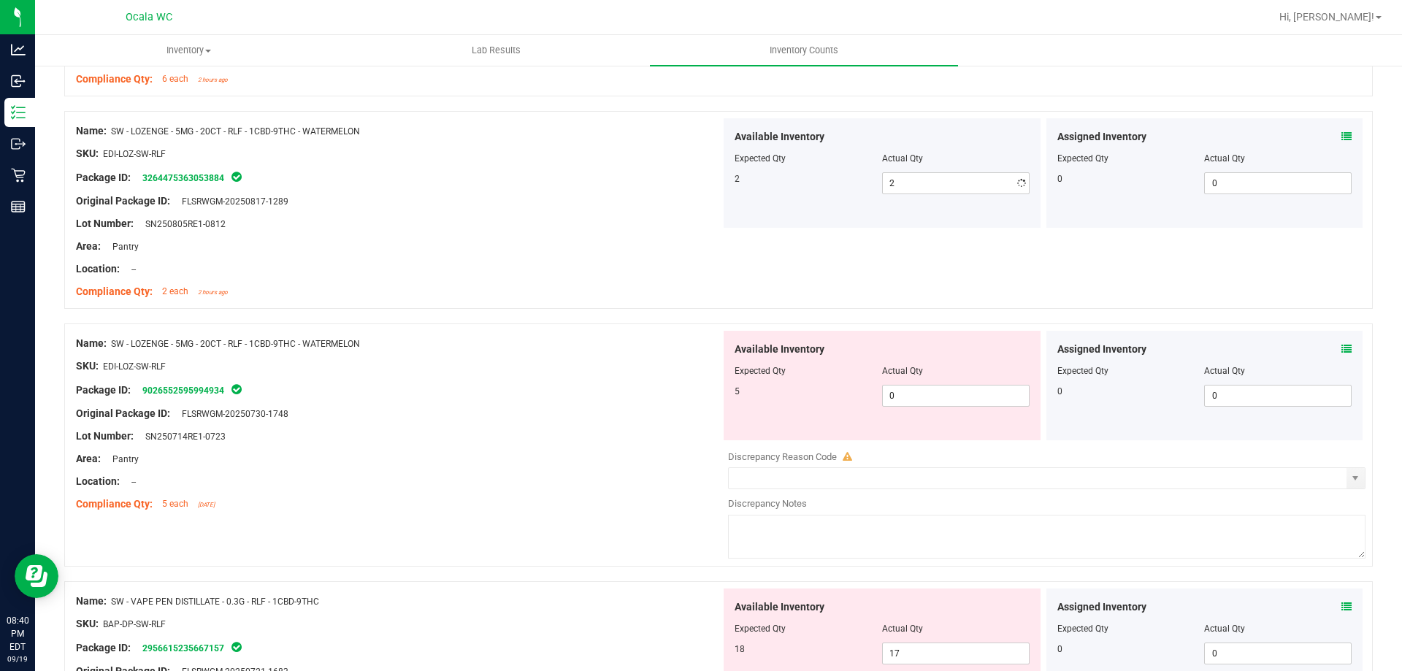
click at [597, 261] on div "Location: --" at bounding box center [398, 268] width 645 height 15
click at [969, 383] on div at bounding box center [881, 380] width 295 height 7
click at [969, 386] on div "Available Inventory Expected Qty Actual Qty 5 0 0" at bounding box center [881, 385] width 317 height 109
click at [969, 391] on span "0 0" at bounding box center [955, 396] width 147 height 22
click at [969, 391] on input "0" at bounding box center [956, 395] width 146 height 20
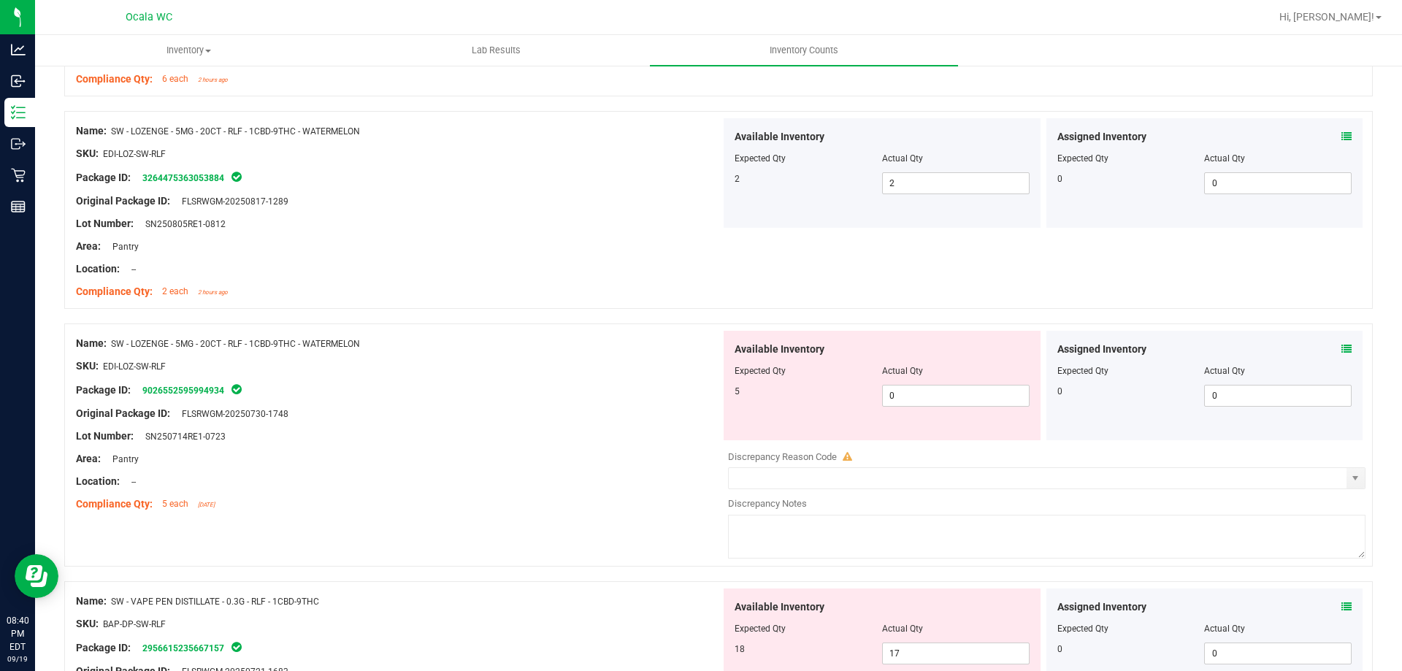
click at [1341, 344] on icon at bounding box center [1346, 349] width 10 height 10
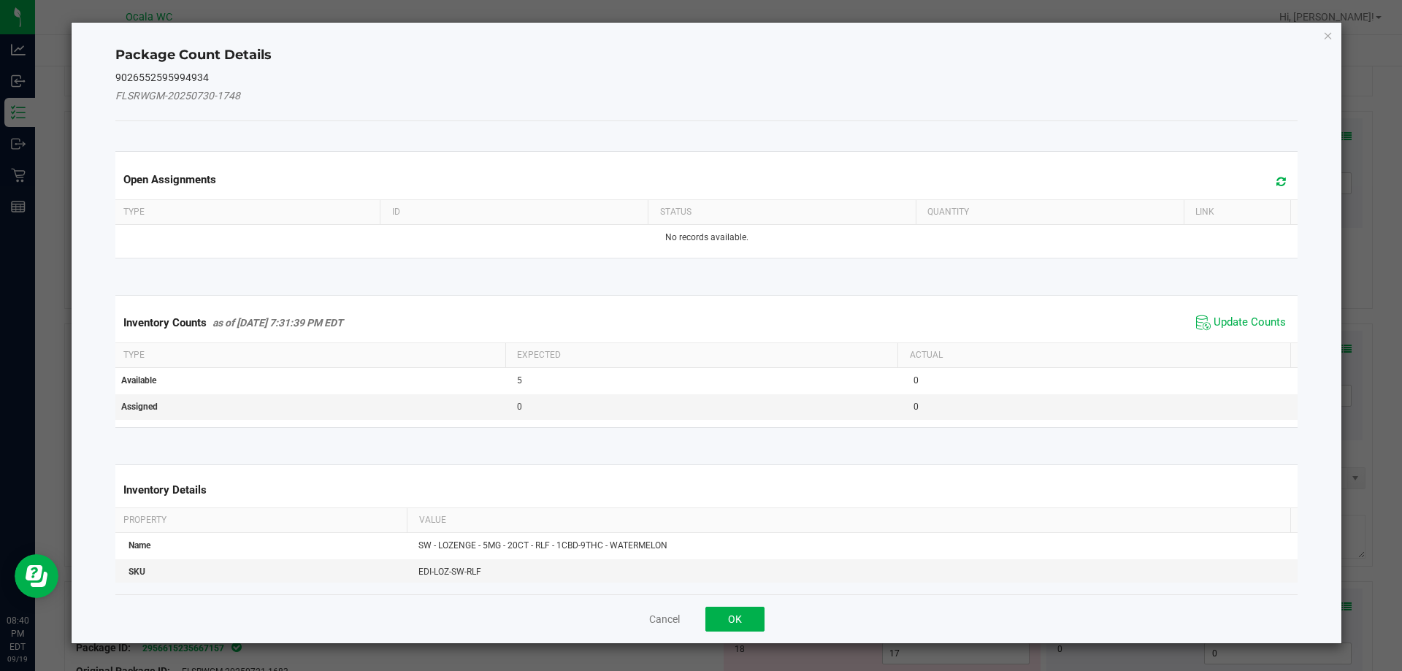
drag, startPoint x: 1264, startPoint y: 331, endPoint x: 1258, endPoint y: 316, distance: 16.4
click at [1264, 331] on span "Update Counts" at bounding box center [1240, 323] width 97 height 22
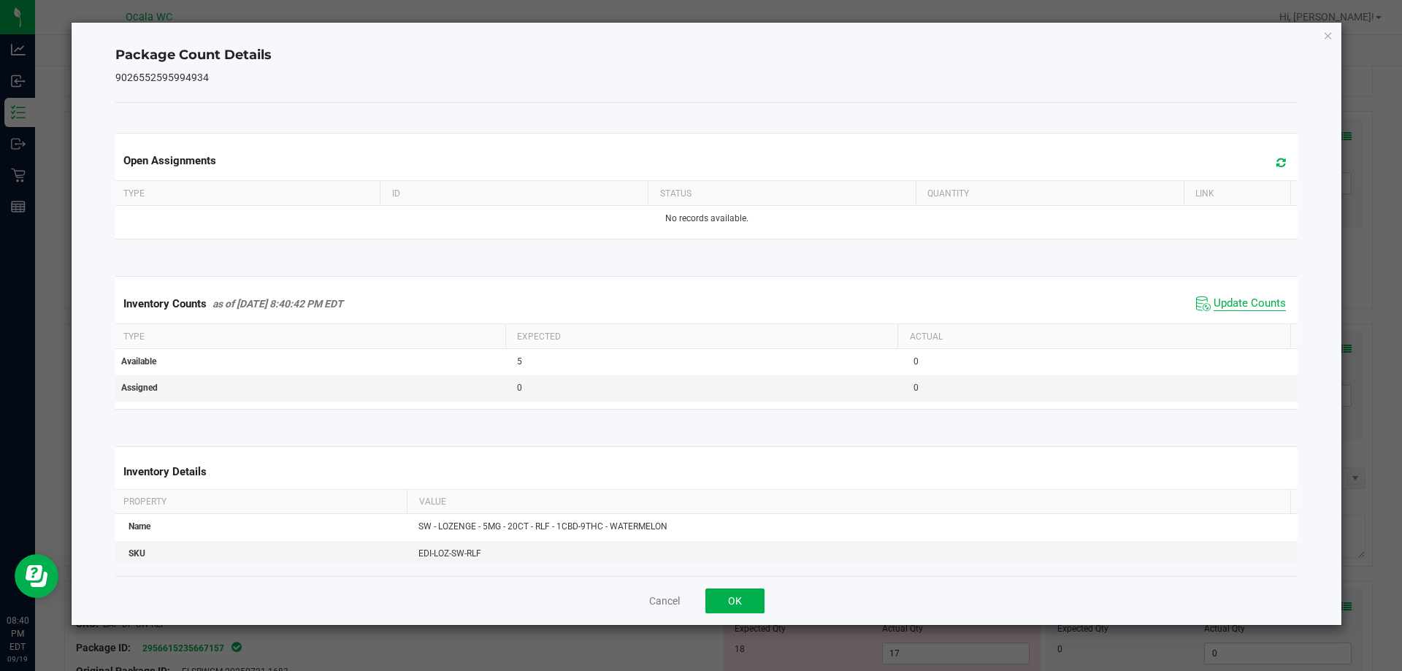
click at [1258, 316] on div "Inventory Counts as of [DATE] 8:40:42 PM EDT Update Counts" at bounding box center [706, 303] width 1188 height 39
click at [1255, 303] on span "Update Counts" at bounding box center [1249, 303] width 72 height 15
click at [737, 591] on div "Cancel OK" at bounding box center [706, 600] width 1183 height 49
click at [736, 596] on button "OK" at bounding box center [734, 600] width 59 height 25
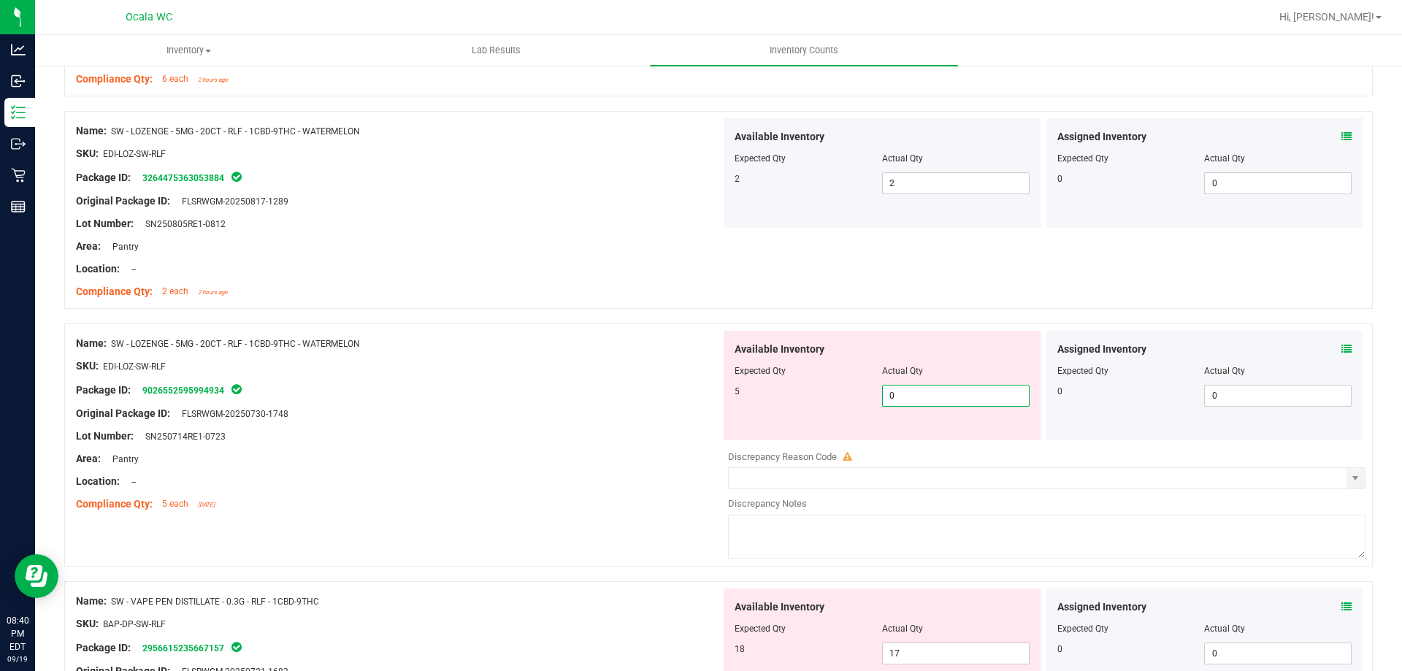
click at [942, 395] on span "0 0" at bounding box center [955, 396] width 147 height 22
type input "05"
type input "5"
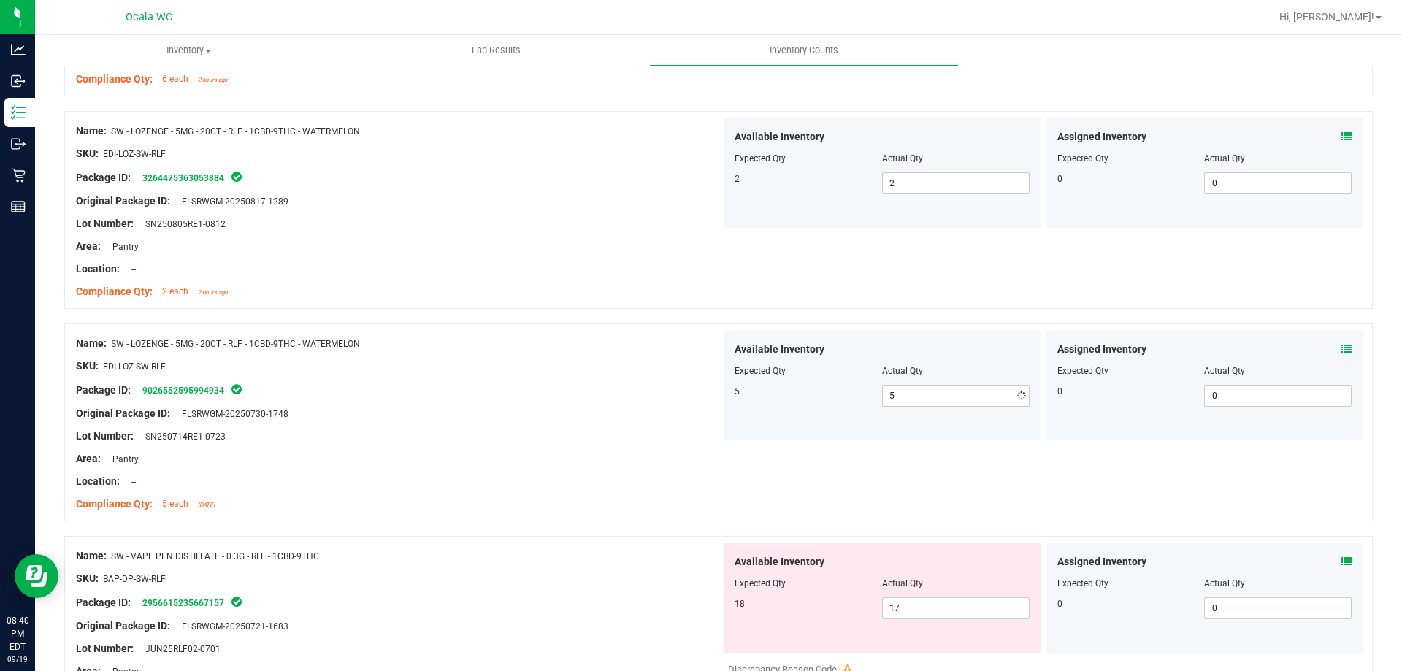
click at [533, 464] on div "Area: Pantry" at bounding box center [398, 458] width 645 height 15
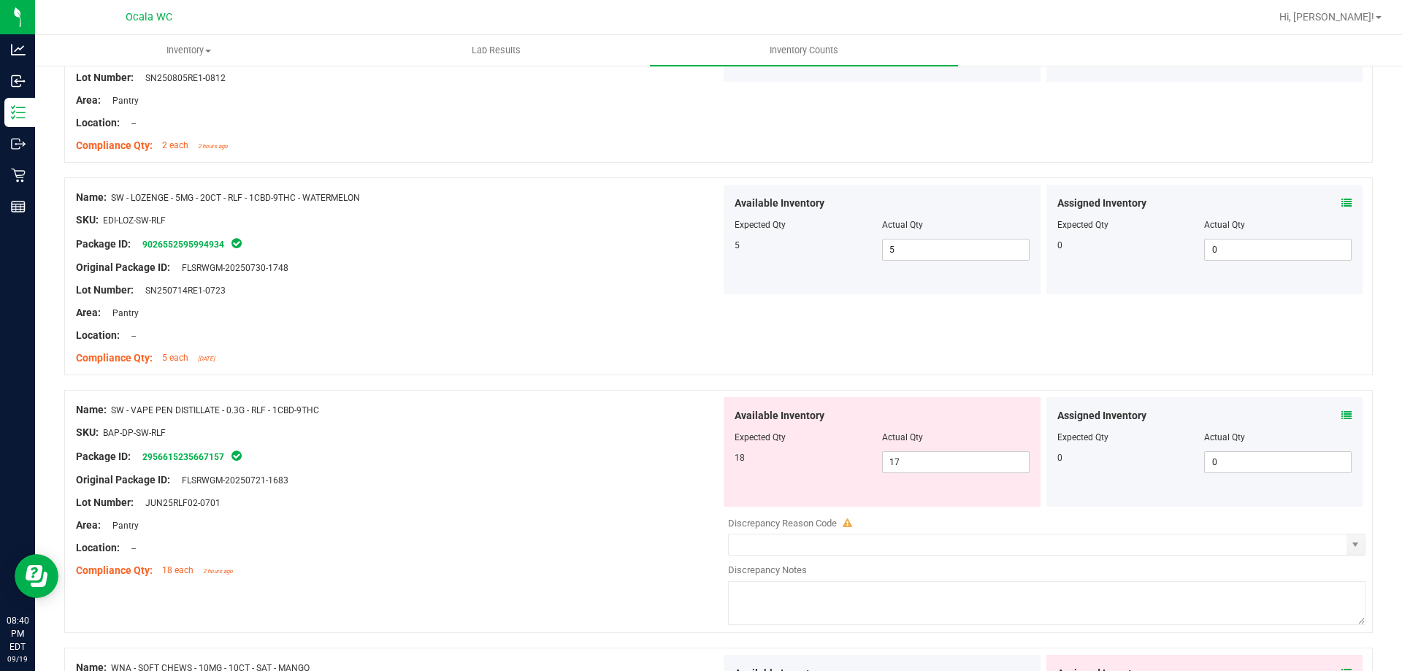
scroll to position [3650, 0]
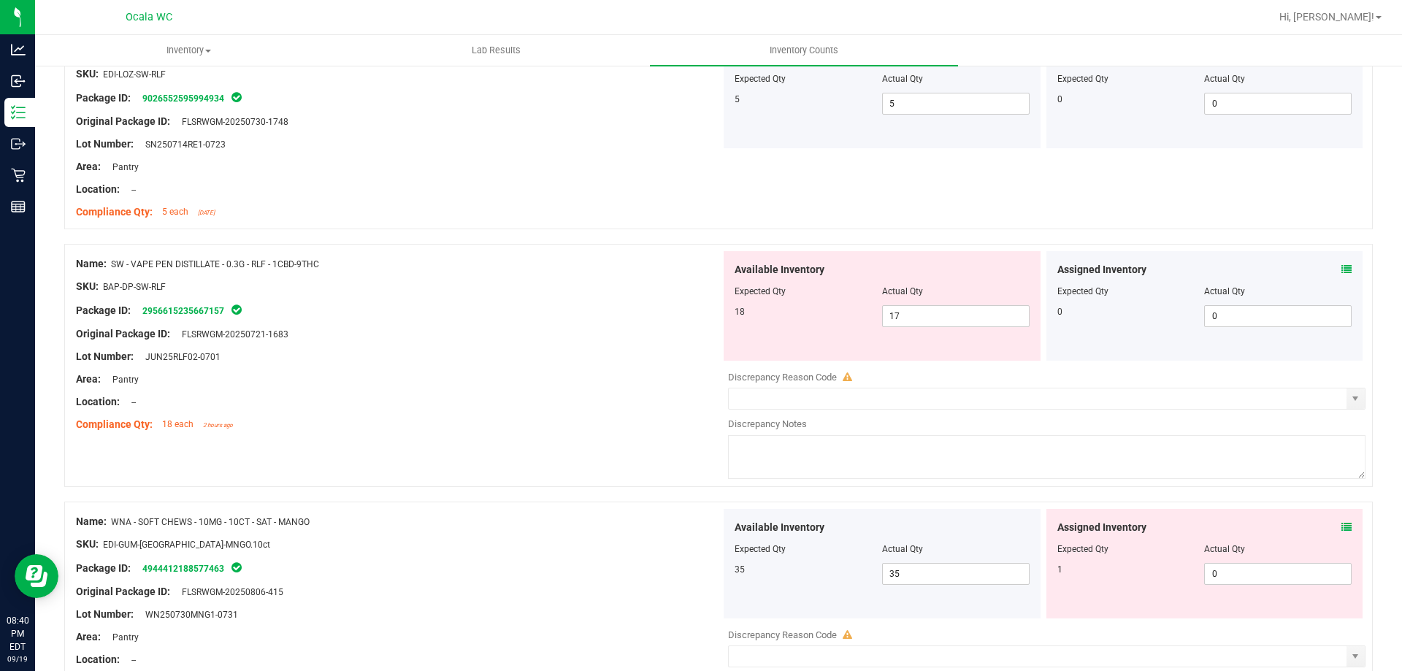
click at [1341, 269] on icon at bounding box center [1346, 269] width 10 height 10
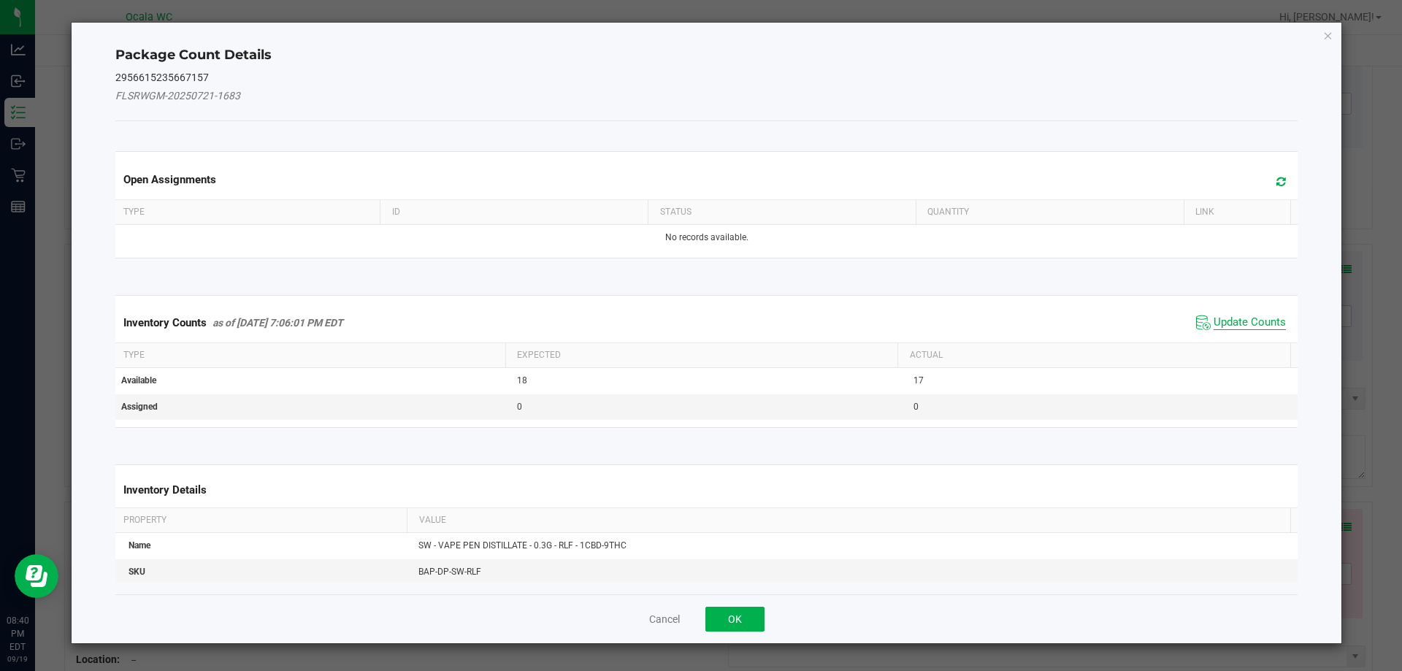
click at [1233, 318] on span "Update Counts" at bounding box center [1249, 322] width 72 height 15
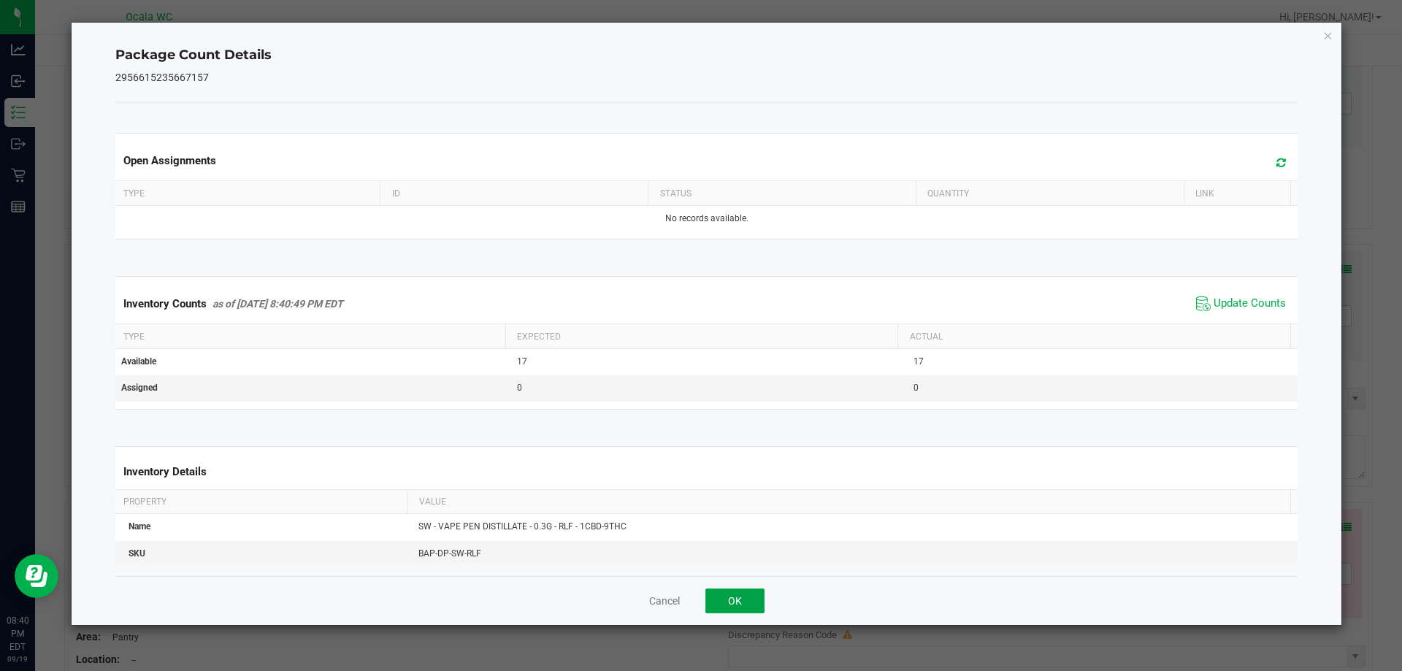
drag, startPoint x: 742, startPoint y: 607, endPoint x: 742, endPoint y: 593, distance: 14.6
click at [742, 607] on button "OK" at bounding box center [734, 600] width 59 height 25
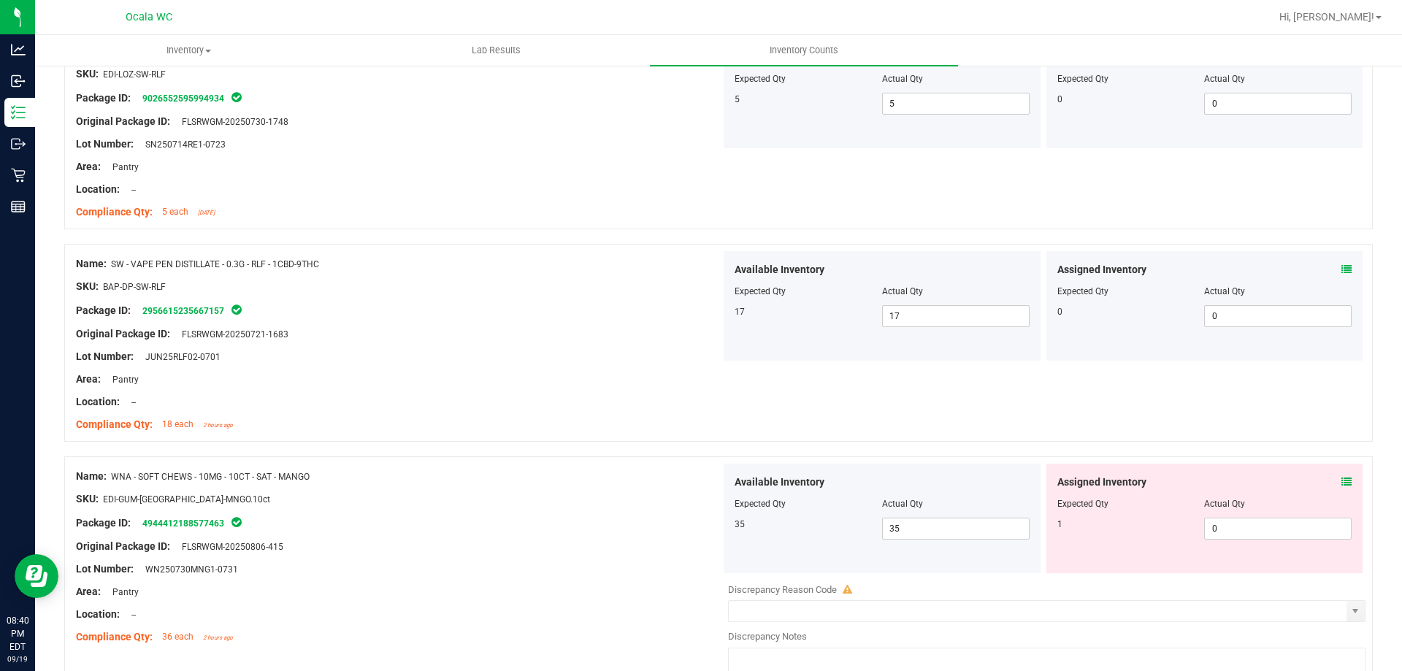
click at [703, 534] on div at bounding box center [398, 534] width 645 height 7
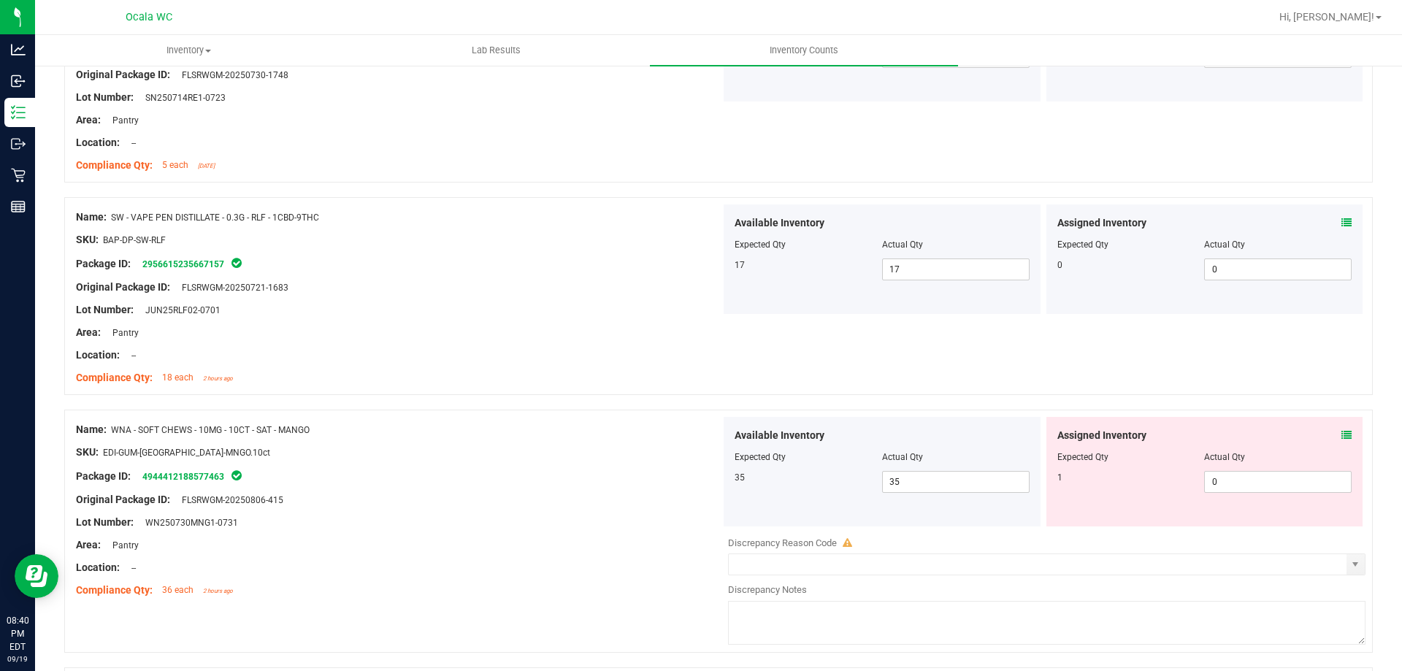
scroll to position [3723, 0]
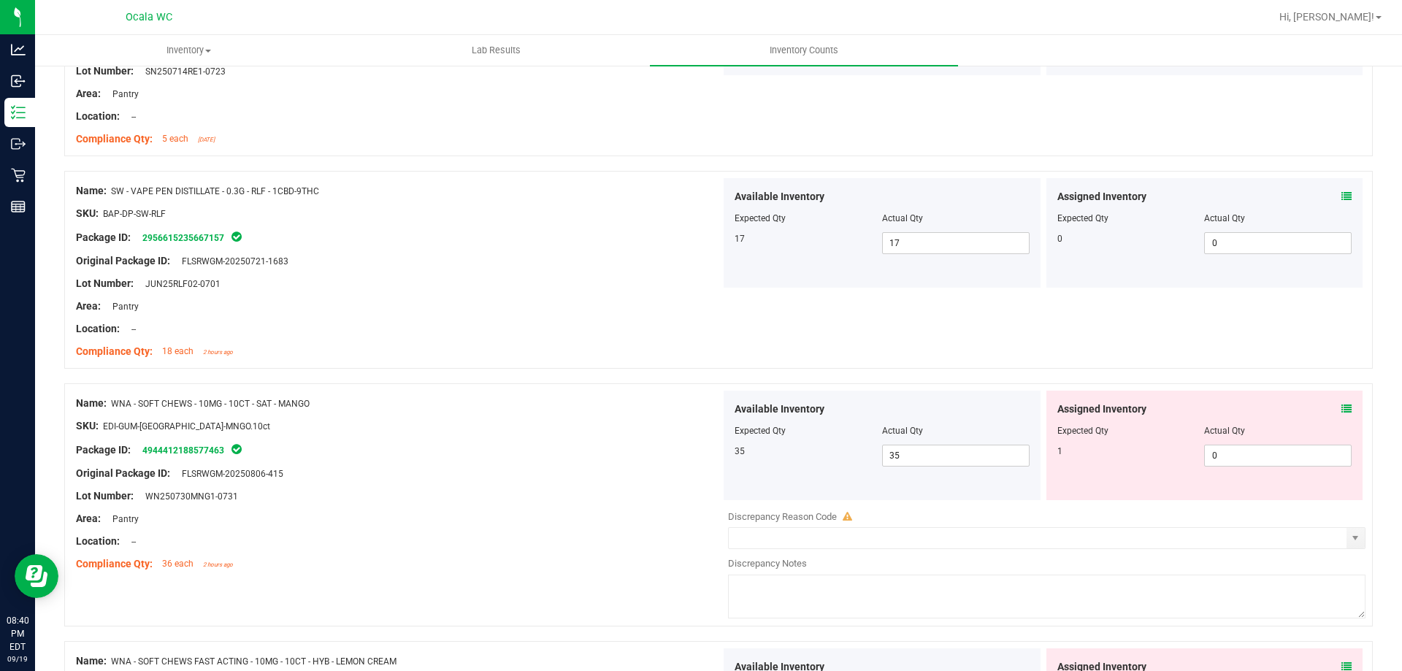
click at [1341, 410] on icon at bounding box center [1346, 409] width 10 height 10
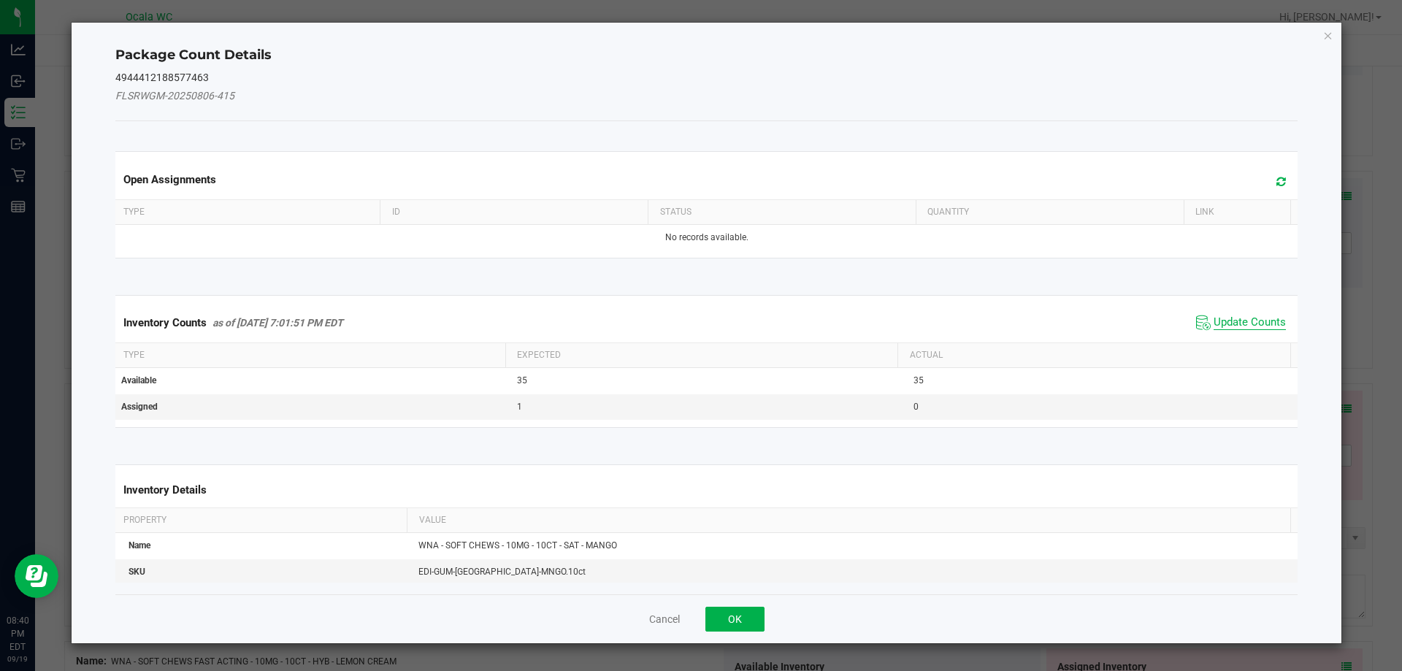
click at [1263, 315] on span "Update Counts" at bounding box center [1249, 322] width 72 height 15
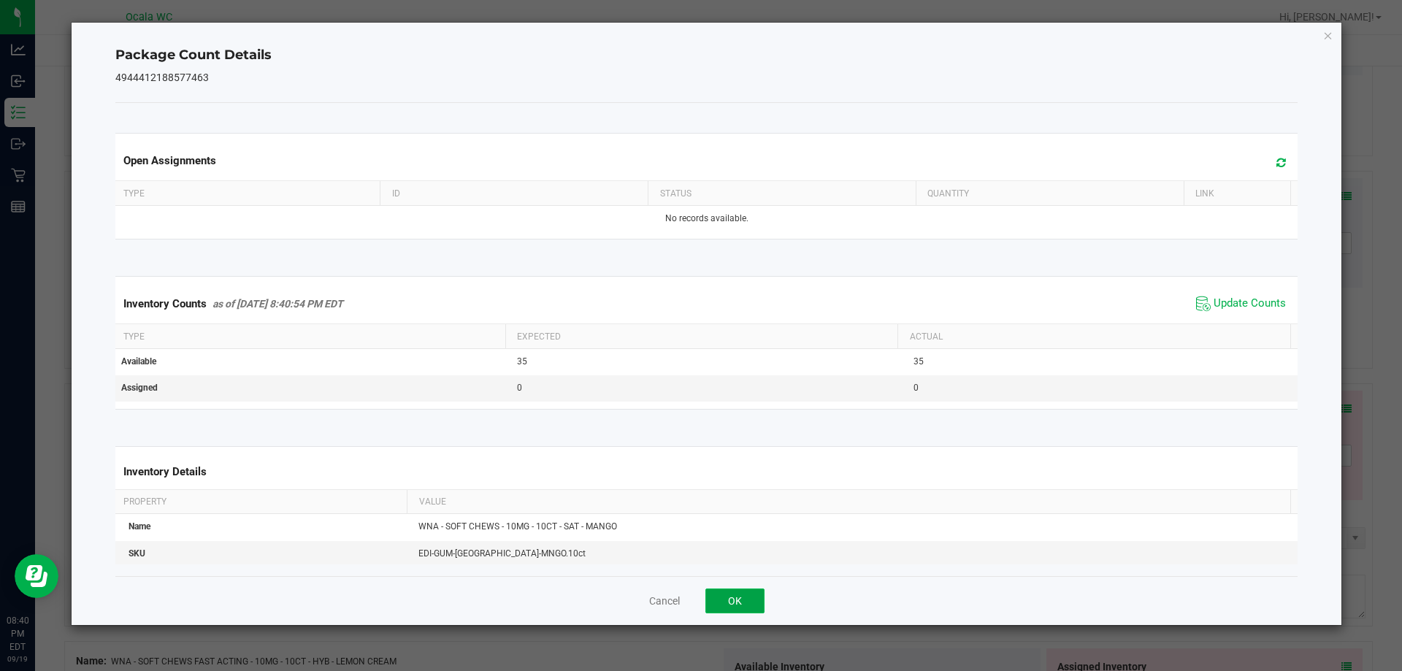
click at [748, 604] on button "OK" at bounding box center [734, 600] width 59 height 25
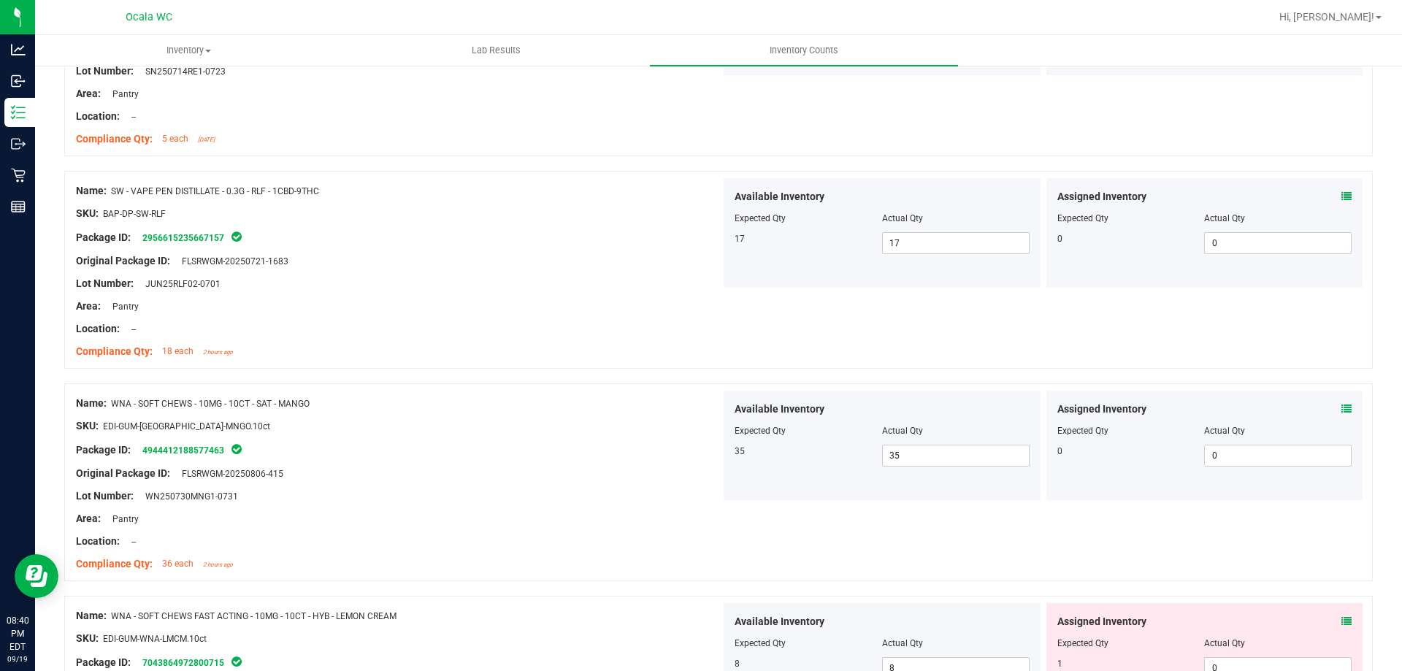
click at [667, 554] on div at bounding box center [398, 552] width 645 height 7
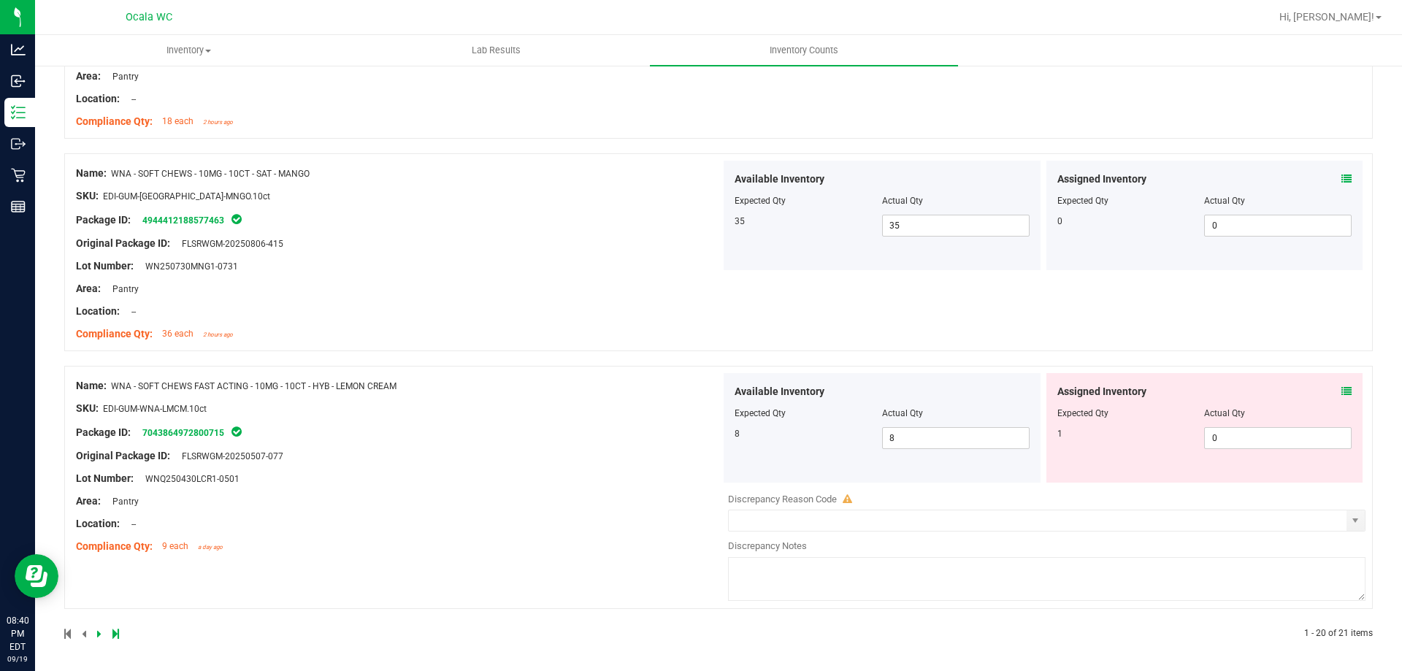
scroll to position [3955, 0]
click at [1341, 385] on icon at bounding box center [1346, 389] width 10 height 10
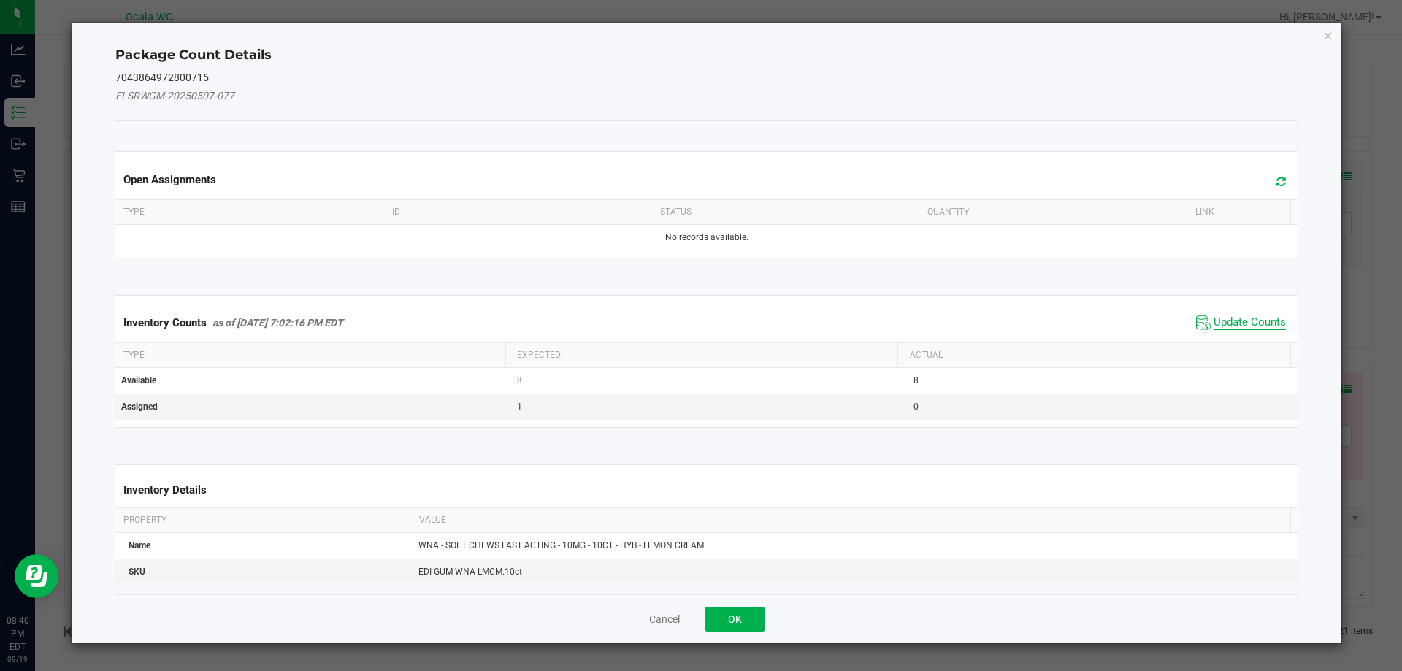
click at [1234, 320] on span "Update Counts" at bounding box center [1249, 322] width 72 height 15
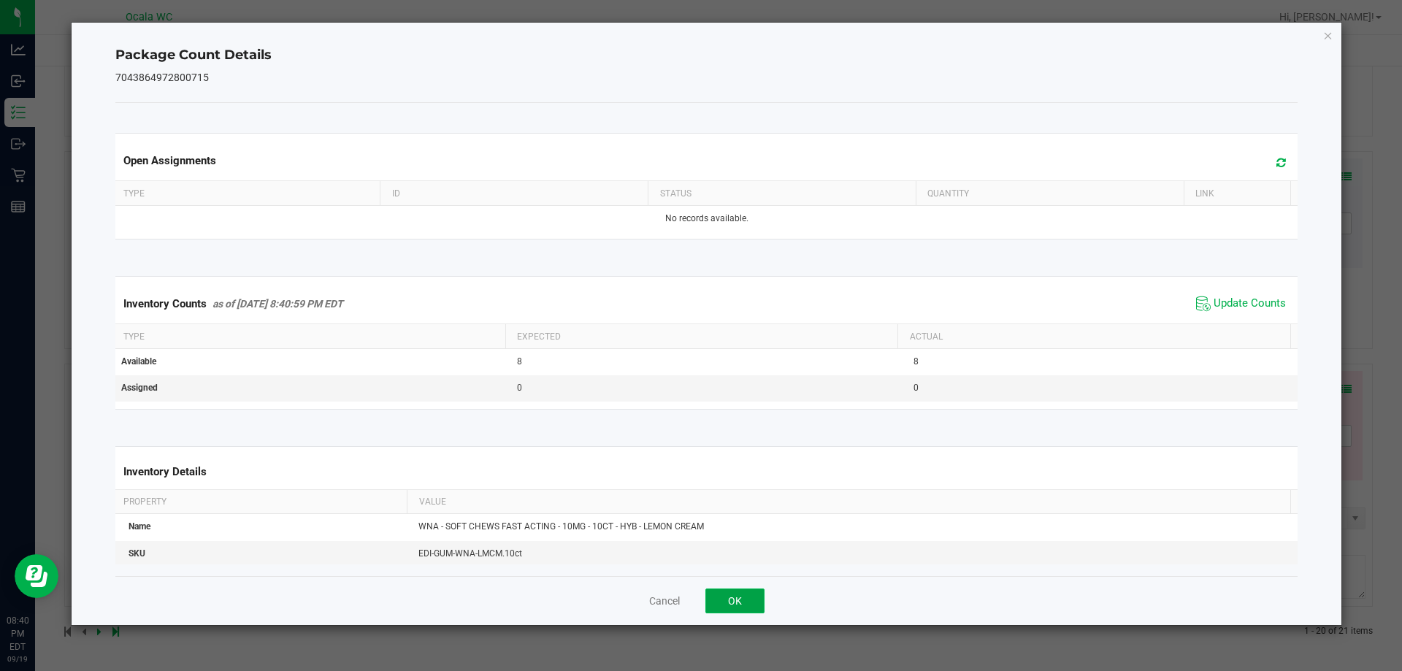
click at [747, 593] on button "OK" at bounding box center [734, 600] width 59 height 25
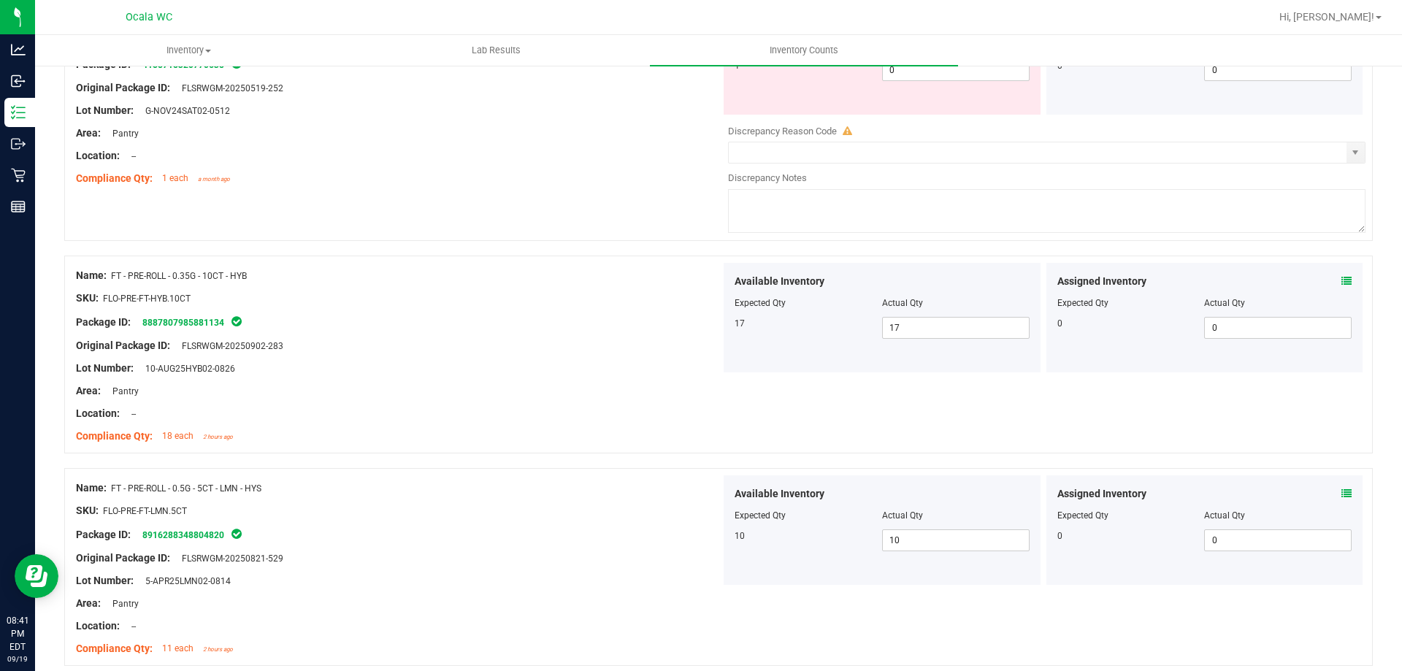
scroll to position [0, 0]
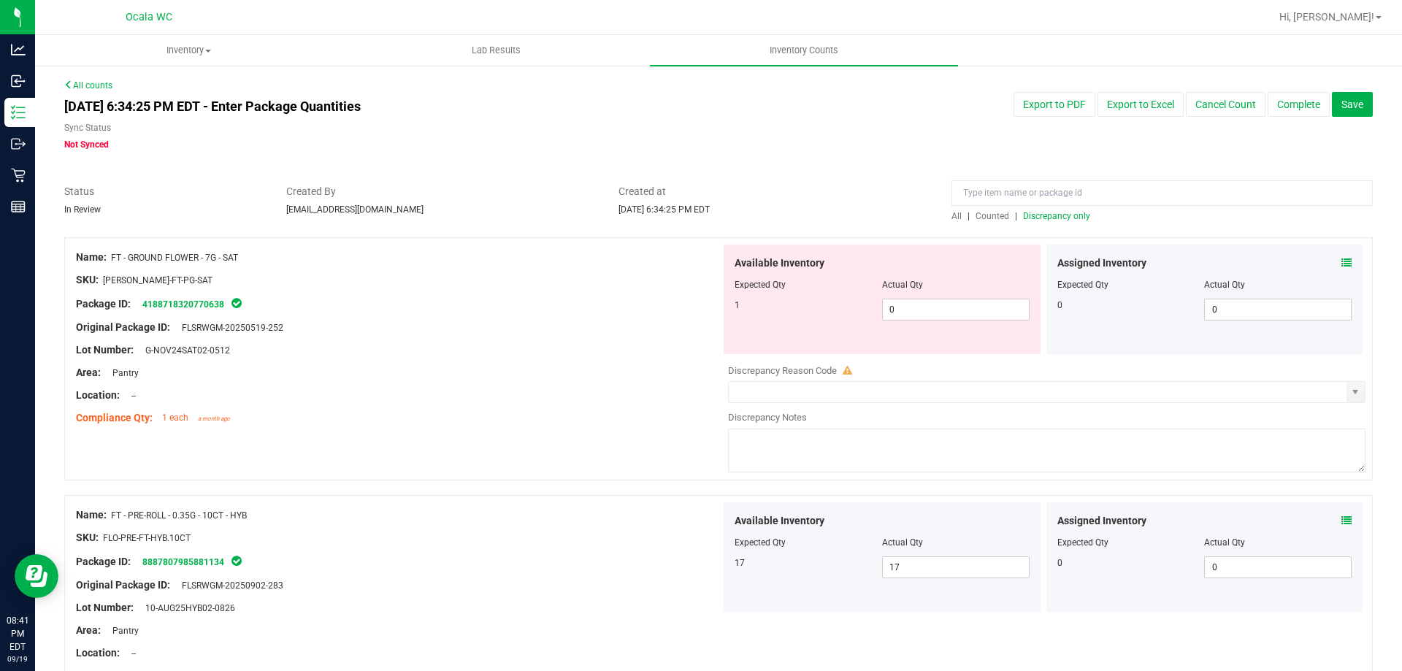
click at [1054, 216] on span "Discrepancy only" at bounding box center [1056, 216] width 67 height 10
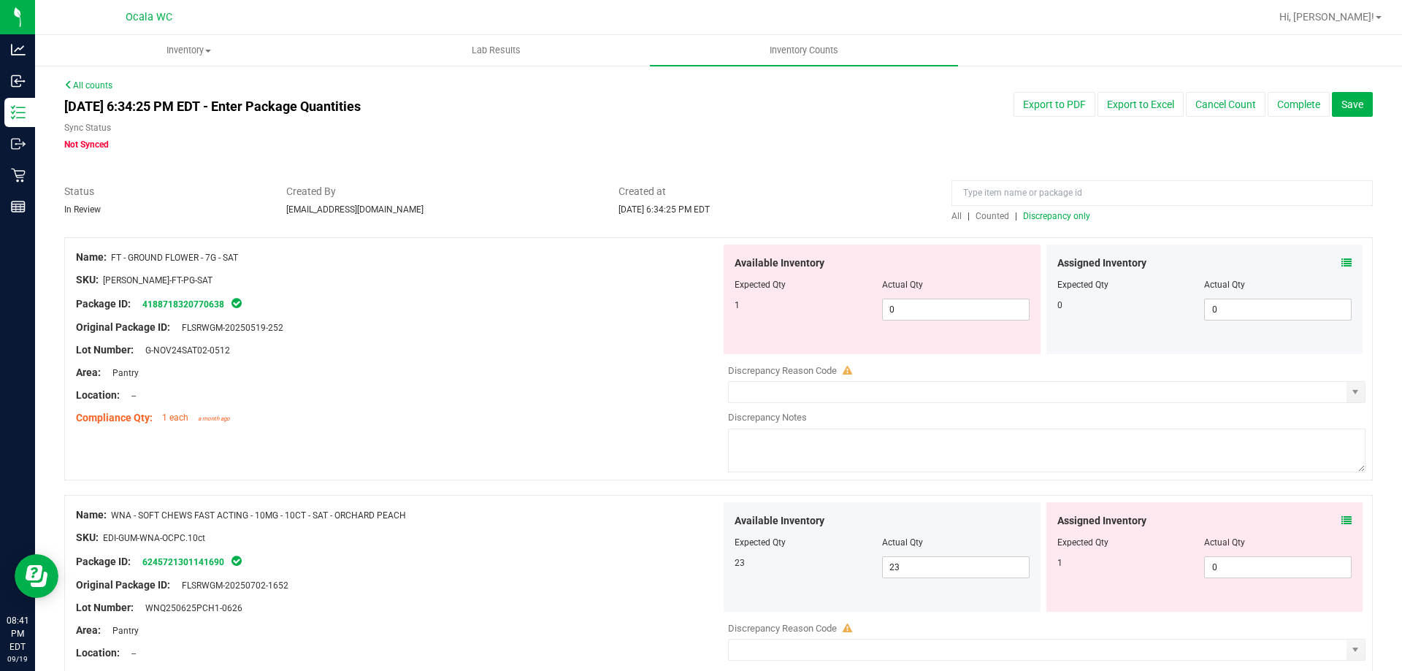
click at [519, 352] on div "Lot Number: G-NOV24SAT02-0512" at bounding box center [398, 349] width 645 height 15
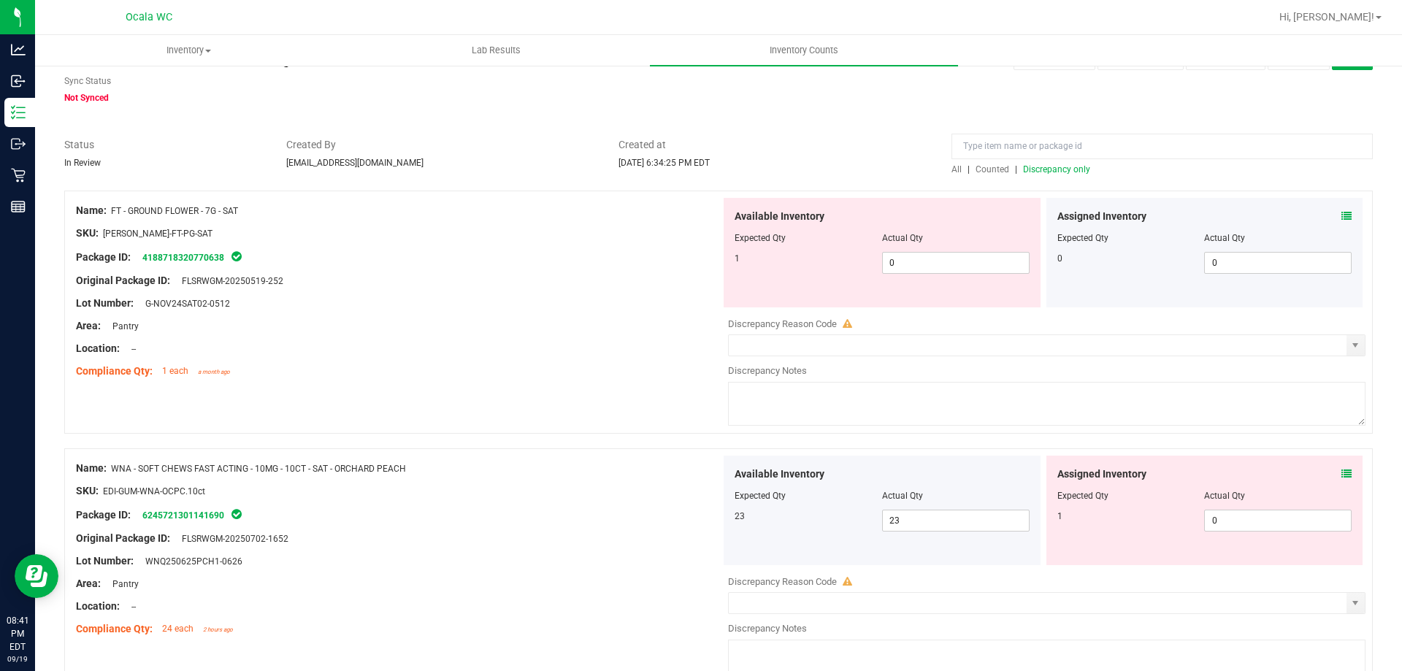
scroll to position [73, 0]
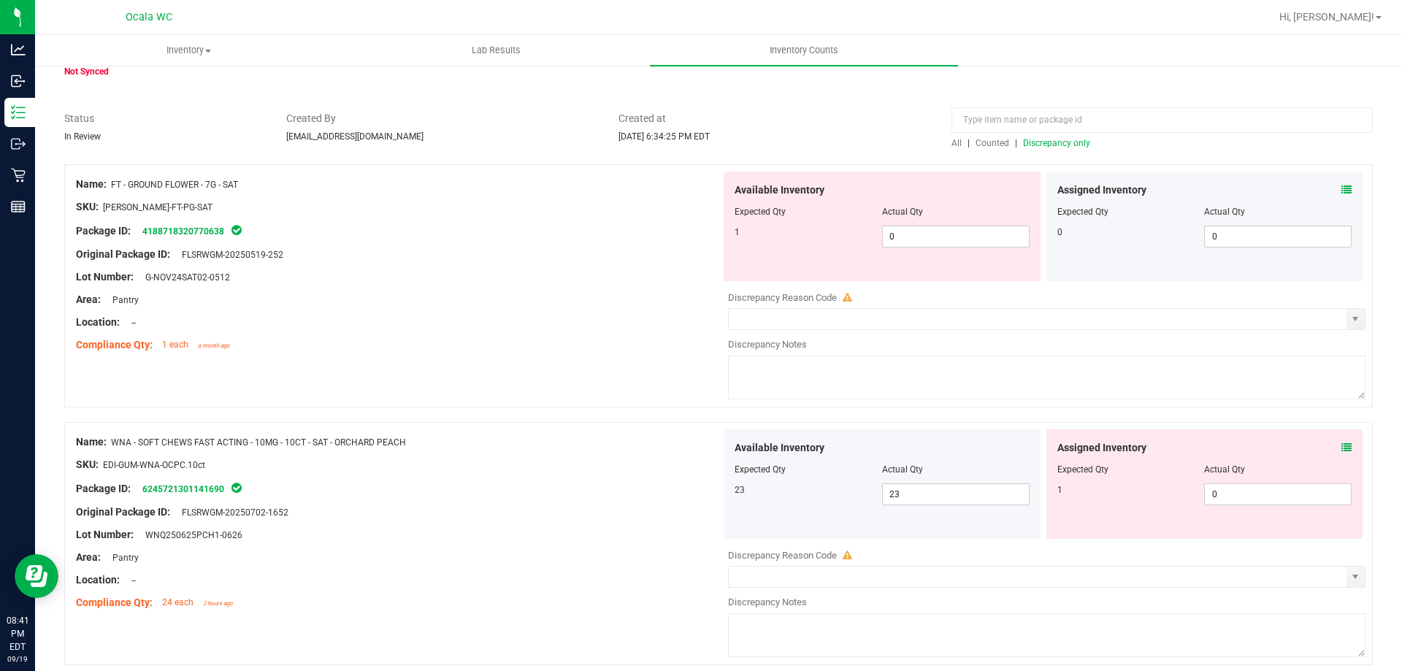
click at [1341, 447] on icon at bounding box center [1346, 447] width 10 height 10
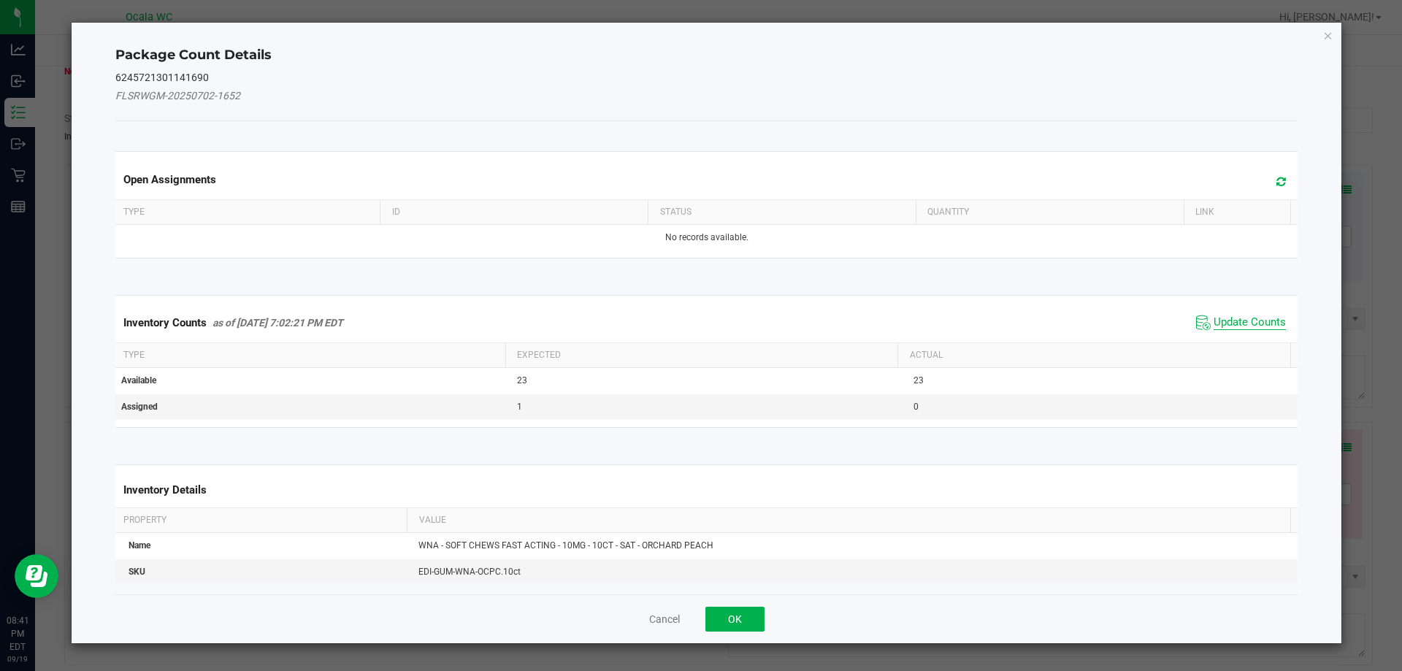
click at [1243, 319] on span "Update Counts" at bounding box center [1249, 322] width 72 height 15
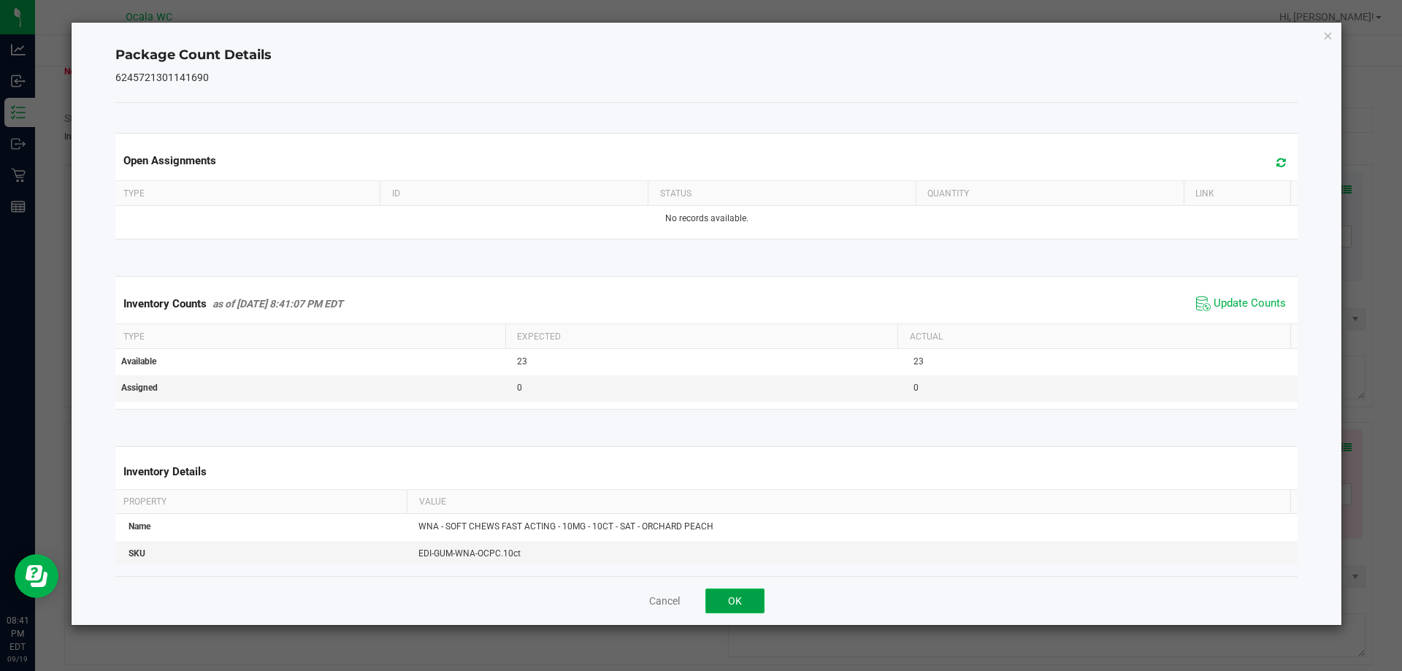
click at [728, 600] on button "OK" at bounding box center [734, 600] width 59 height 25
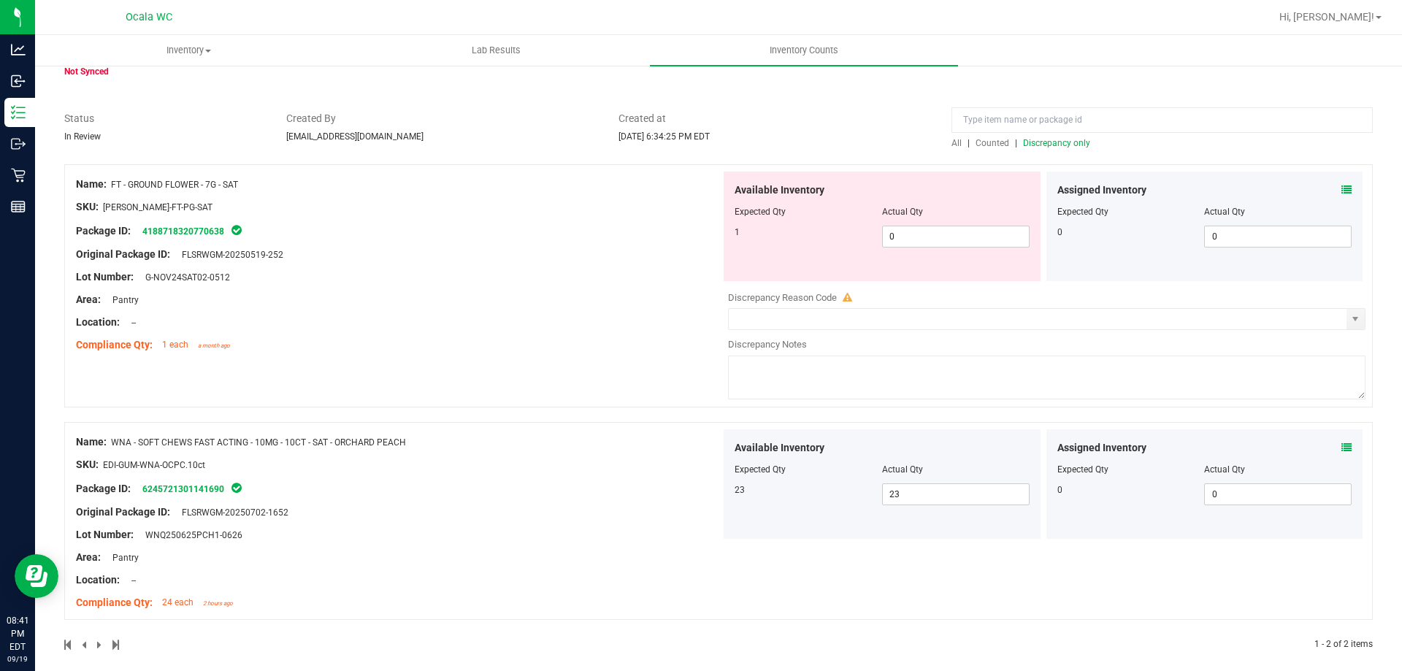
click at [616, 418] on div at bounding box center [718, 414] width 1308 height 15
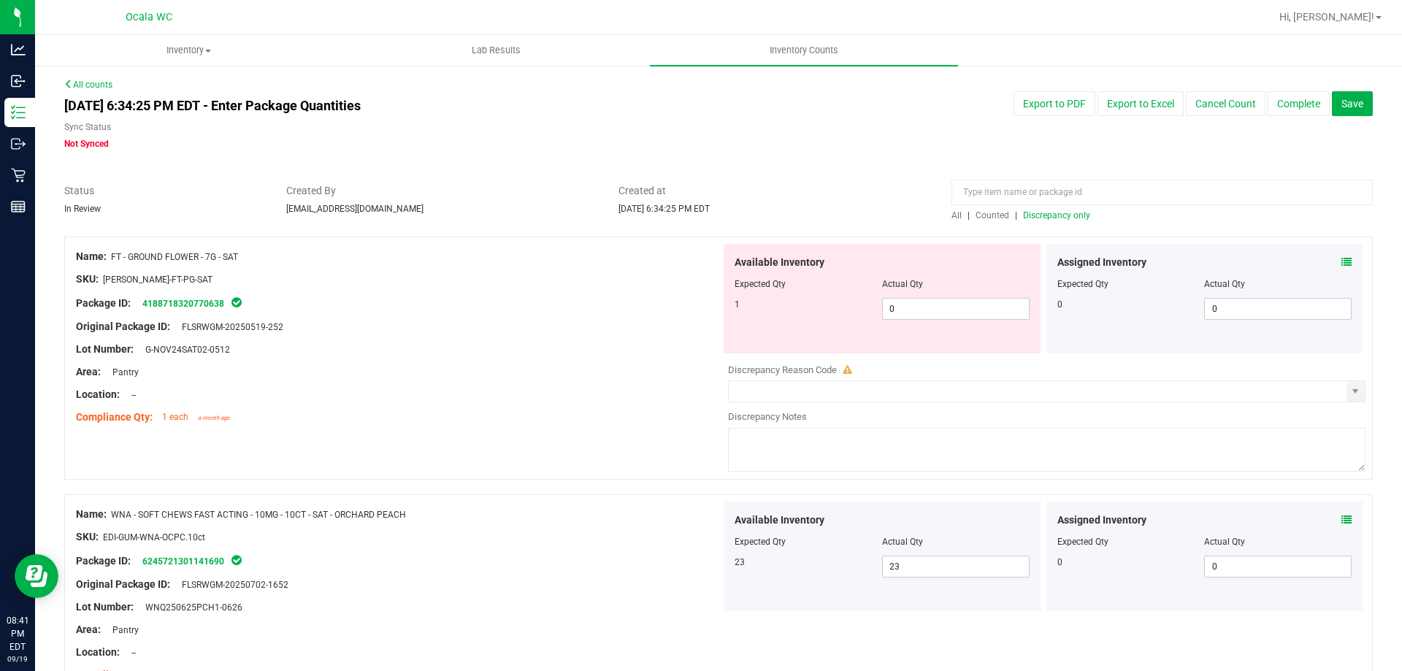
scroll to position [0, 0]
click at [637, 340] on div at bounding box center [398, 338] width 645 height 7
click at [1040, 216] on span "Discrepancy only" at bounding box center [1056, 216] width 67 height 10
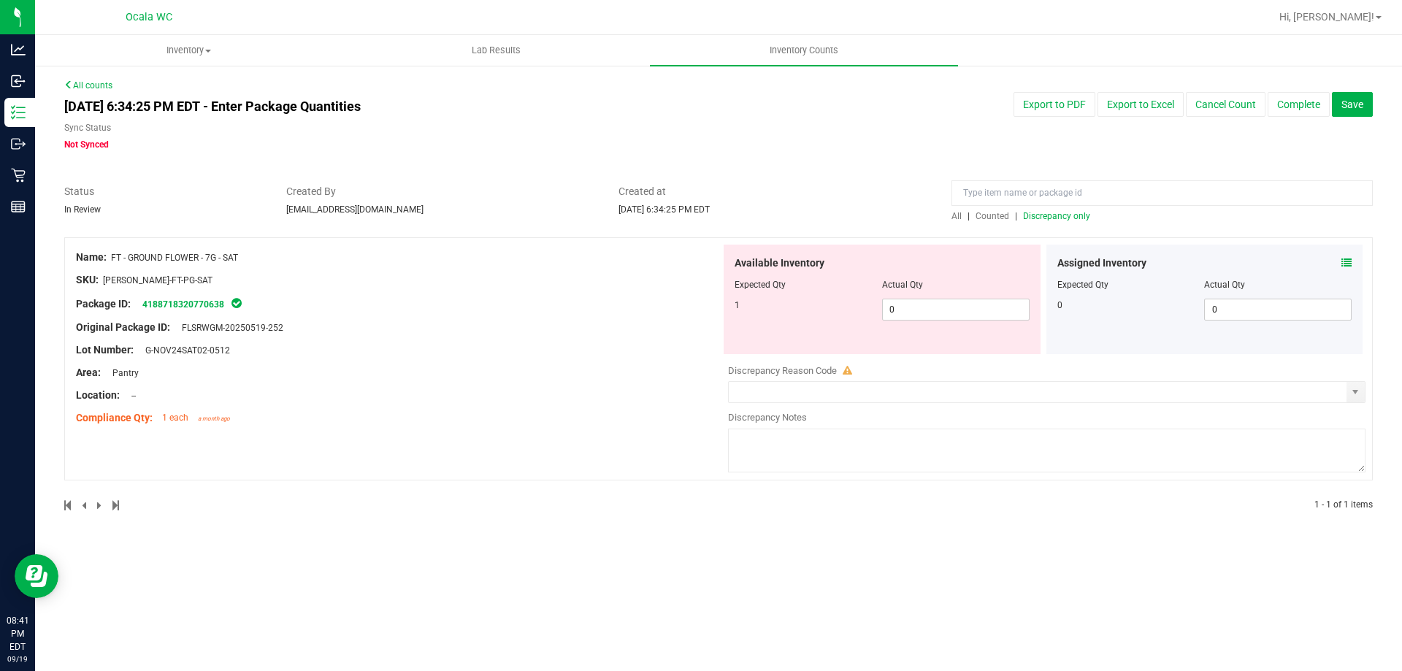
click at [602, 388] on div "Location: --" at bounding box center [398, 395] width 645 height 15
click at [515, 334] on div "Original Package ID: FLSRWGM-20250519-252" at bounding box center [398, 327] width 645 height 15
click at [182, 302] on link "4188718320770638" at bounding box center [183, 304] width 82 height 10
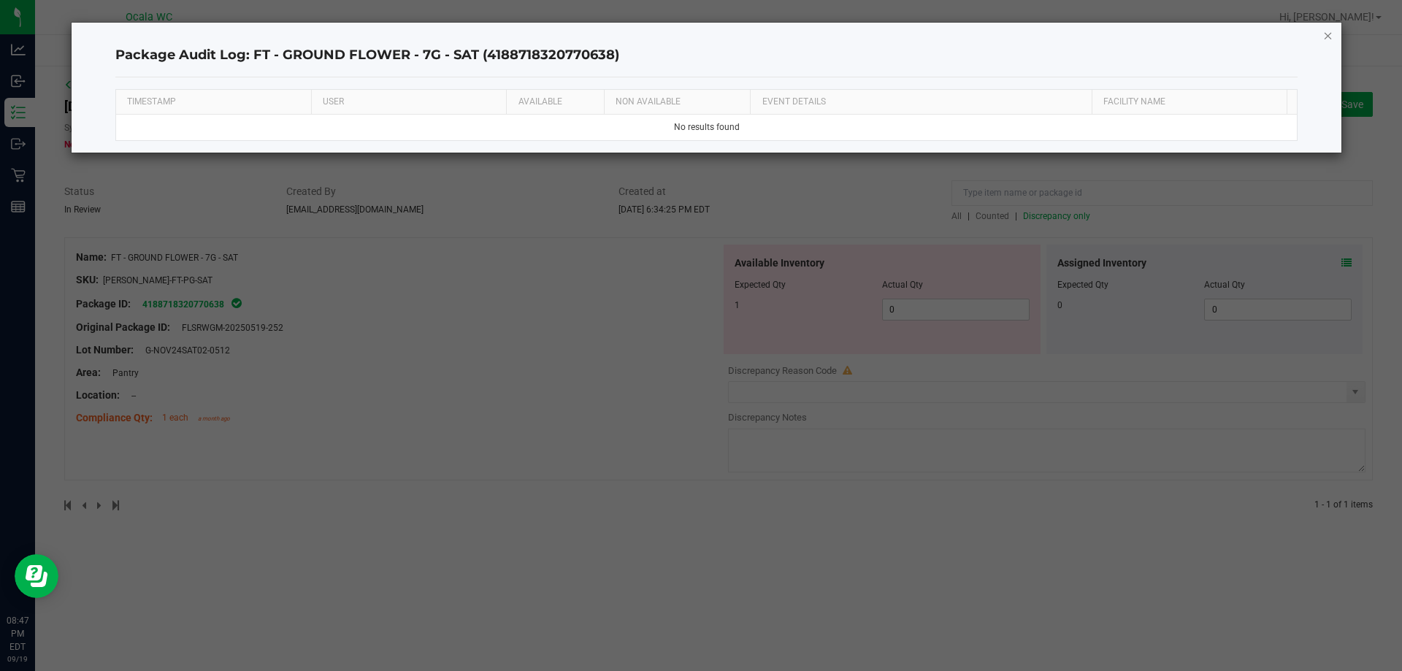
click at [1330, 34] on icon "button" at bounding box center [1328, 35] width 10 height 18
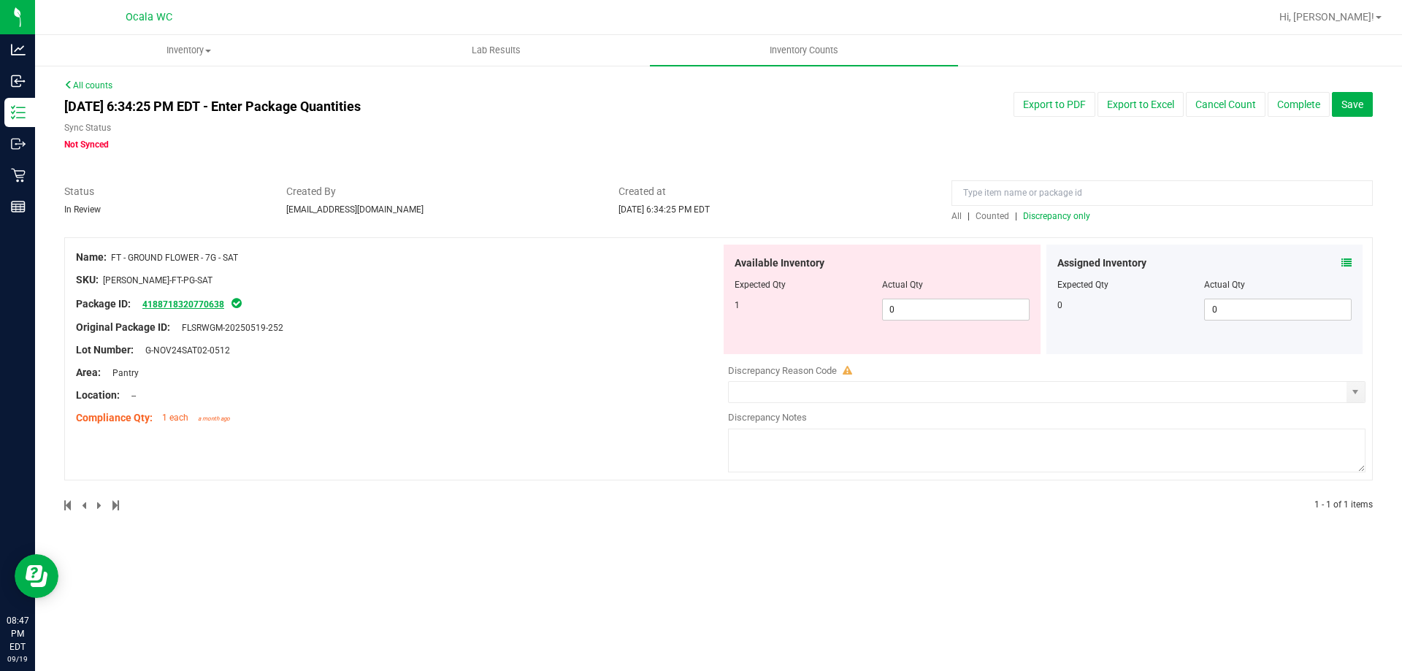
click at [199, 304] on link "4188718320770638" at bounding box center [183, 304] width 82 height 10
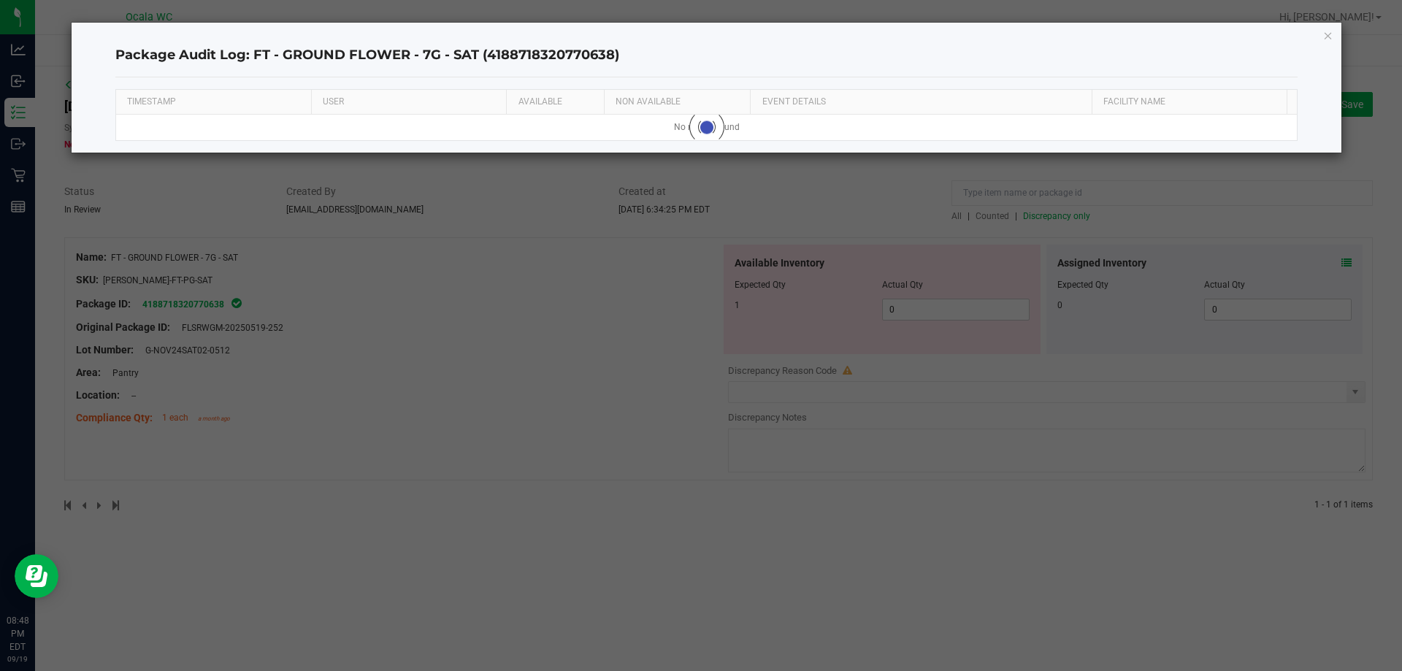
click at [1333, 34] on div "Package Audit Log: FT - GROUND FLOWER - 7G - SAT (4188718320770638) TIMESTAMP U…" at bounding box center [707, 88] width 1270 height 130
click at [1328, 34] on icon "button" at bounding box center [1328, 35] width 10 height 18
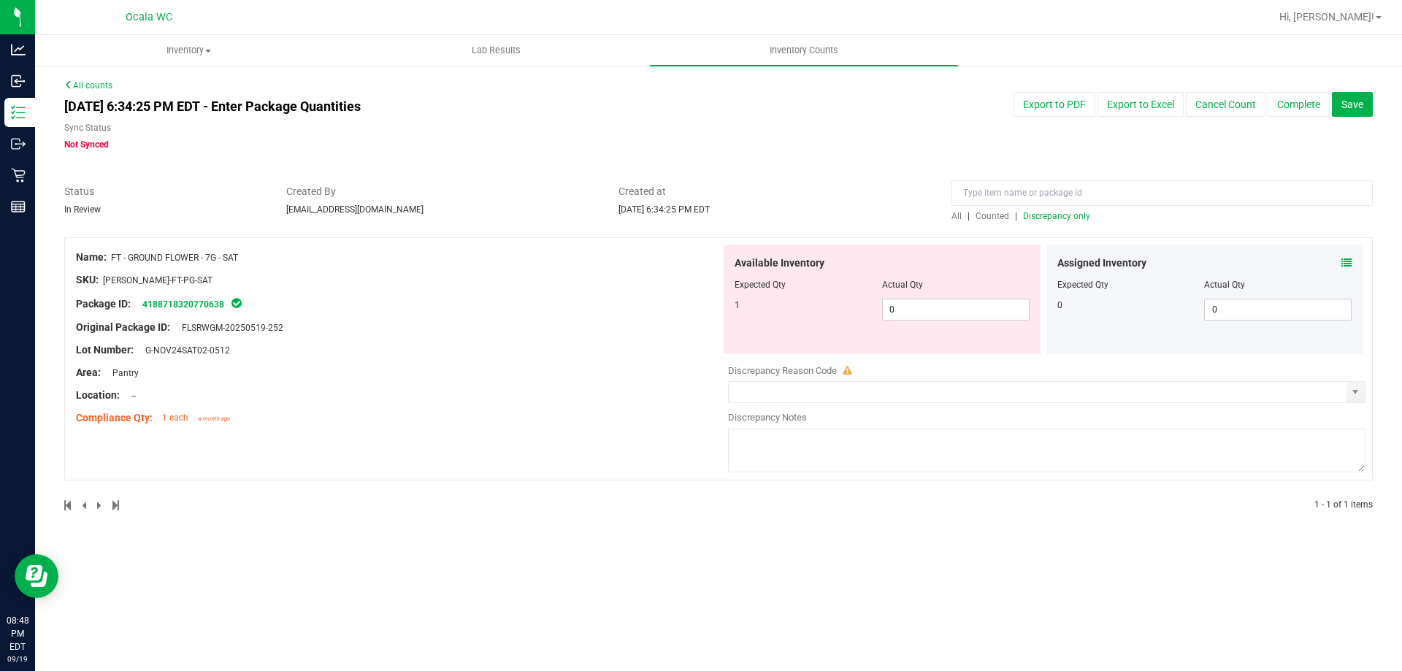
click at [1350, 258] on icon at bounding box center [1346, 263] width 10 height 10
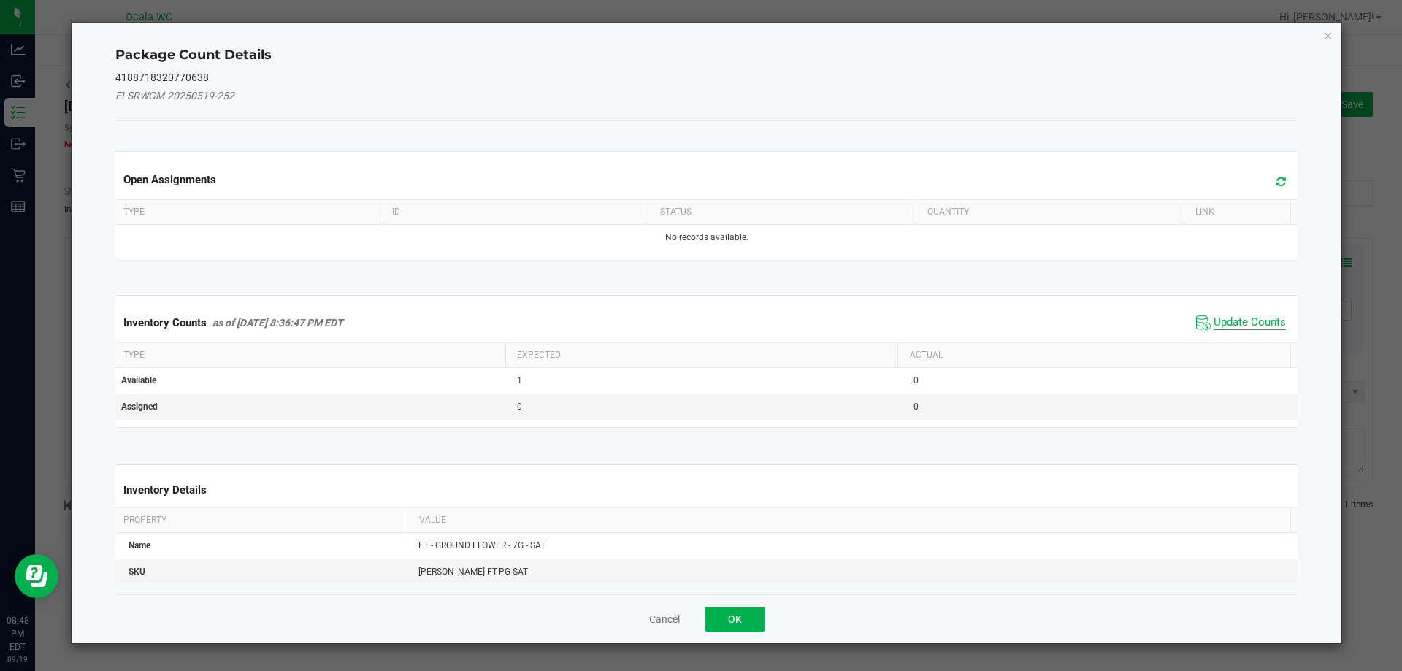
click at [1246, 319] on span "Update Counts" at bounding box center [1249, 322] width 72 height 15
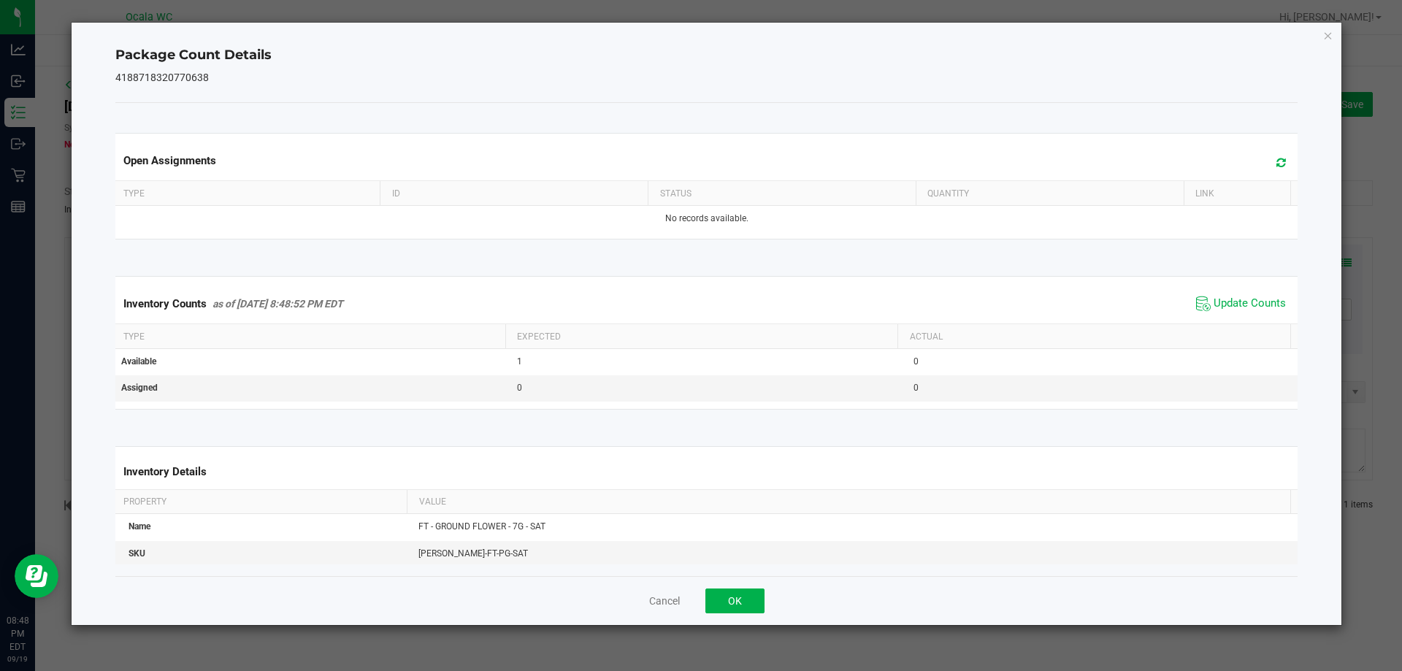
click at [1251, 296] on span "Update Counts" at bounding box center [1240, 304] width 97 height 22
click at [1252, 295] on span "Update Counts" at bounding box center [1240, 304] width 97 height 22
click at [1252, 295] on span "Update Counts" at bounding box center [1242, 303] width 93 height 20
click at [1252, 295] on span "Update Counts" at bounding box center [1240, 304] width 97 height 22
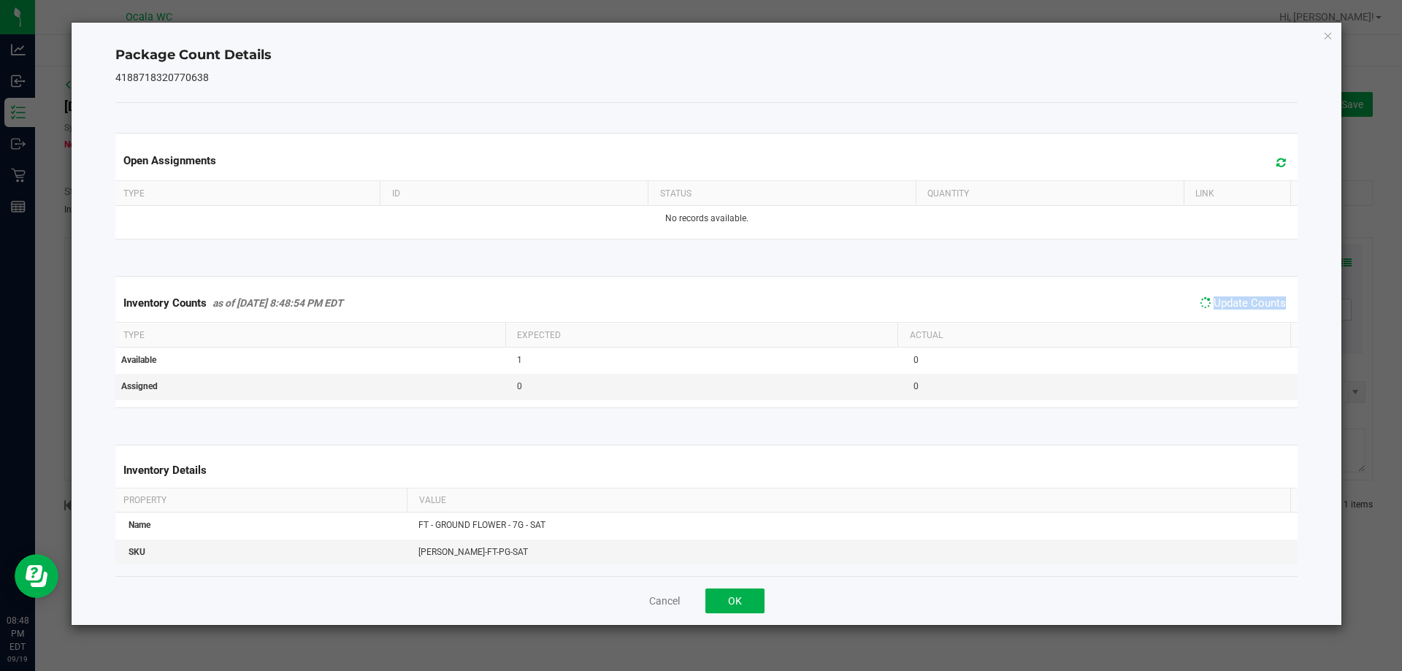
click at [1252, 295] on span "Update Counts" at bounding box center [1242, 303] width 93 height 20
click at [732, 601] on button "OK" at bounding box center [734, 600] width 59 height 25
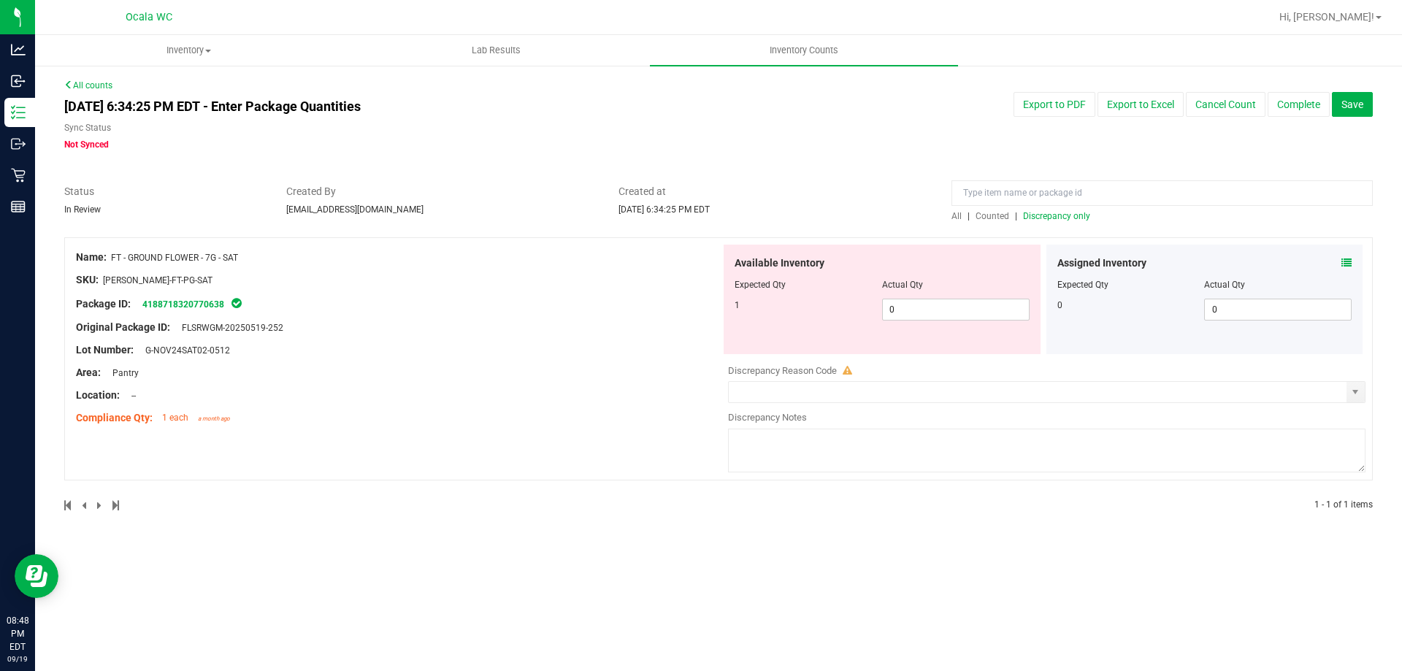
click at [721, 416] on div "Available Inventory Expected Qty Actual Qty 1 0 0" at bounding box center [1042, 360] width 645 height 231
click at [198, 300] on link "4188718320770638" at bounding box center [183, 304] width 82 height 10
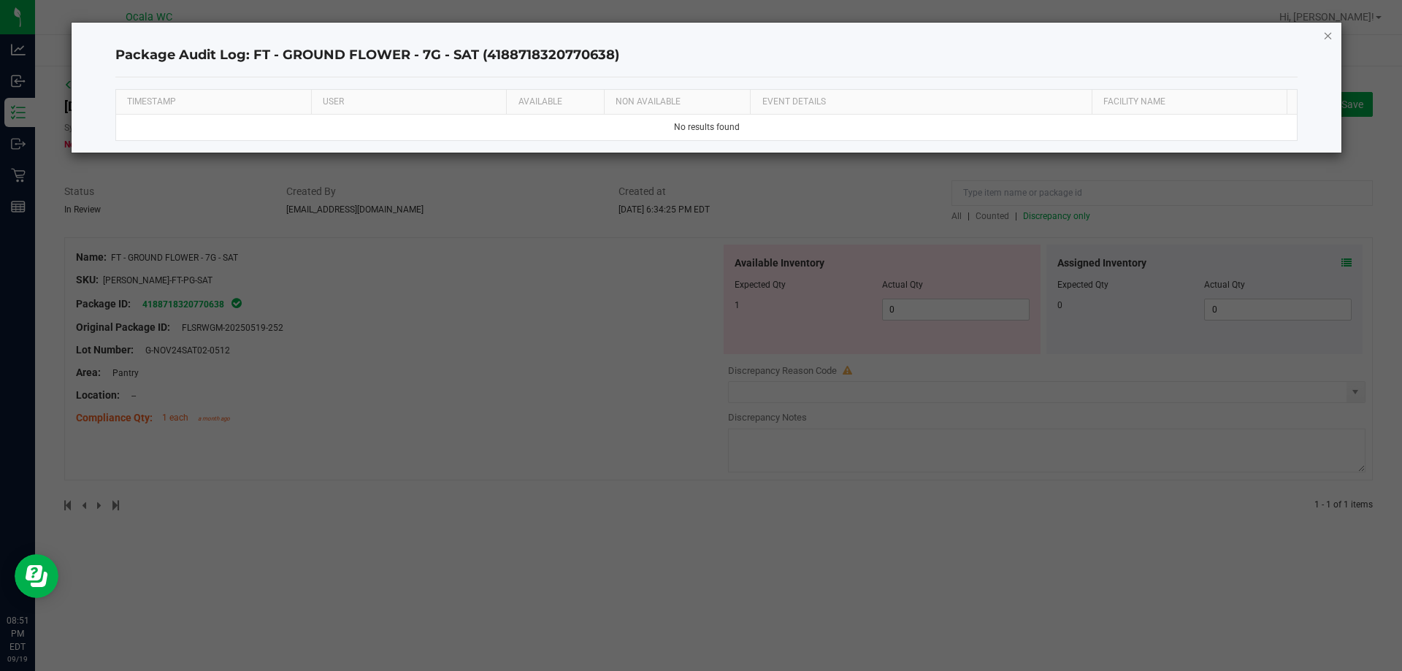
click at [1331, 34] on icon "button" at bounding box center [1328, 35] width 10 height 18
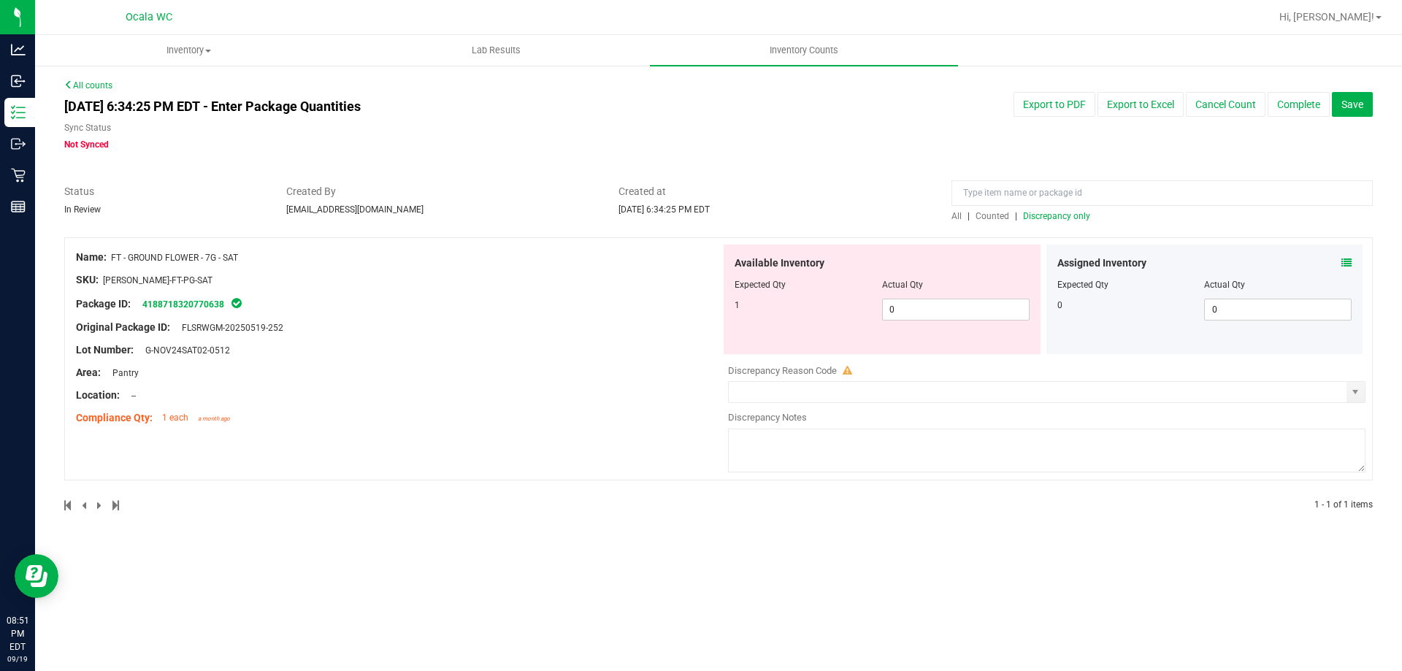
click at [1349, 259] on icon at bounding box center [1346, 263] width 10 height 10
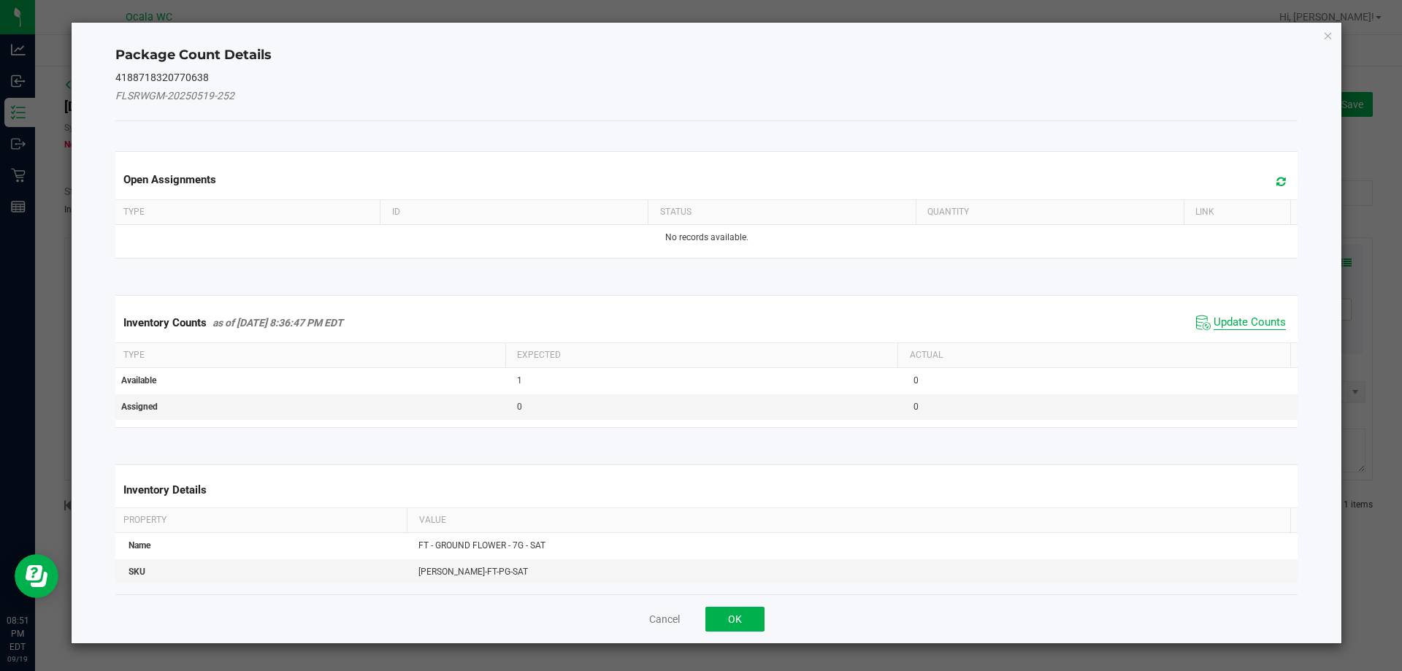
click at [1257, 319] on span "Update Counts" at bounding box center [1249, 322] width 72 height 15
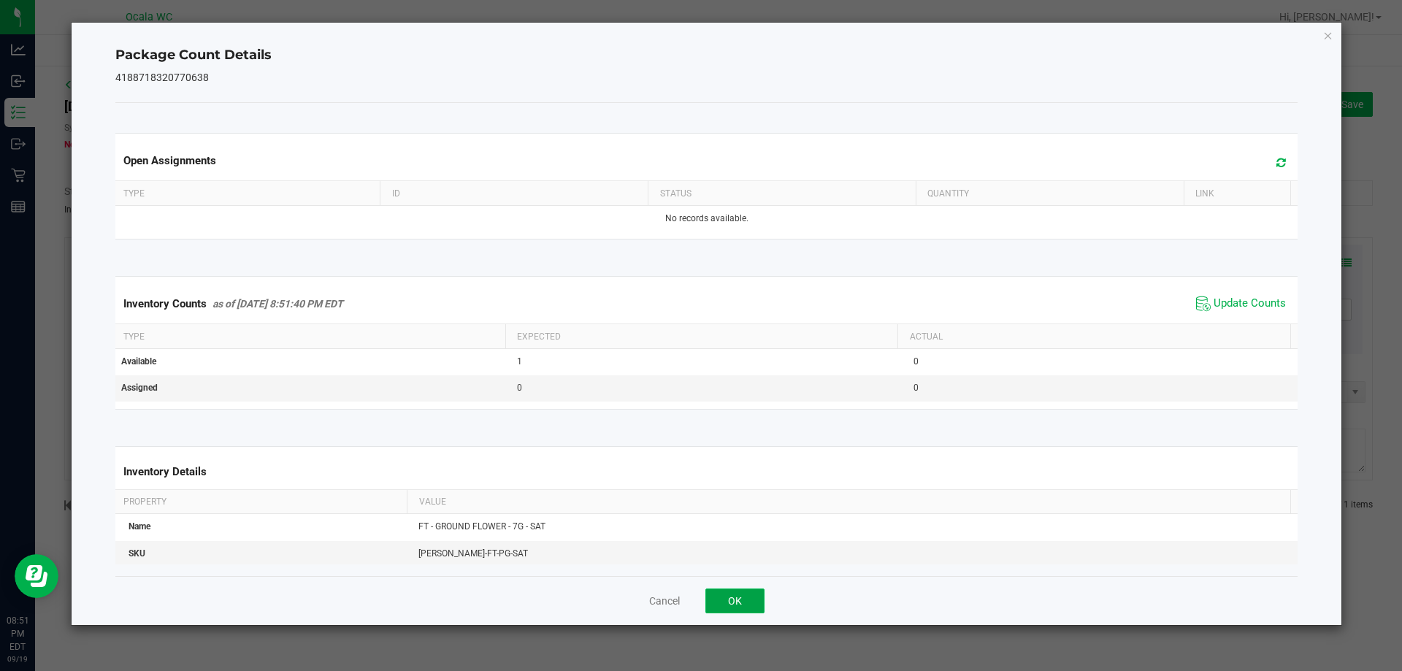
click at [742, 604] on button "OK" at bounding box center [734, 600] width 59 height 25
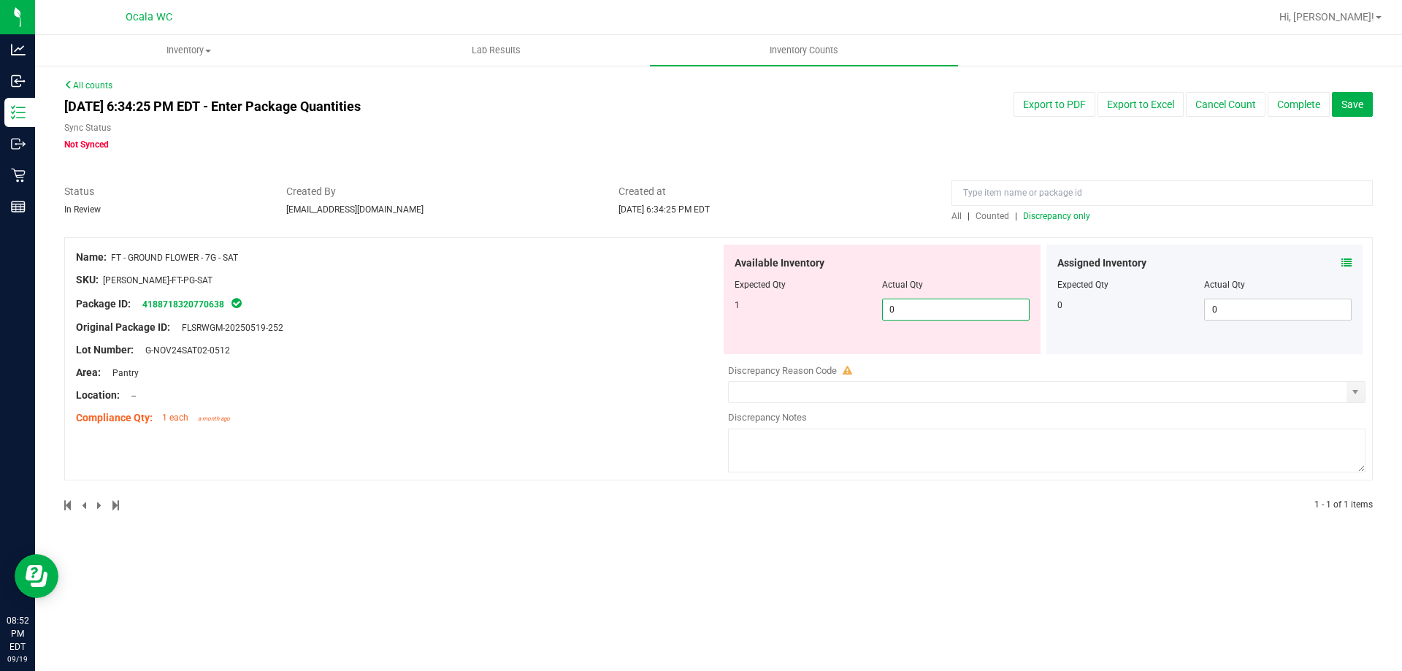
click at [907, 299] on span "0 0" at bounding box center [955, 310] width 147 height 22
type input "01"
type input "1"
click at [653, 366] on div "Area: Pantry" at bounding box center [398, 372] width 645 height 15
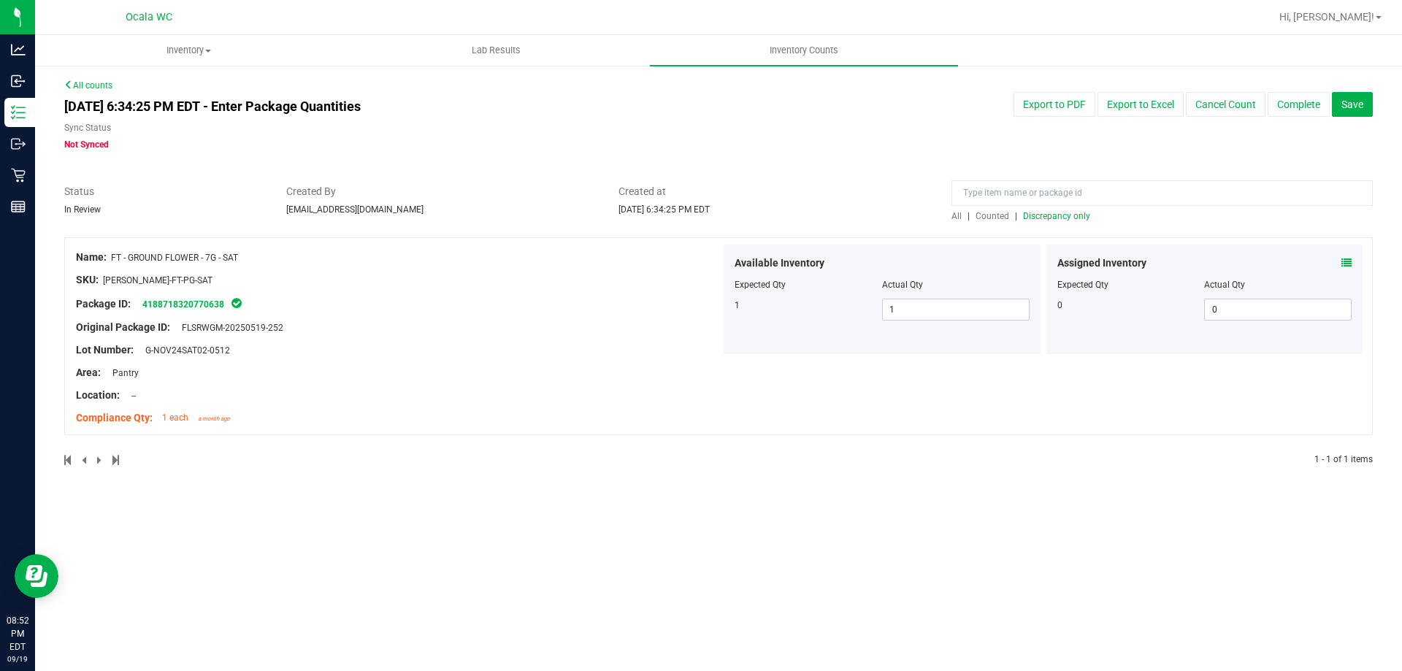
click at [1346, 259] on icon at bounding box center [1346, 263] width 10 height 10
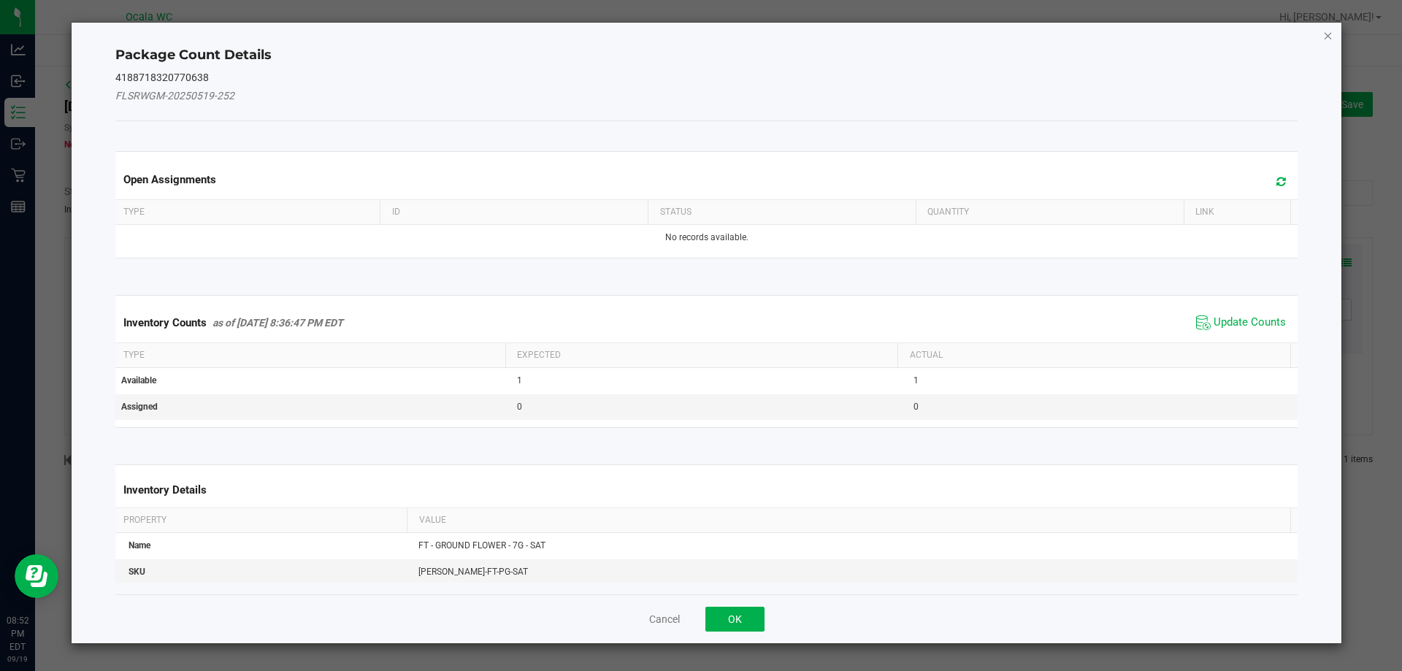
click at [1325, 36] on icon "Close" at bounding box center [1328, 35] width 10 height 18
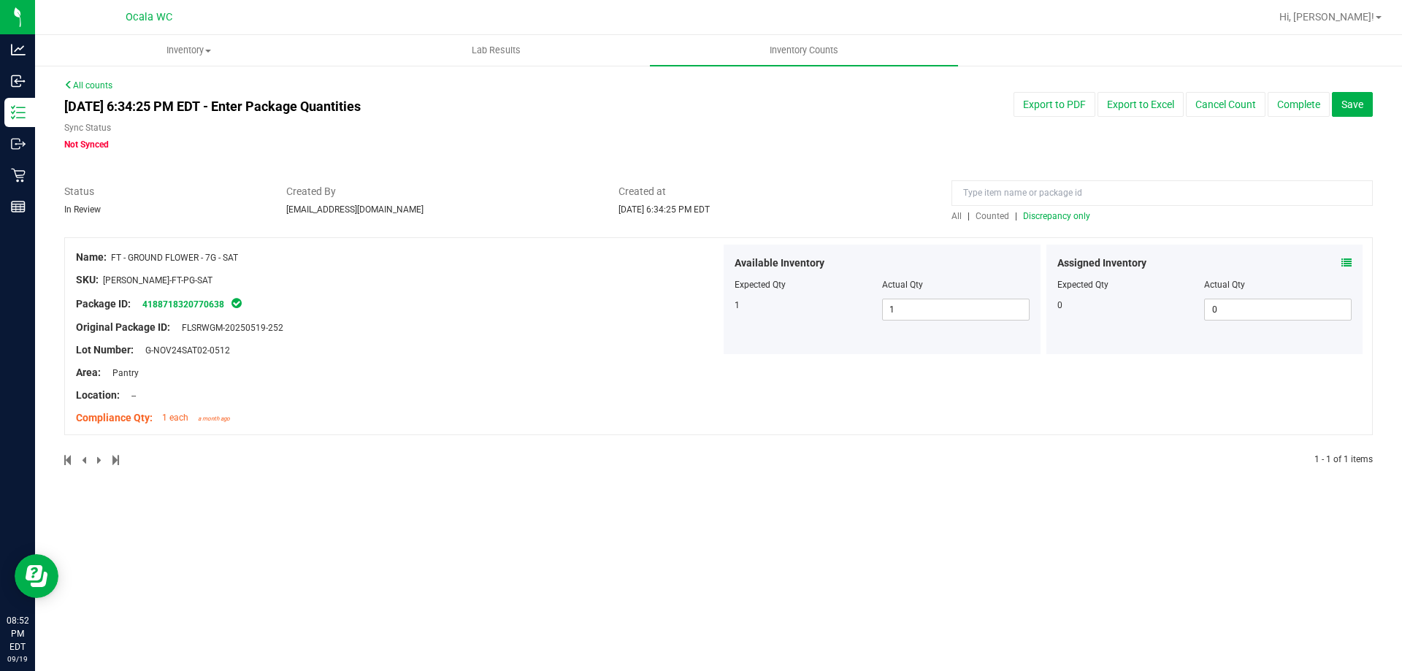
drag, startPoint x: 1011, startPoint y: 150, endPoint x: 1288, endPoint y: 139, distance: 277.6
click at [1012, 149] on div "[DATE] 6:34:25 PM EDT - Enter Package Quantities Sync Status Not Synced Export …" at bounding box center [718, 121] width 1330 height 59
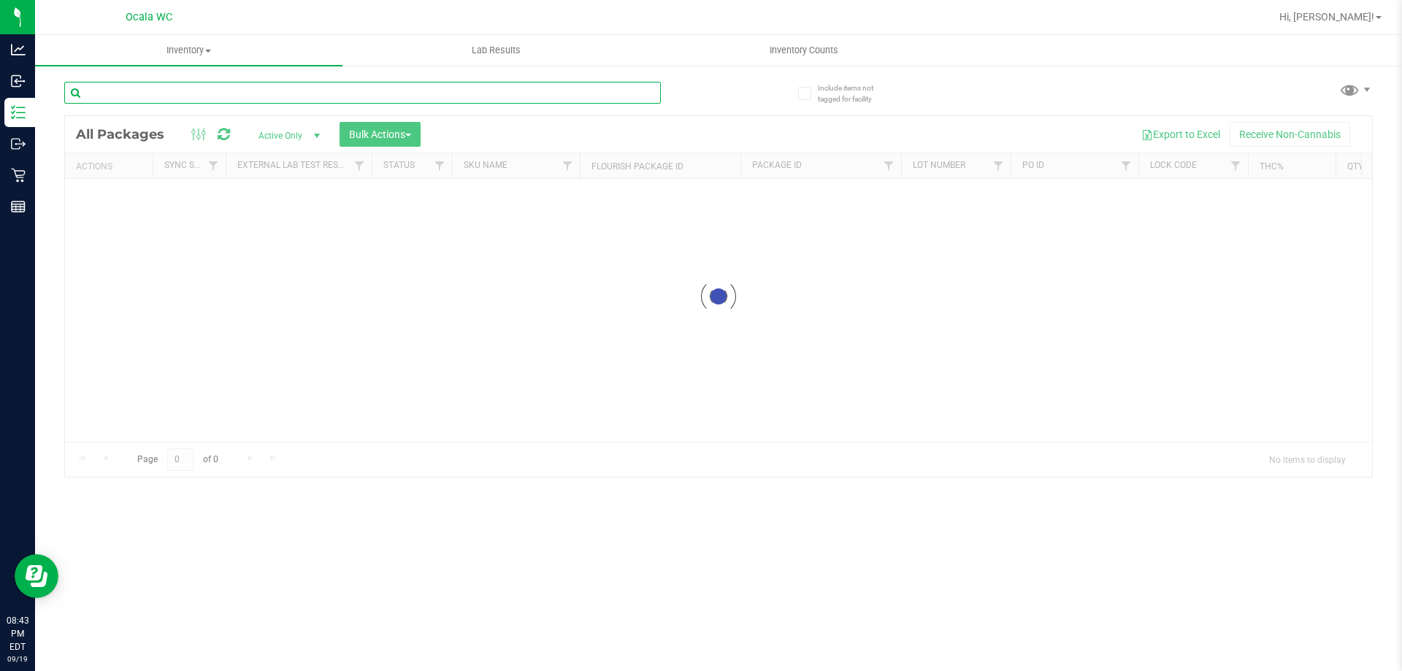
click at [255, 91] on input "text" at bounding box center [362, 93] width 596 height 22
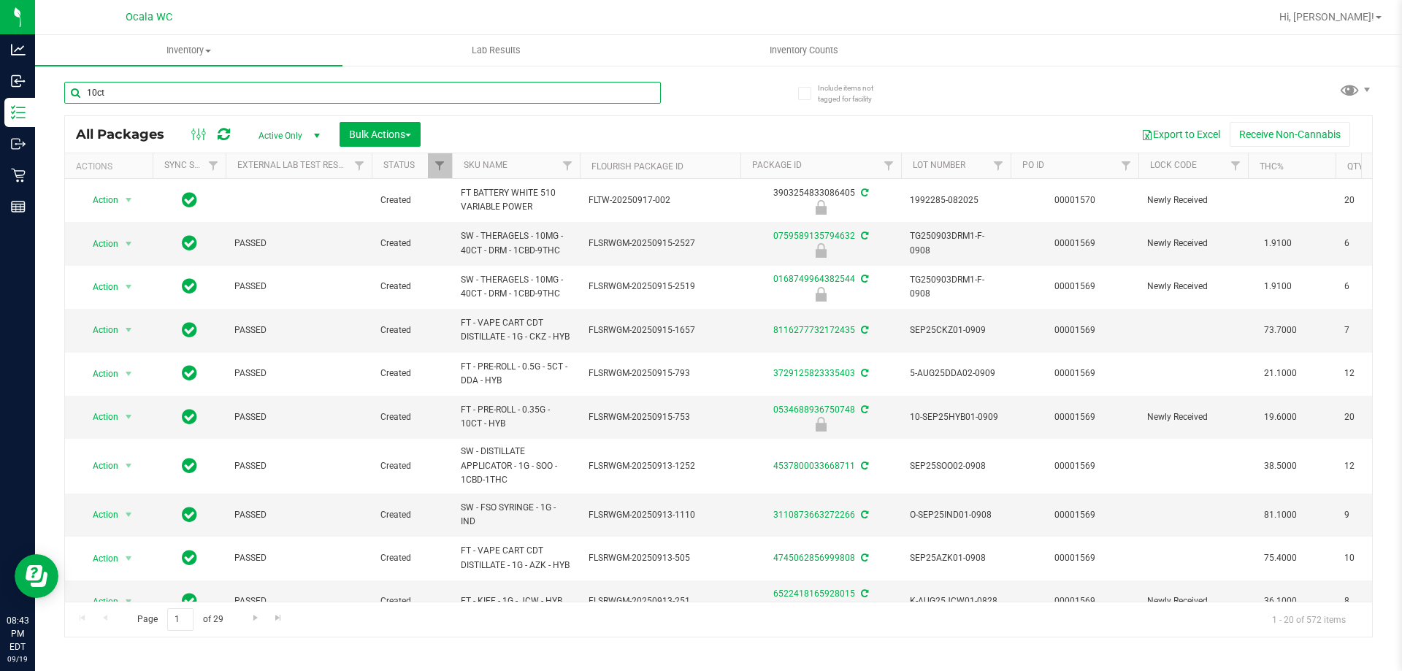
type input "10ct"
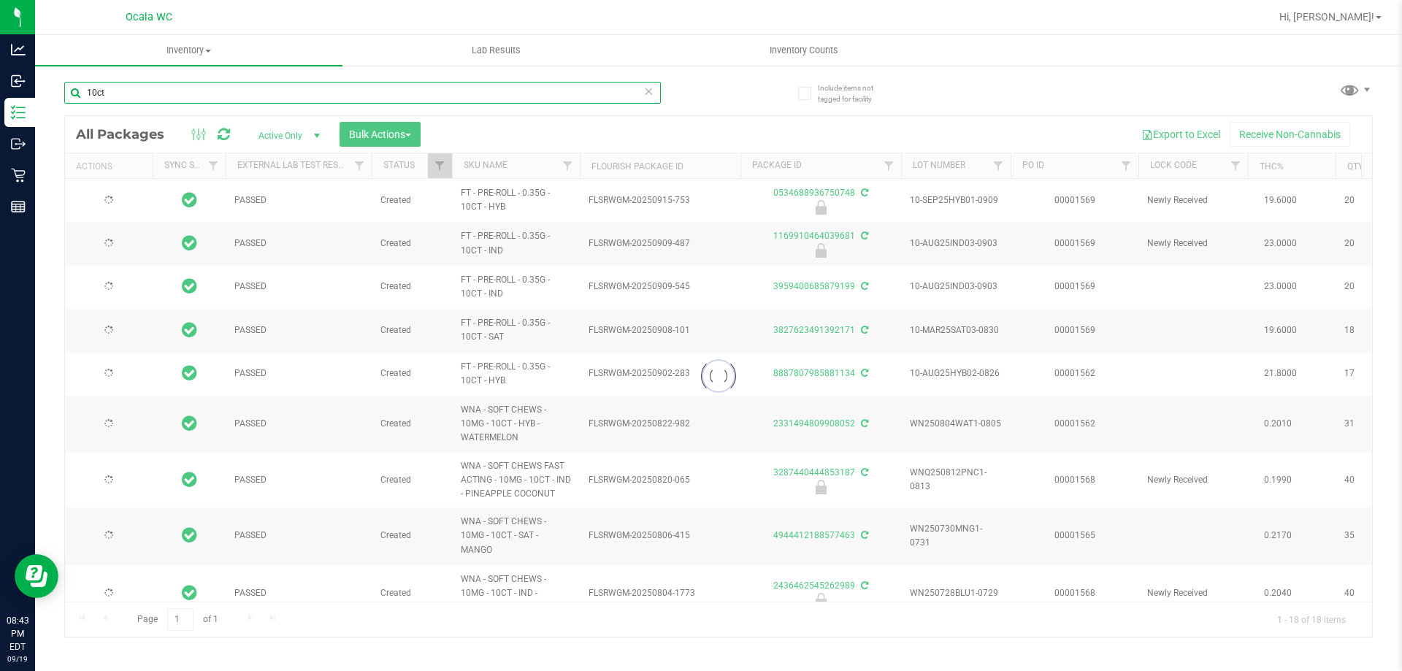
type input "2026-08-04"
type input "2026-08-12"
type input "2026-07-30"
type input "2026-07-28"
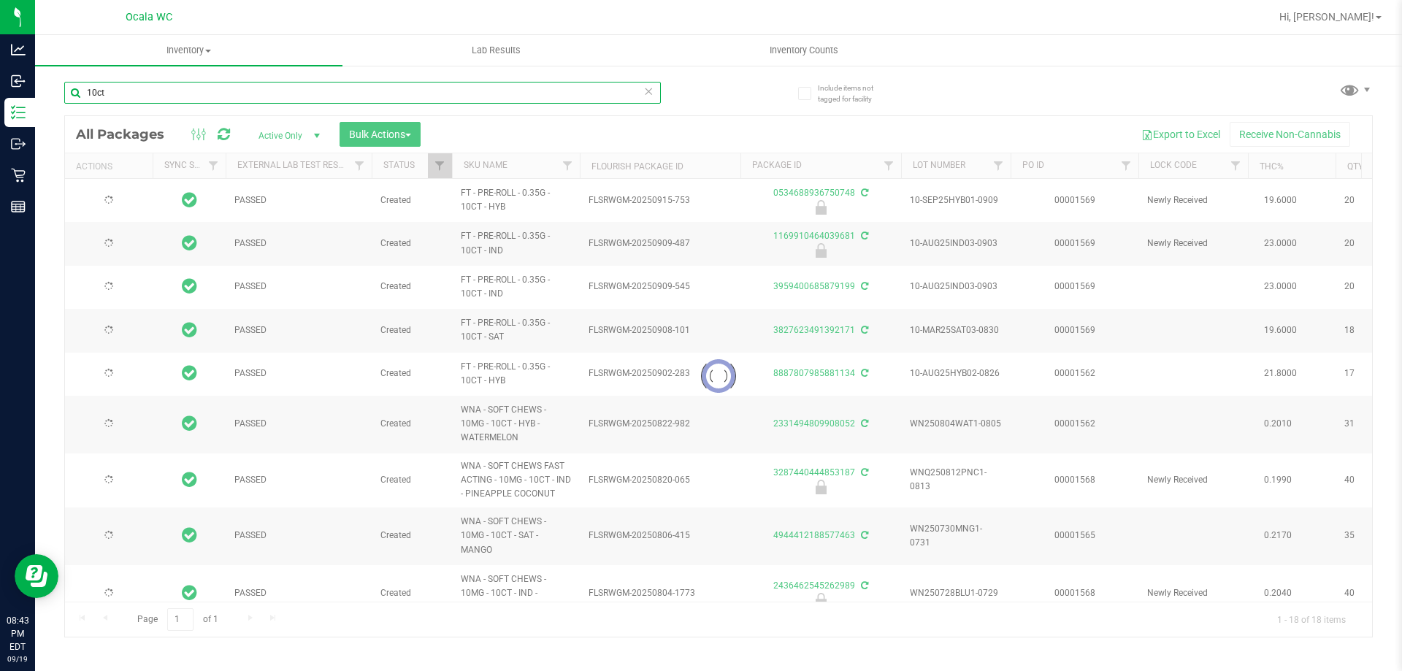
type input "2026-07-21"
type input "2026-07-16"
type input "2026-07-07"
type input "2026-06-30"
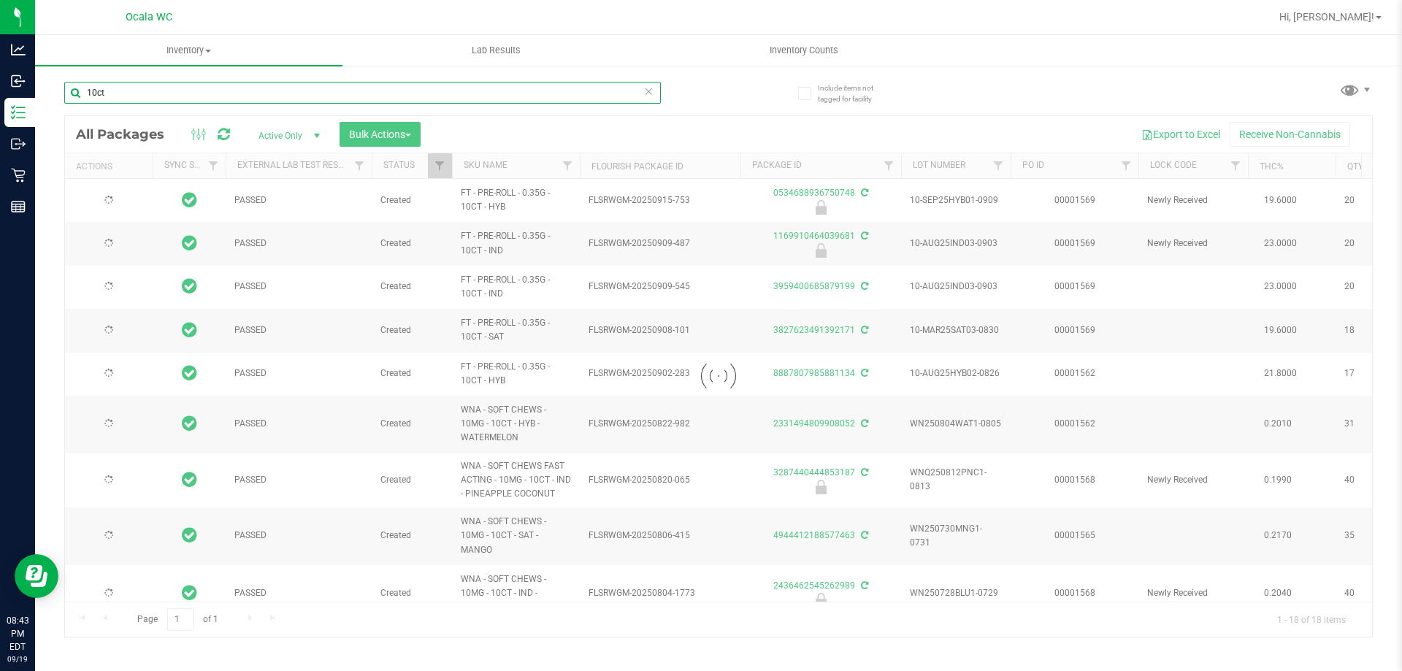
type input "2026-06-25"
type input "2026-06-17"
type input "2026-04-30"
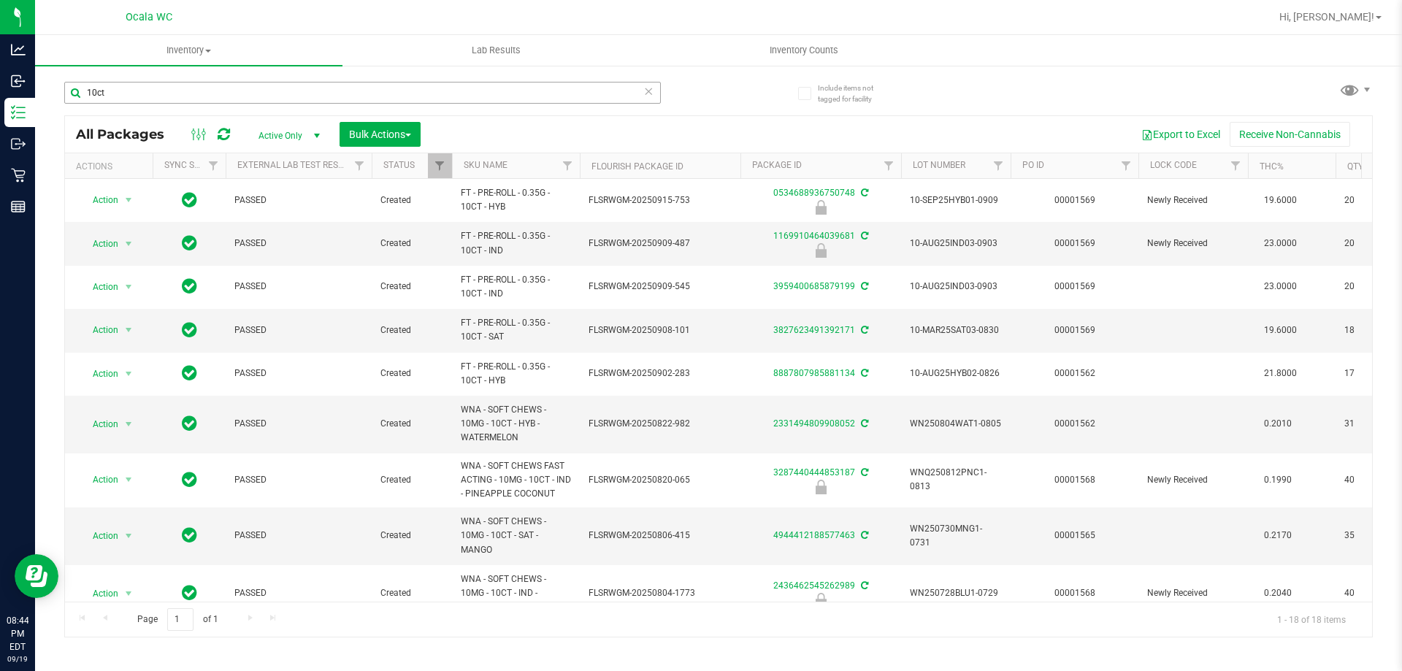
drag, startPoint x: 188, startPoint y: 105, endPoint x: 191, endPoint y: 95, distance: 10.9
click at [188, 104] on div "10ct" at bounding box center [362, 99] width 596 height 34
click at [191, 93] on input "10ct" at bounding box center [362, 93] width 596 height 22
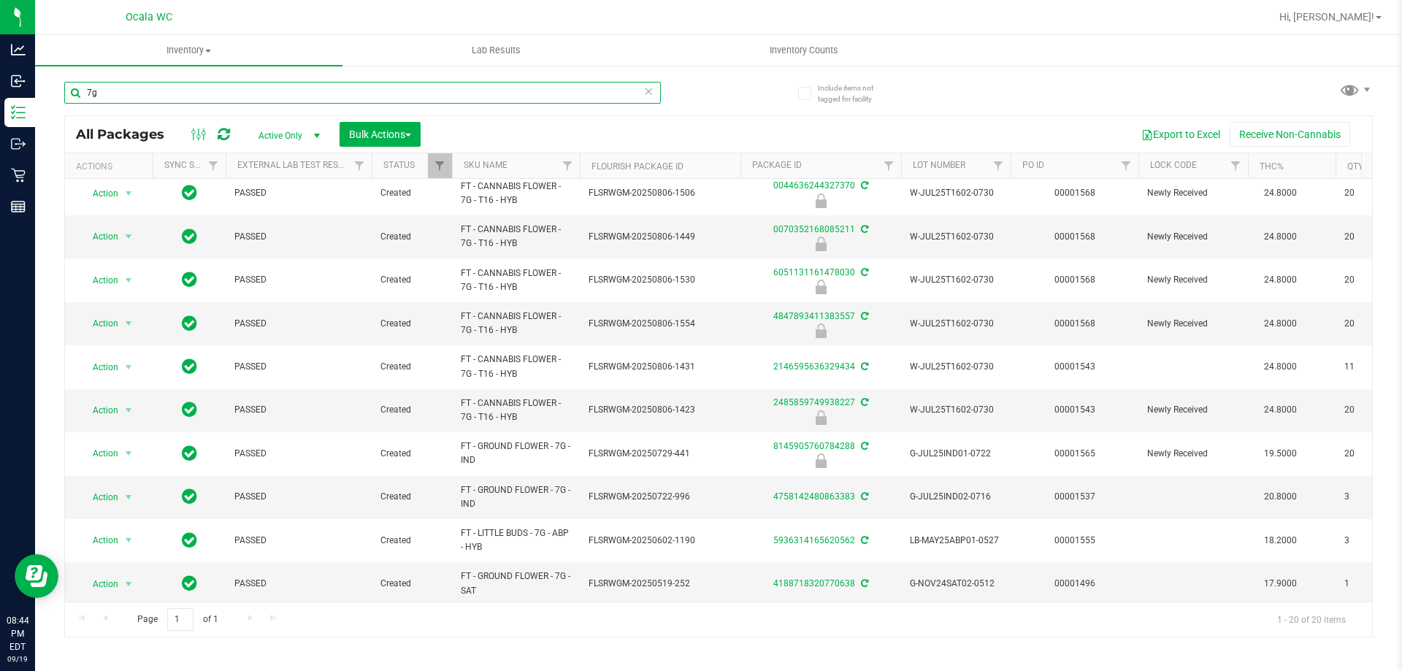
drag, startPoint x: 769, startPoint y: 594, endPoint x: 15, endPoint y: 7, distance: 956.5
click at [169, 87] on input "7g" at bounding box center [362, 93] width 596 height 22
type input "4188718320770638"
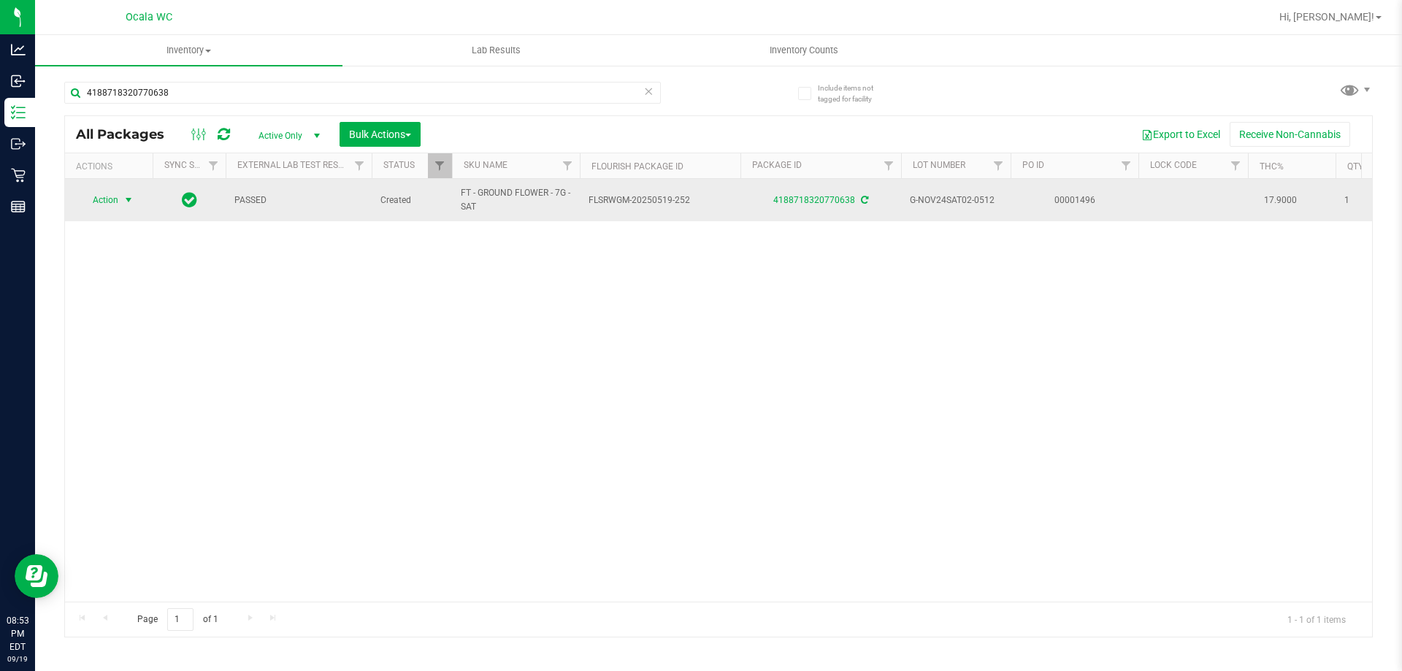
click at [120, 199] on span "select" at bounding box center [129, 200] width 18 height 20
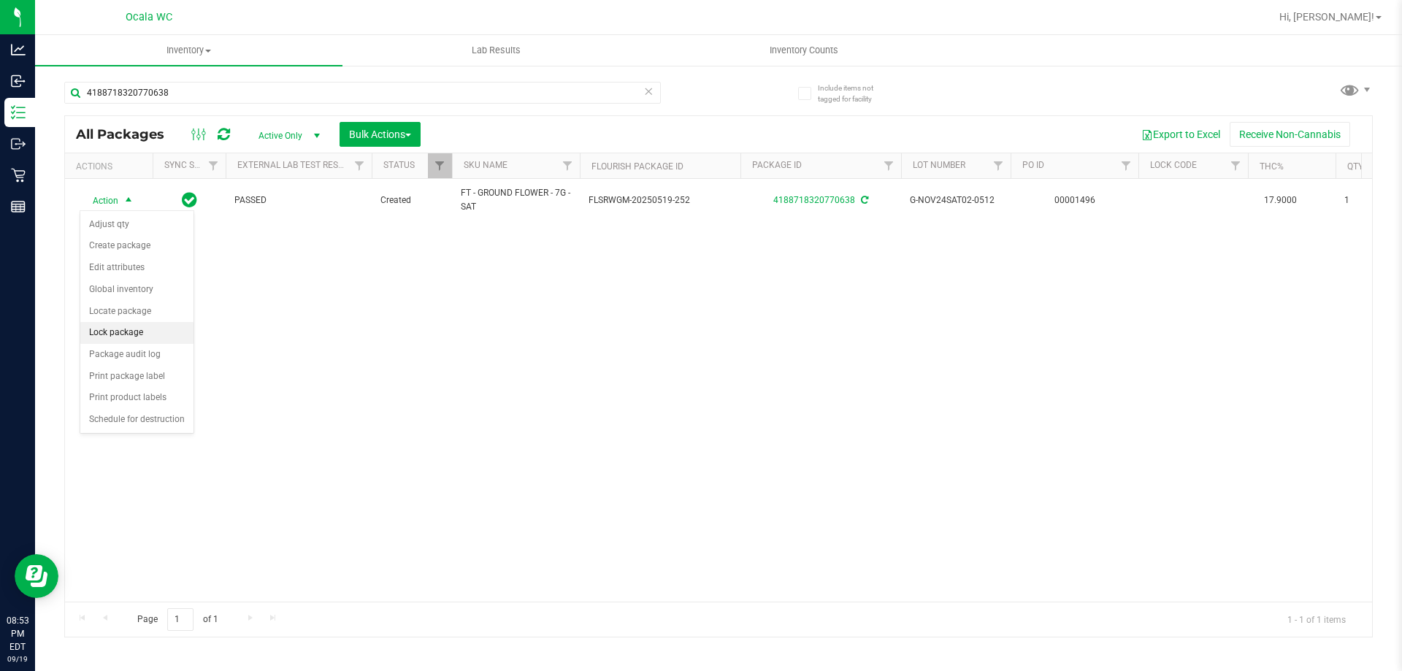
click at [153, 329] on li "Lock package" at bounding box center [136, 333] width 113 height 22
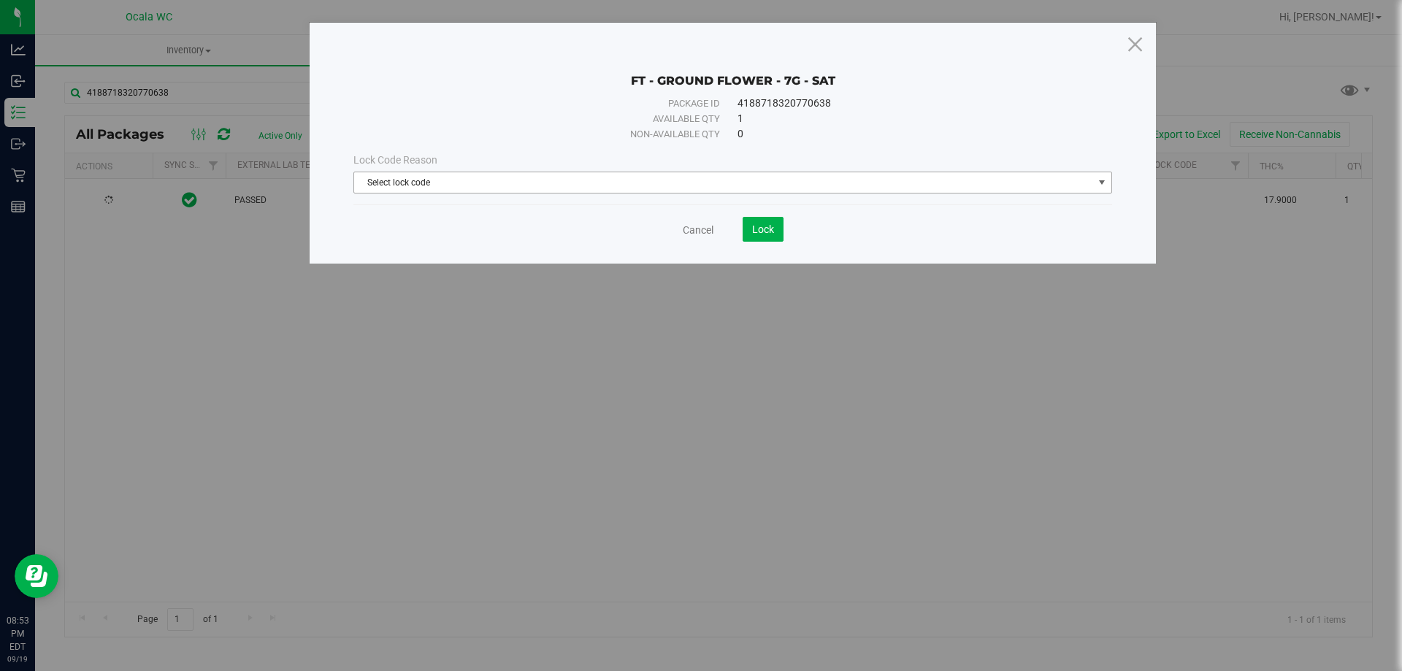
click at [686, 190] on span "Select lock code" at bounding box center [723, 182] width 739 height 20
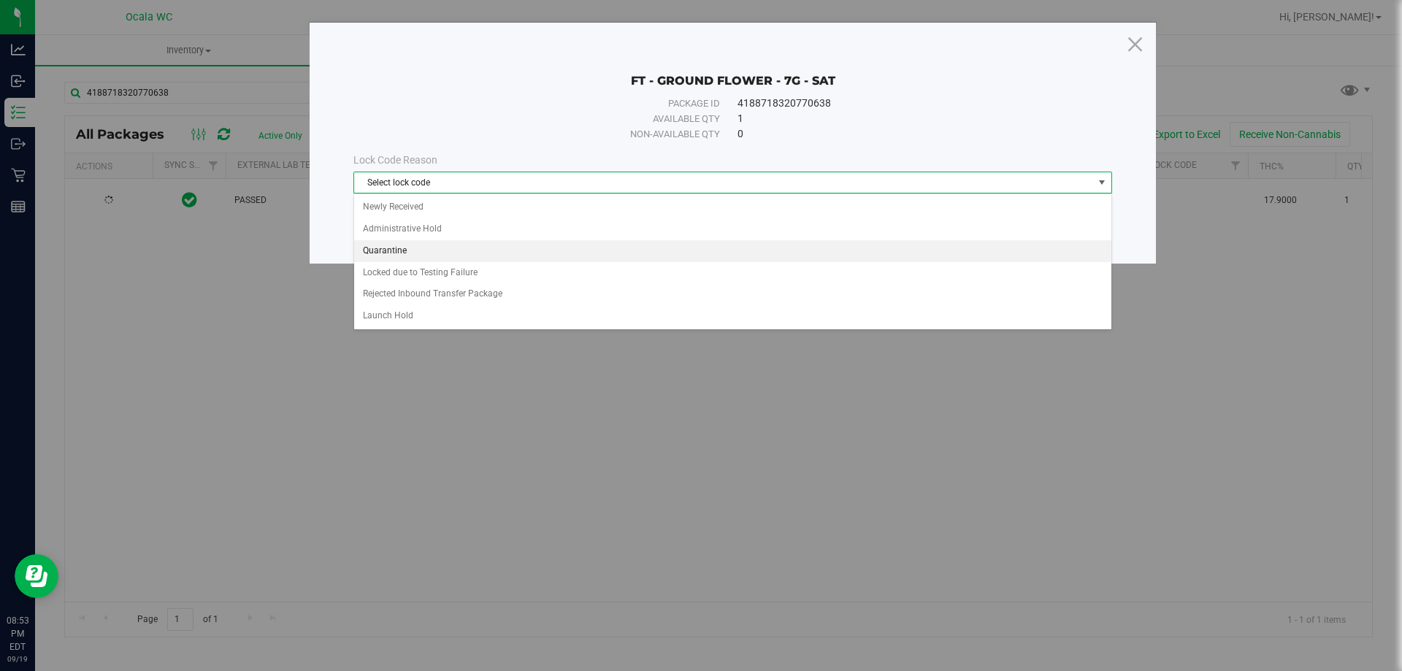
click at [397, 246] on li "Quarantine" at bounding box center [732, 251] width 757 height 22
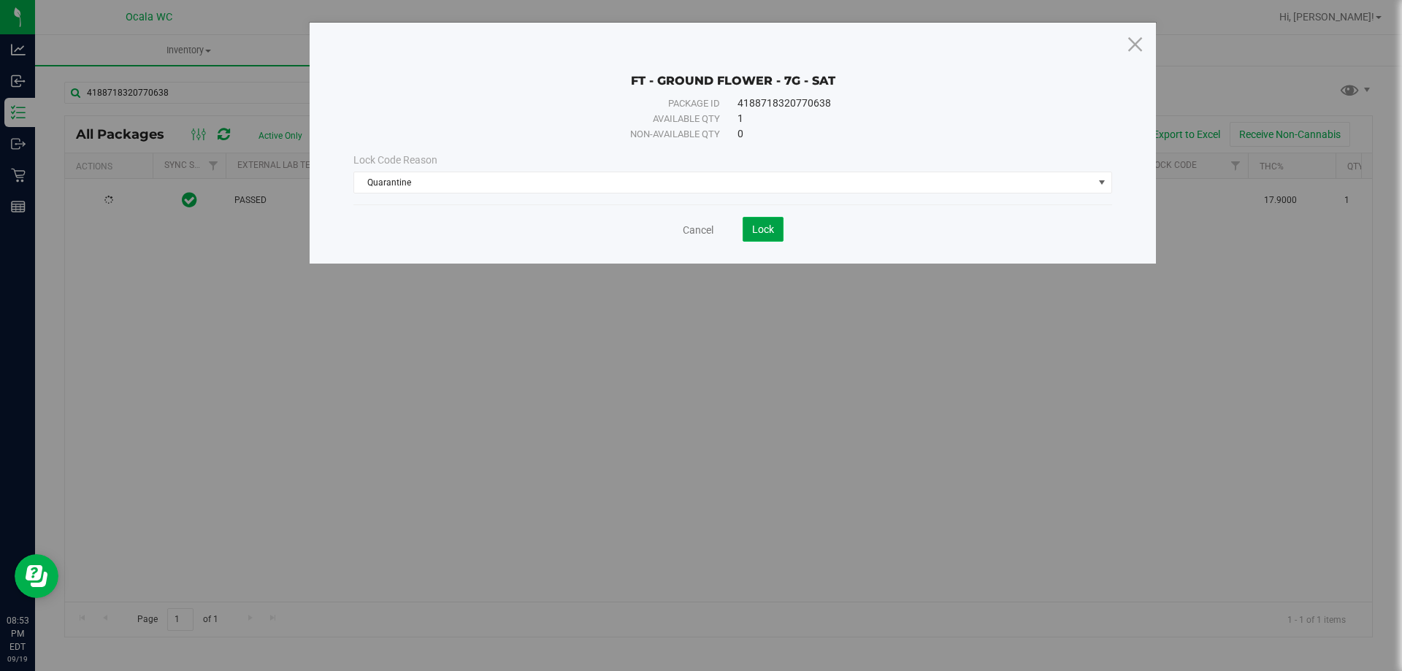
click at [756, 231] on span "Lock" at bounding box center [763, 229] width 22 height 12
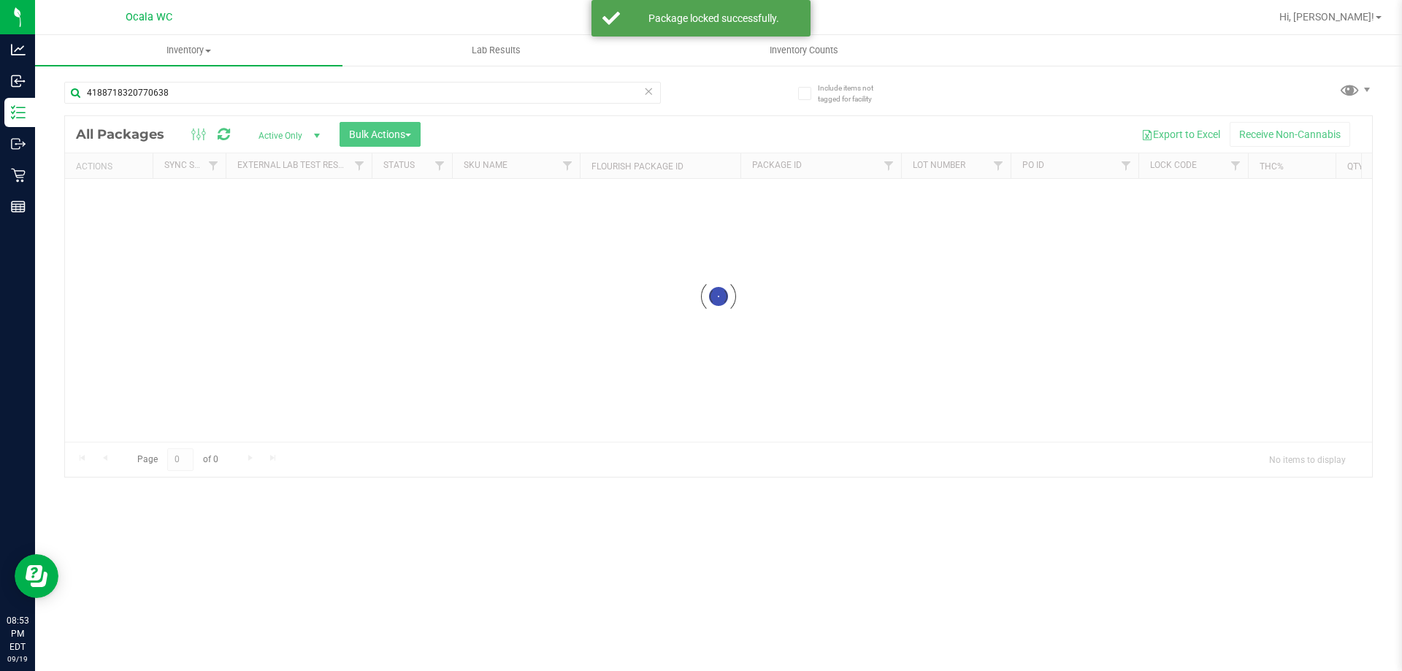
click at [937, 420] on div at bounding box center [718, 296] width 1307 height 361
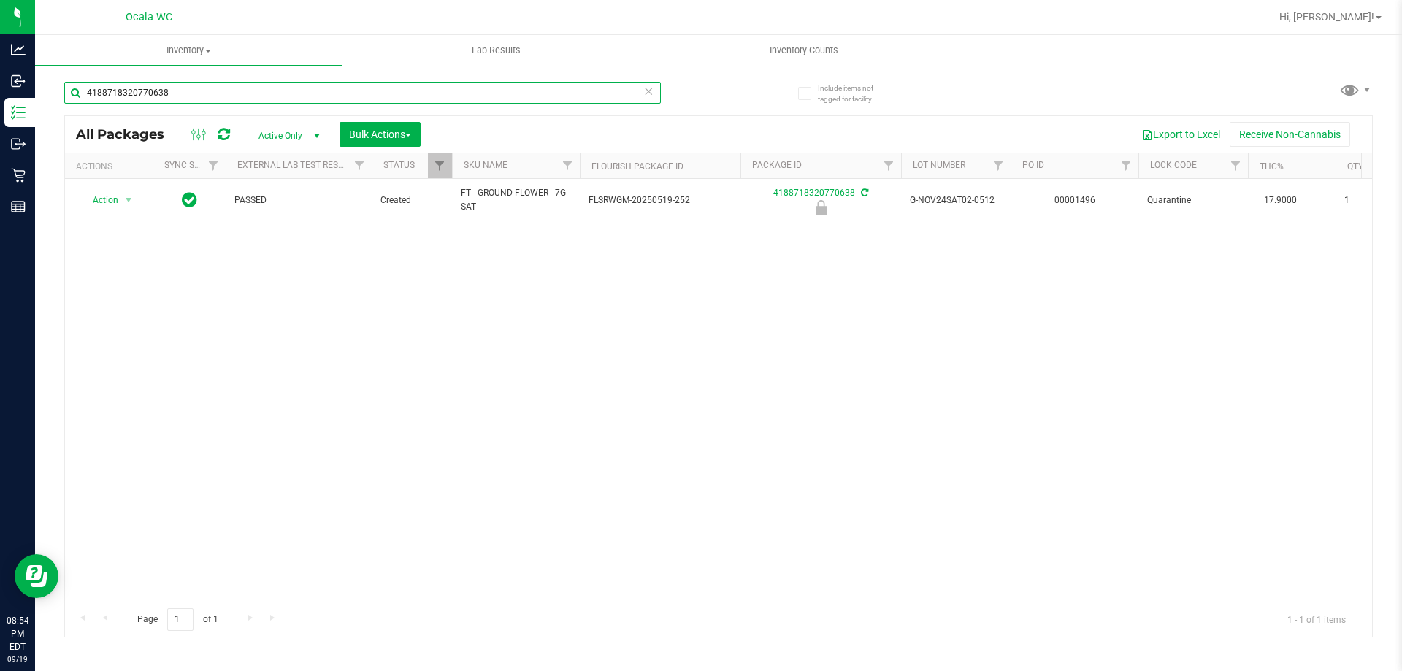
click at [603, 93] on input "4188718320770638" at bounding box center [362, 93] width 596 height 22
type input "8642690138349148"
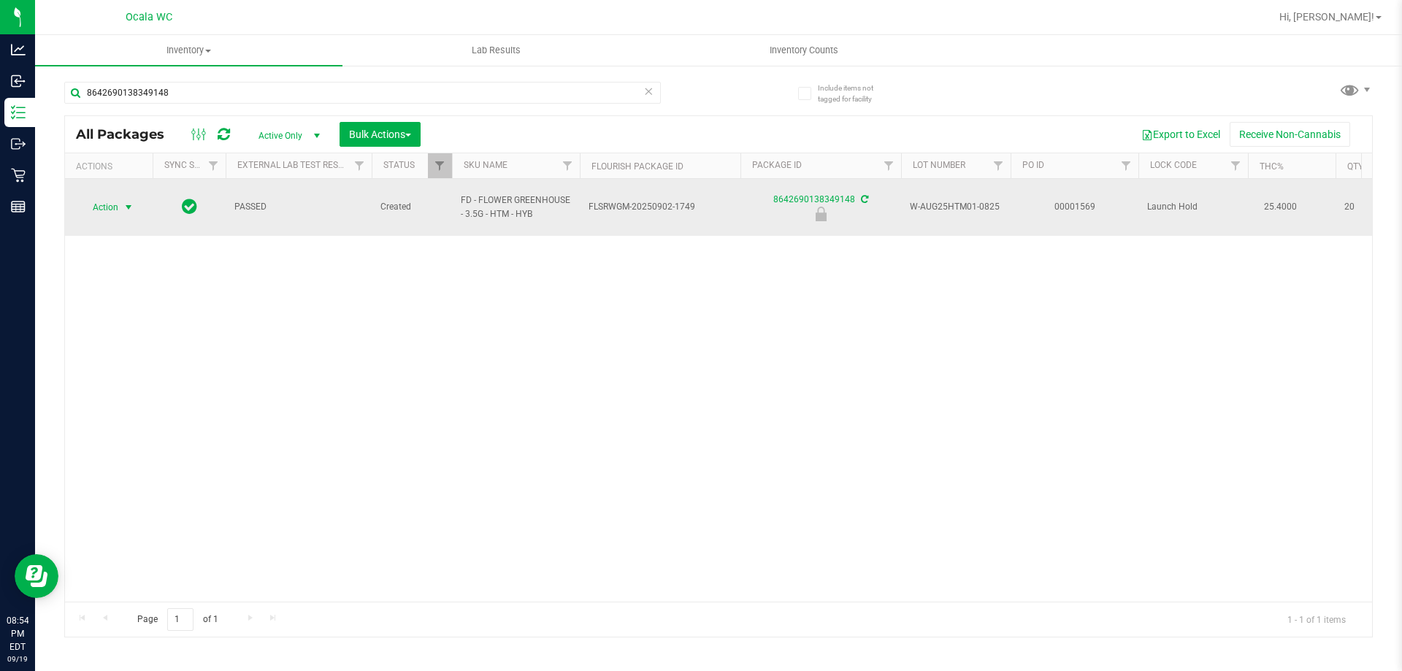
click at [128, 204] on span "select" at bounding box center [129, 207] width 12 height 12
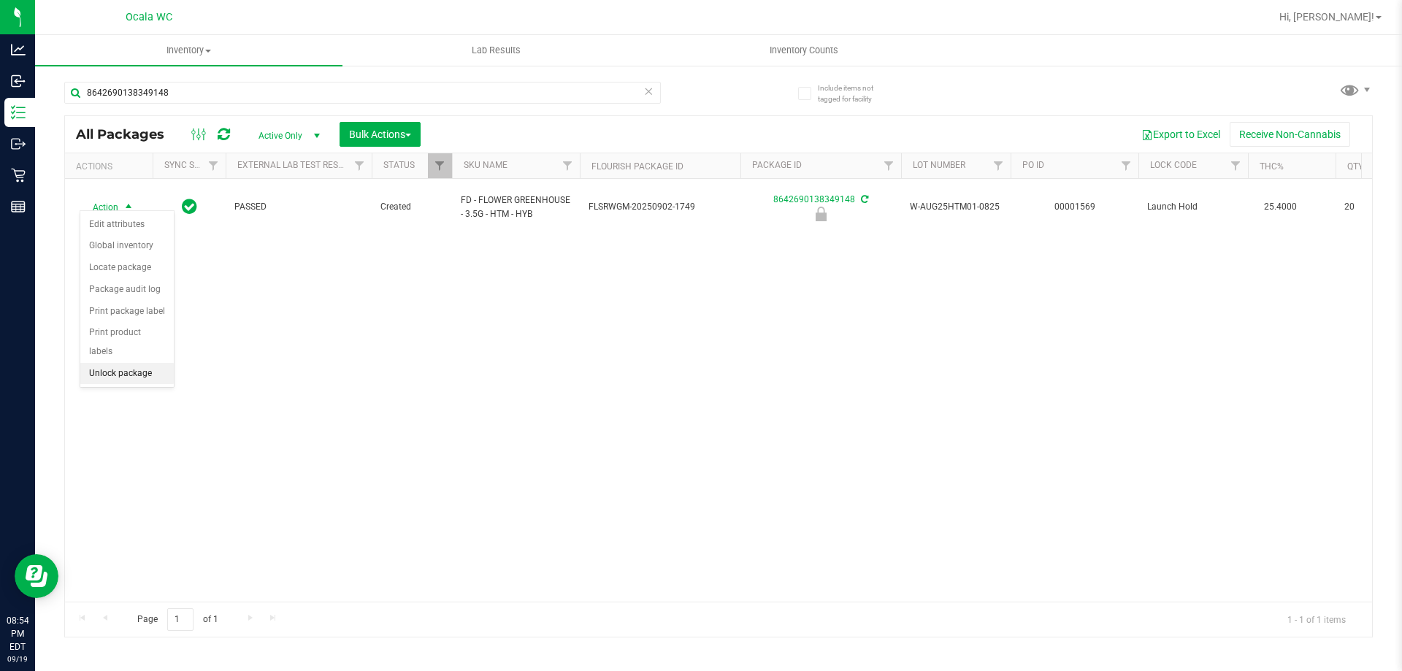
click at [142, 363] on li "Unlock package" at bounding box center [126, 374] width 93 height 22
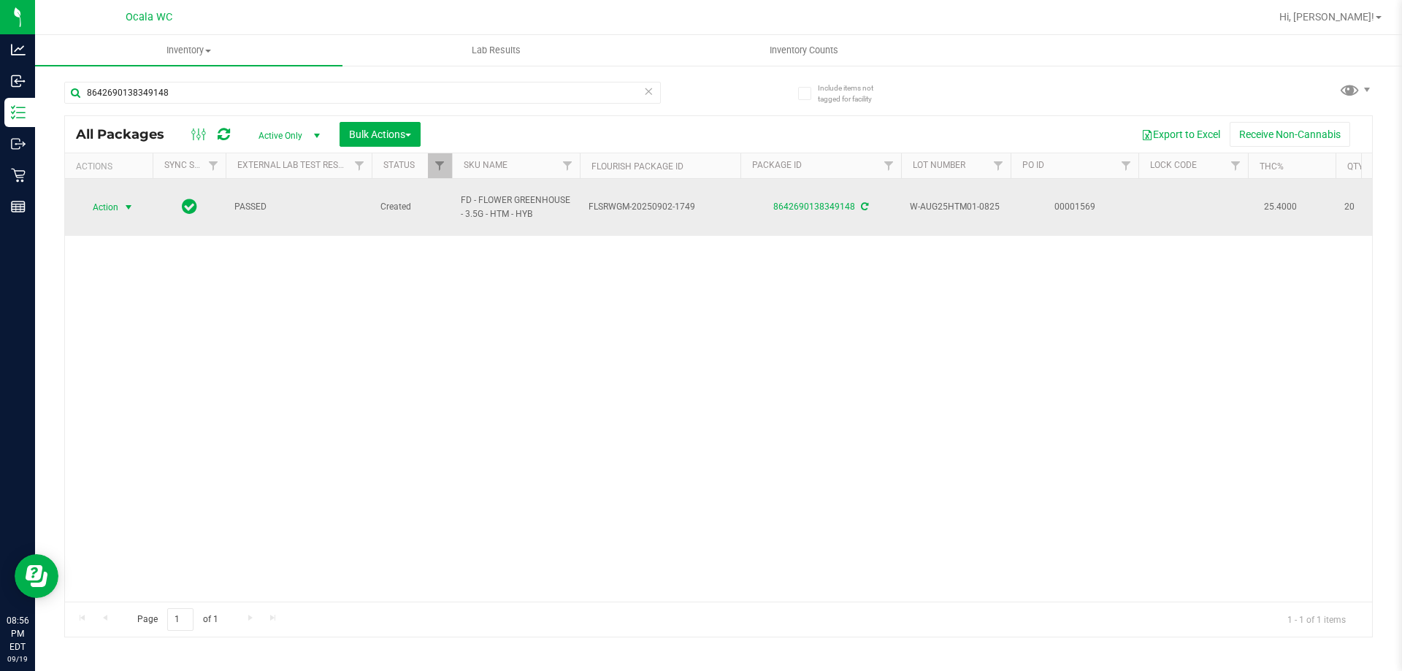
click at [112, 198] on span "Action" at bounding box center [99, 207] width 39 height 20
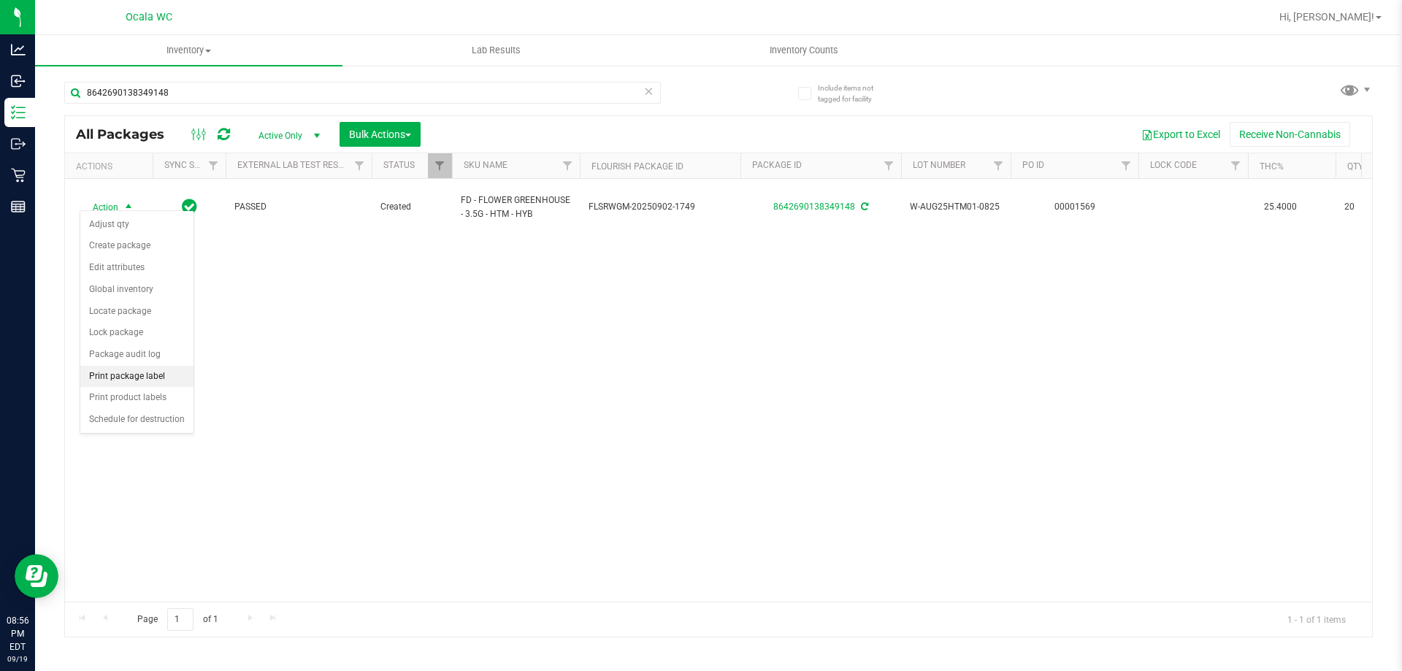
click at [140, 377] on li "Print package label" at bounding box center [136, 377] width 113 height 22
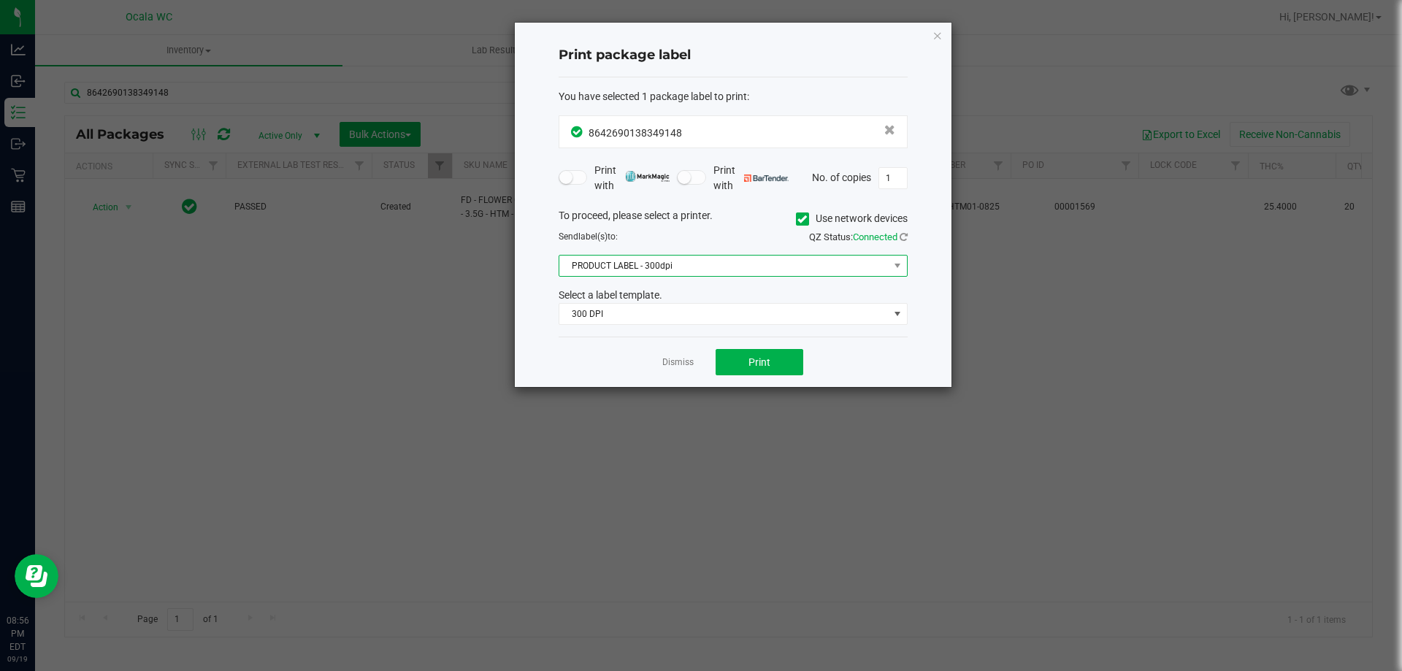
click at [728, 272] on span "PRODUCT LABEL - 300dpi" at bounding box center [723, 265] width 329 height 20
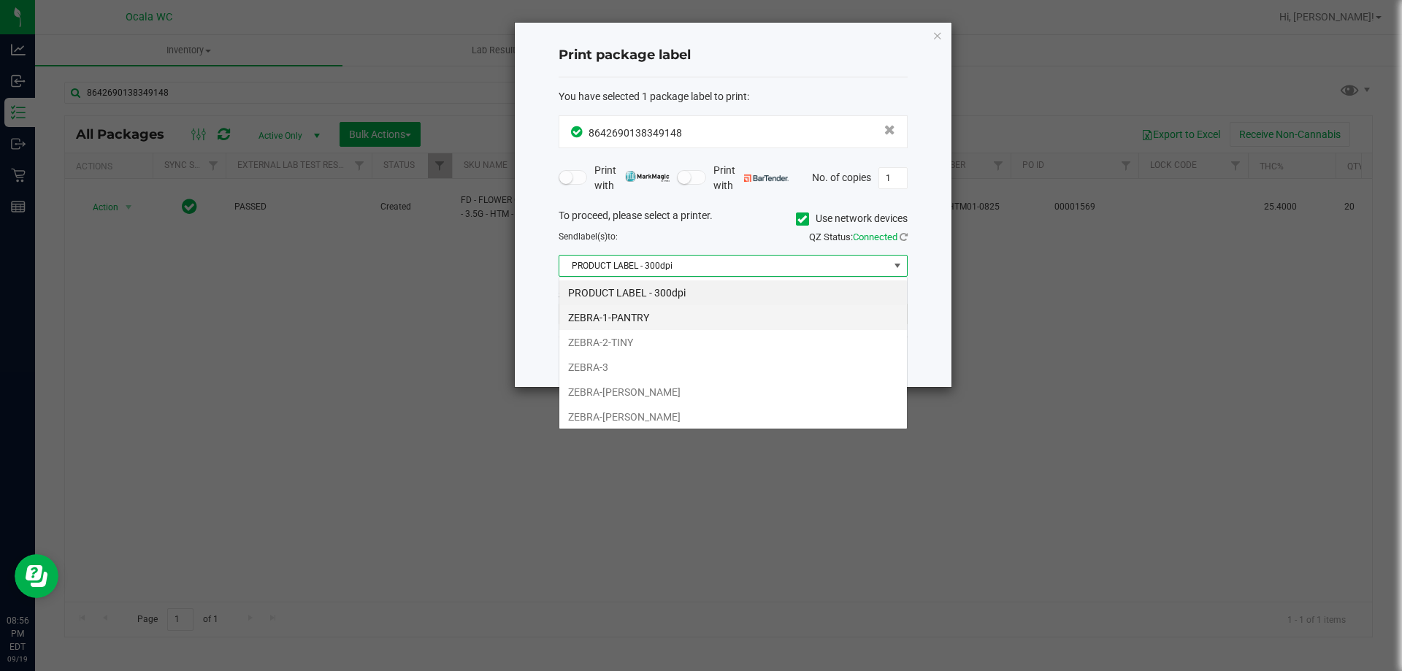
scroll to position [22, 349]
click at [657, 319] on li "ZEBRA-1-PANTRY" at bounding box center [732, 317] width 347 height 25
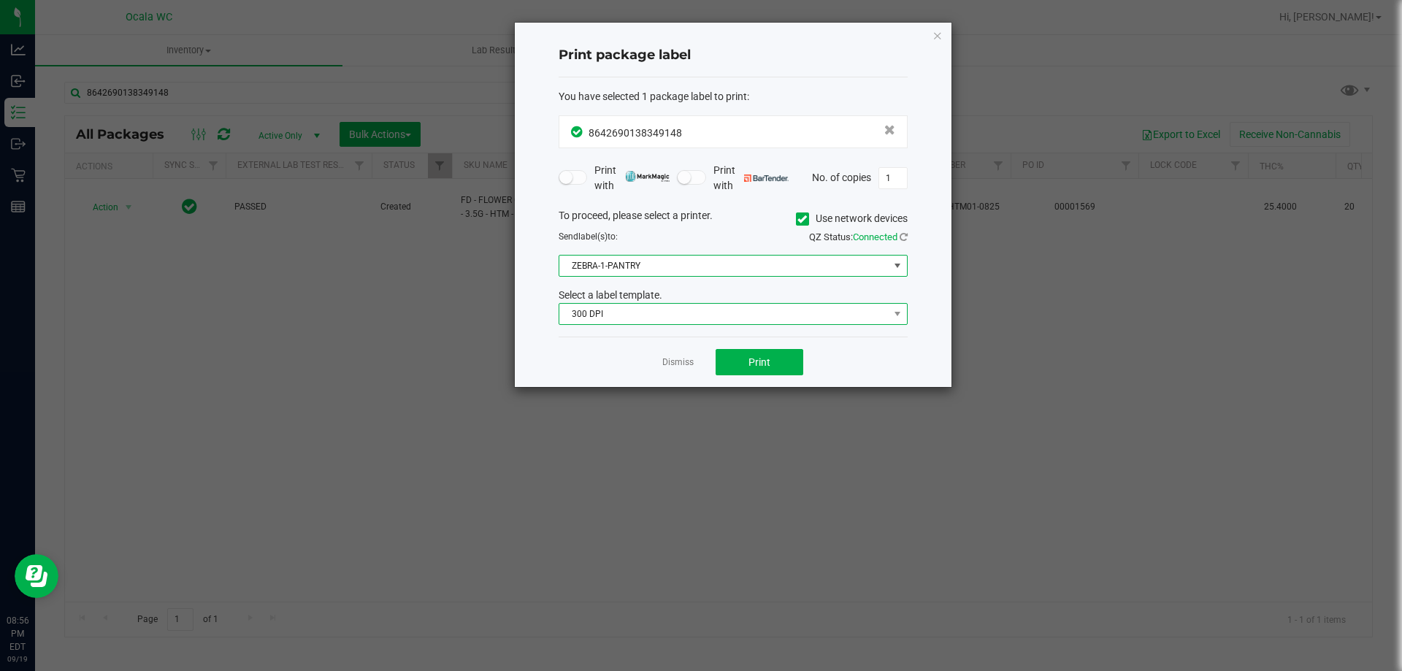
click at [686, 314] on span "300 DPI" at bounding box center [723, 314] width 329 height 20
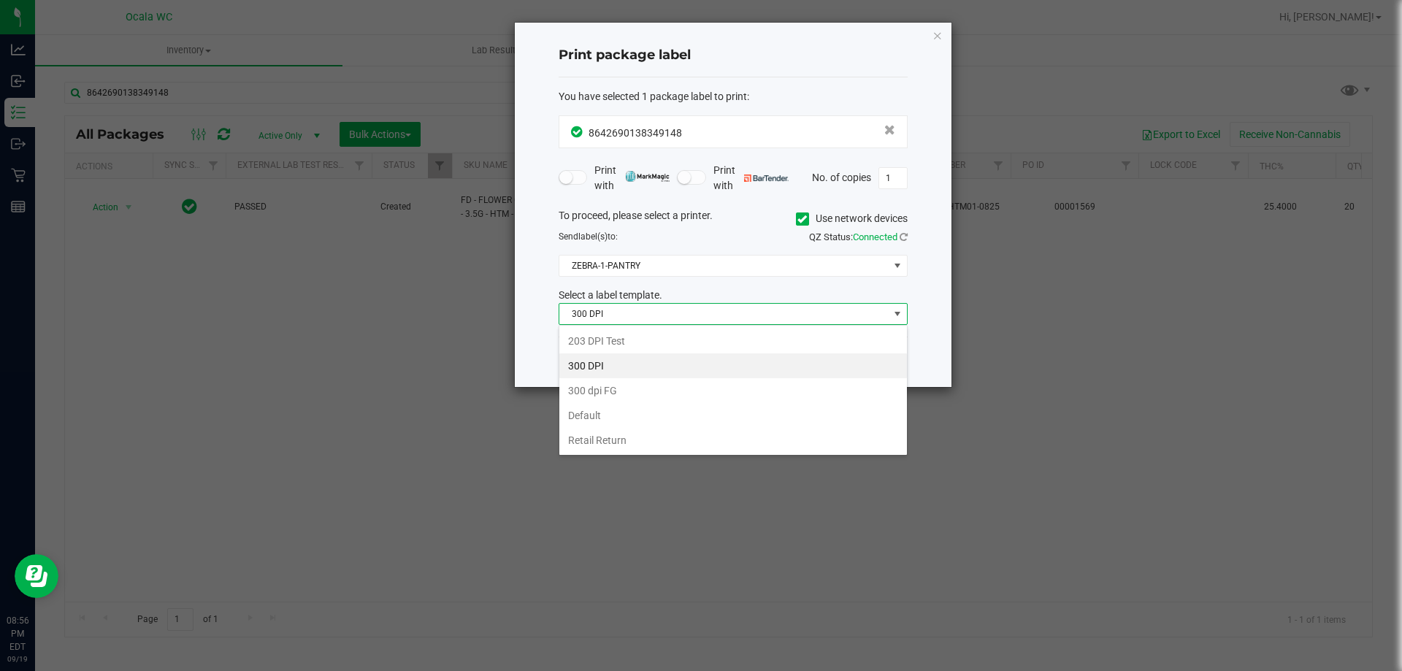
drag, startPoint x: 626, startPoint y: 413, endPoint x: 745, endPoint y: 383, distance: 122.0
click at [627, 413] on li "Default" at bounding box center [732, 415] width 347 height 25
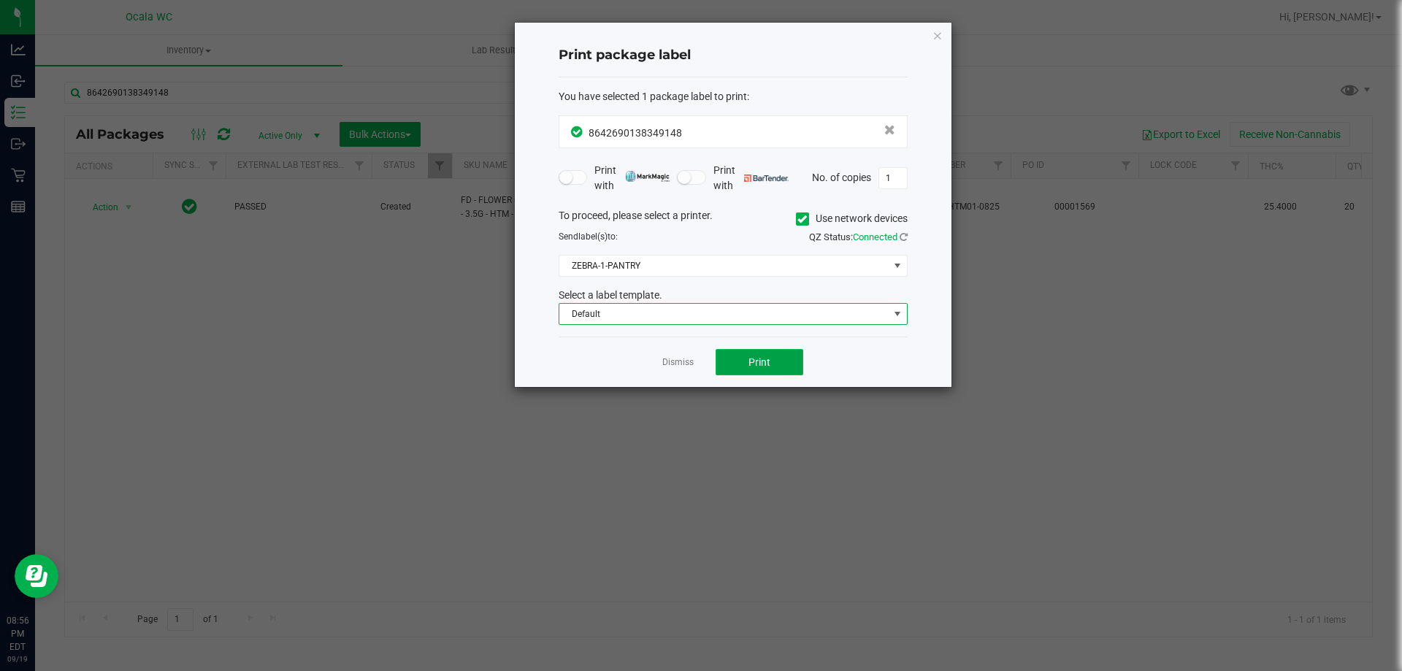
click at [761, 363] on span "Print" at bounding box center [759, 362] width 22 height 12
click at [667, 358] on link "Dismiss" at bounding box center [677, 362] width 31 height 12
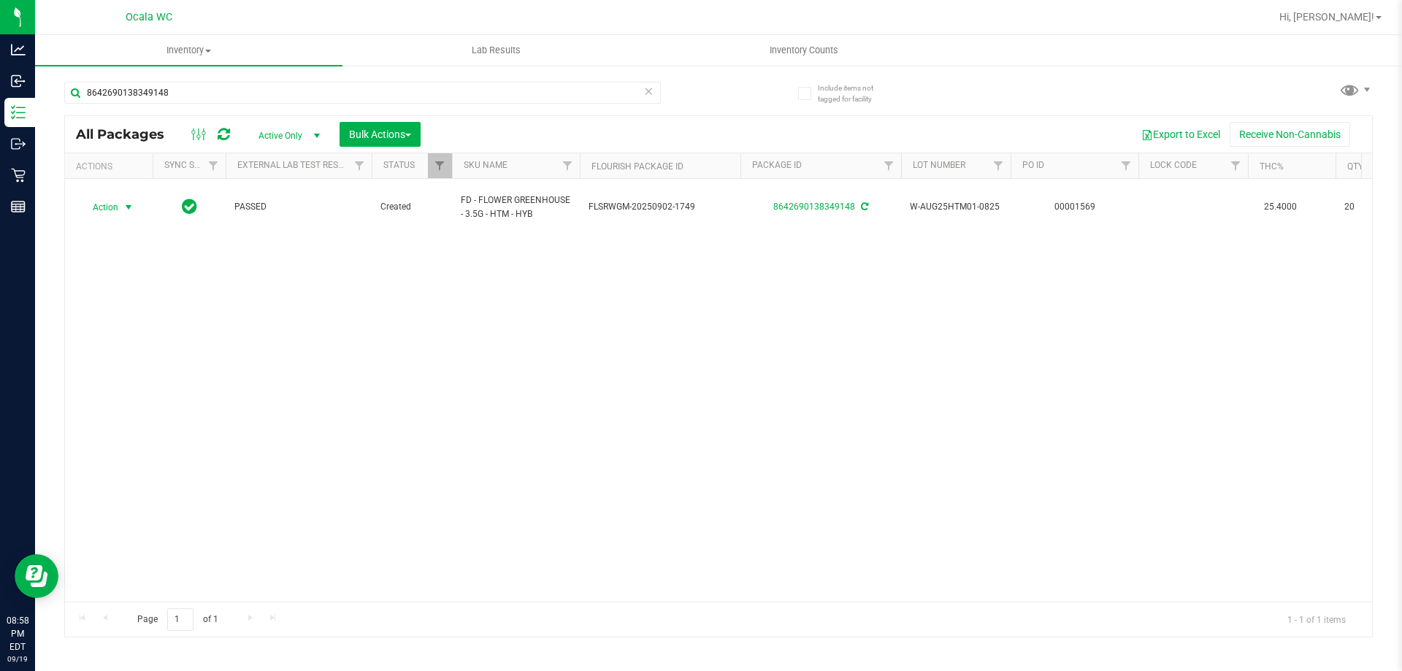
drag, startPoint x: 813, startPoint y: 434, endPoint x: 1086, endPoint y: 234, distance: 338.9
click at [830, 412] on div "Action Action Adjust qty Create package Edit attributes Global inventory Locate…" at bounding box center [718, 390] width 1307 height 423
click at [1350, 14] on span "Hi, [PERSON_NAME]!" at bounding box center [1326, 17] width 95 height 12
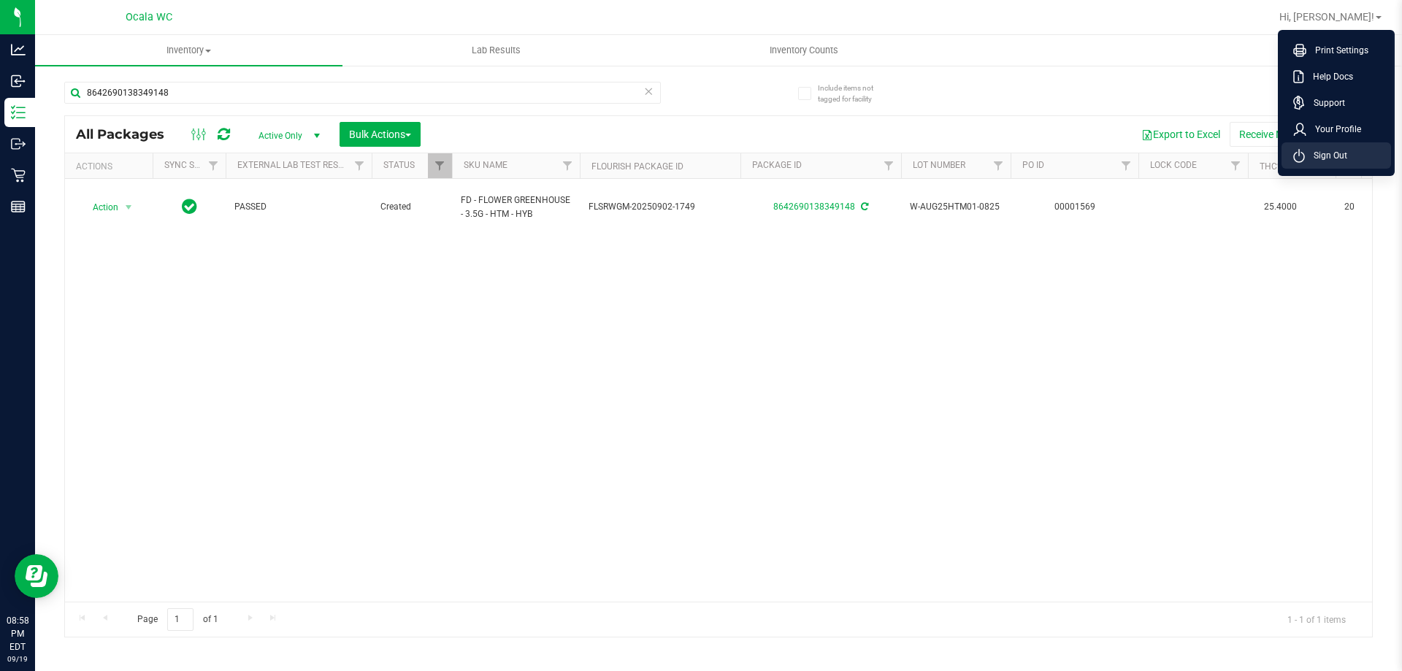
click at [1347, 156] on li "Sign Out" at bounding box center [1335, 155] width 109 height 26
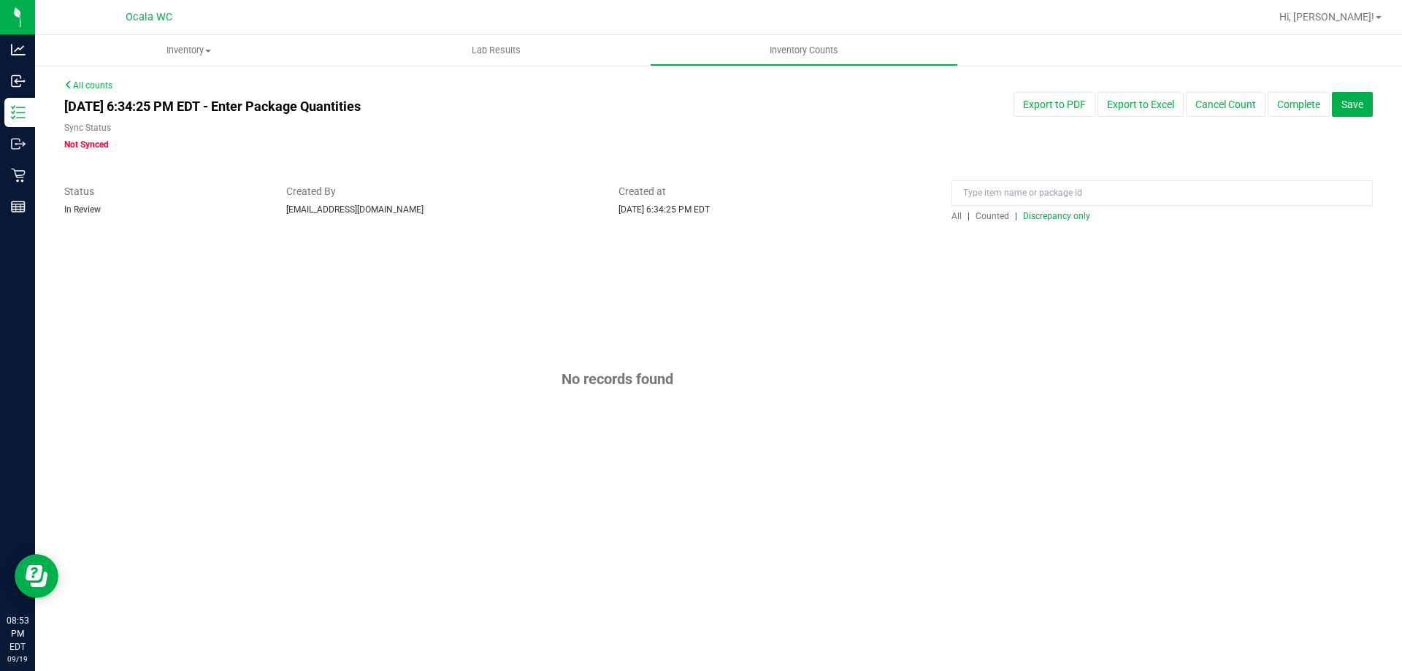
click at [836, 150] on div "[DATE] 6:34:25 PM EDT - Enter Package Quantities Sync Status Not Synced Export …" at bounding box center [718, 121] width 1330 height 59
click at [1307, 106] on button "Complete" at bounding box center [1298, 104] width 62 height 25
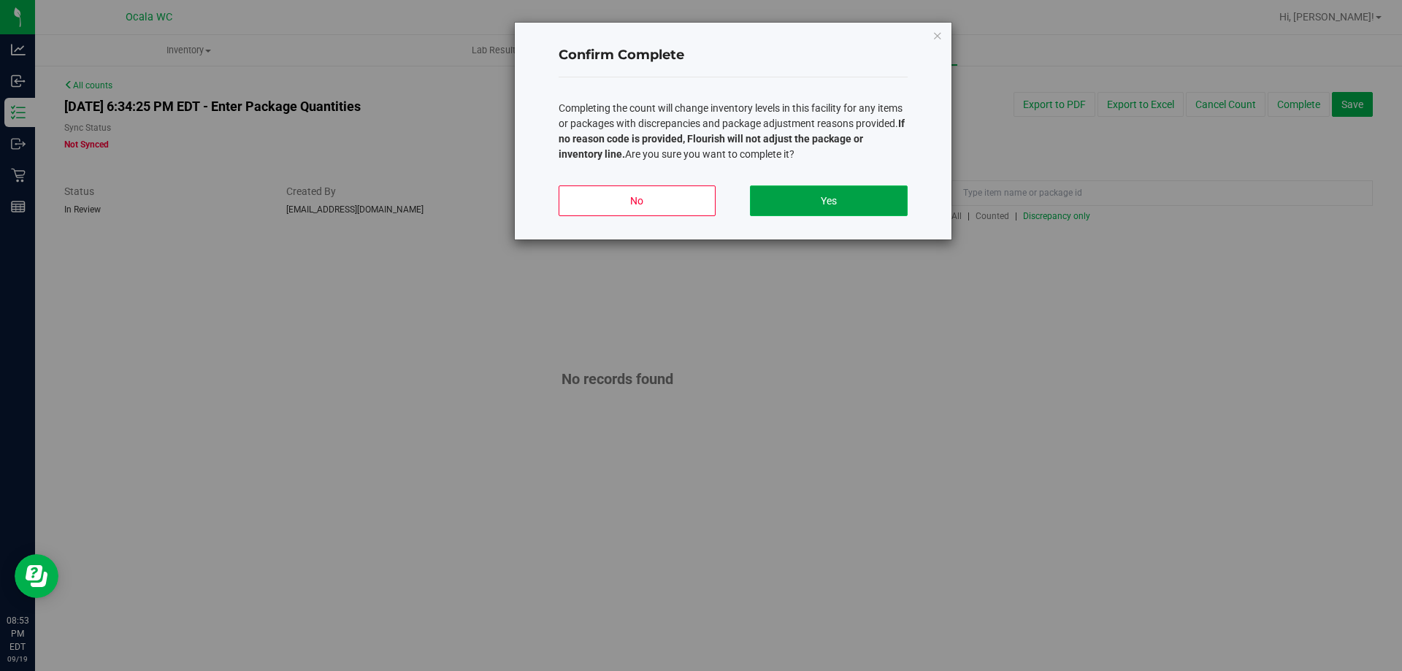
click at [836, 196] on button "Yes" at bounding box center [828, 200] width 157 height 31
